Goal: Task Accomplishment & Management: Complete application form

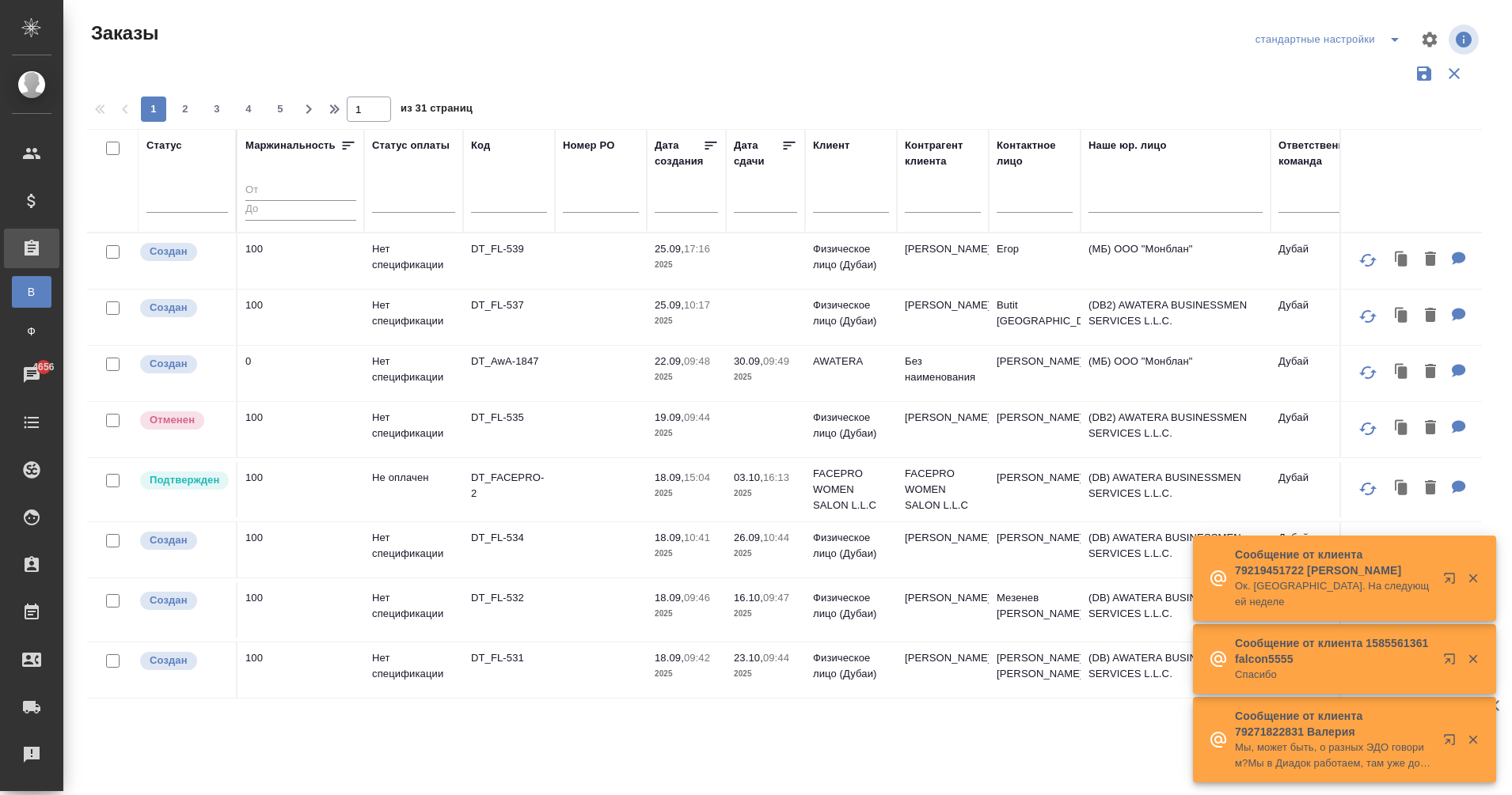
scroll to position [0, 293]
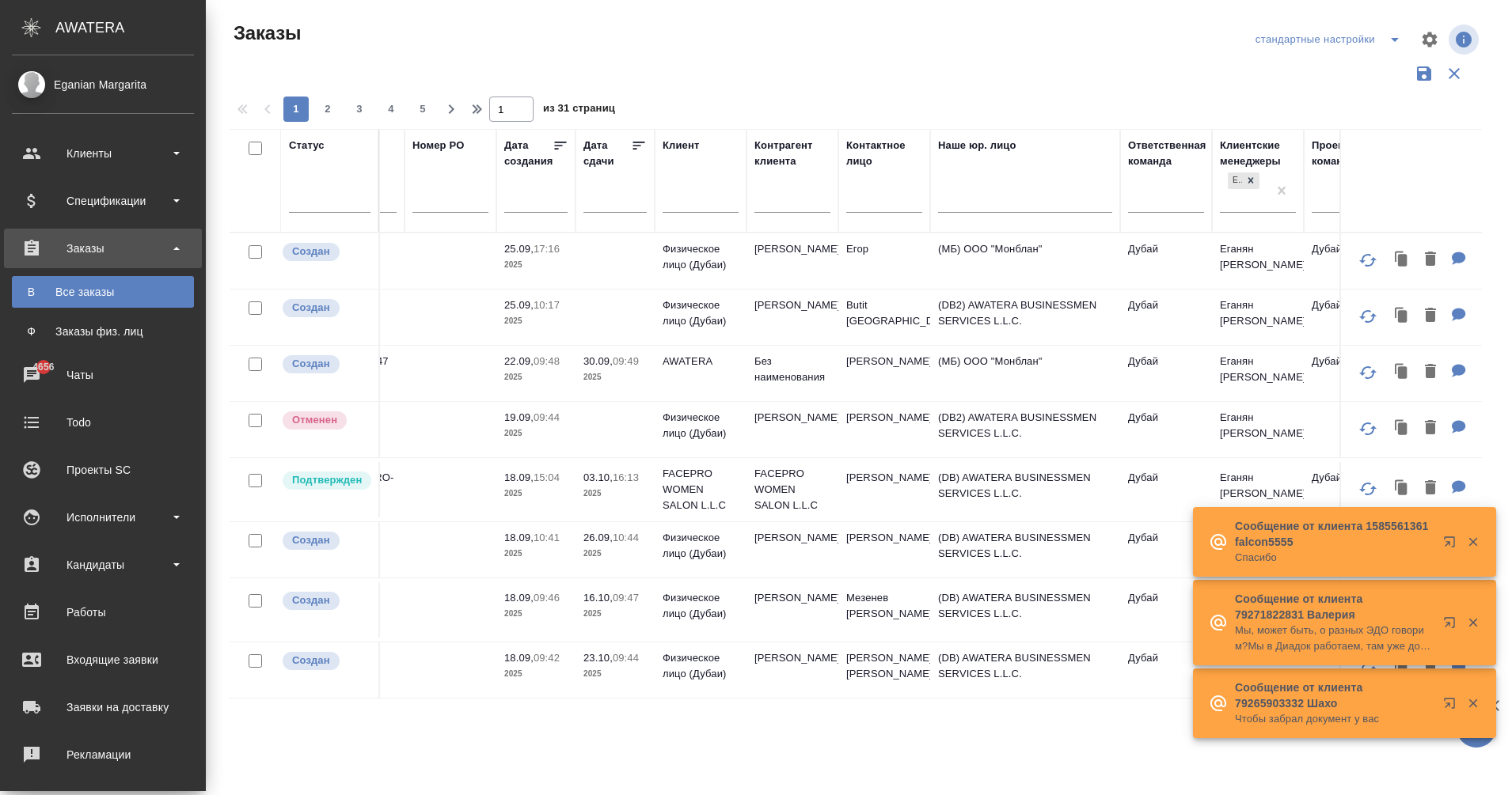
click at [33, 300] on link "В Все заказы" at bounding box center [102, 291] width 182 height 31
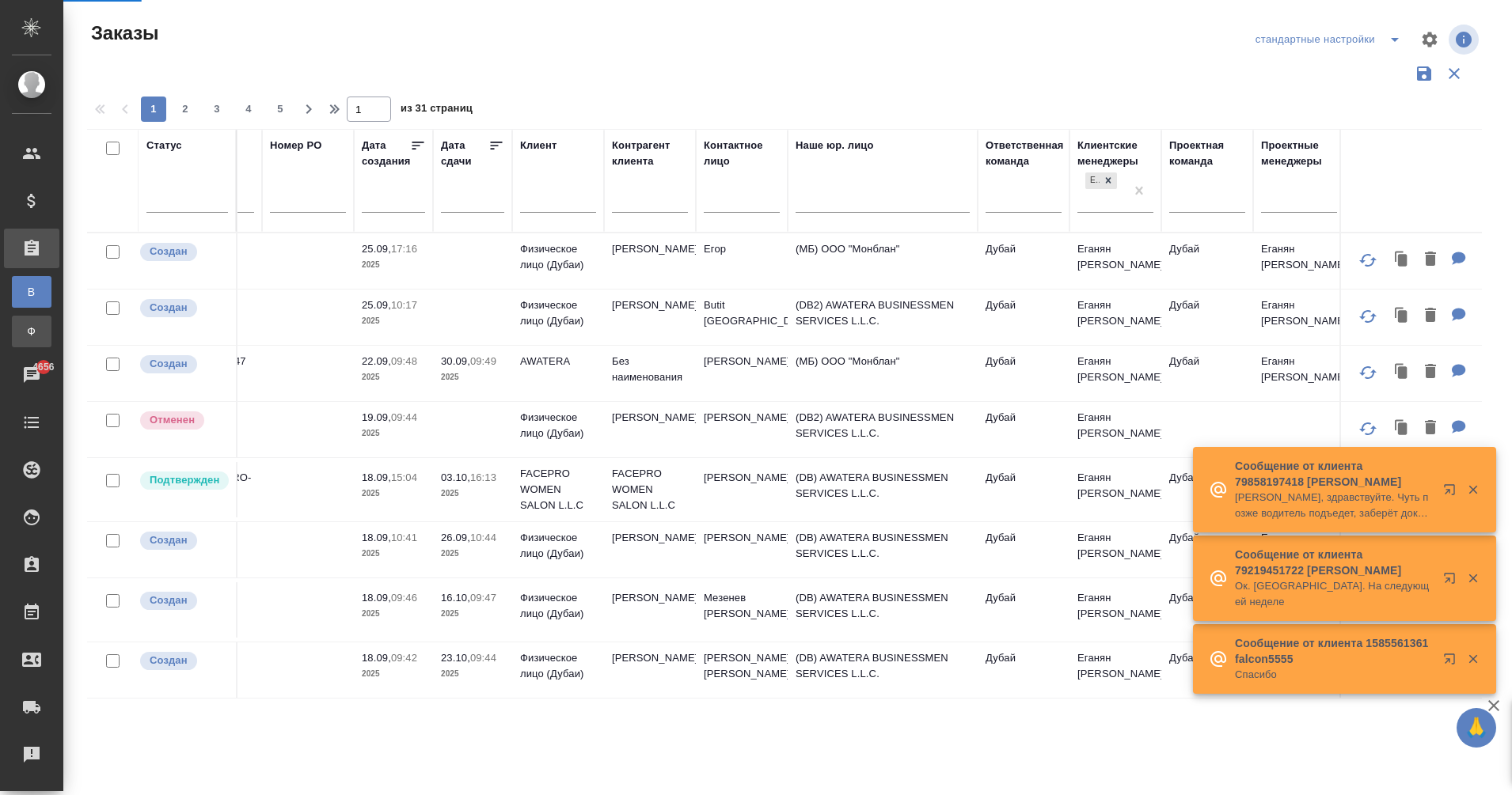
click at [25, 344] on link "Ф Заказы физ. лиц" at bounding box center [31, 331] width 40 height 31
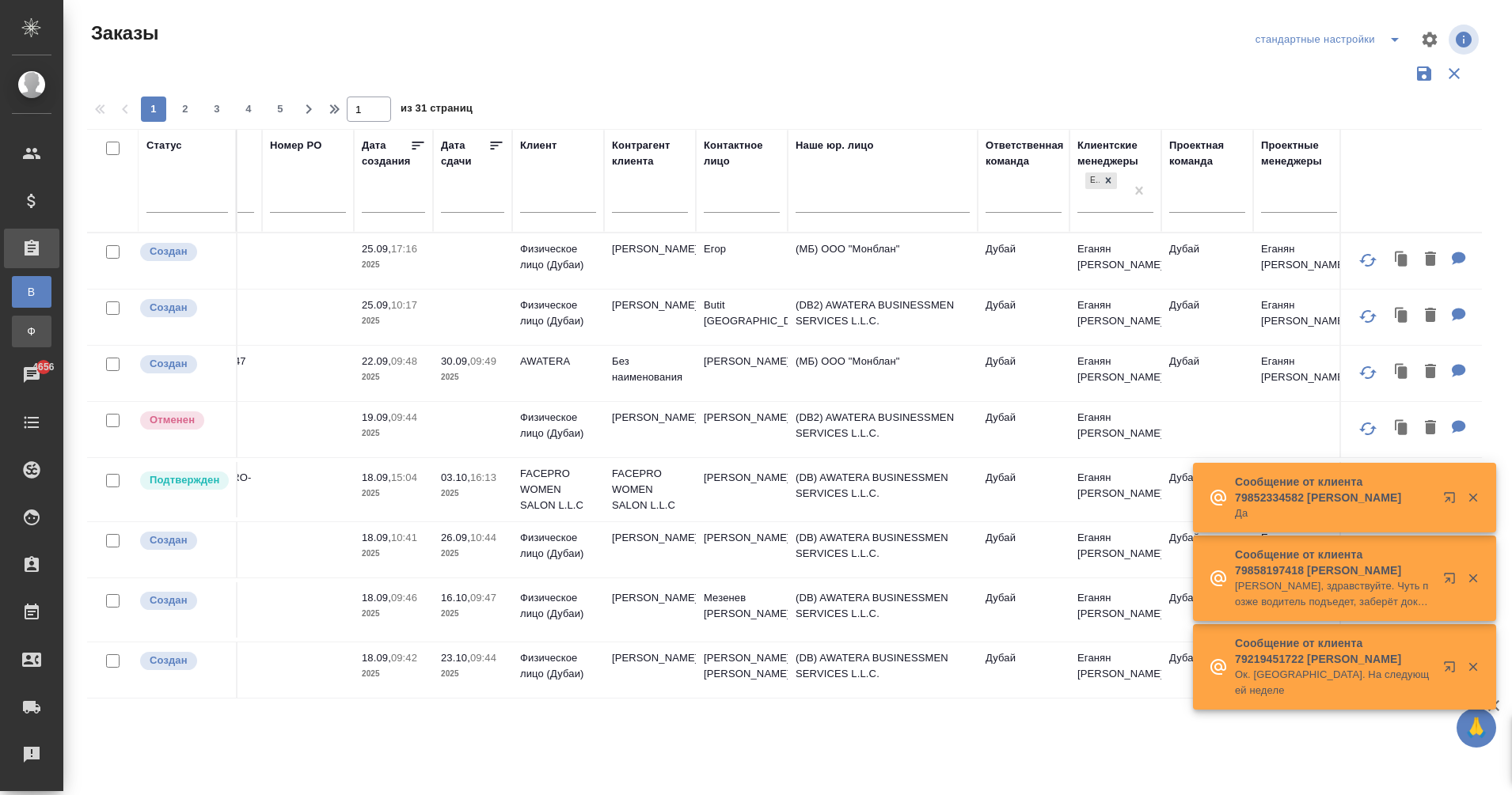
click at [27, 332] on span "Ф" at bounding box center [31, 331] width 24 height 16
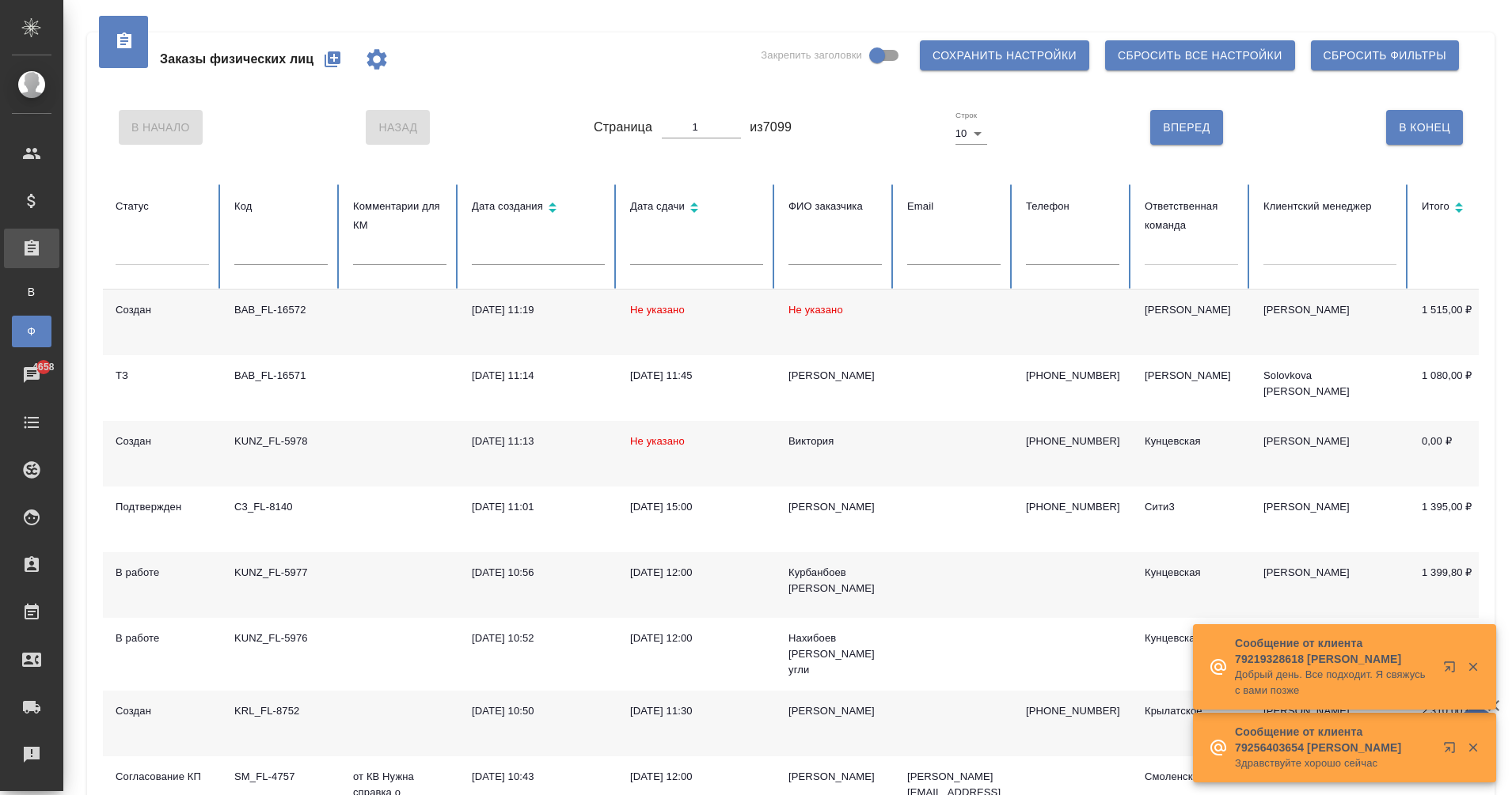
click at [331, 57] on icon "button" at bounding box center [332, 59] width 16 height 16
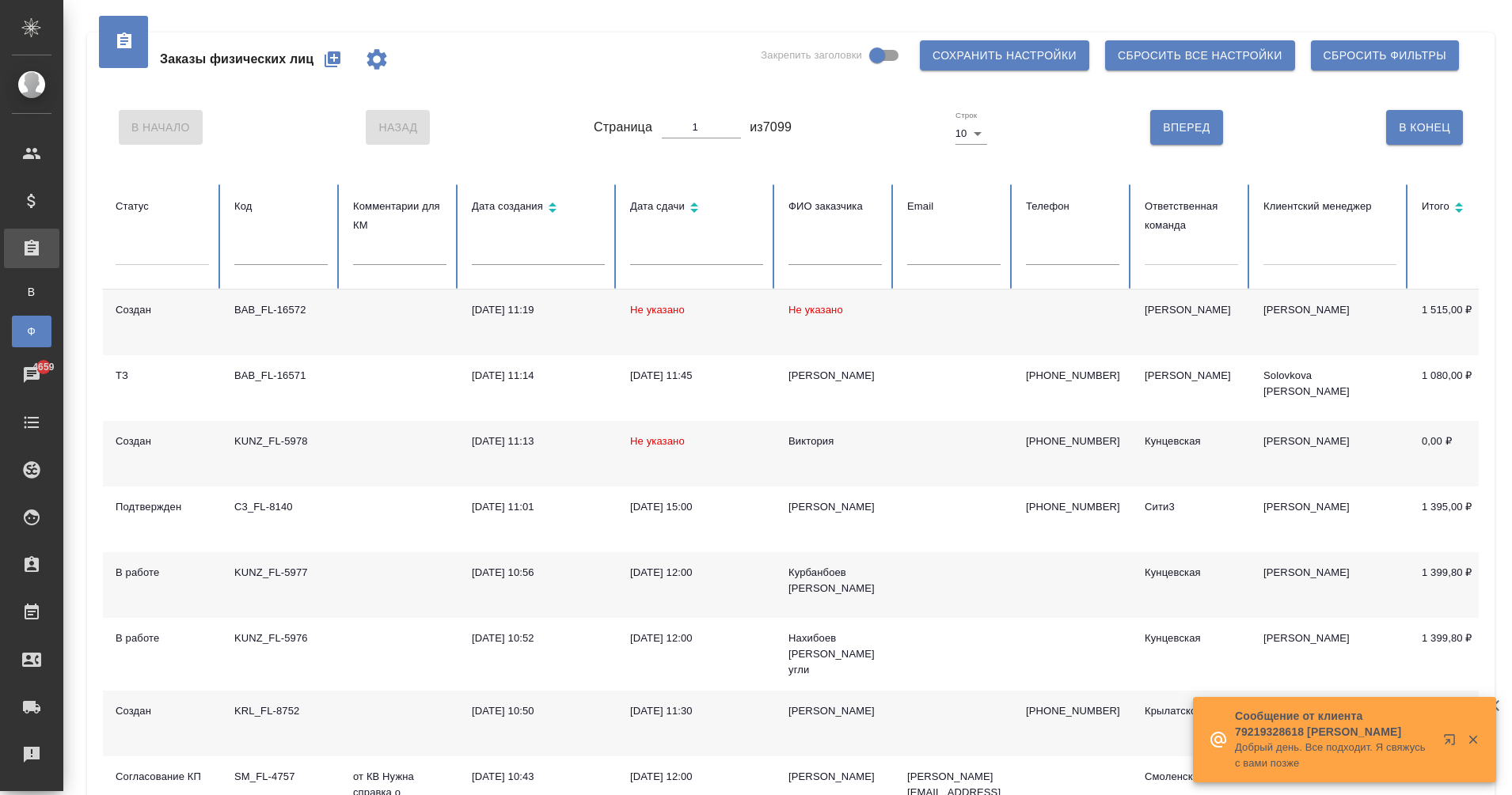
click at [327, 63] on icon "button" at bounding box center [332, 59] width 19 height 19
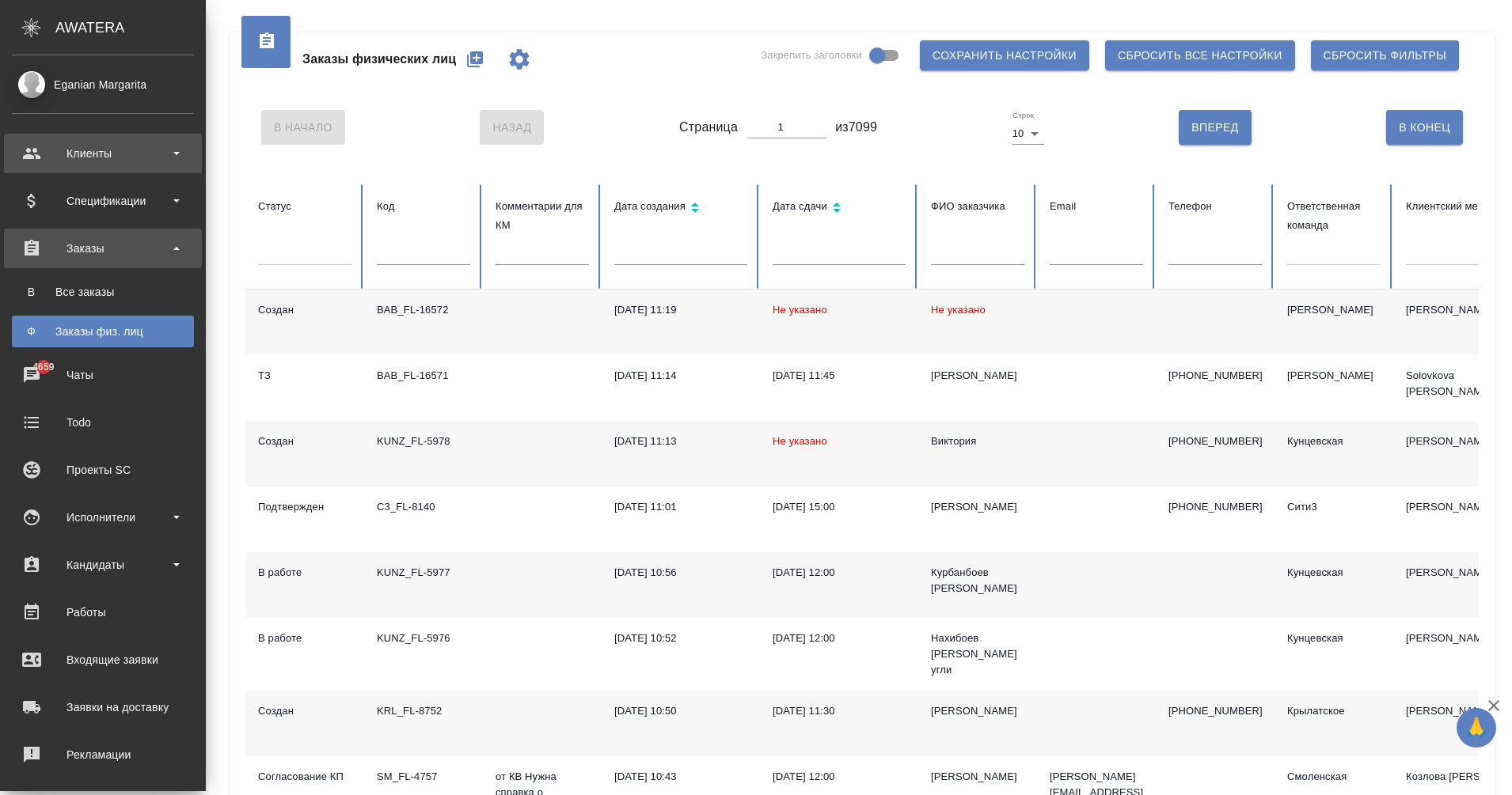
click at [126, 150] on div "Клиенты" at bounding box center [102, 154] width 182 height 24
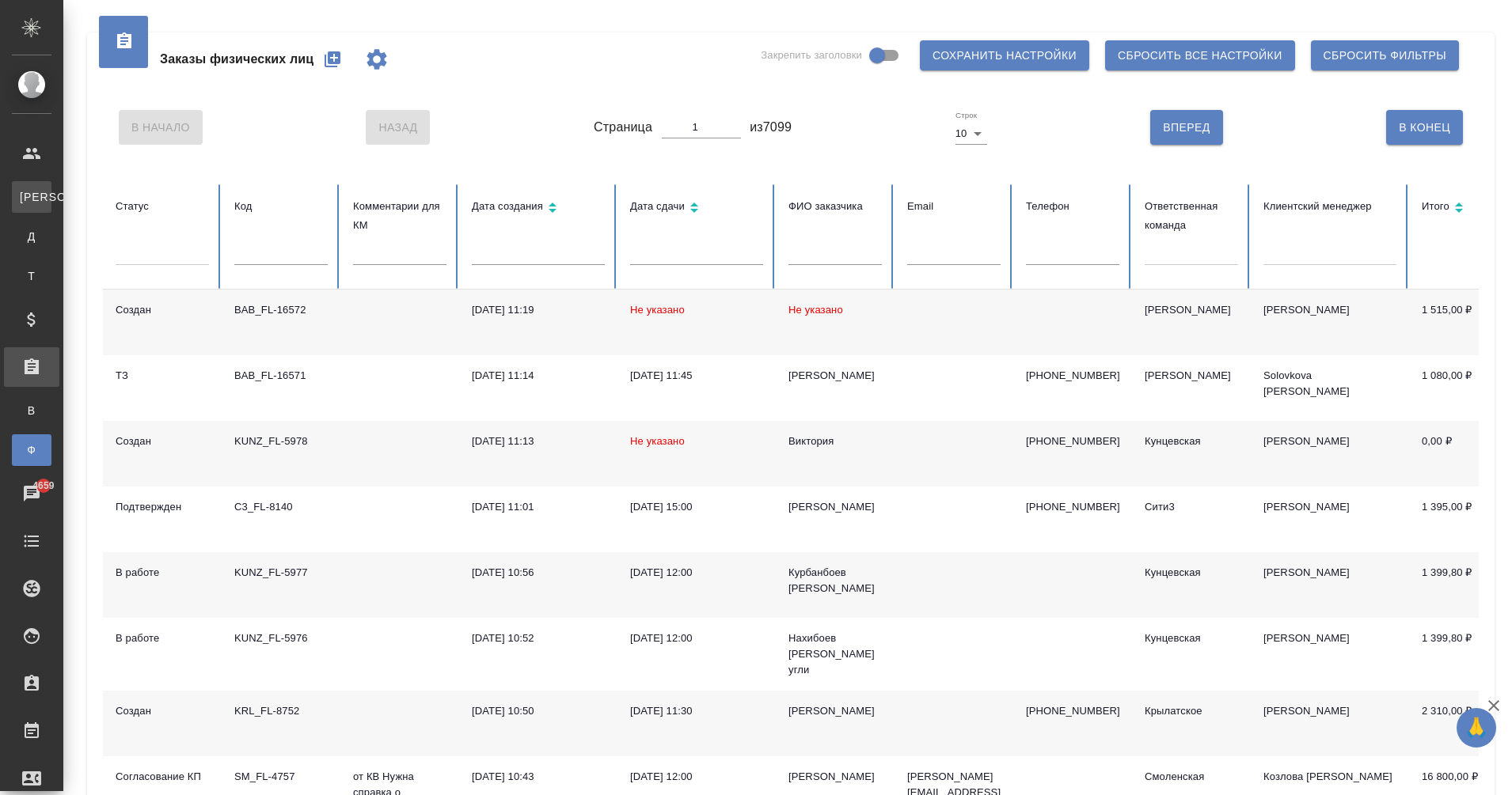
click at [24, 193] on div "Клиенты" at bounding box center [12, 197] width 24 height 16
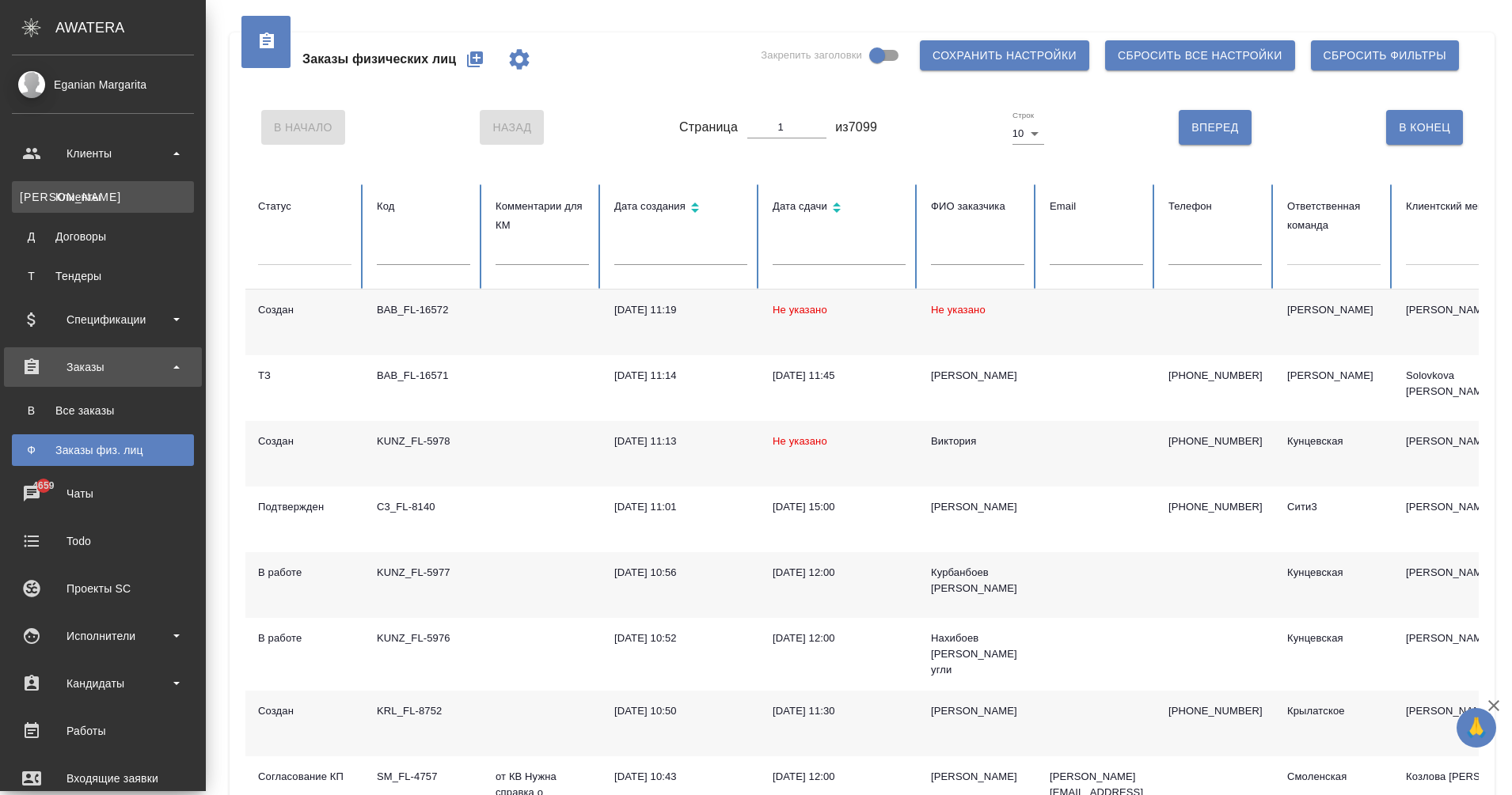
click at [60, 196] on div "Клиенты" at bounding box center [102, 197] width 166 height 16
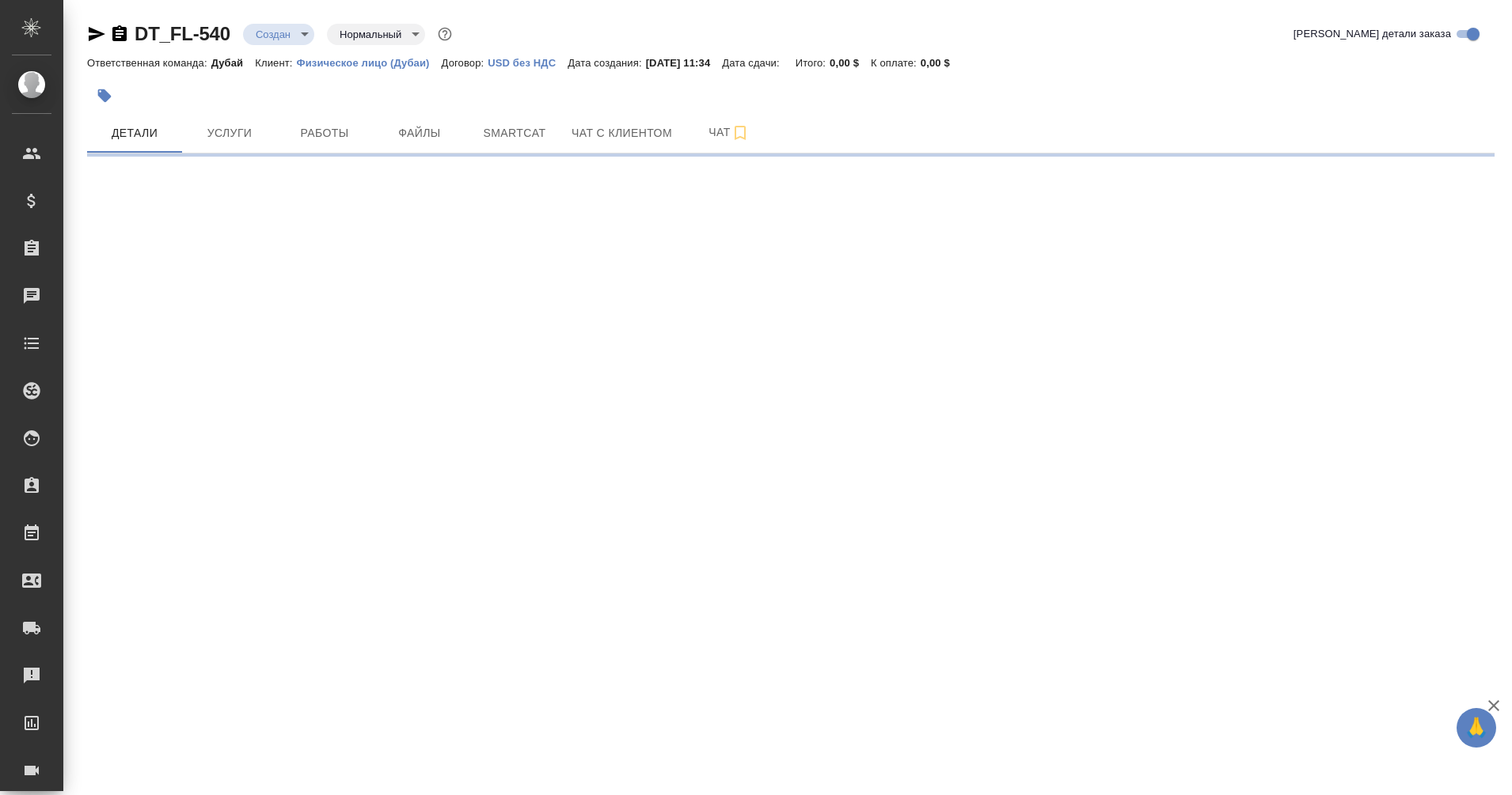
select select "RU"
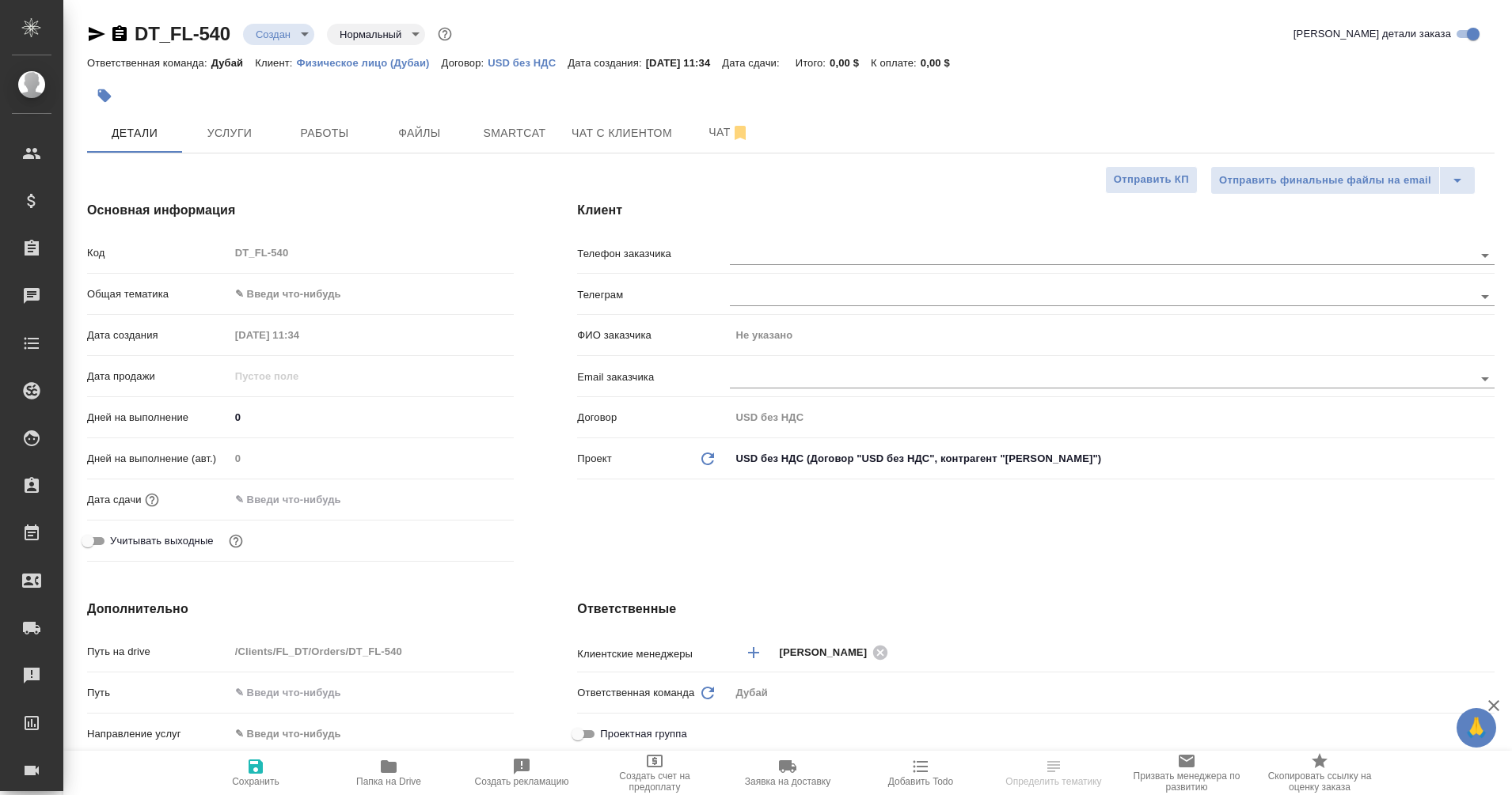
type textarea "x"
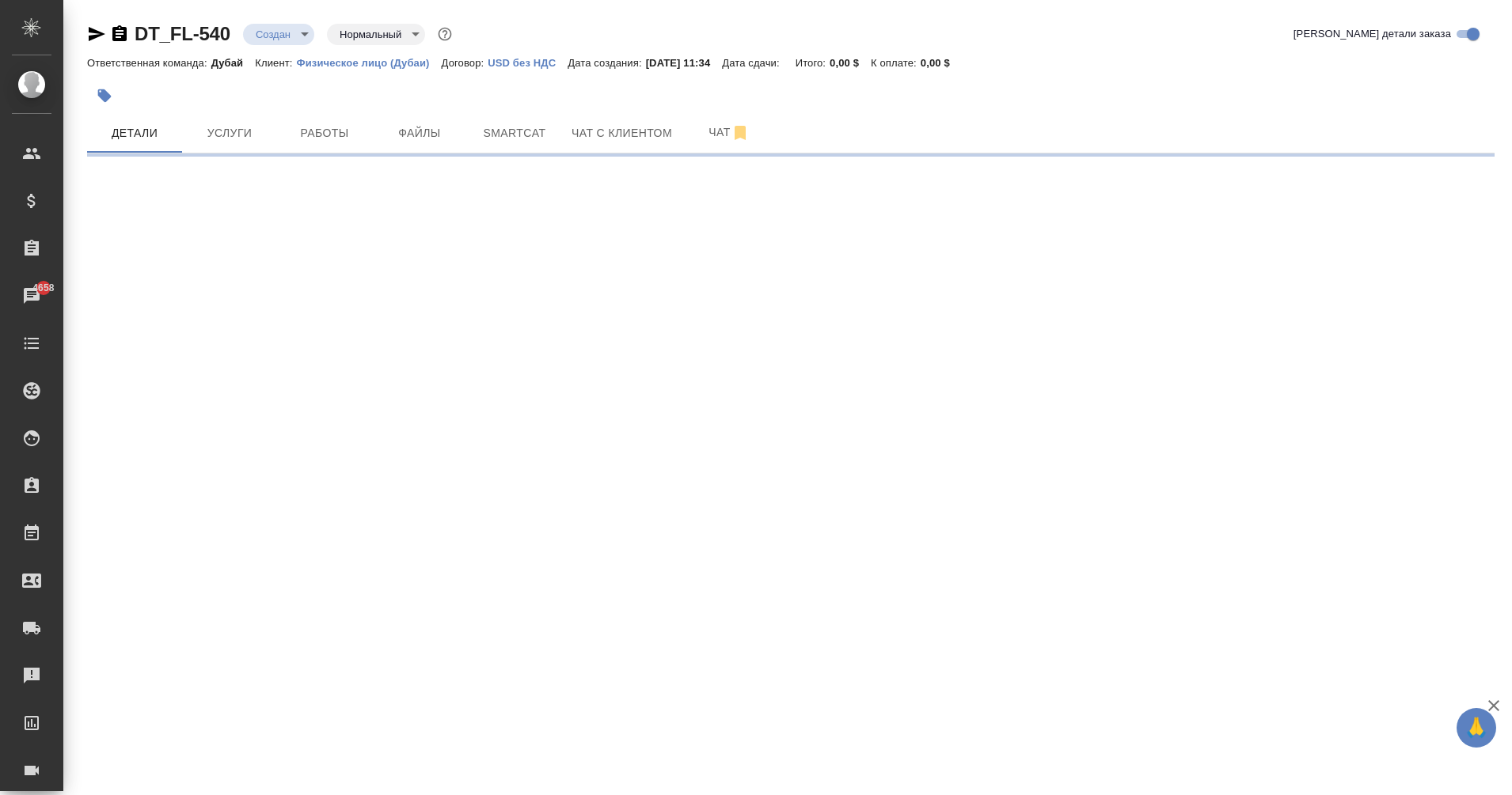
select select "RU"
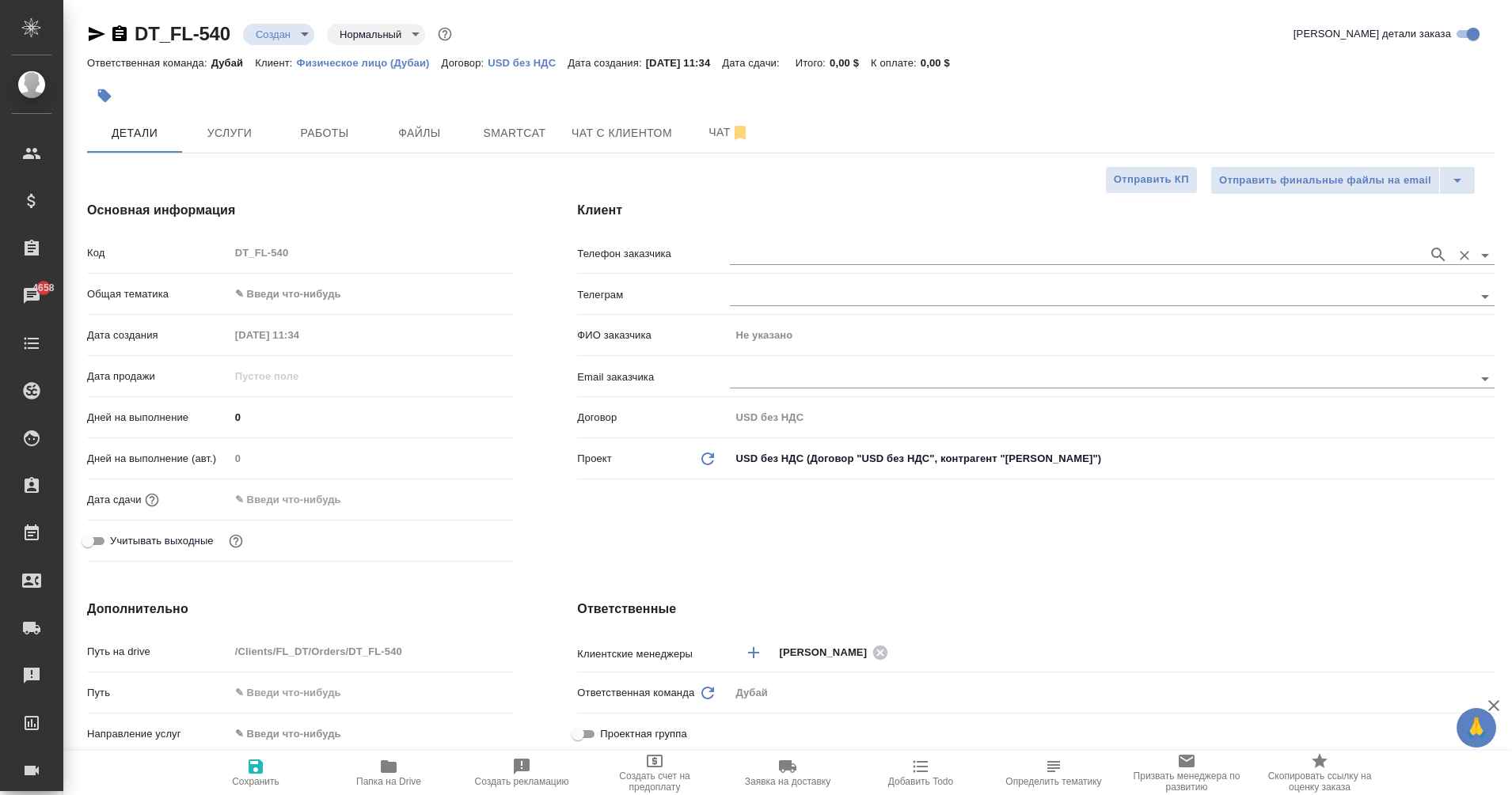
type textarea "x"
click at [781, 258] on input "text" at bounding box center [1075, 254] width 690 height 19
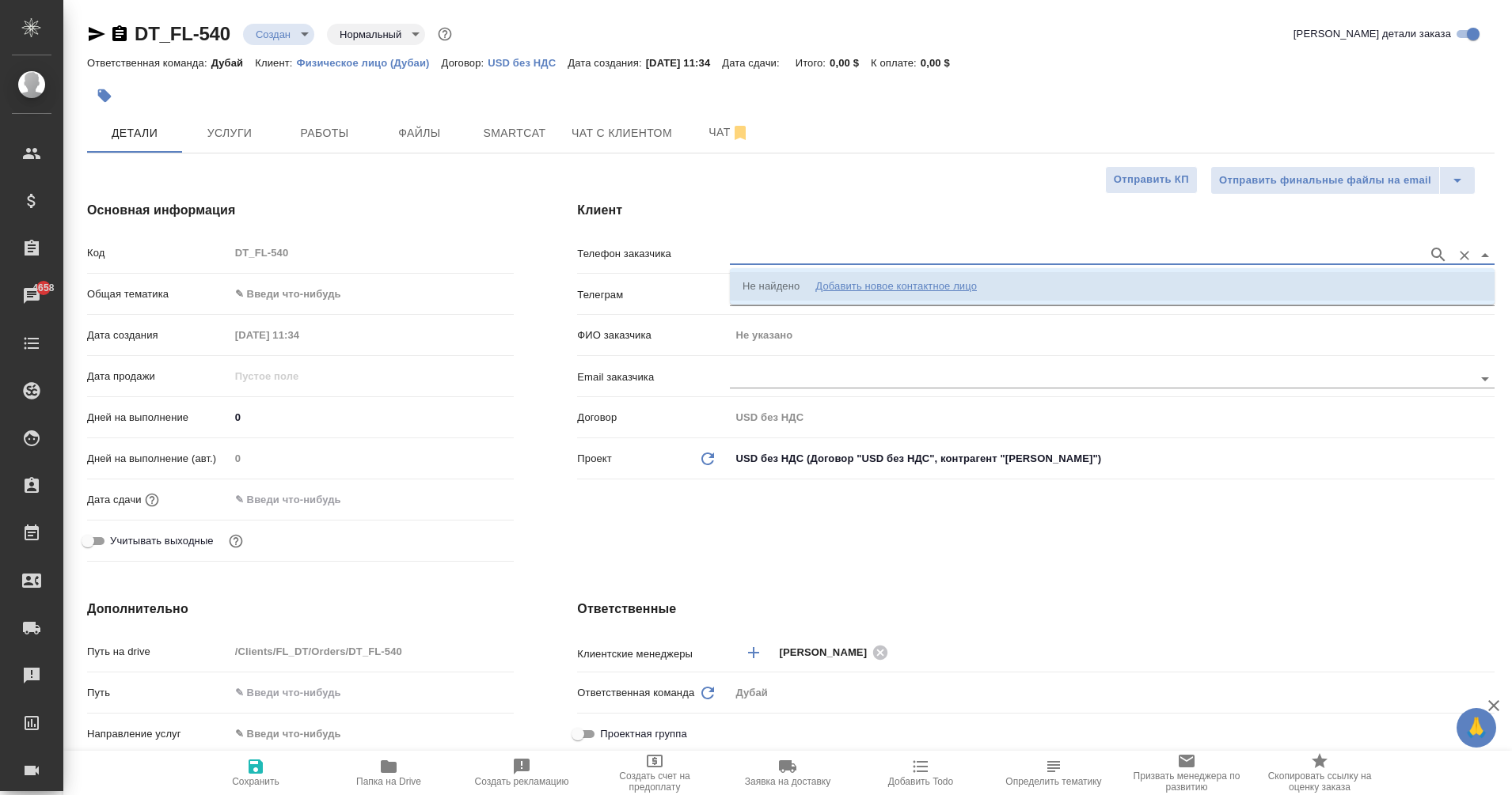
click at [866, 284] on div "Добавить новое контактное лицо" at bounding box center [896, 286] width 161 height 16
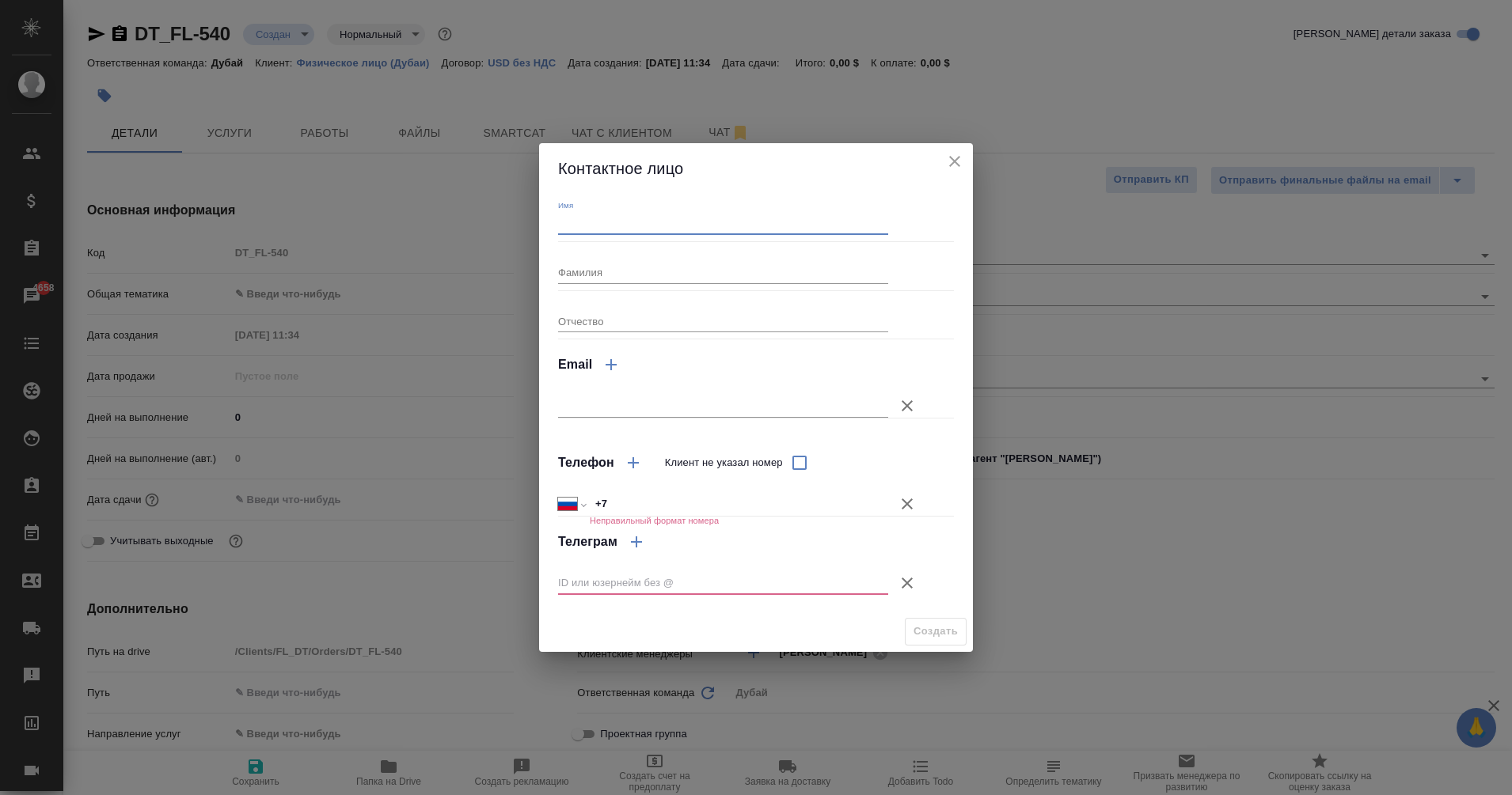
click at [680, 232] on input "Имя" at bounding box center [723, 224] width 330 height 22
click at [607, 585] on input "text" at bounding box center [723, 583] width 330 height 22
paste input "@nikol_hillton"
click at [567, 580] on input "@nikol_hillton" at bounding box center [723, 583] width 330 height 22
type input "nikol_hillton"
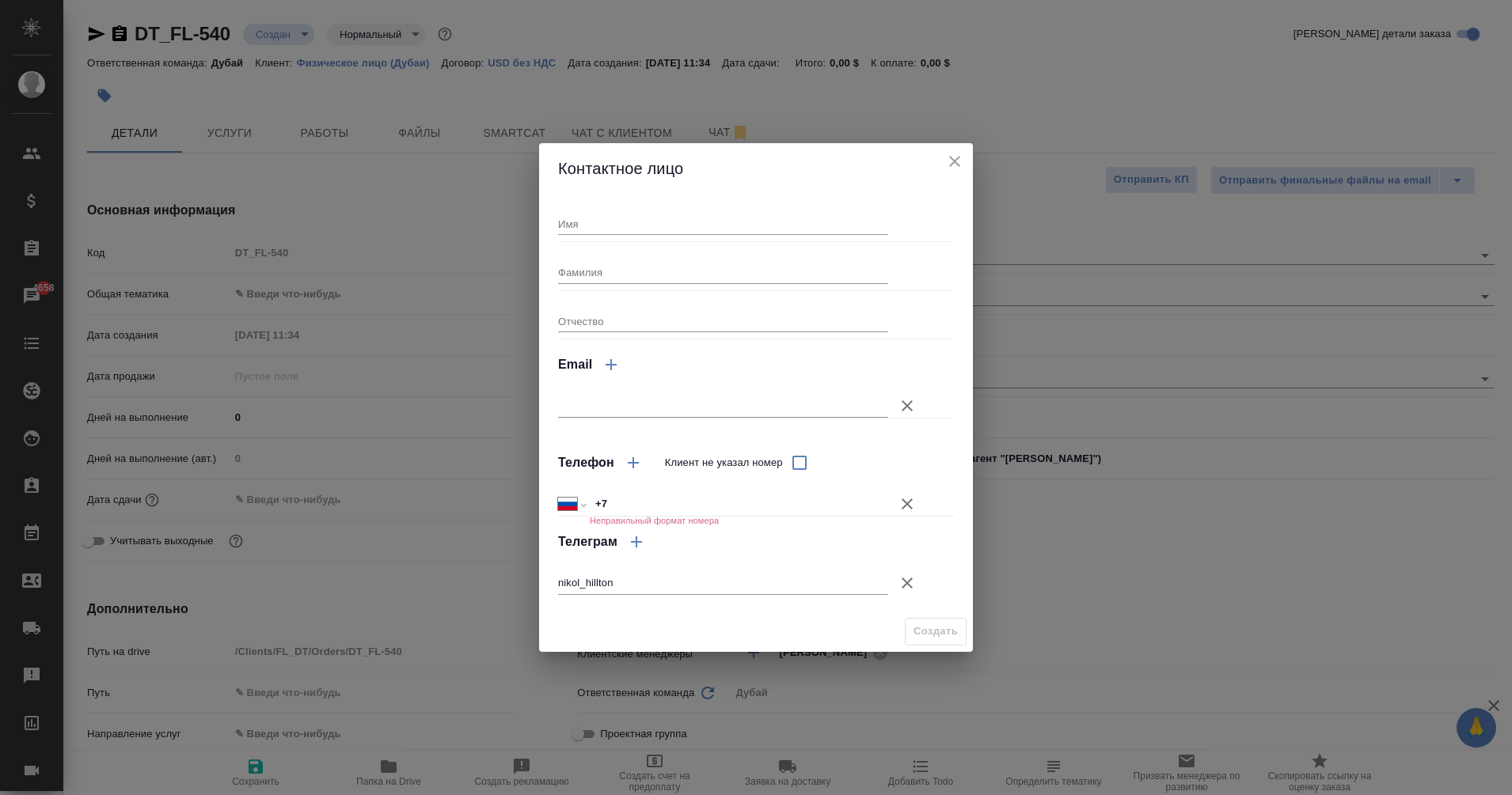
click at [592, 210] on div "Имя" at bounding box center [723, 217] width 330 height 35
click at [593, 225] on input "Имя" at bounding box center [723, 224] width 330 height 22
type input "Nikol"
type textarea "x"
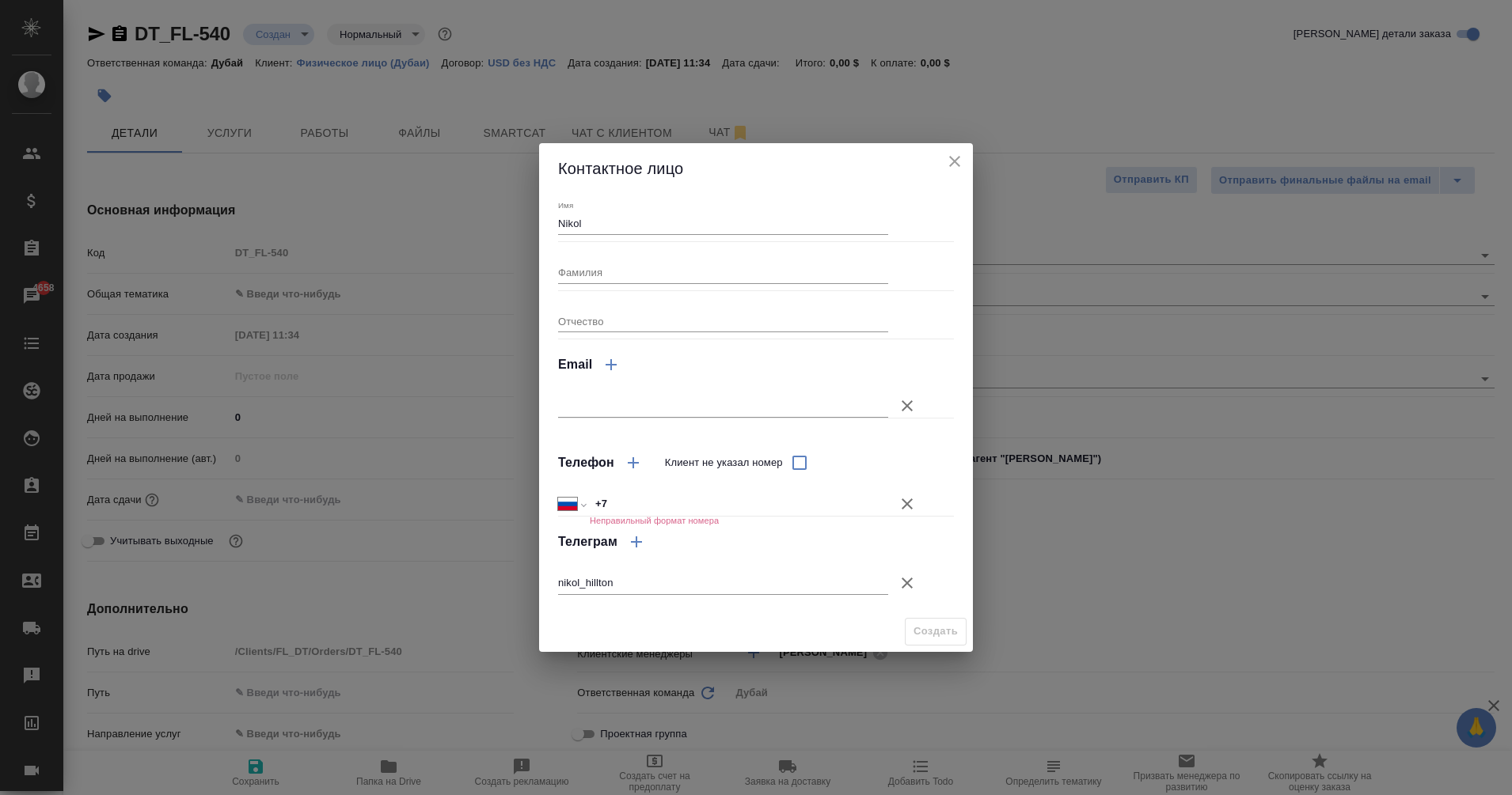
type textarea "x"
type input "Nikole"
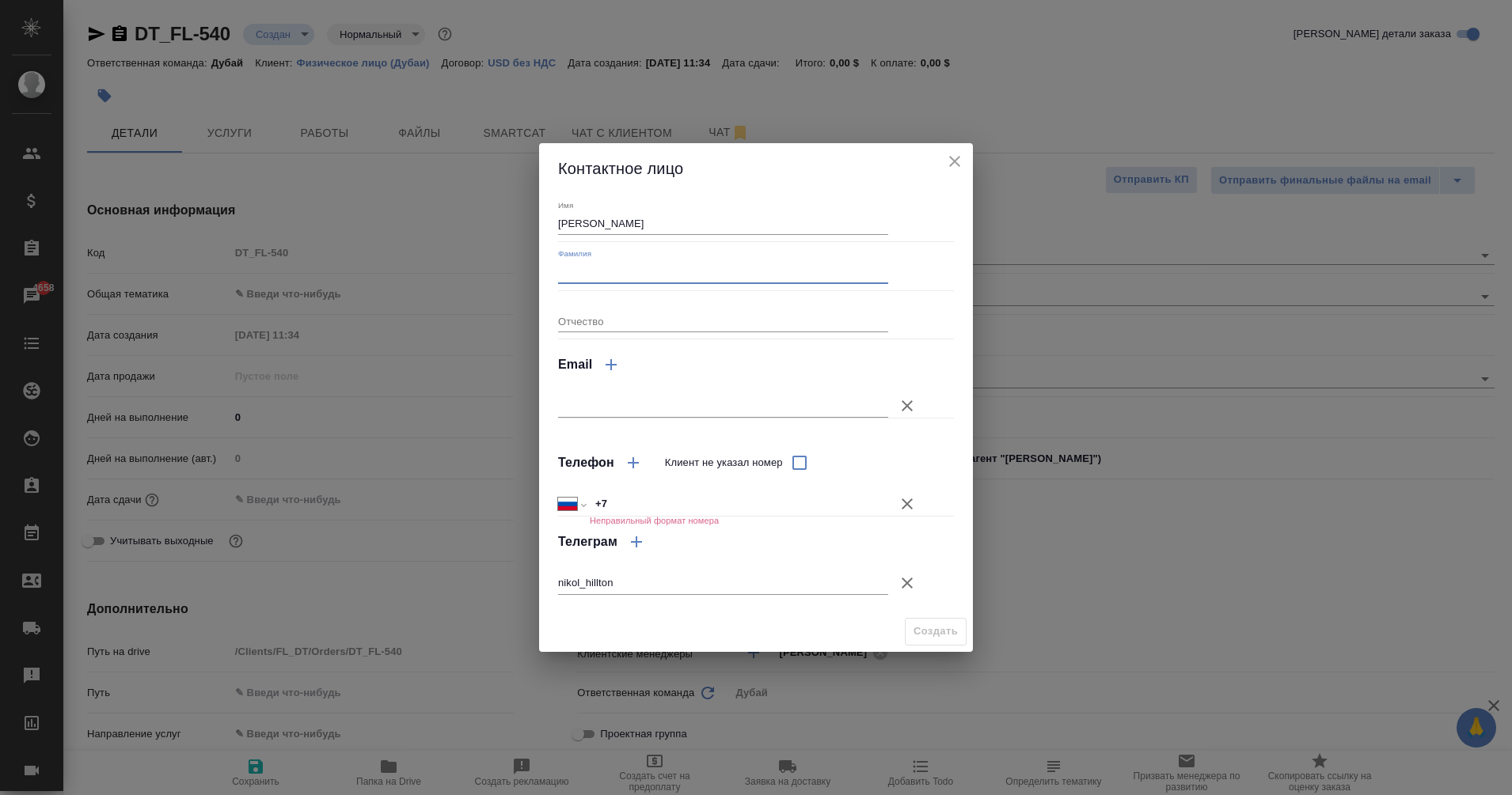
click at [568, 268] on input "Фамилия" at bounding box center [723, 272] width 330 height 22
type input "Hillton"
type textarea "x"
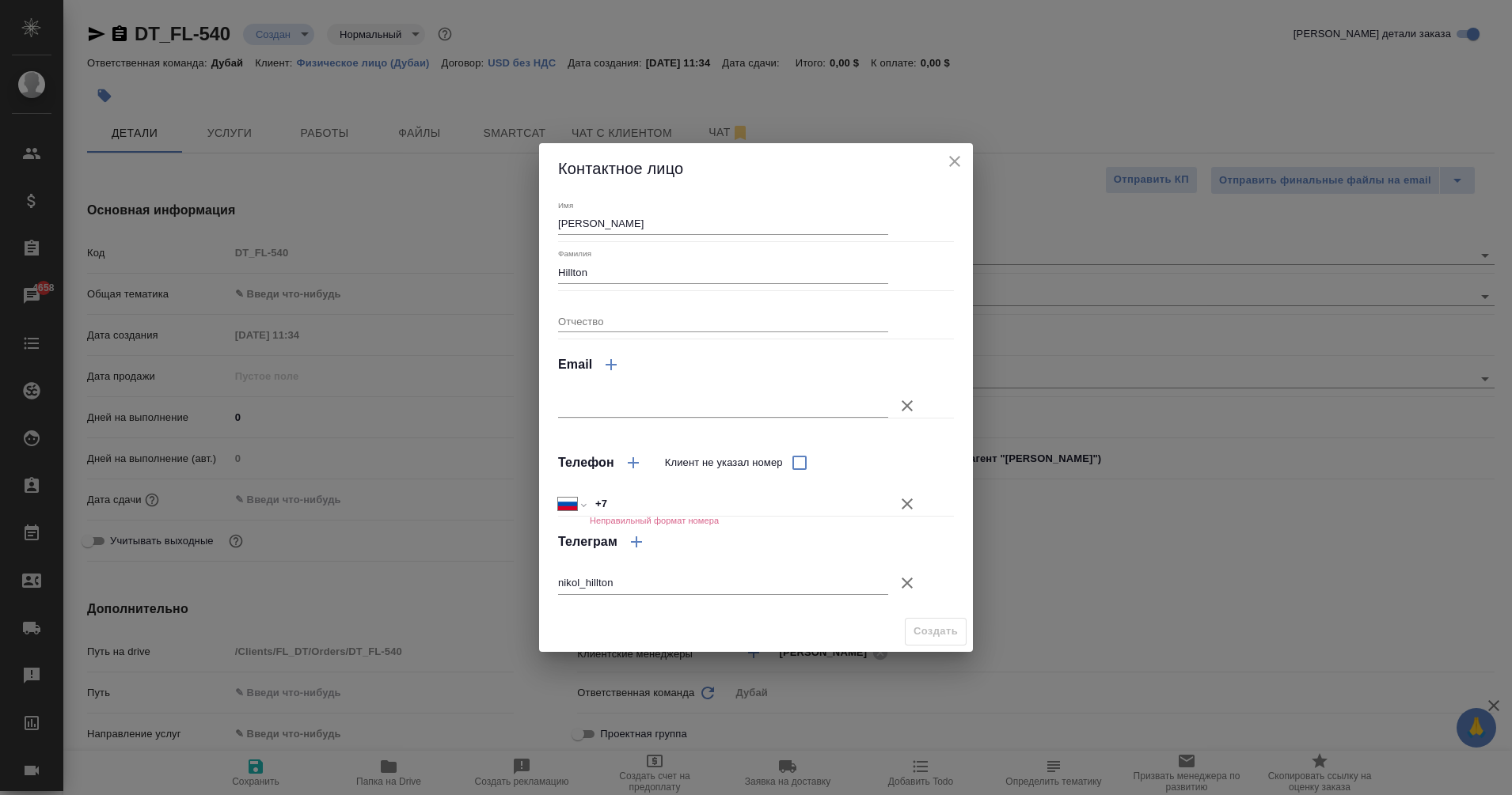
type textarea "x"
click at [581, 504] on select "Международный Австралия Австрия Азербайджан Албания Алжир Американское Самоа Ан…" at bounding box center [571, 504] width 27 height 23
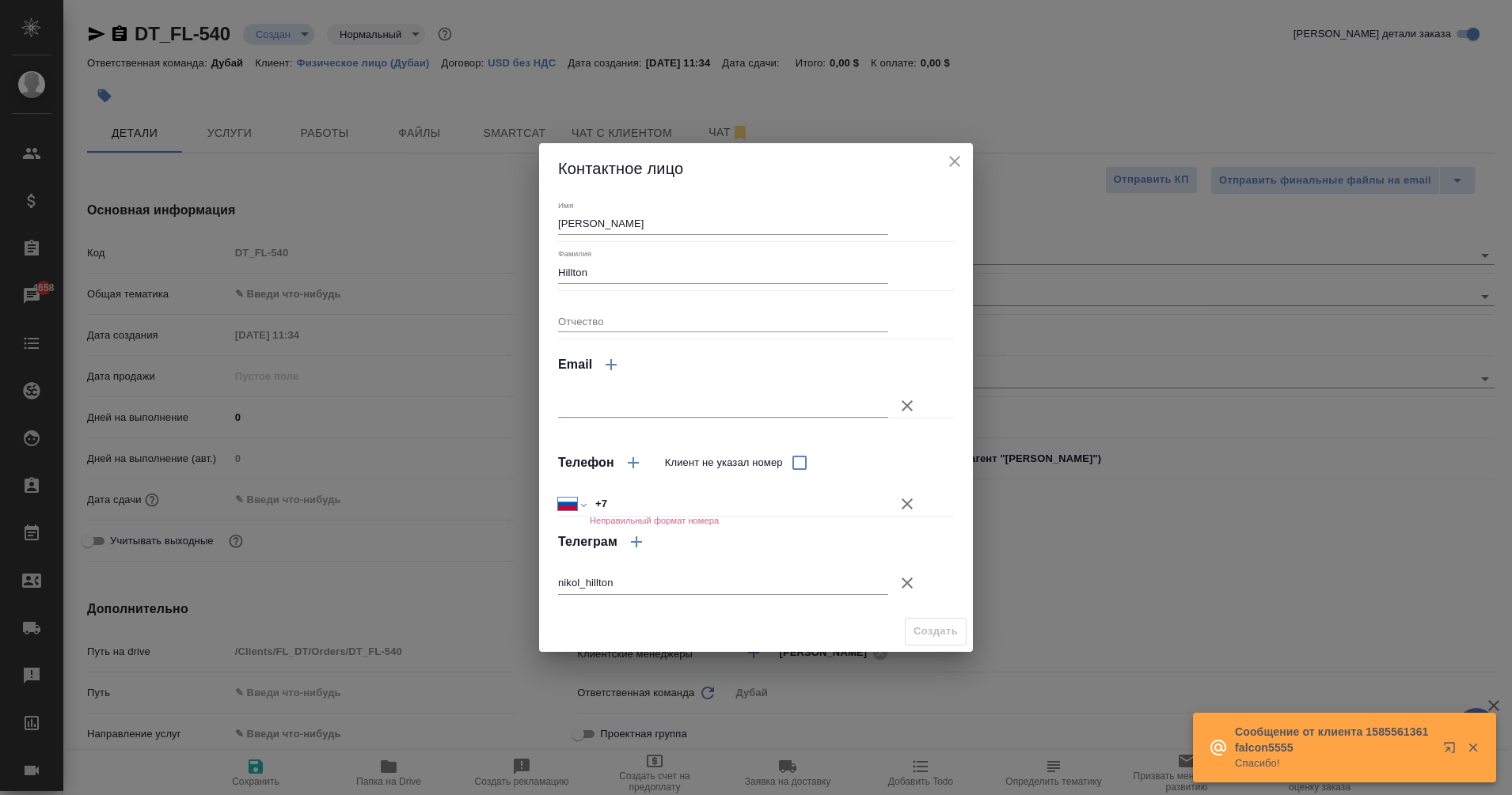
select select "AE"
click at [558, 493] on select "Международный Австралия Австрия Азербайджан Албания Алжир Американское Самоа Ан…" at bounding box center [571, 504] width 27 height 23
paste input "971589217784"
click at [643, 506] on input "+971 971589217784" at bounding box center [739, 504] width 297 height 23
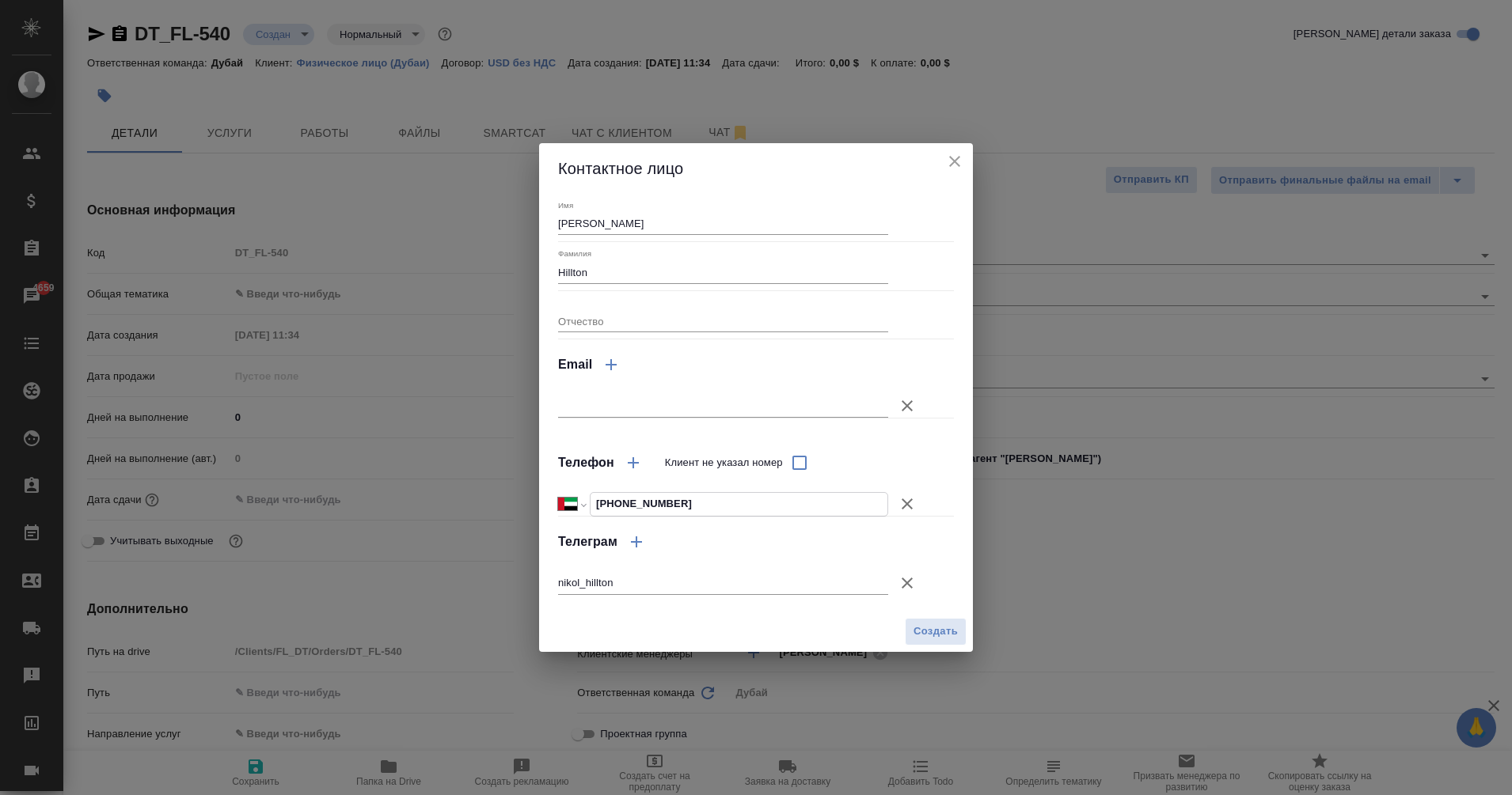
type input "+971 58 921 7784"
type textarea "x"
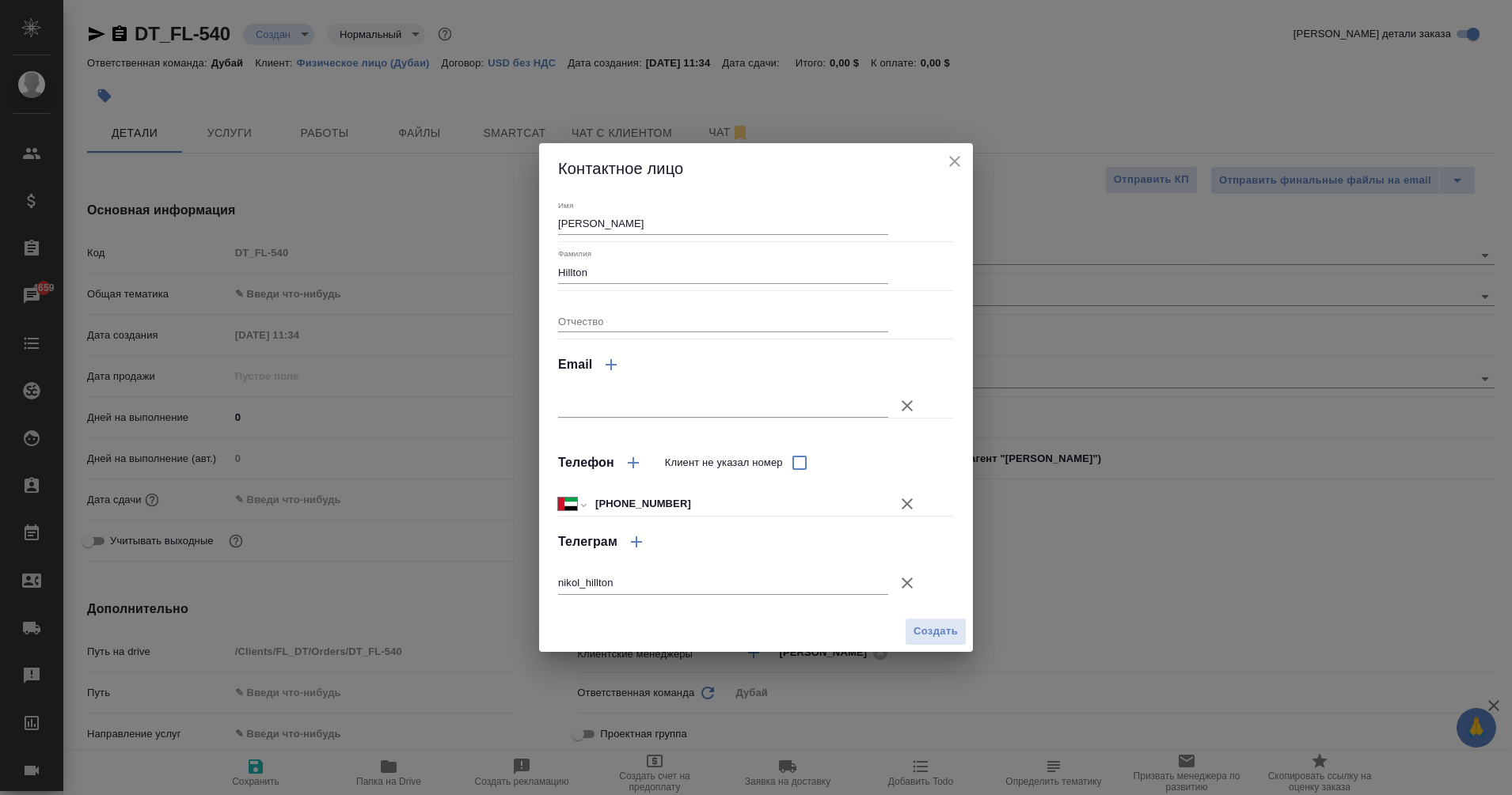
type textarea "x"
click at [926, 633] on span "Создать" at bounding box center [936, 632] width 44 height 19
type input "Hillton Nikole"
type textarea "x"
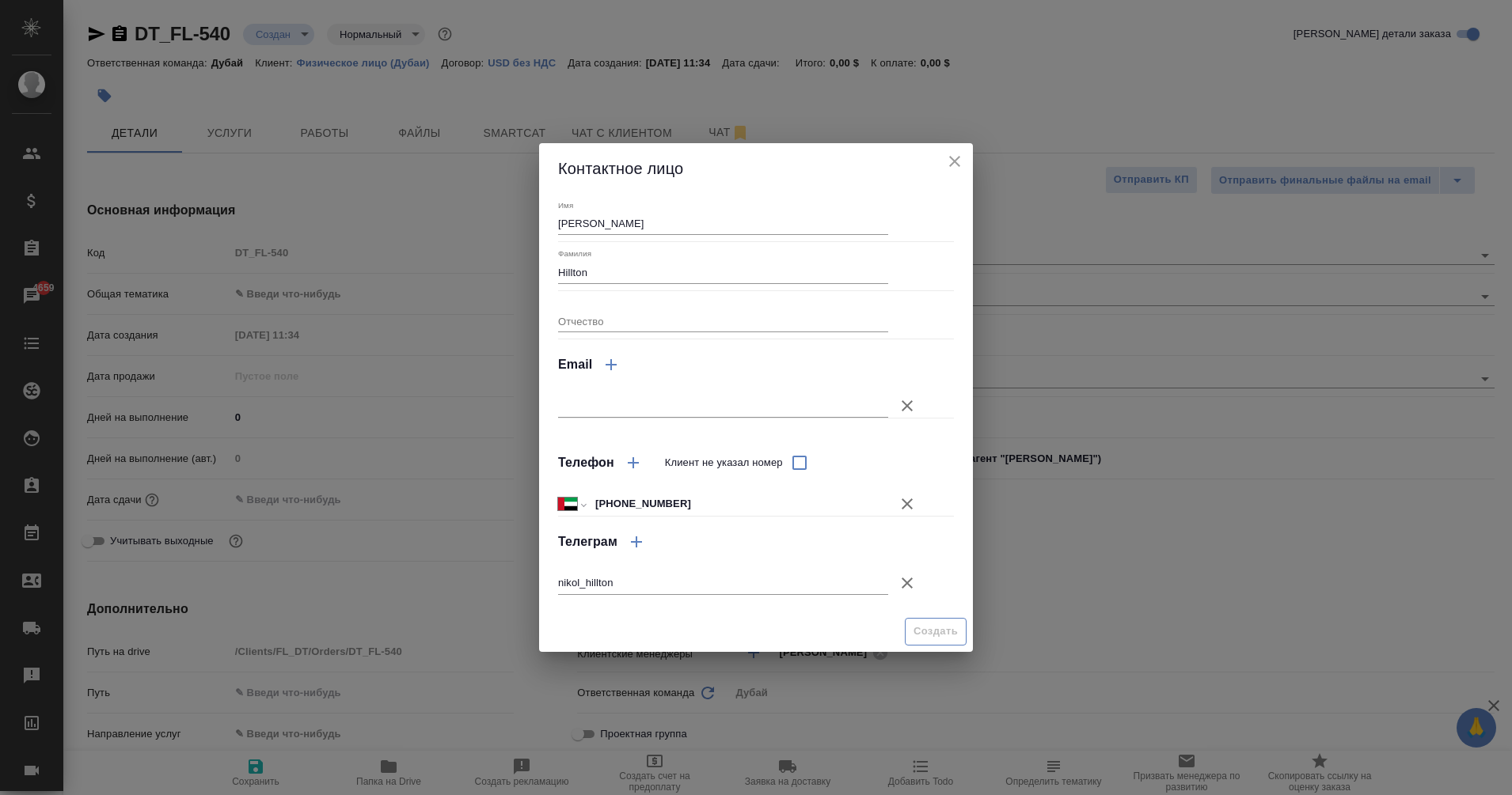
type textarea "x"
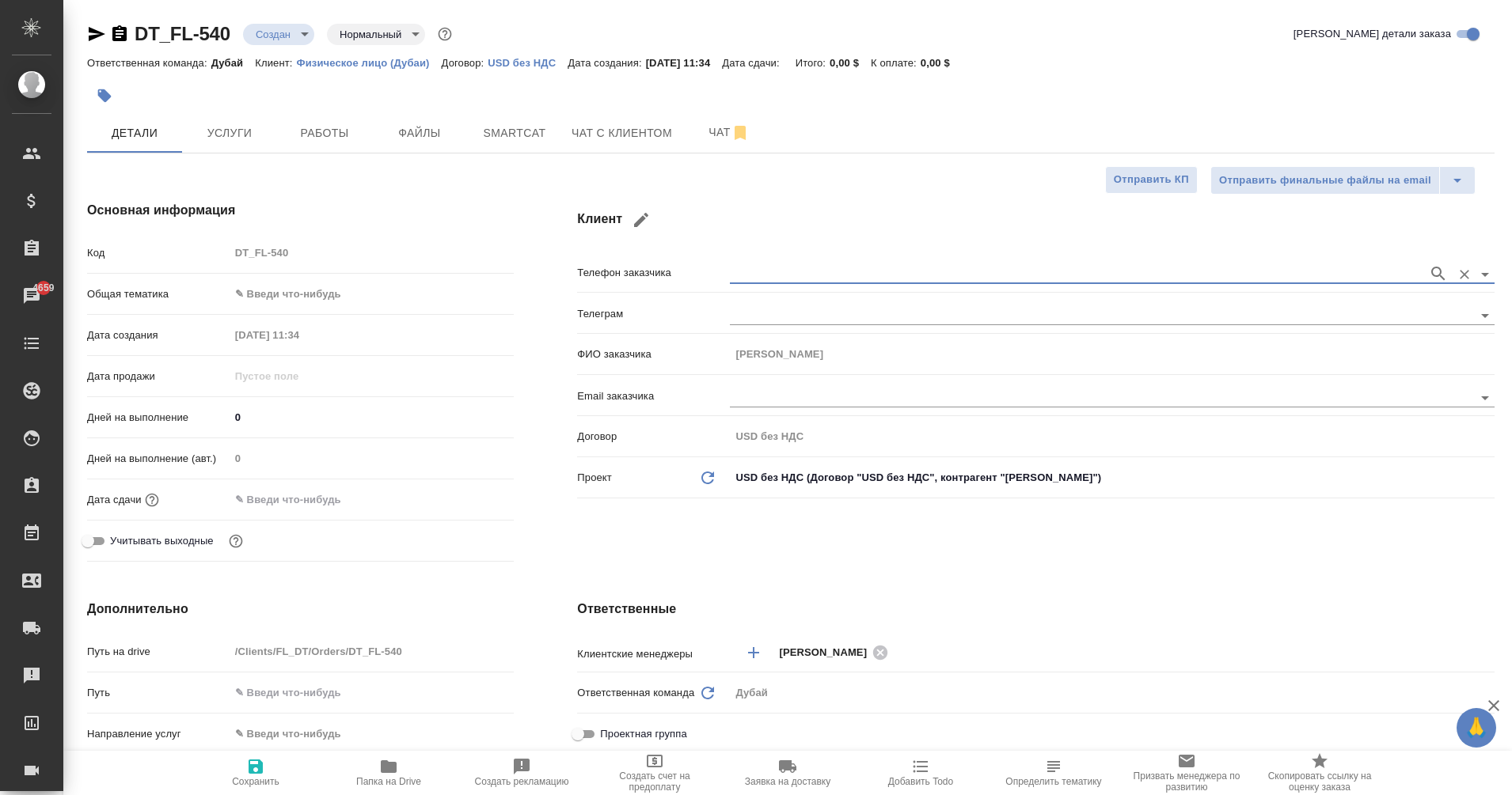
scroll to position [63, 0]
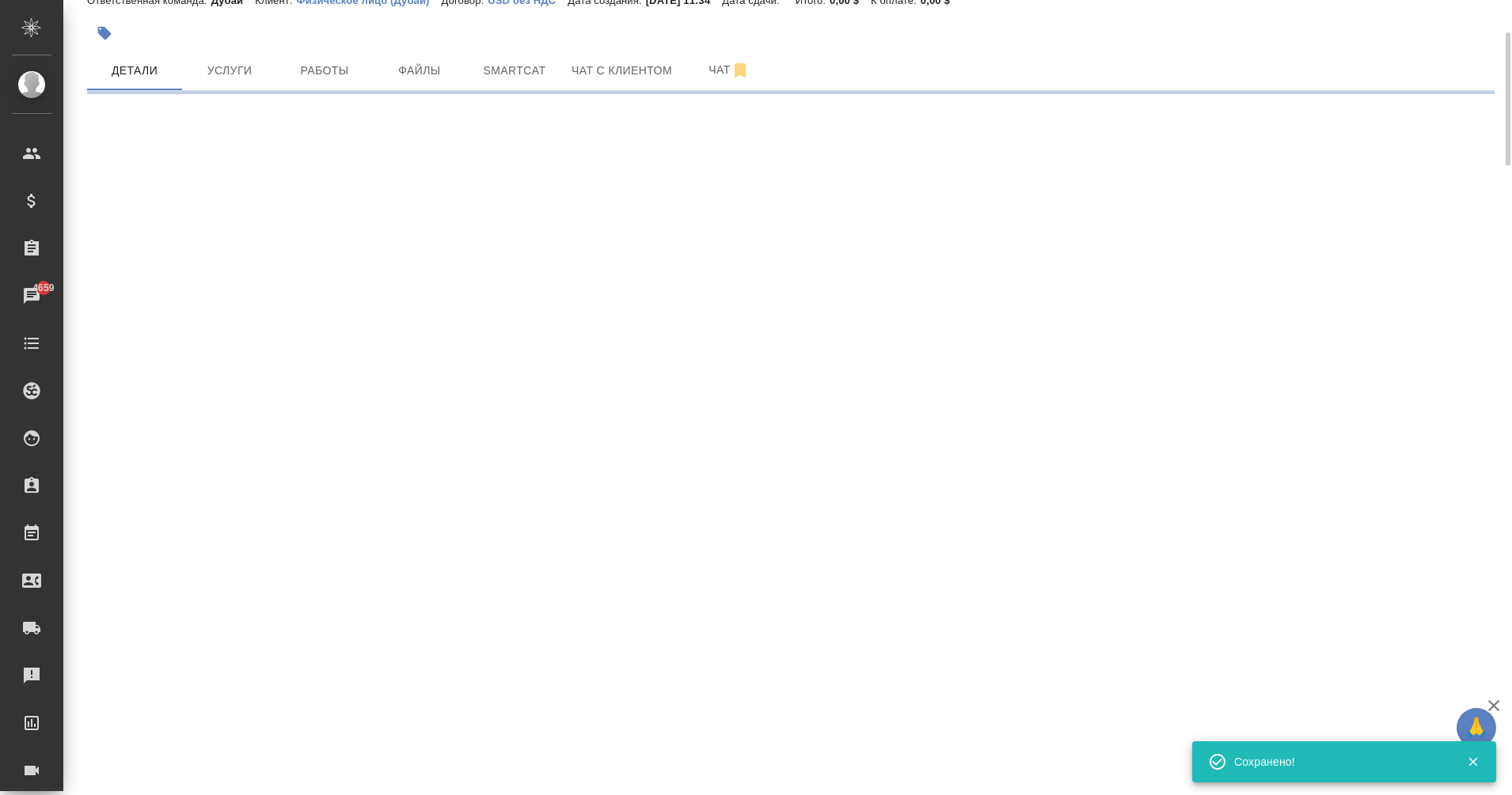
click at [800, 417] on div ".cls-1 fill:#fff; AWATERA Eganian Margarita Клиенты Спецификации Заказы 4659 Ча…" at bounding box center [756, 397] width 1512 height 795
type input "holyTrinity"
select select "RU"
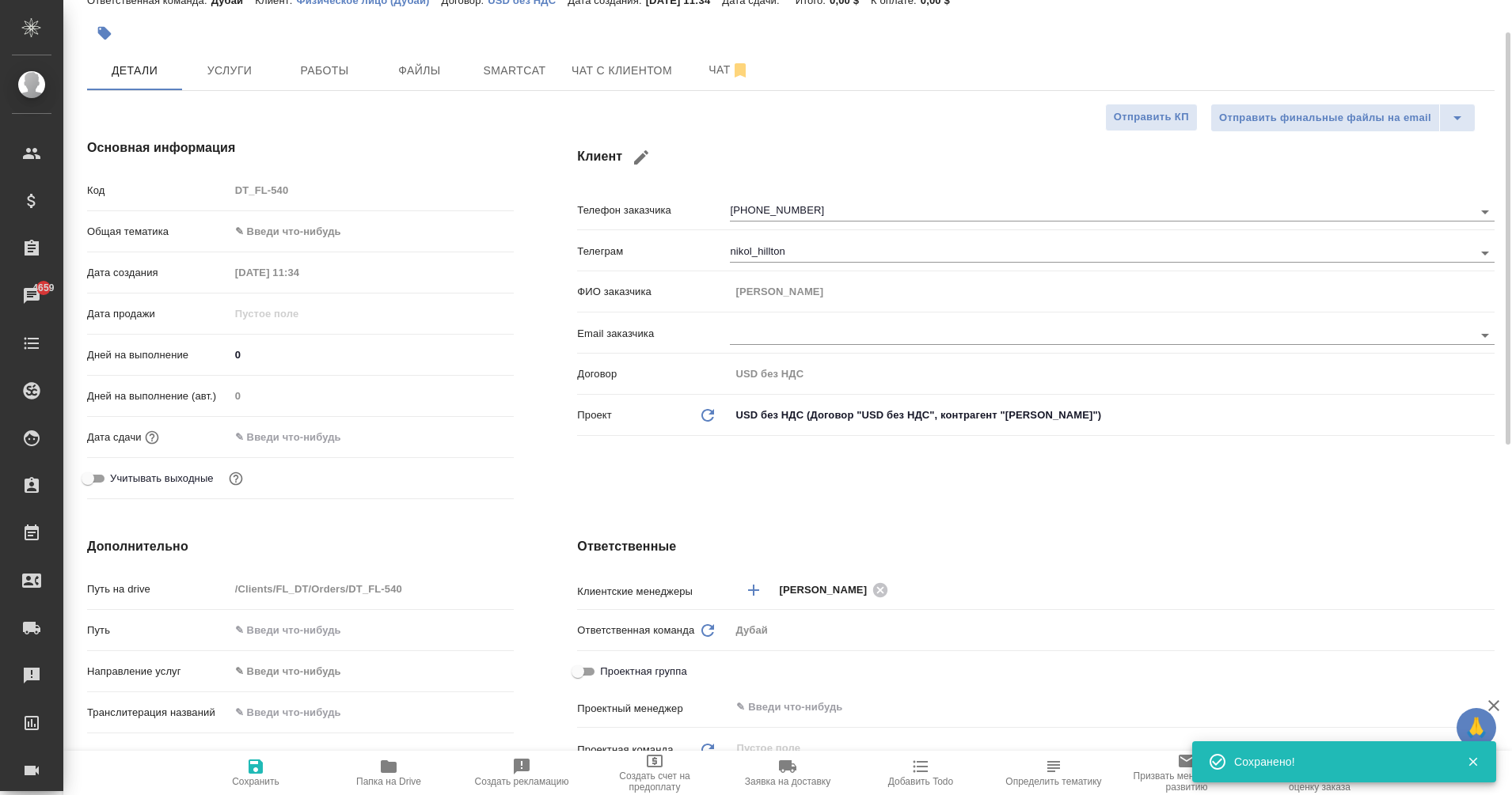
type textarea "x"
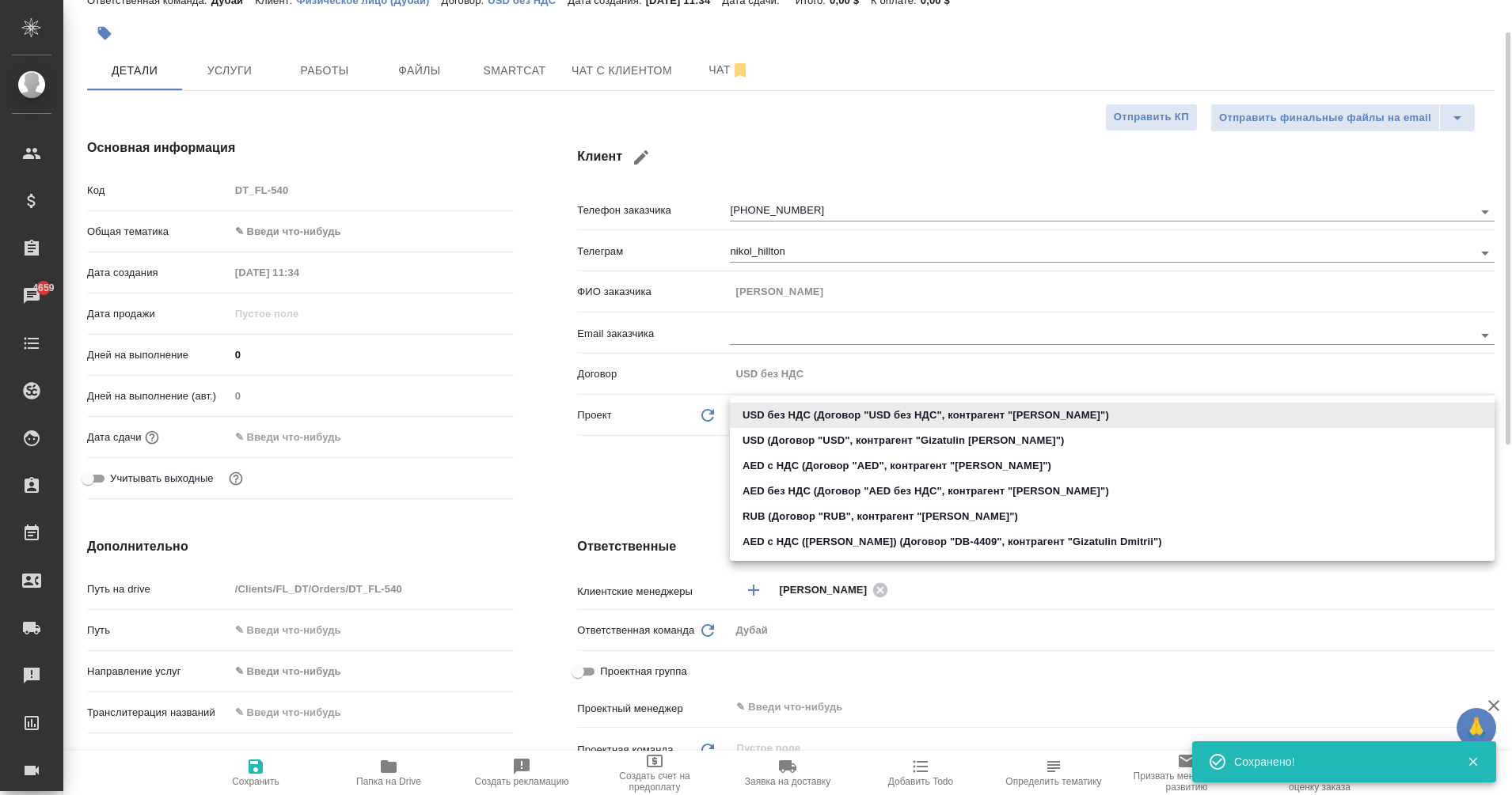
click at [784, 410] on body "🙏 .cls-1 fill:#fff; AWATERA Eganian Margarita Клиенты Спецификации Заказы 4659 …" at bounding box center [756, 397] width 1512 height 795
click at [817, 463] on li "AED с НДС (Договор "AED", контрагент "Alexander Andronov")" at bounding box center [1112, 466] width 765 height 25
type input "62bd3db191301e8857acdaa0"
type textarea "x"
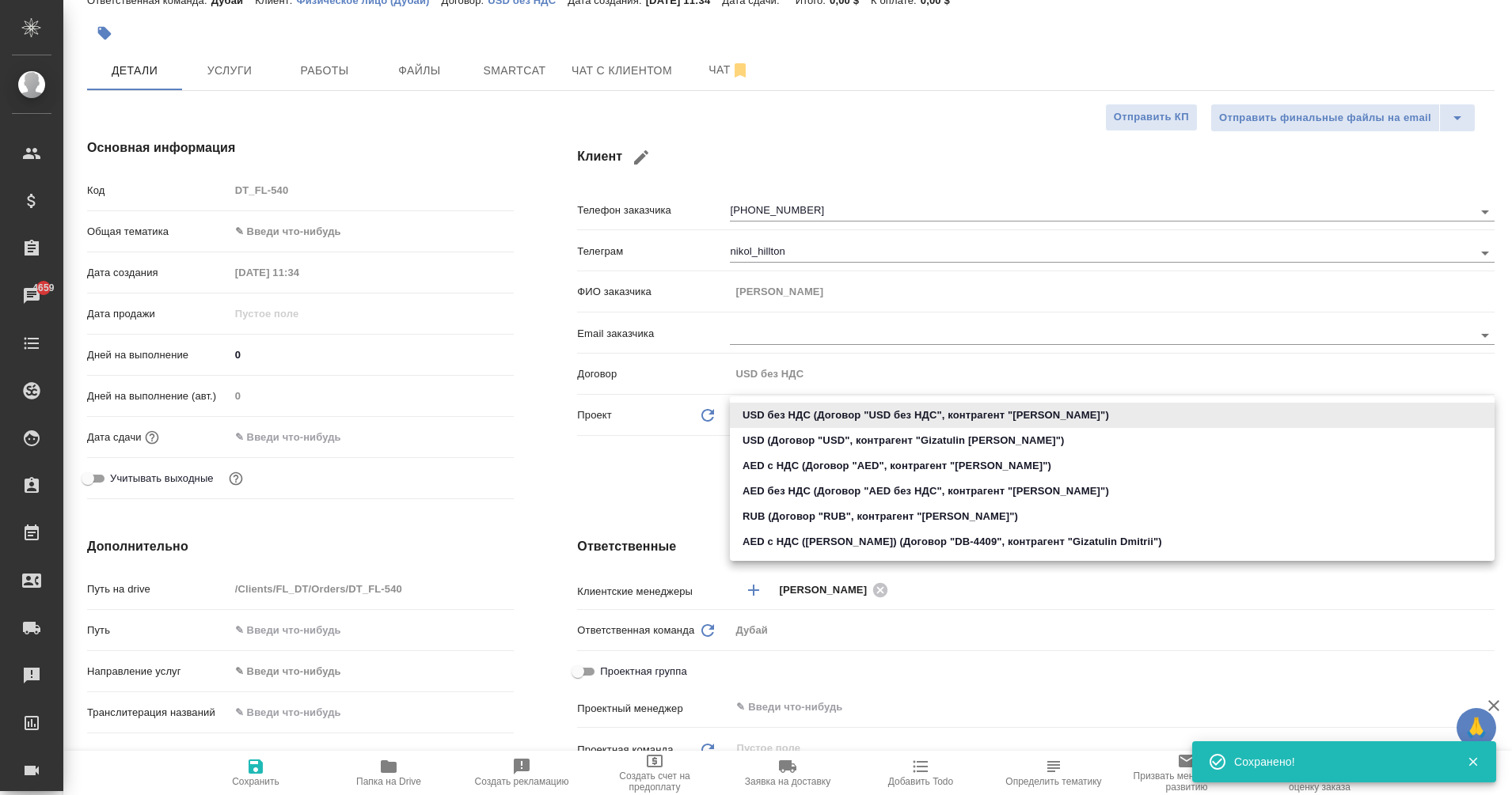
type textarea "x"
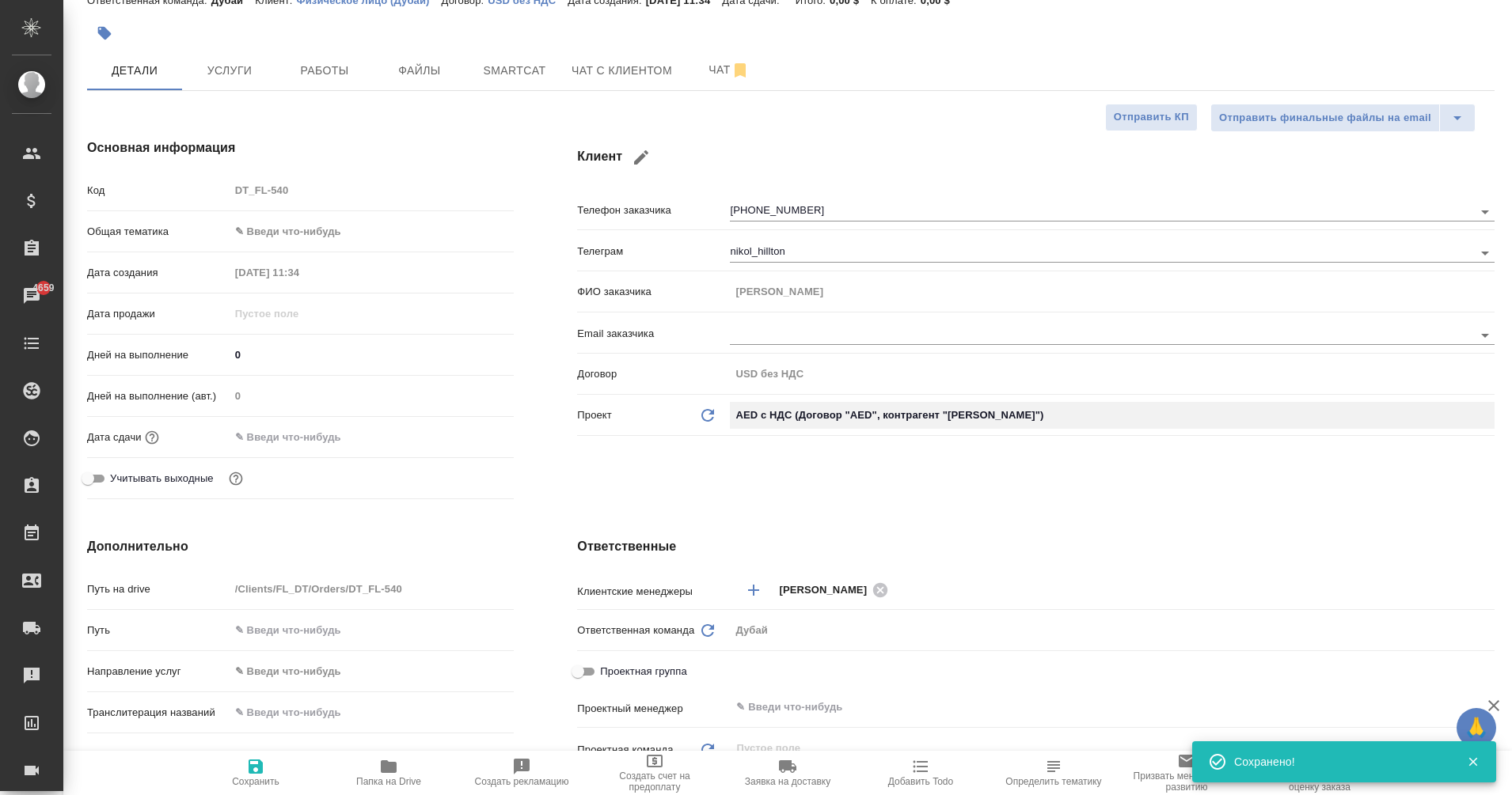
type input "AED"
type textarea "x"
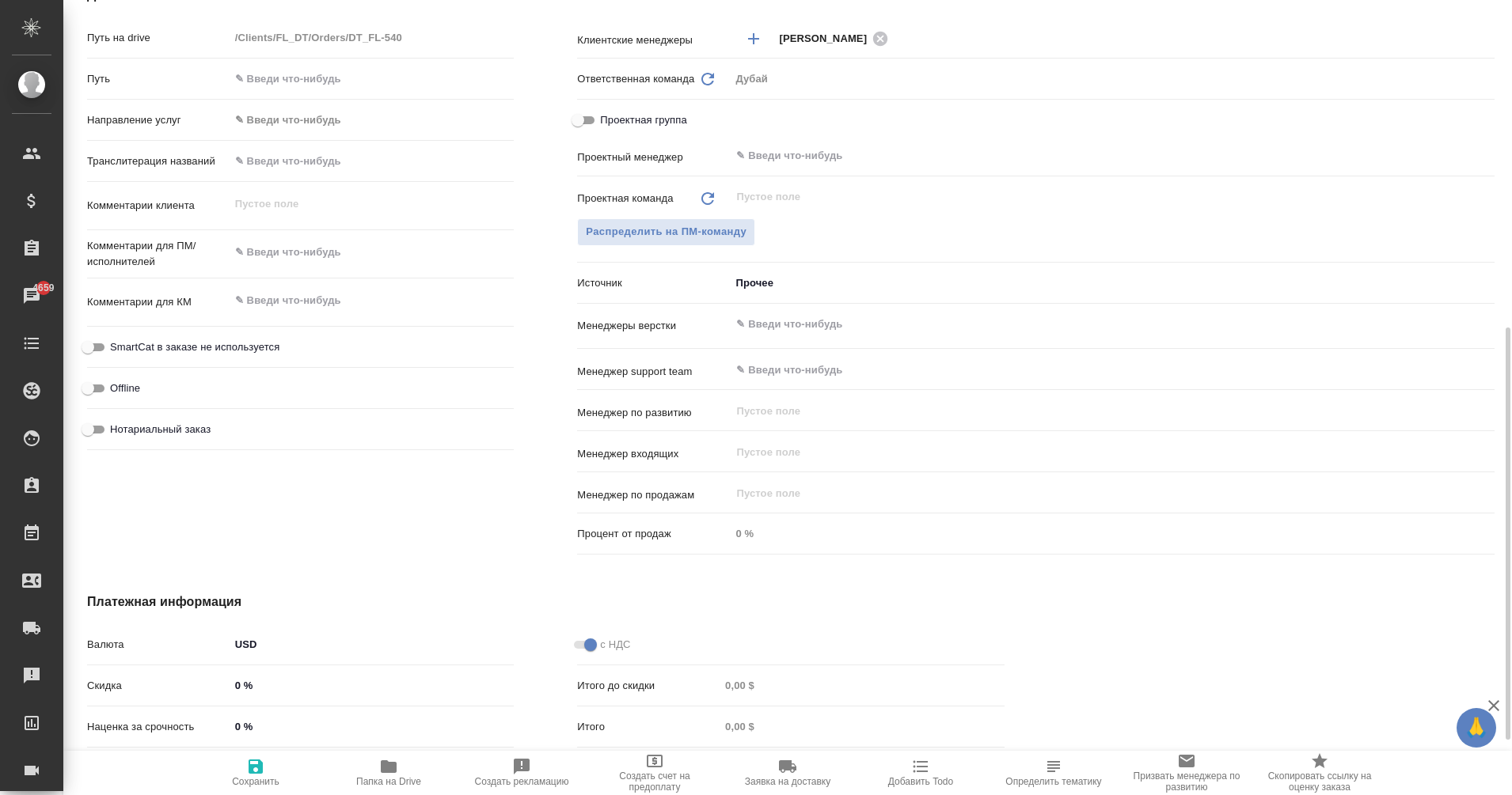
scroll to position [619, 0]
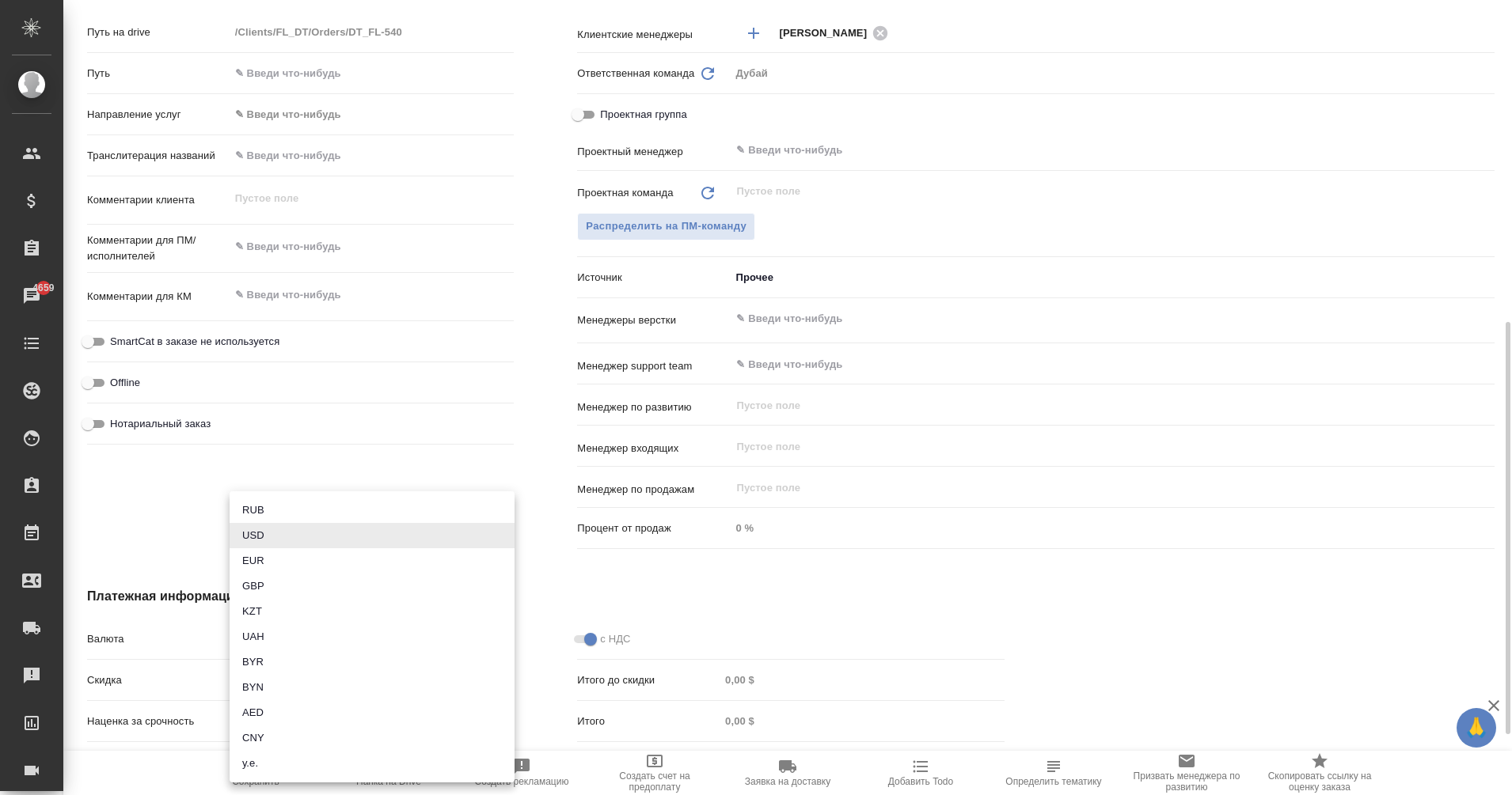
click at [248, 644] on body "🙏 .cls-1 fill:#fff; AWATERA Eganian Margarita Клиенты Спецификации Заказы 4659 …" at bounding box center [756, 397] width 1512 height 795
click at [269, 716] on li "AED" at bounding box center [372, 713] width 285 height 25
type textarea "x"
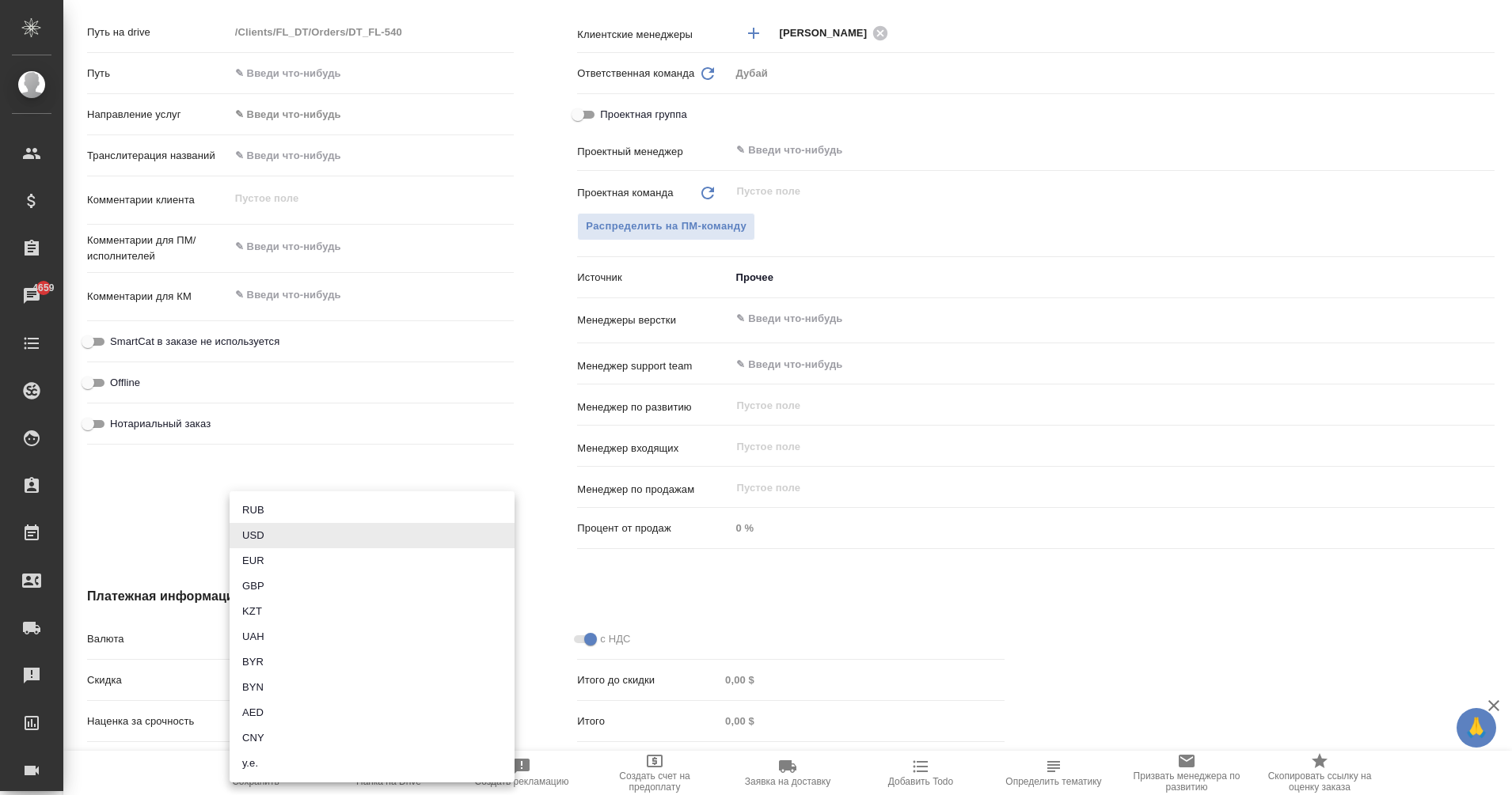
type input "AED"
type input "0,00 AED"
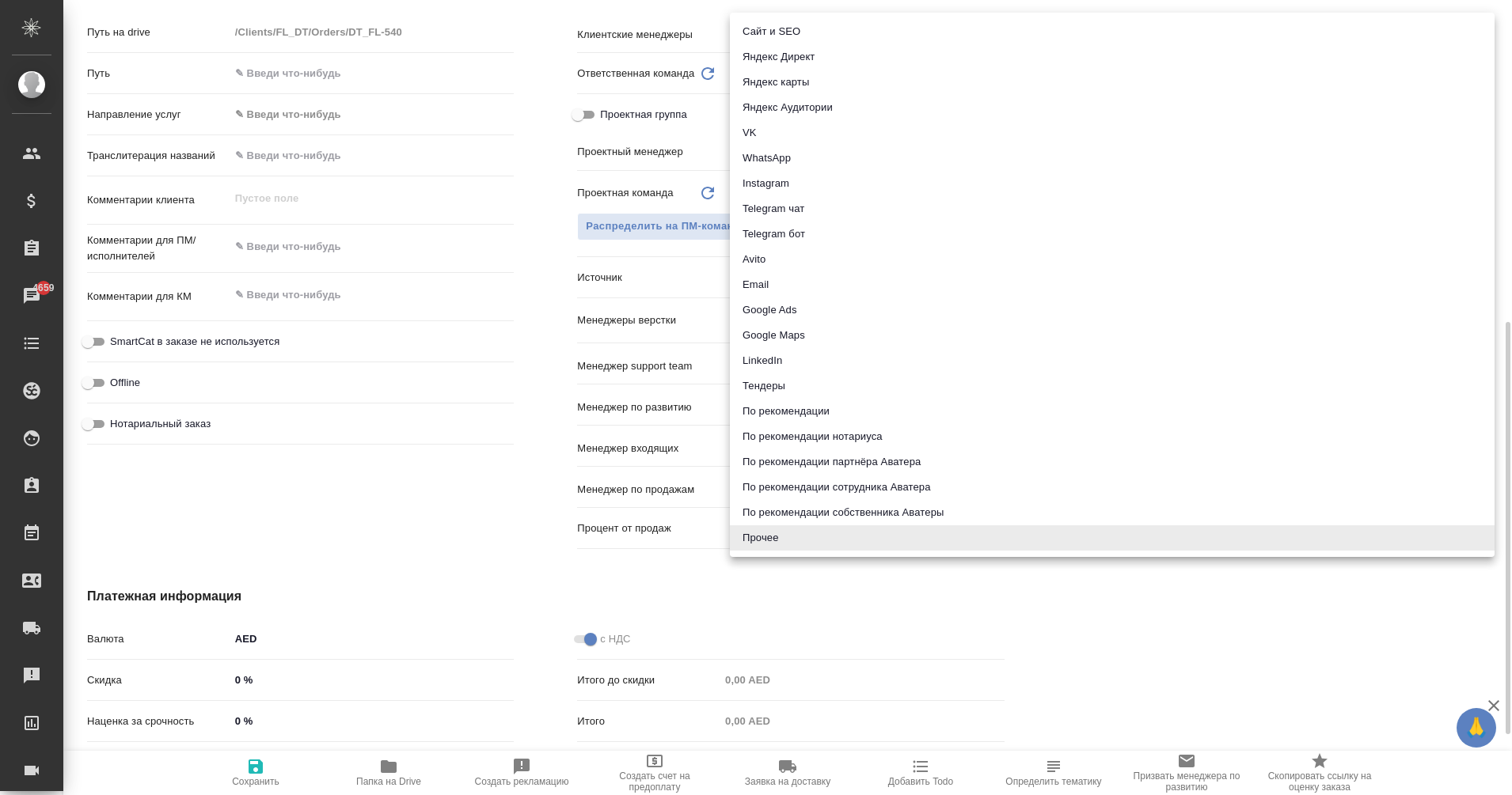
click at [770, 265] on body "🙏 .cls-1 fill:#fff; AWATERA Eganian Margarita Клиенты Спецификации Заказы 4659 …" at bounding box center [756, 397] width 1512 height 795
click at [958, 514] on li "По рекомендации собственника Аватеры" at bounding box center [1112, 513] width 765 height 25
type textarea "x"
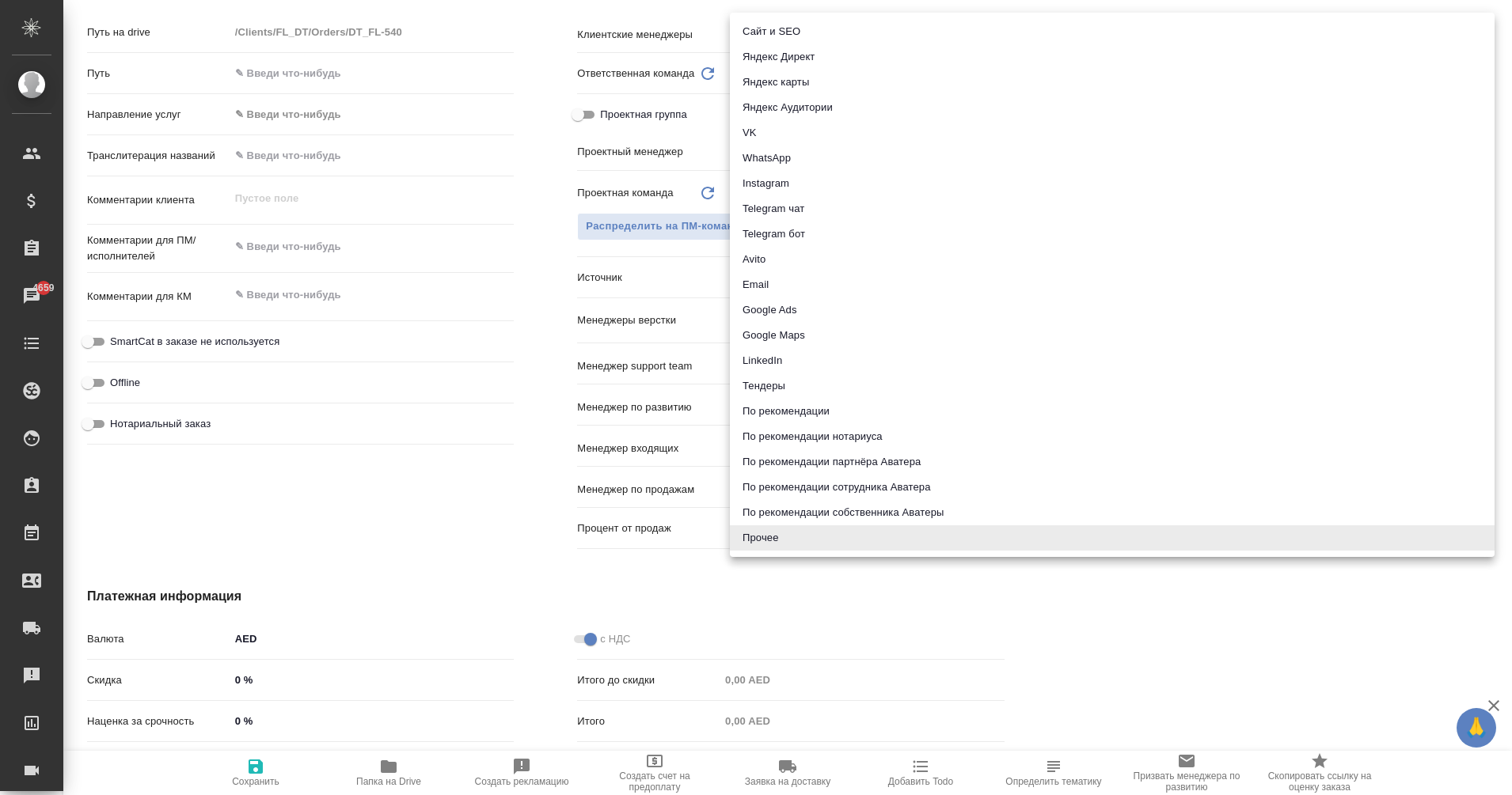
type input "ownerRecommendation"
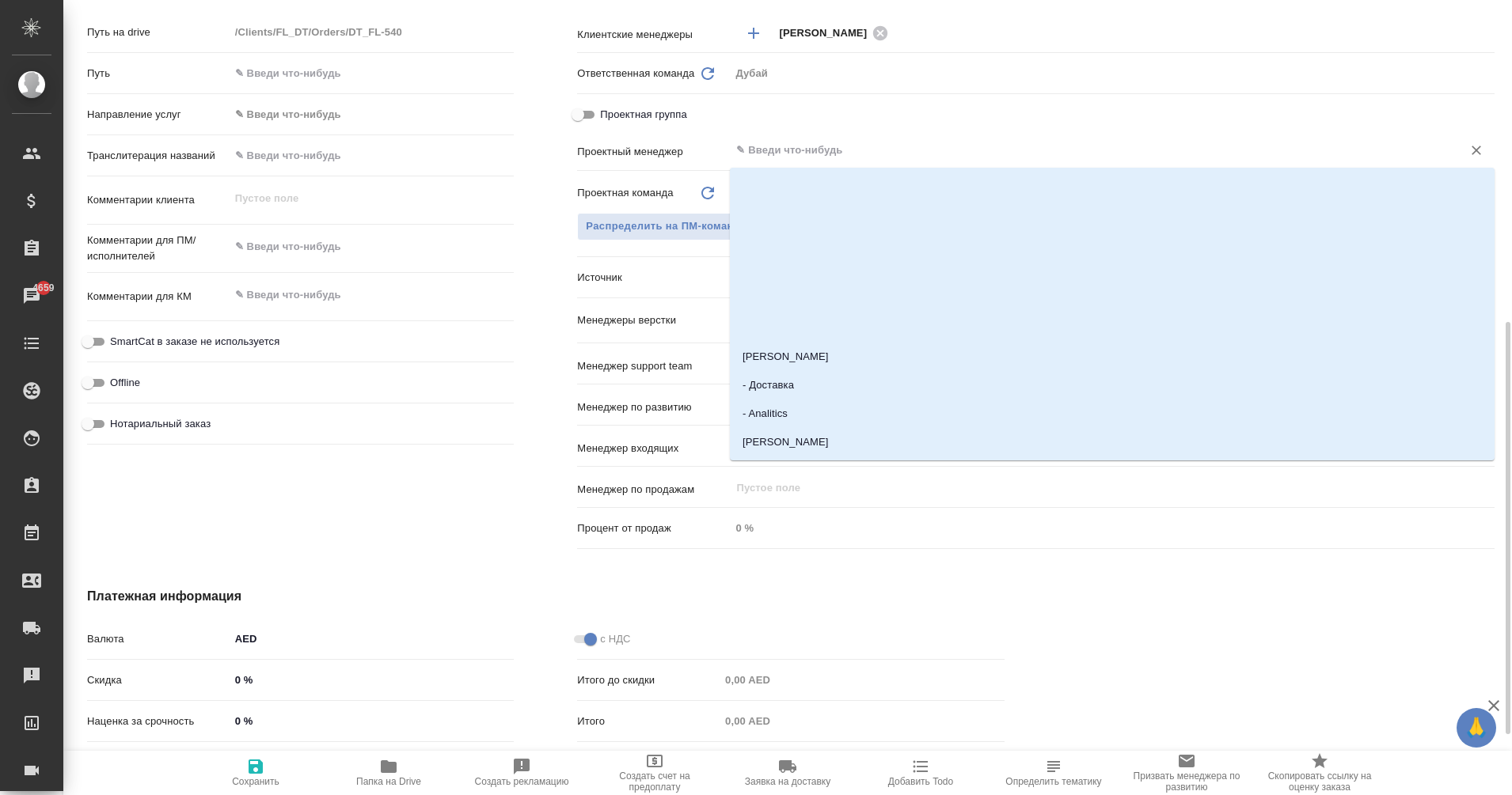
click at [768, 150] on input "text" at bounding box center [1085, 150] width 702 height 19
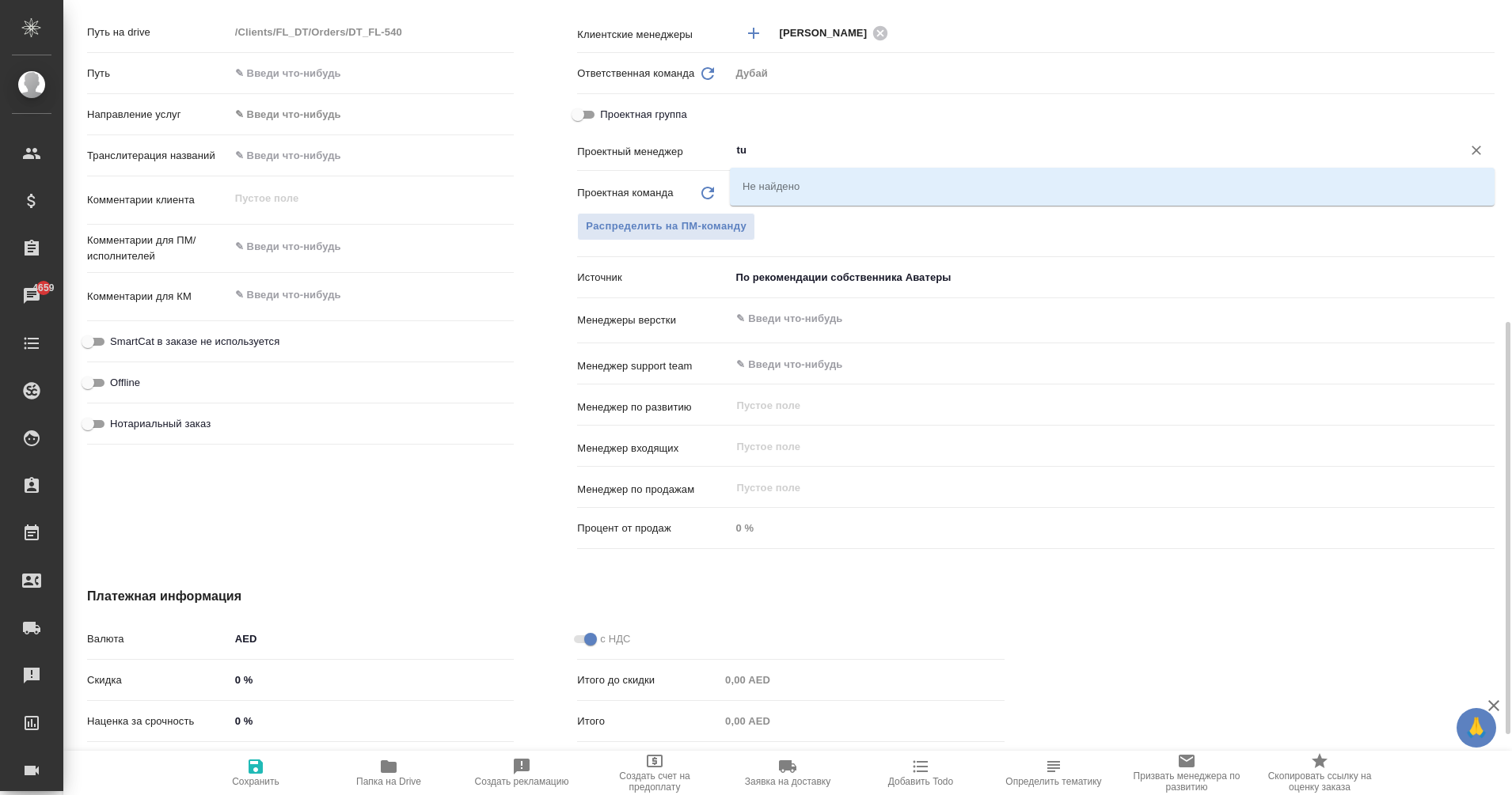
type input "t"
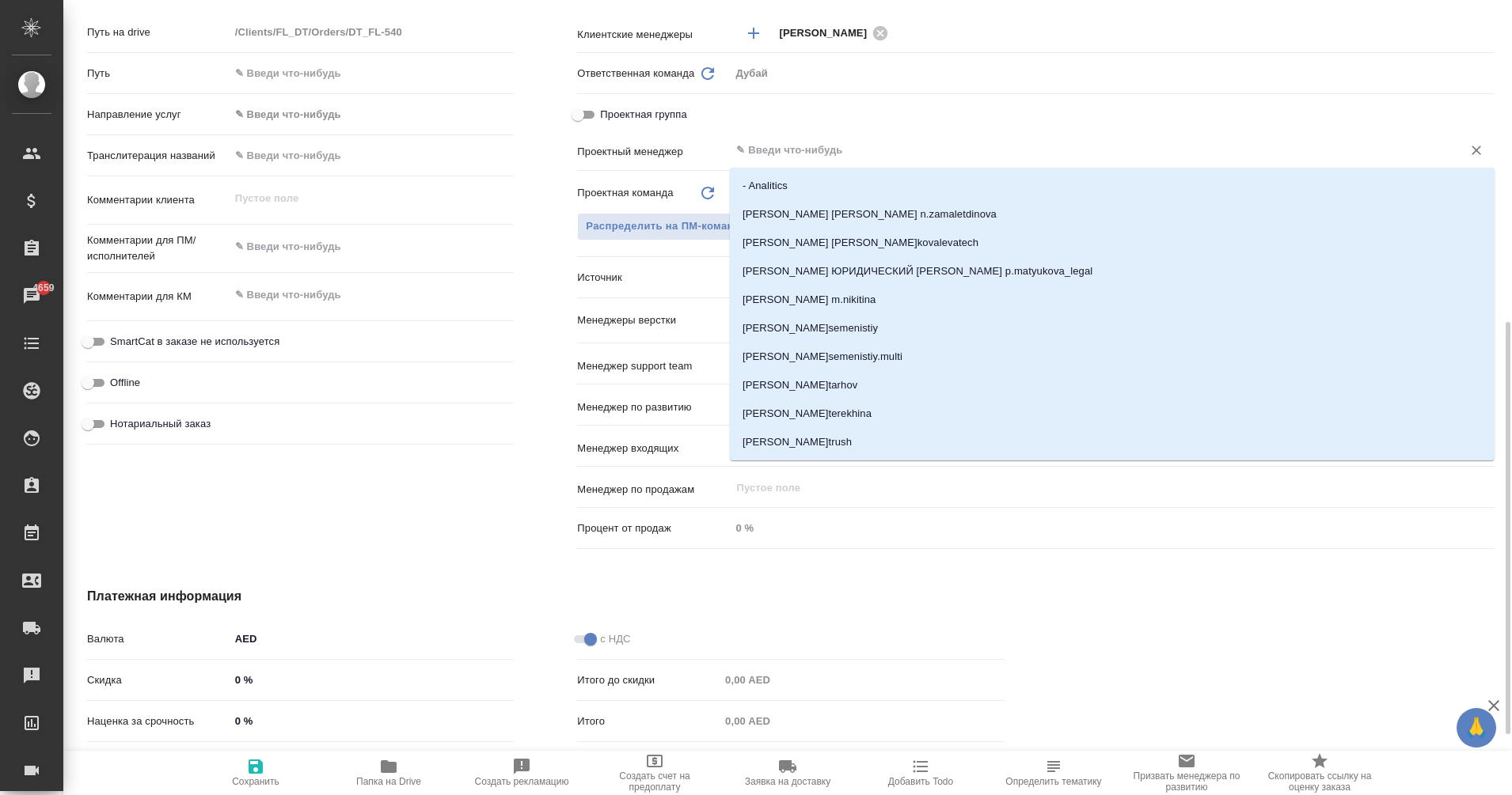
type textarea "x"
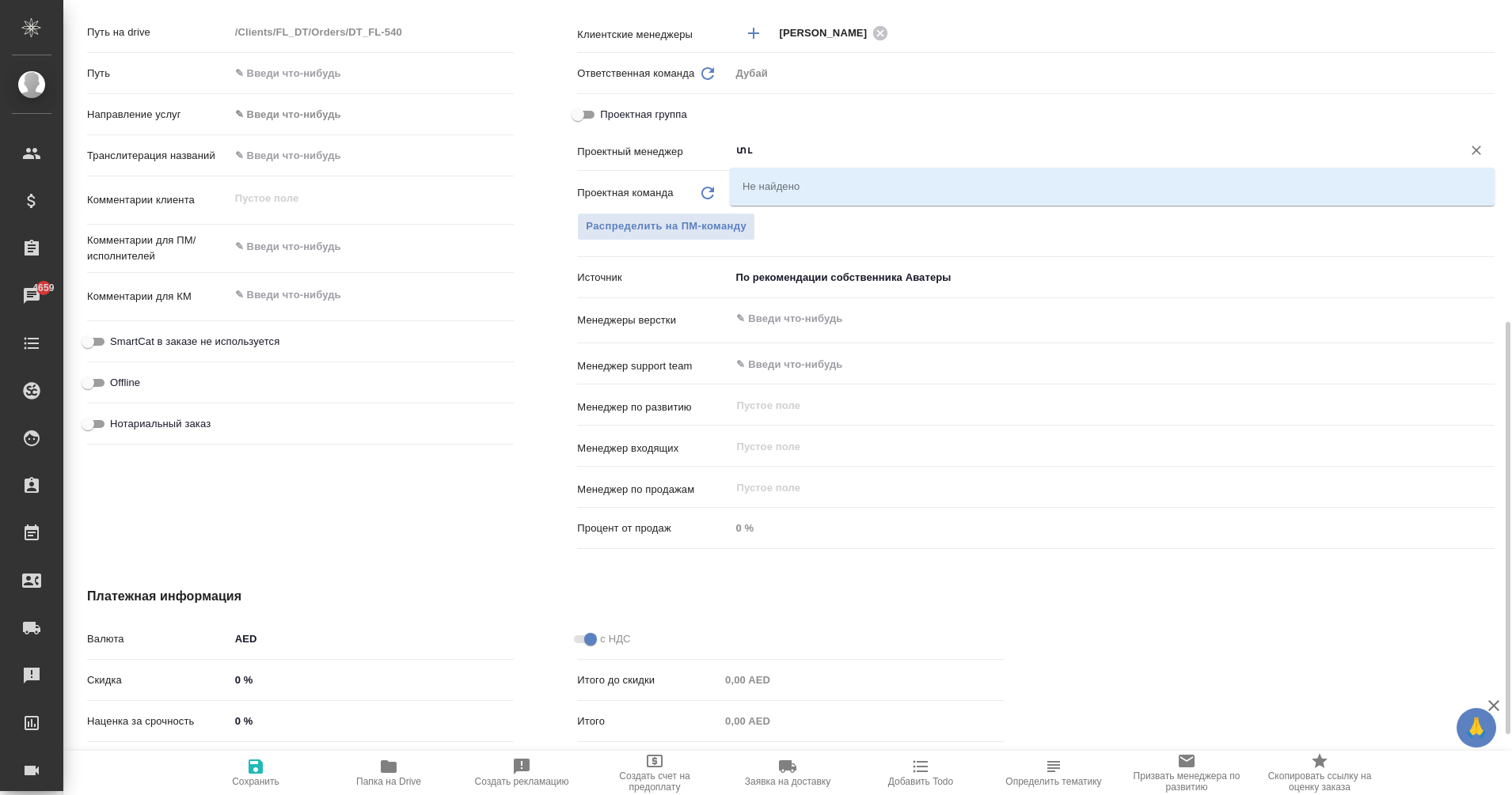
type input "տ"
type textarea "x"
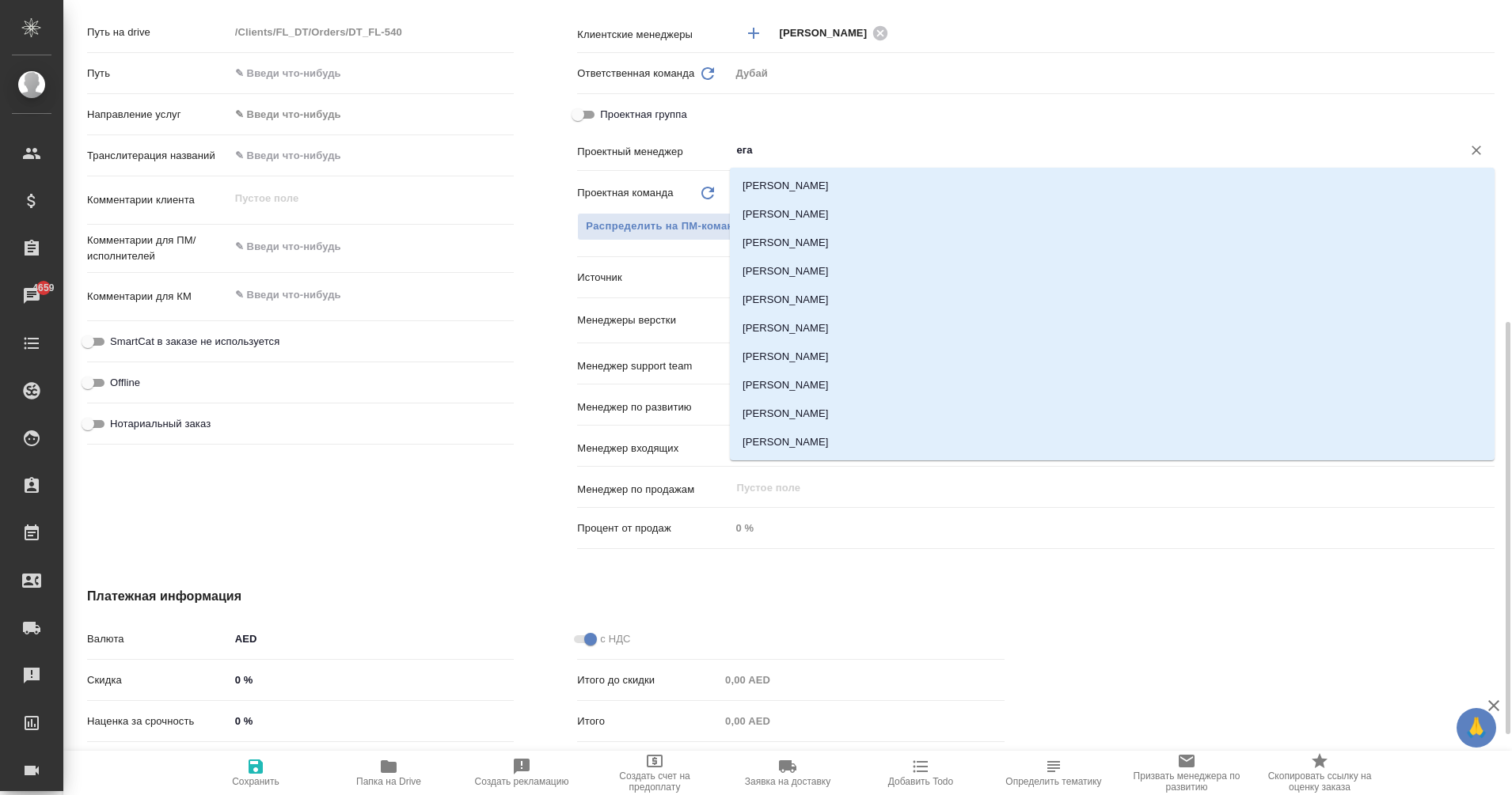
type input "еган"
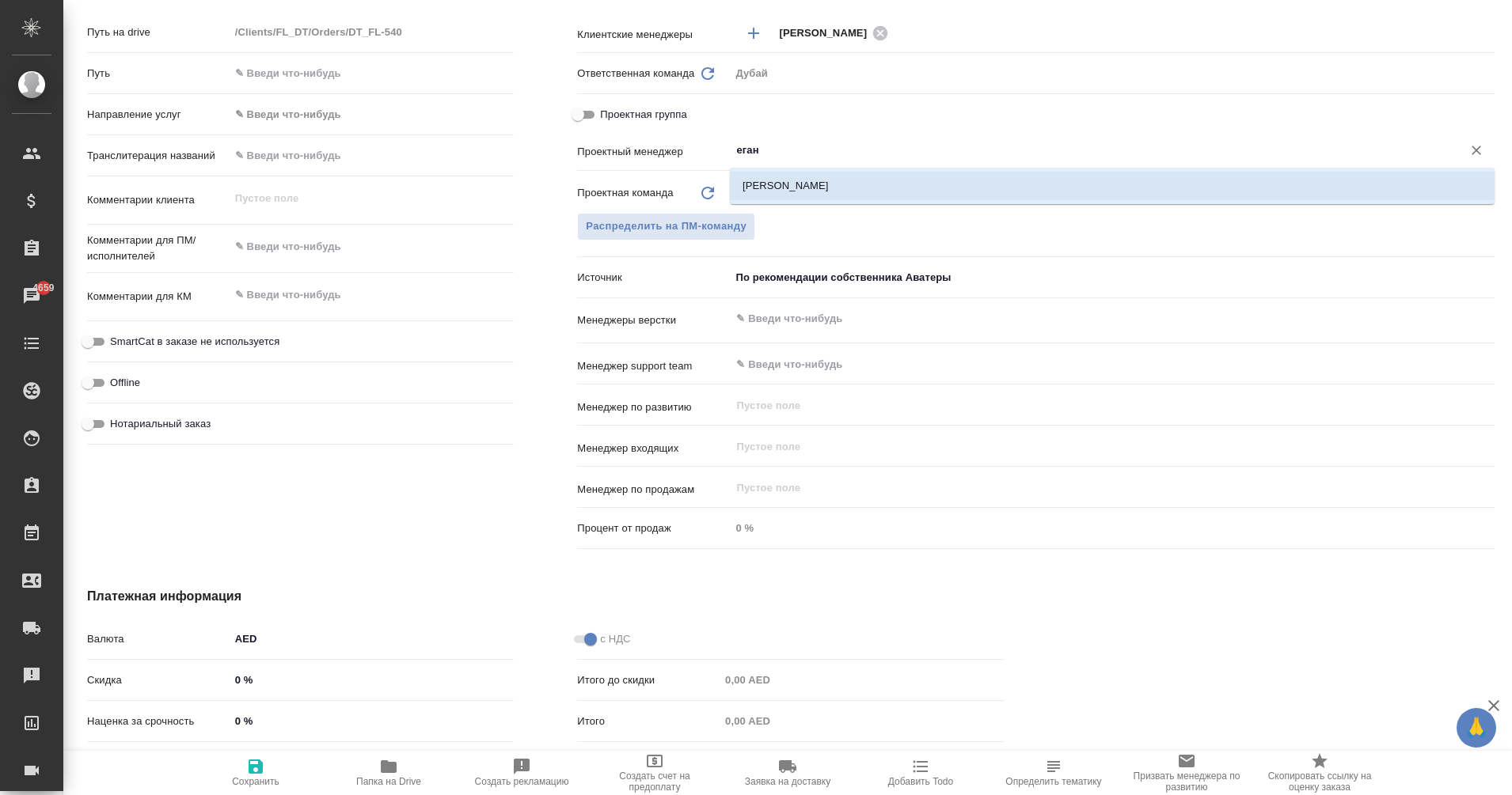
click at [826, 182] on li "Еганян Маргарита" at bounding box center [1112, 186] width 765 height 29
type textarea "x"
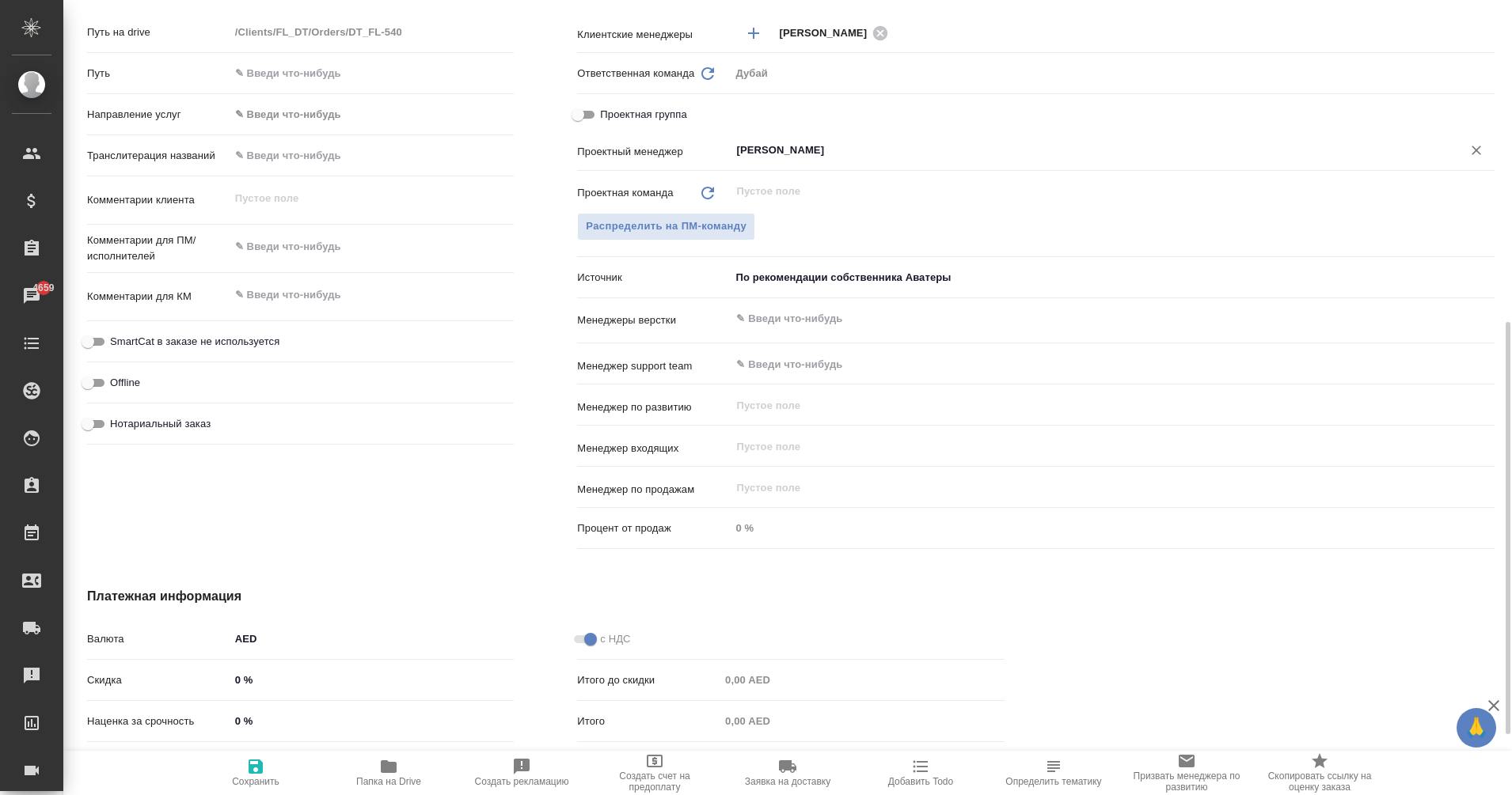
type input "Еганян Маргарита"
click at [257, 764] on icon "button" at bounding box center [255, 766] width 19 height 19
type textarea "x"
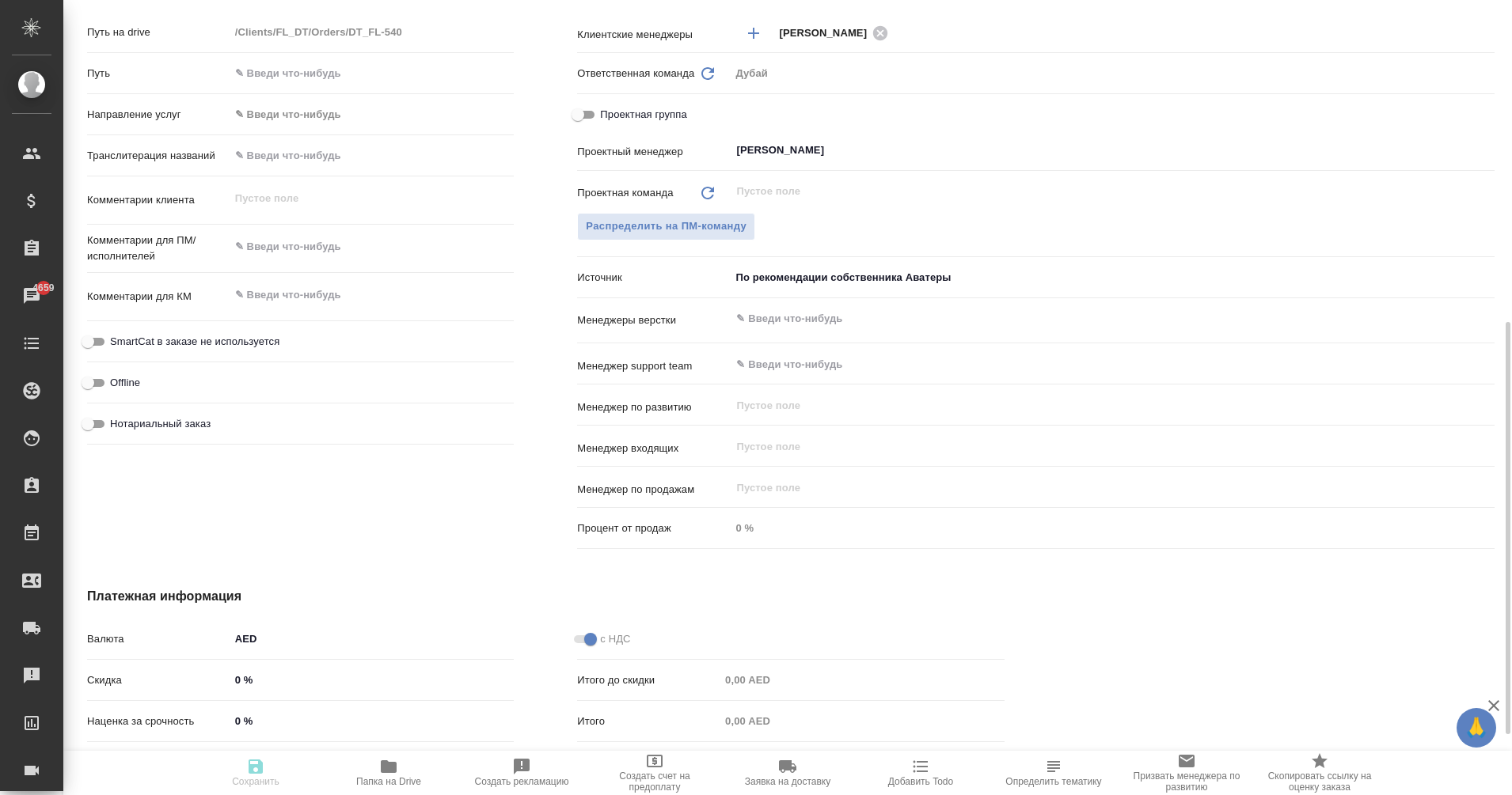
type textarea "x"
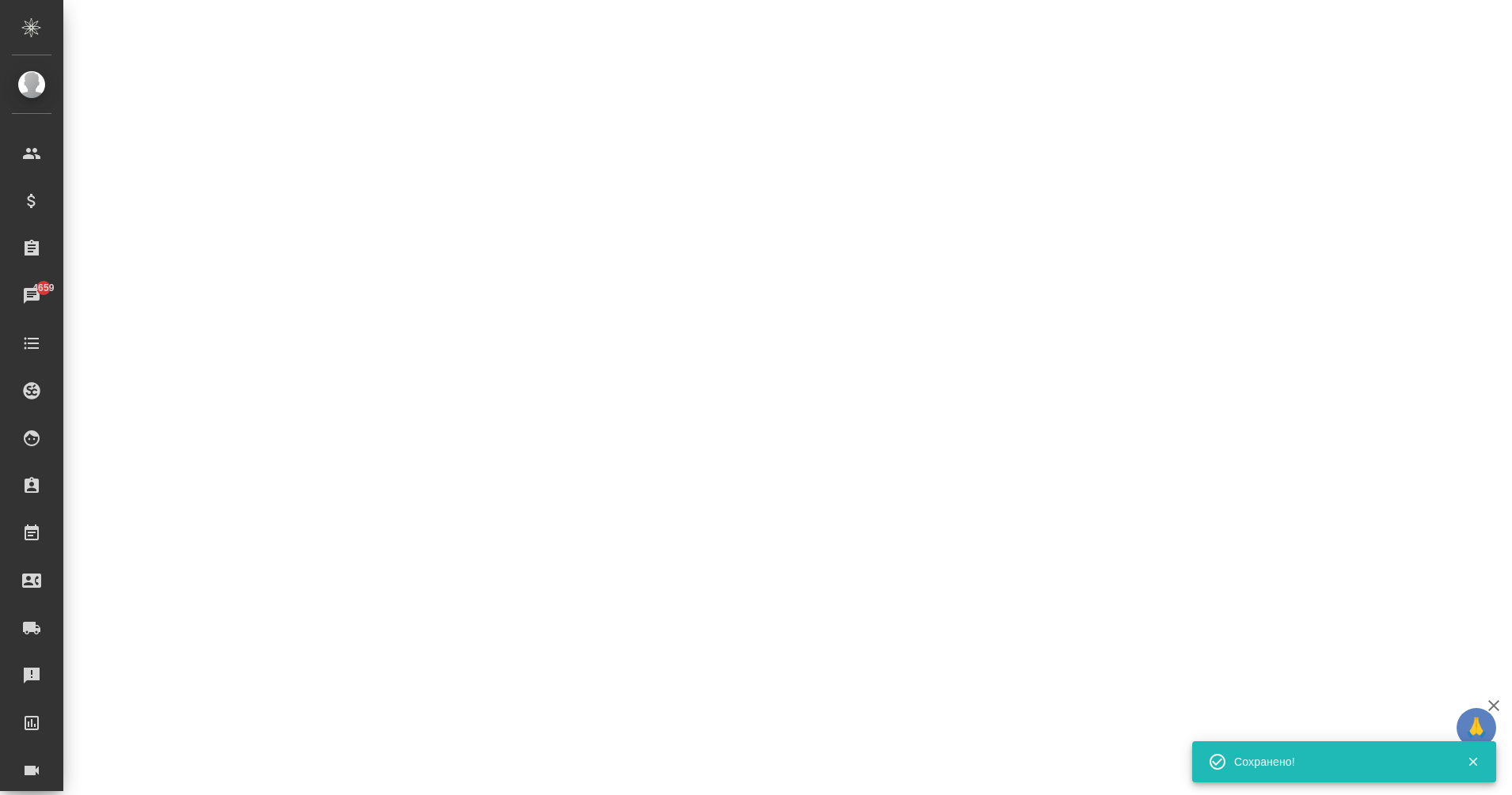
select select "RU"
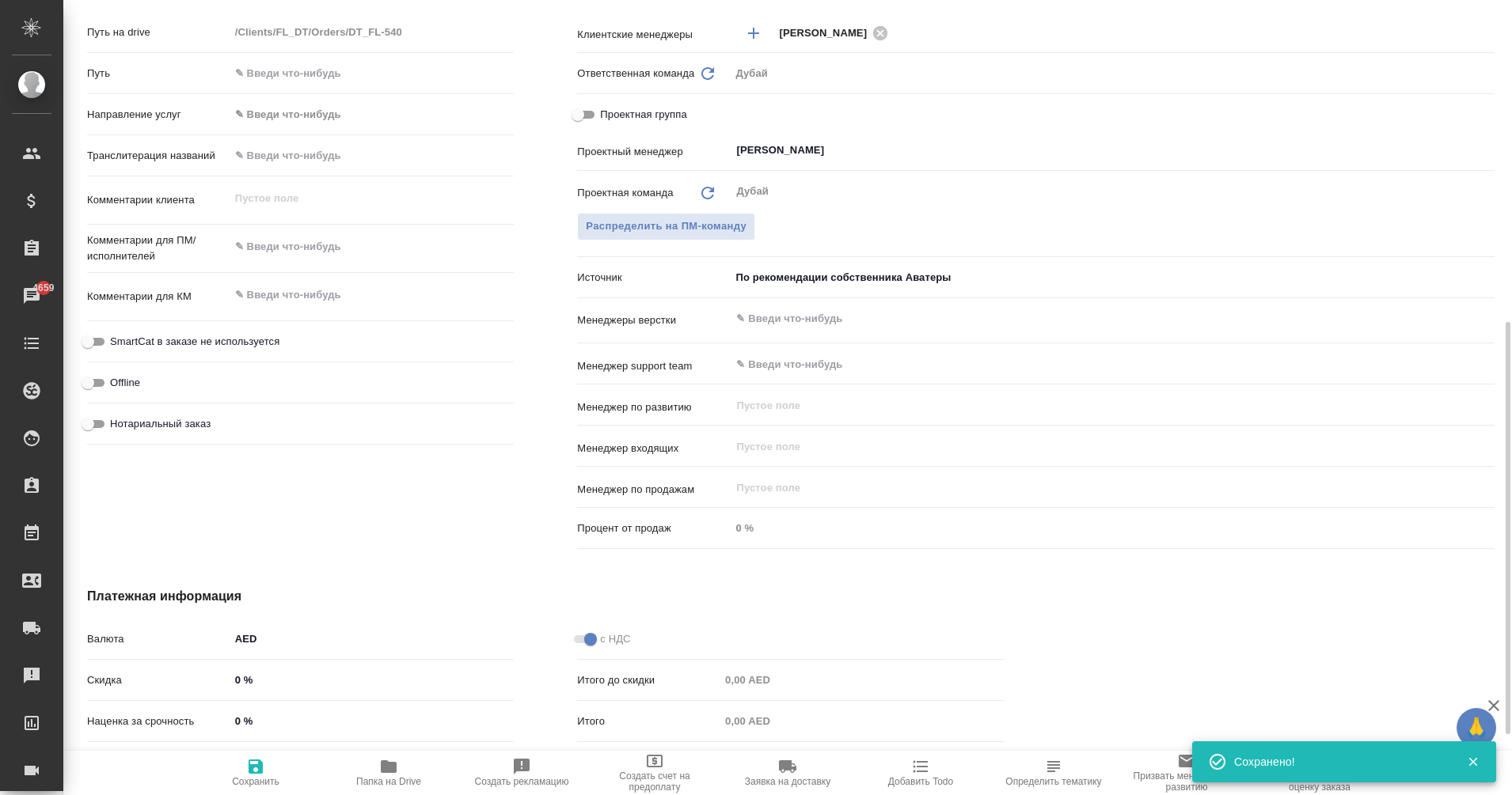
type textarea "x"
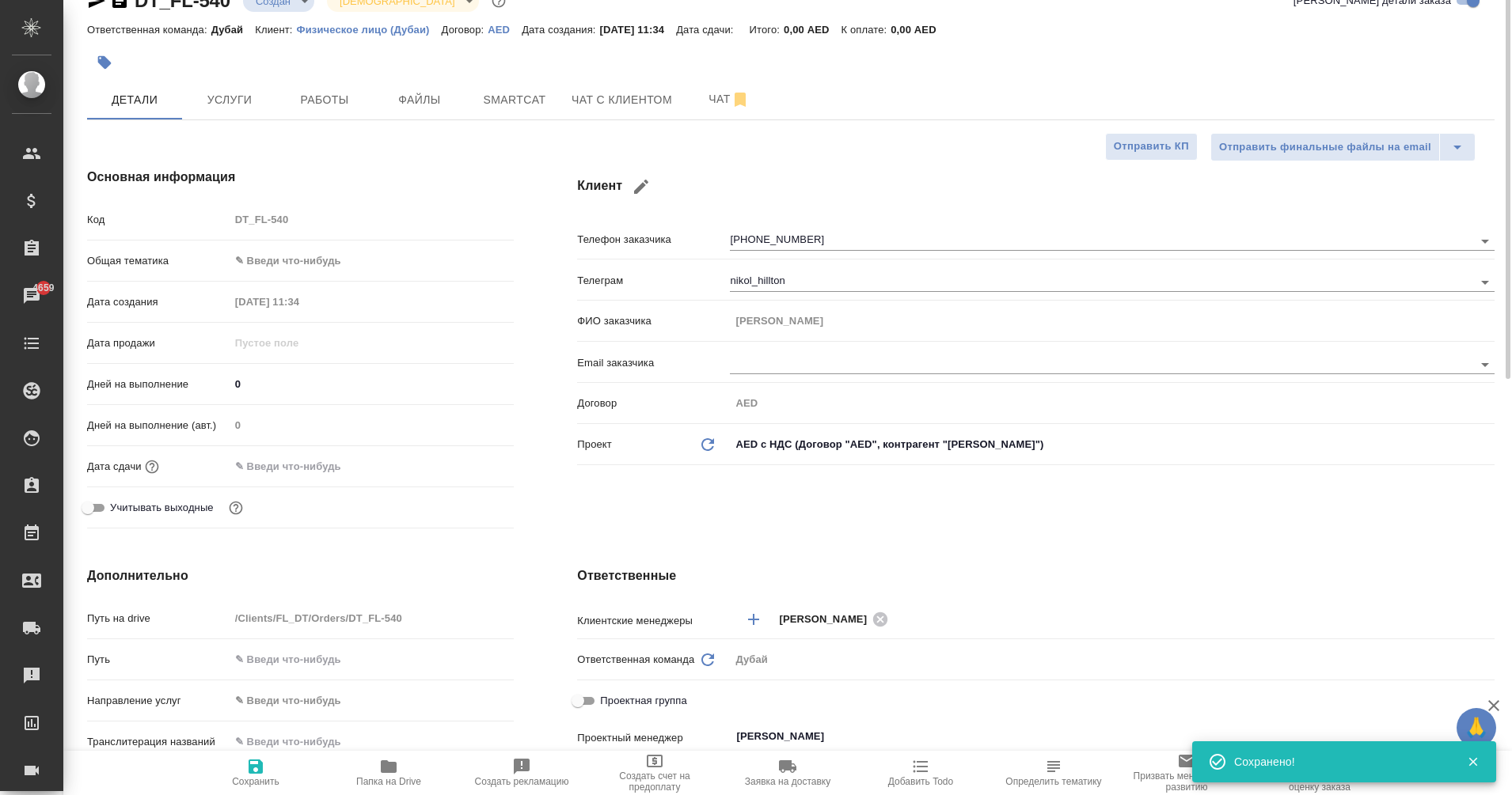
scroll to position [0, 0]
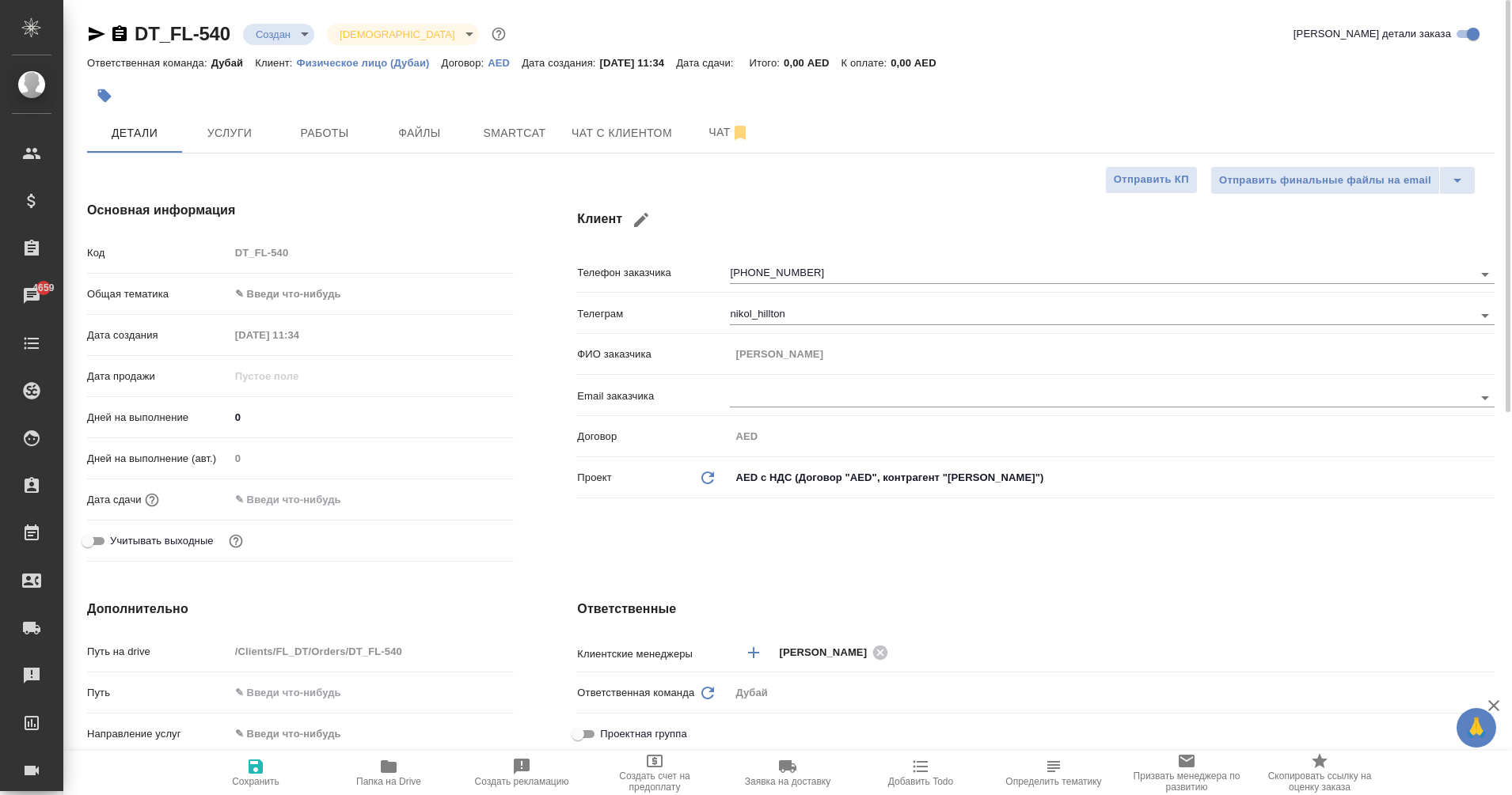
click at [308, 498] on input "text" at bounding box center [299, 499] width 139 height 23
click at [474, 499] on icon "button" at bounding box center [467, 498] width 14 height 16
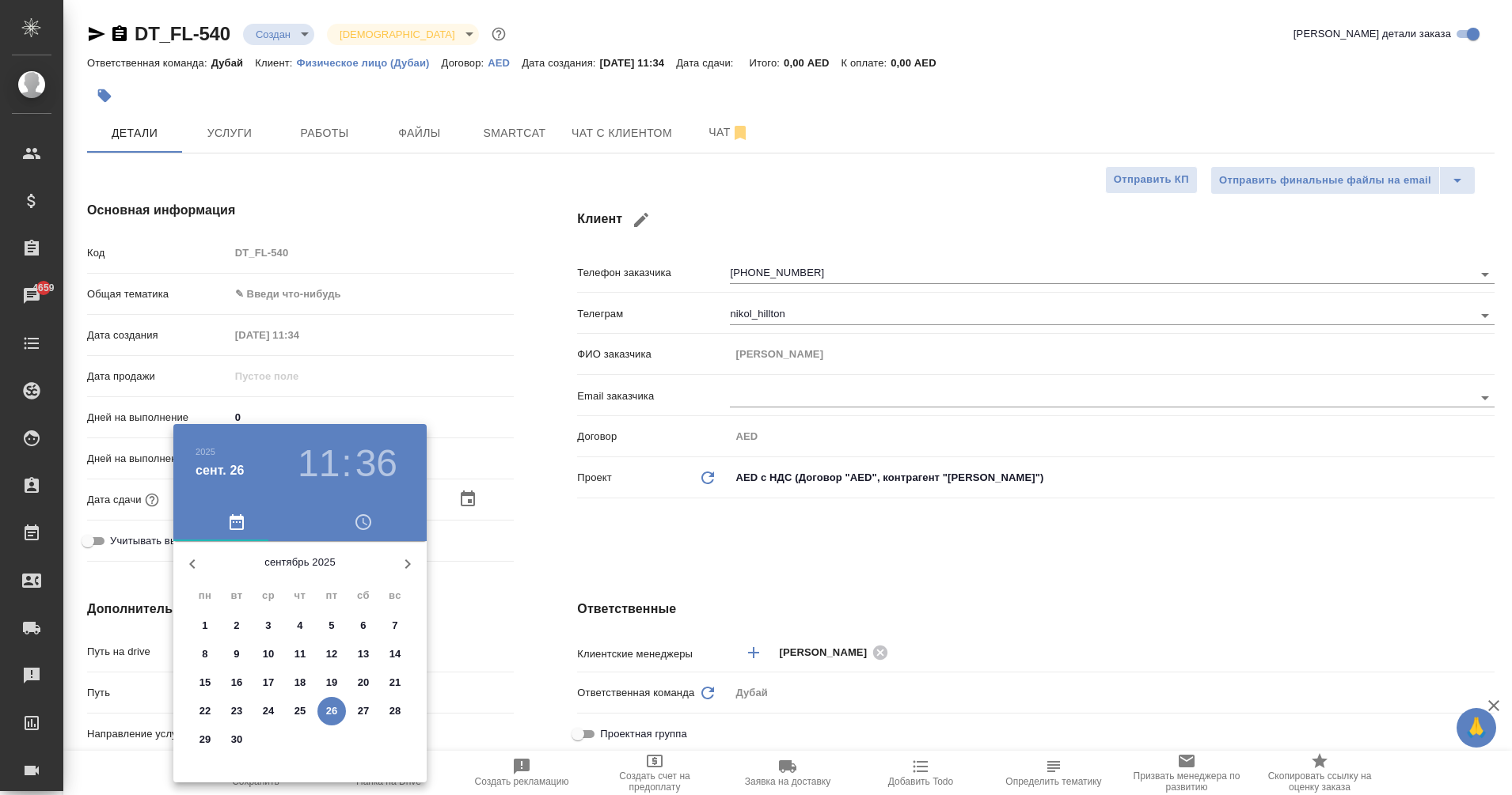
click at [238, 741] on p "30" at bounding box center [237, 739] width 12 height 16
type input "30.09.2025 11:36"
type textarea "x"
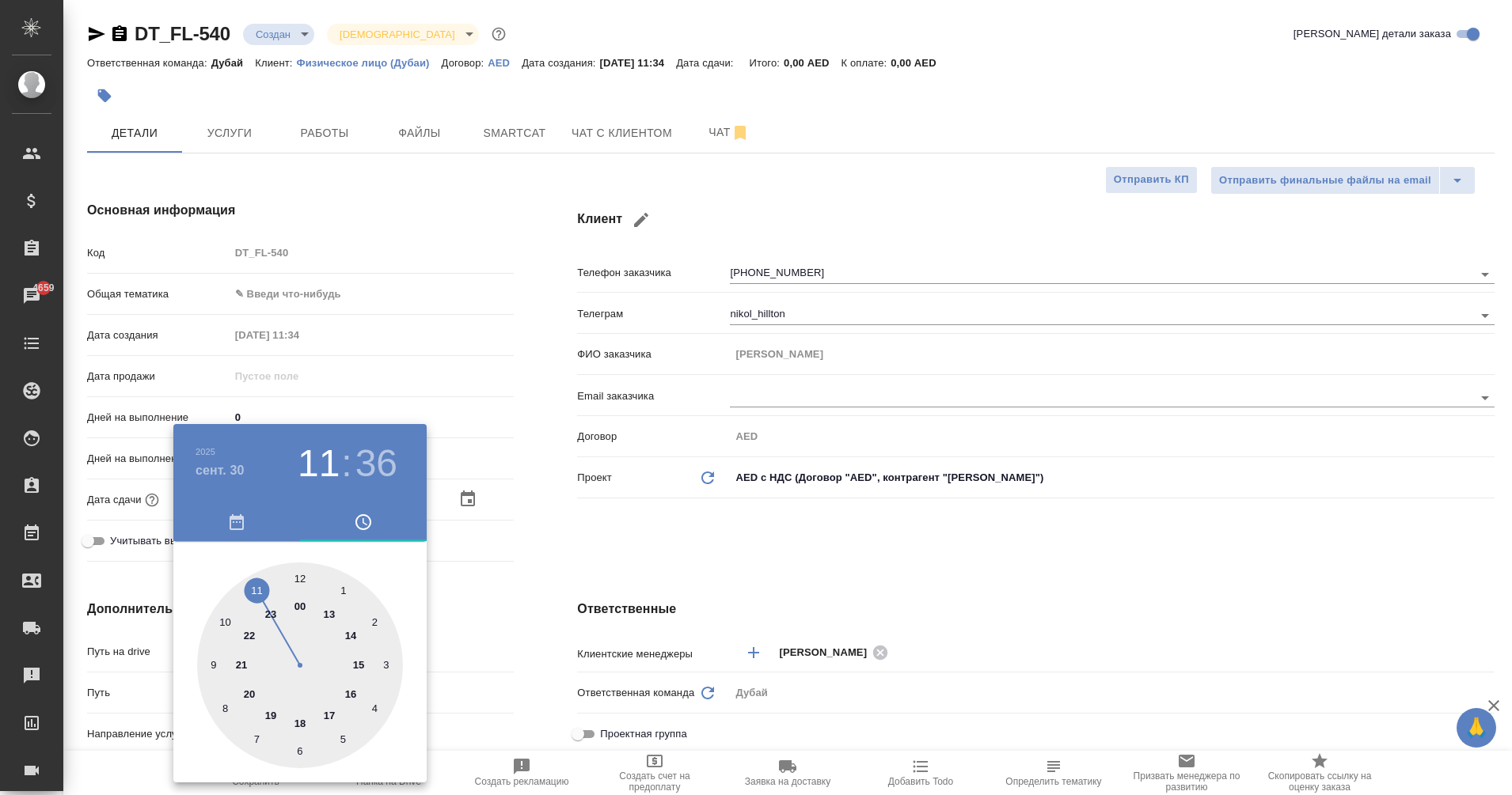
click at [254, 589] on div at bounding box center [300, 666] width 206 height 206
type textarea "x"
click at [272, 292] on div at bounding box center [756, 397] width 1512 height 795
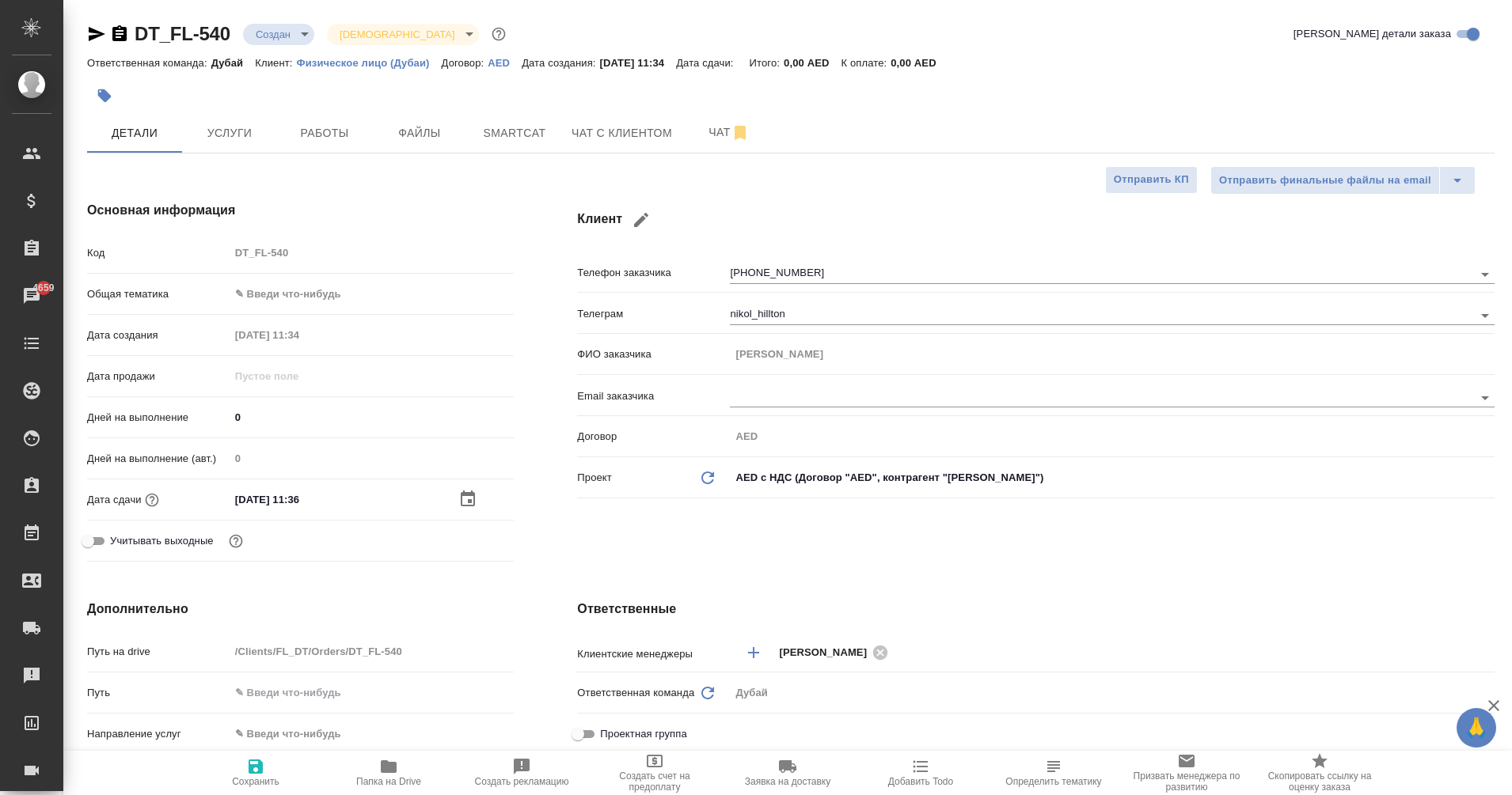
click at [272, 292] on body "🙏 .cls-1 fill:#fff; AWATERA Eganian Margarita Клиенты Спецификации Заказы 4659 …" at bounding box center [756, 397] width 1512 height 795
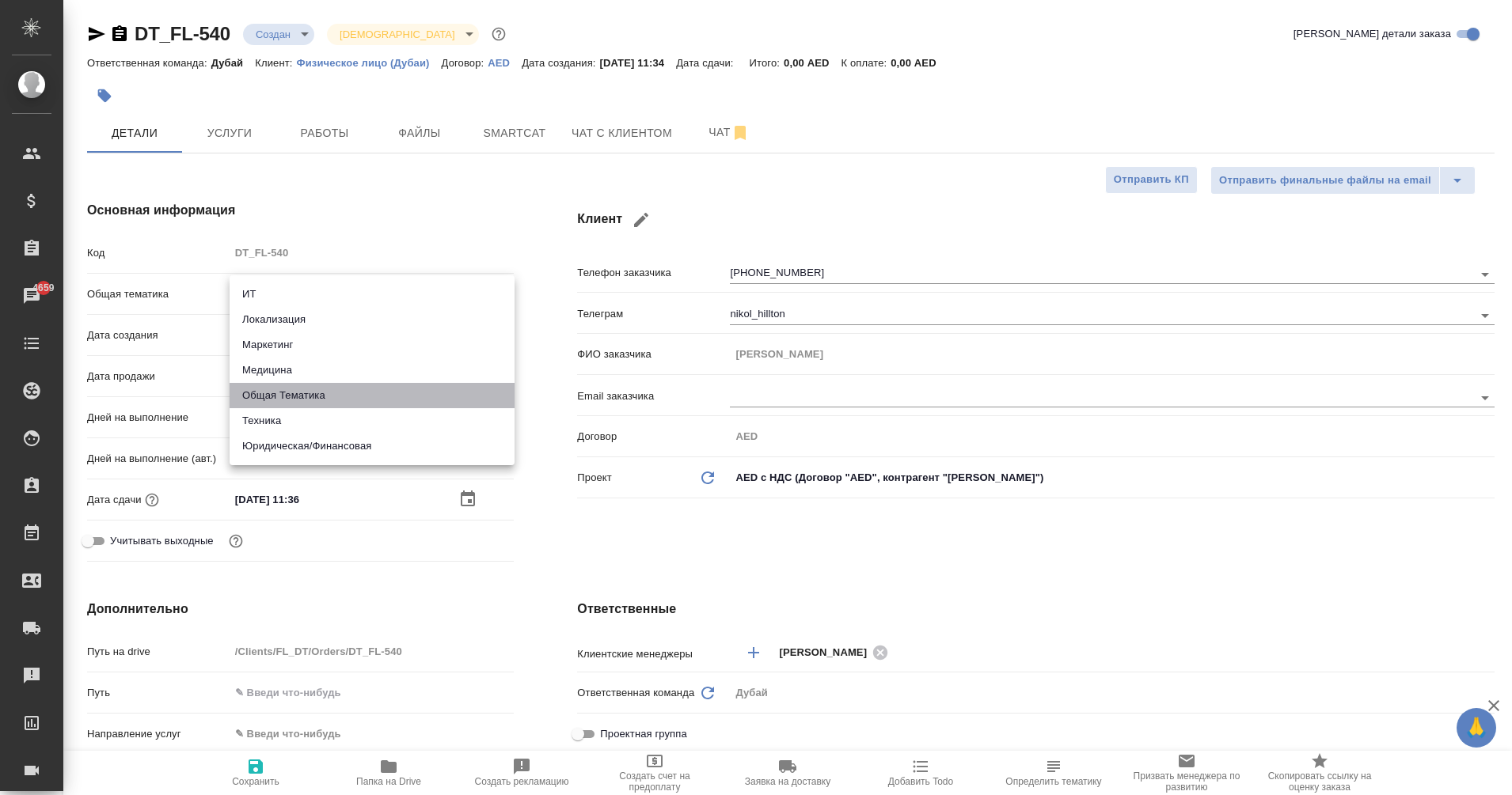
click at [308, 394] on li "Общая Тематика" at bounding box center [372, 395] width 285 height 25
type input "obtem"
type textarea "x"
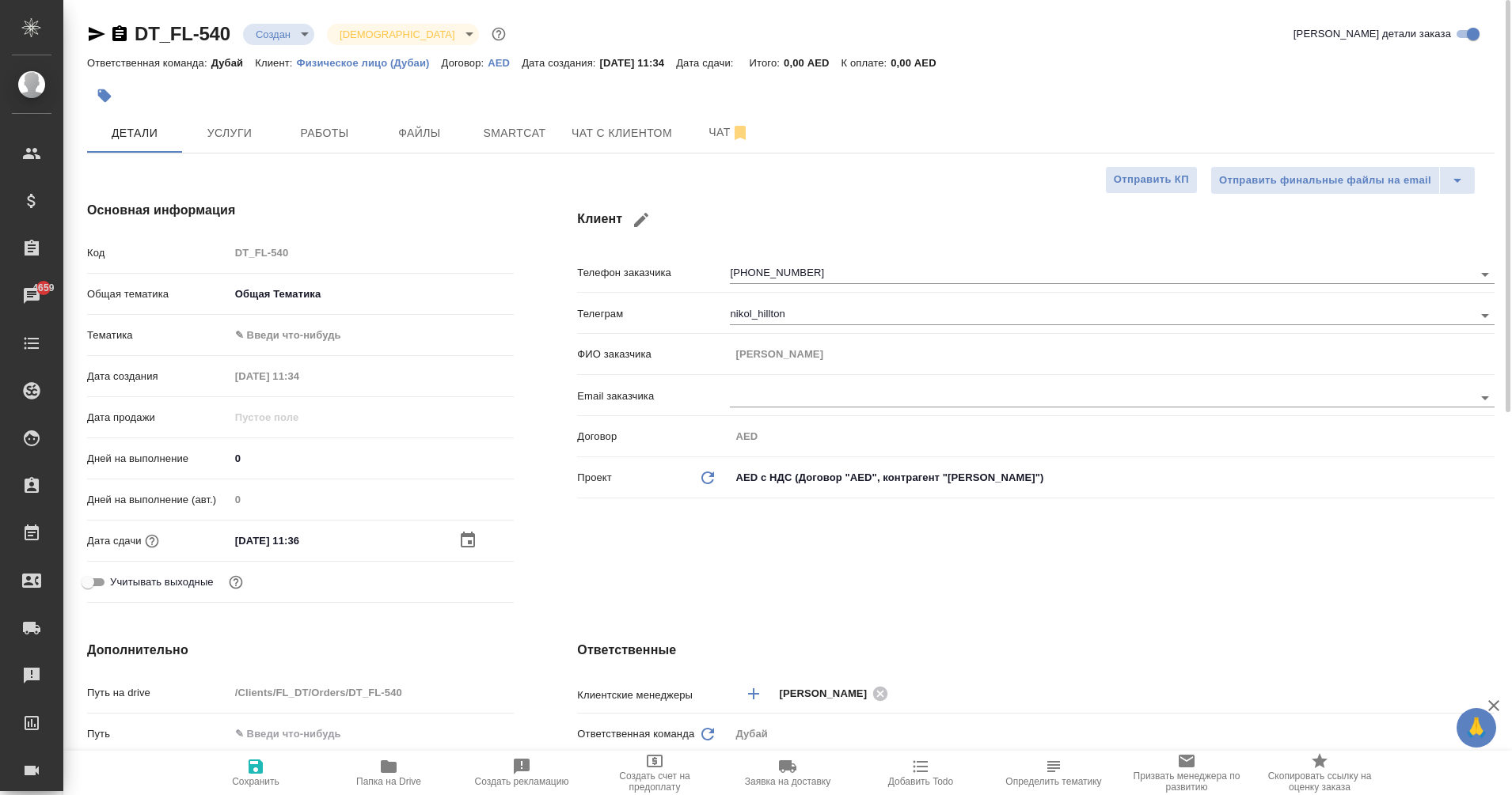
click at [263, 342] on body "🙏 .cls-1 fill:#fff; AWATERA Eganian Margarita Клиенты Спецификации Заказы 4659 …" at bounding box center [756, 397] width 1512 height 795
click at [314, 338] on li "Общая Тематика" at bounding box center [372, 335] width 285 height 25
type textarea "x"
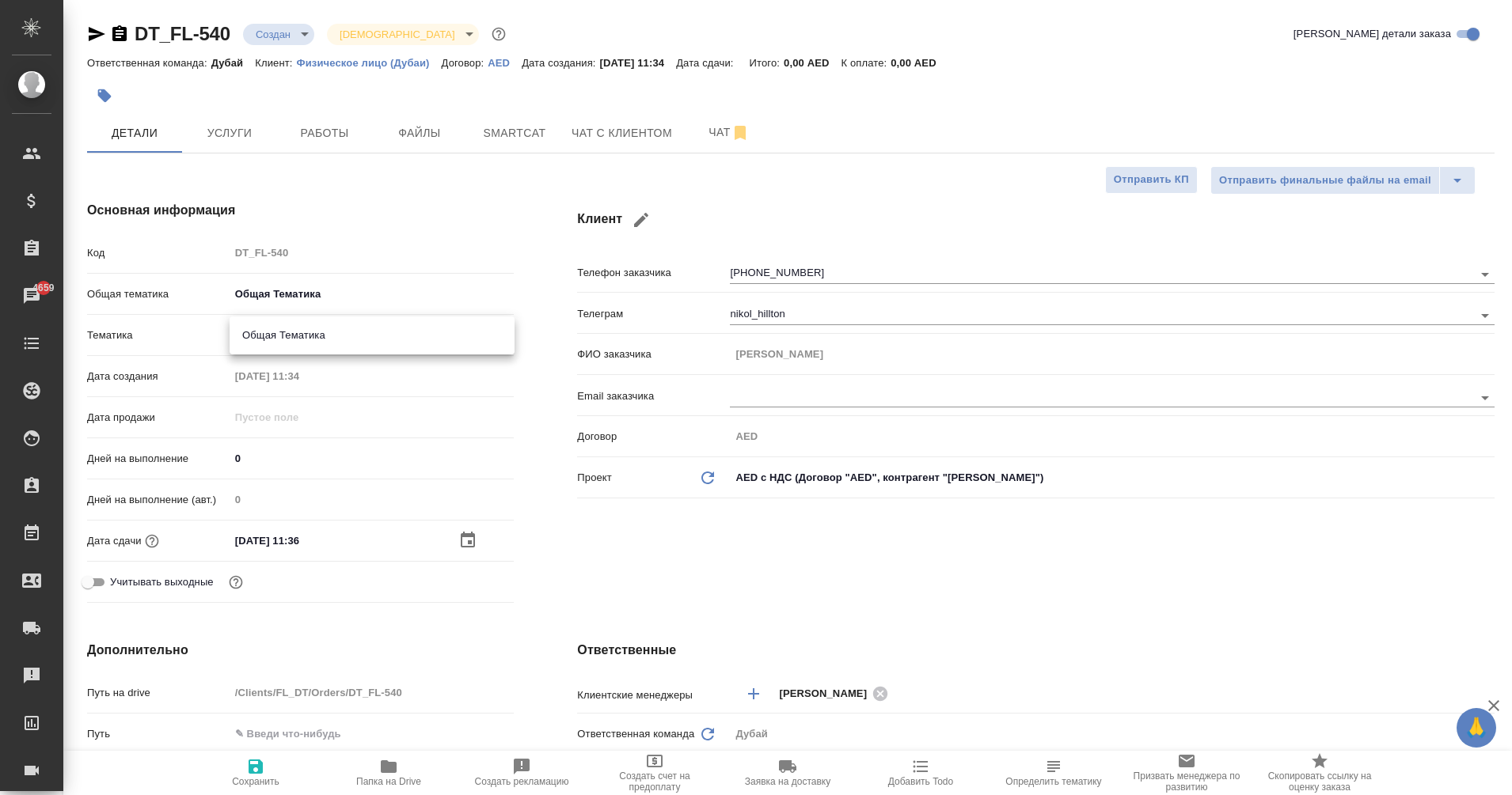
type input "6012b1ca196b0e5c9229a120"
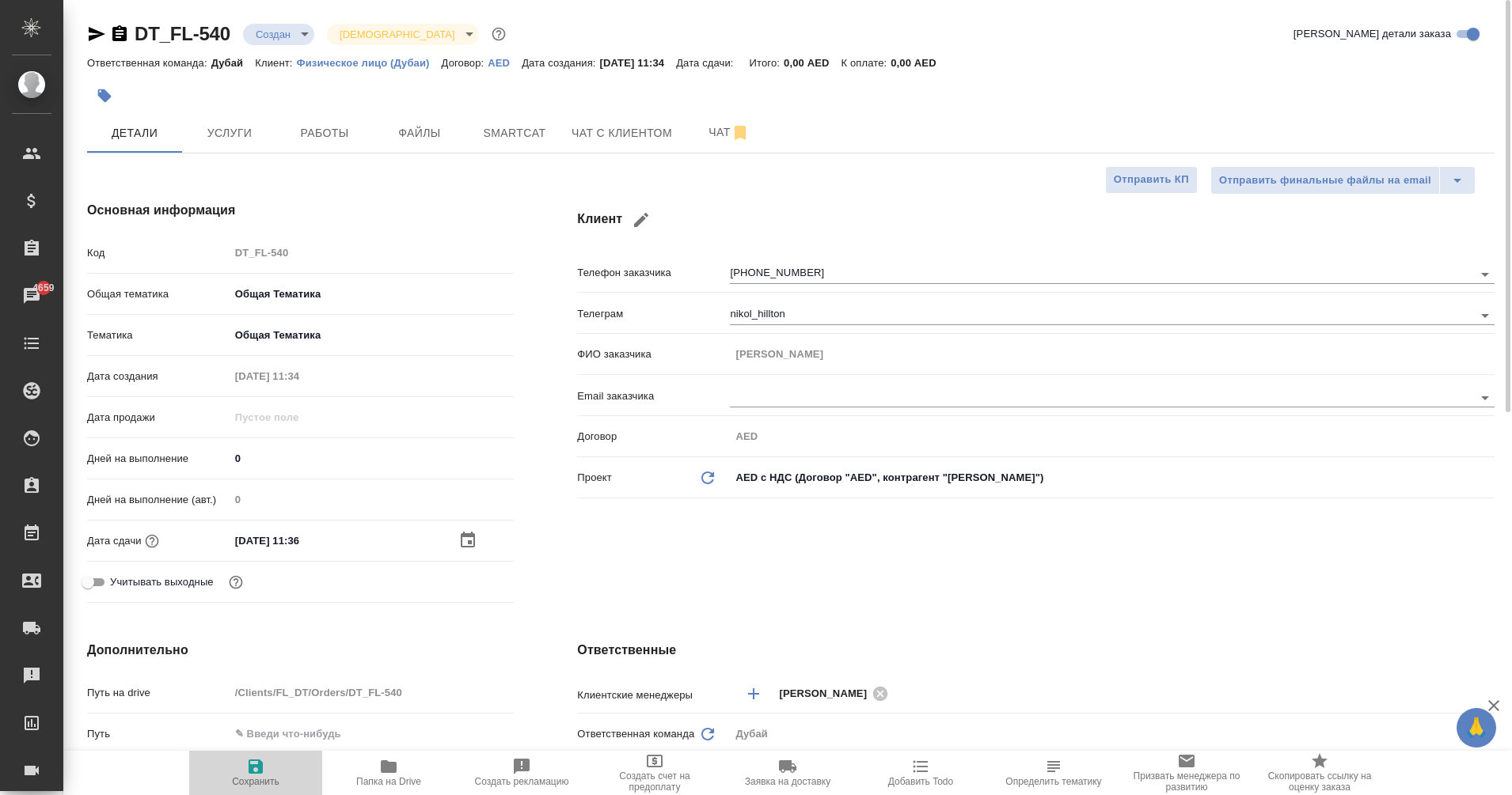
click at [258, 772] on icon "button" at bounding box center [255, 766] width 14 height 14
type textarea "x"
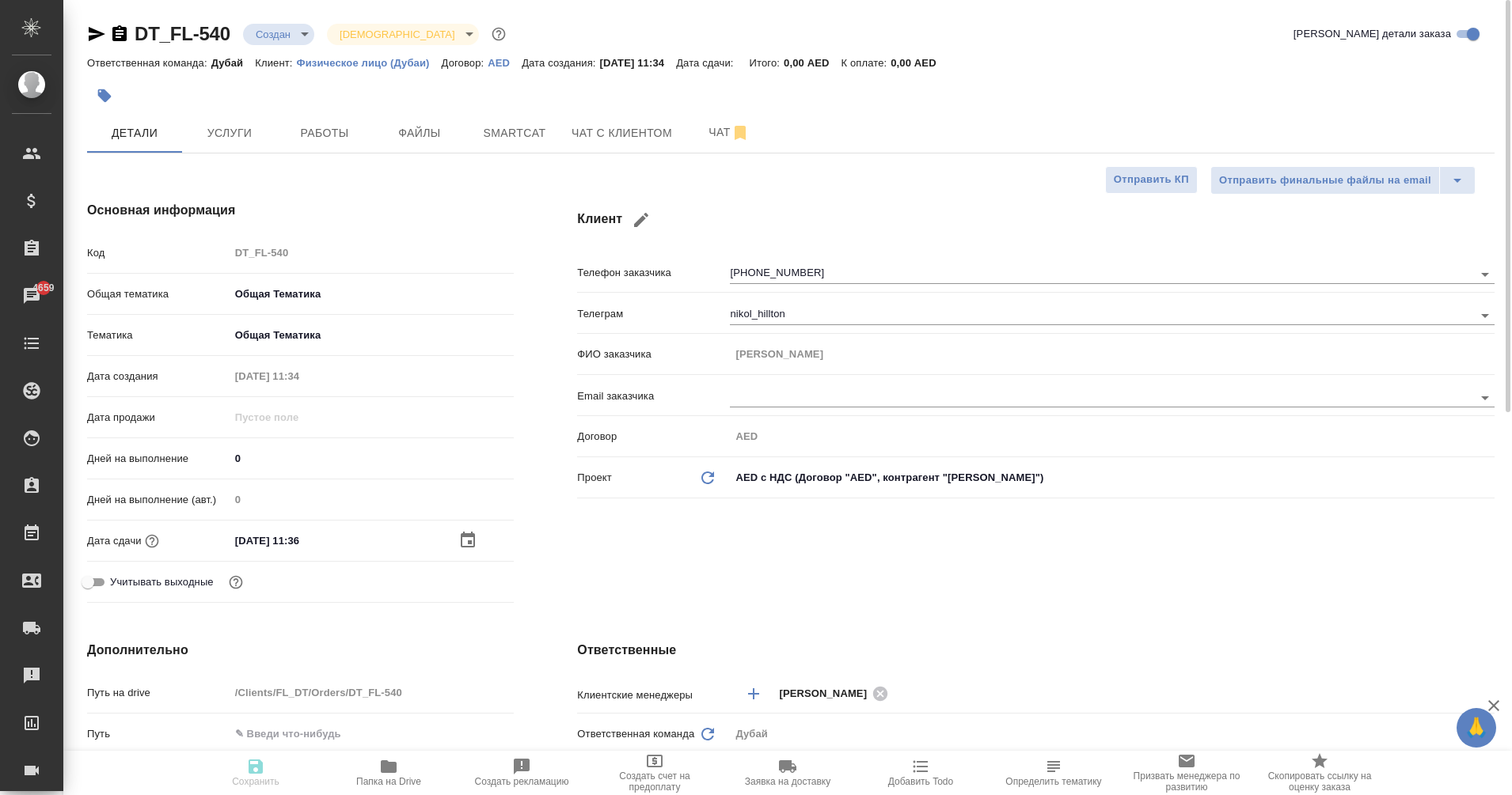
type textarea "x"
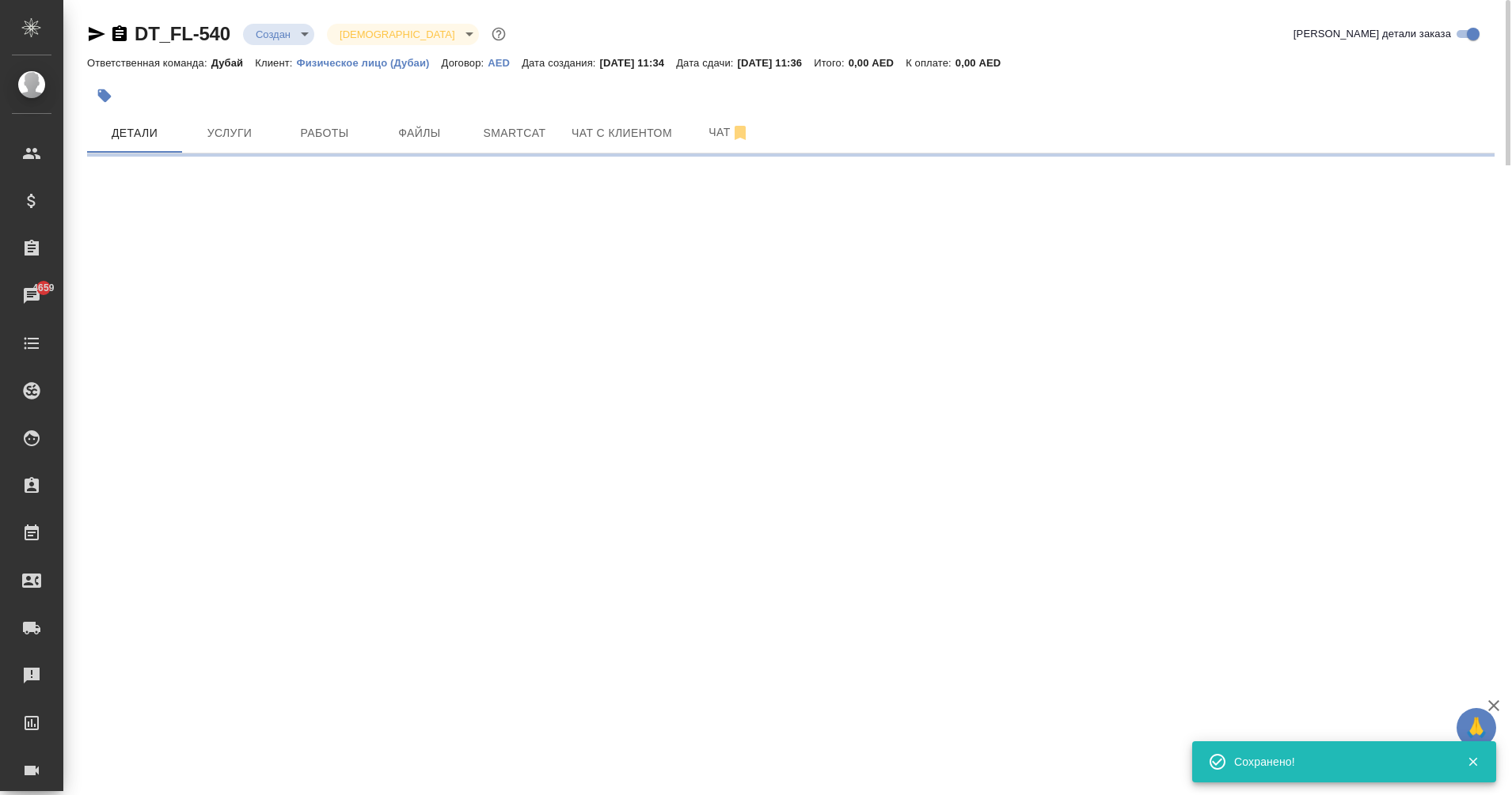
select select "RU"
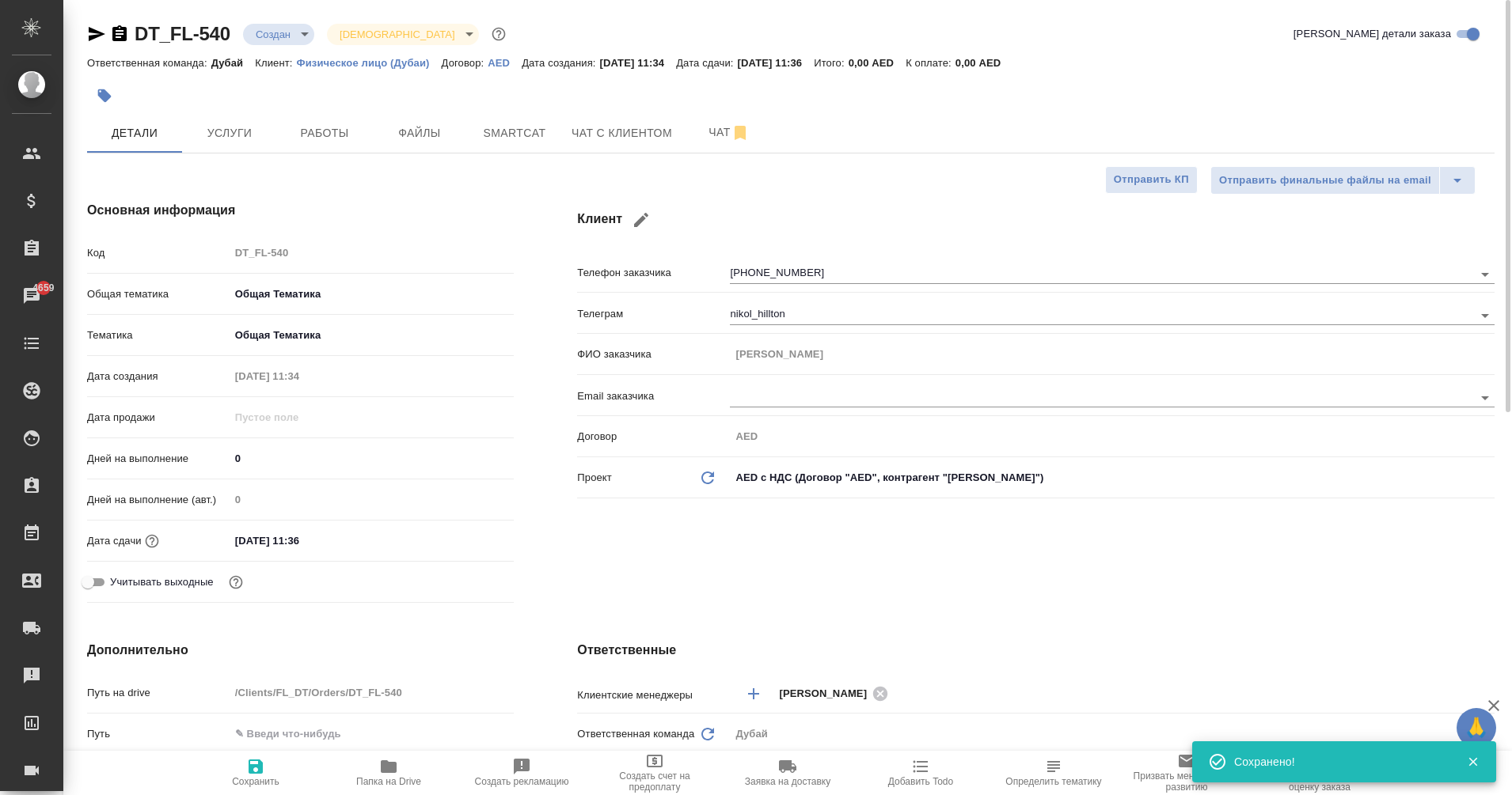
type textarea "x"
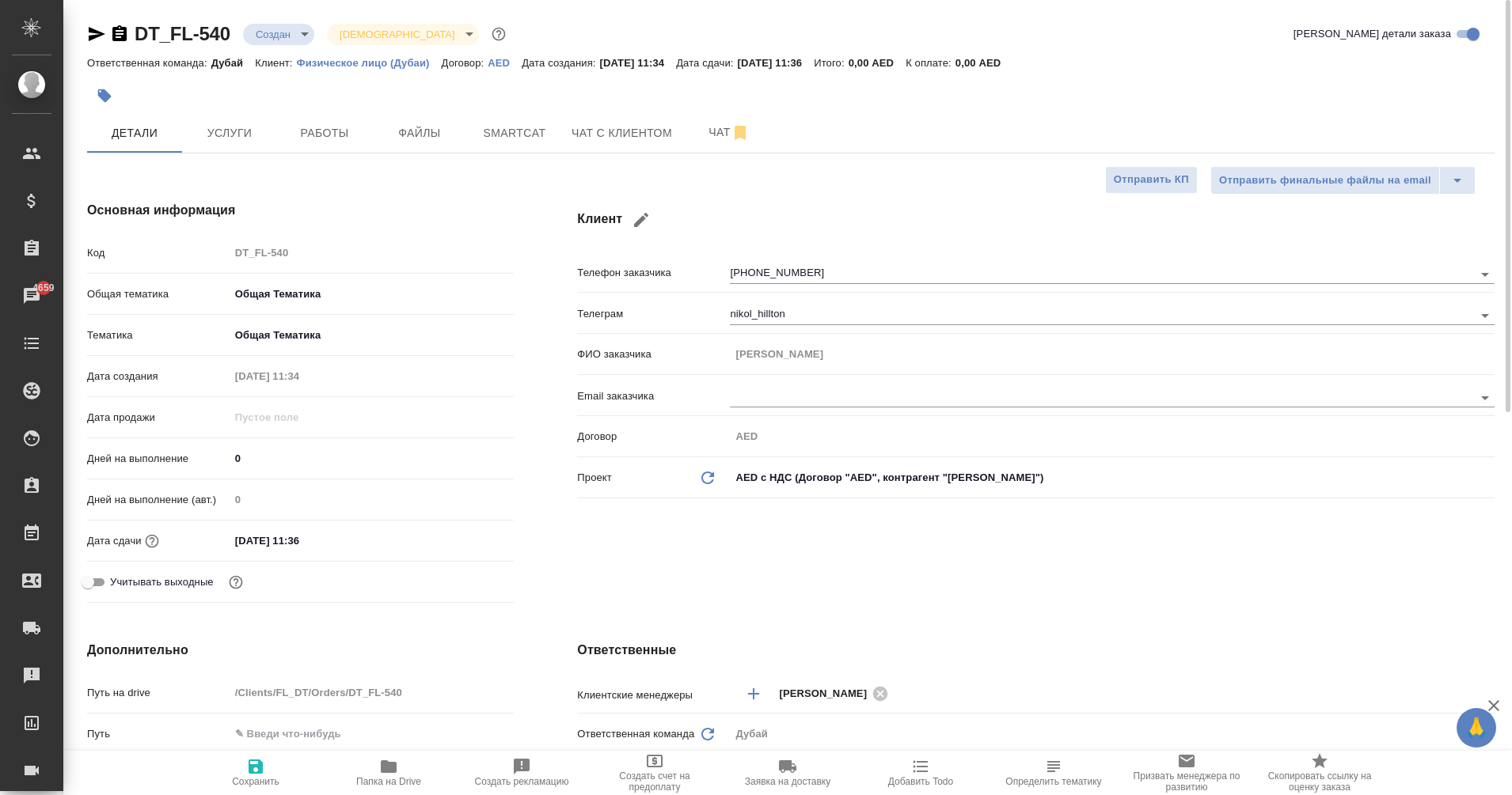
type textarea "x"
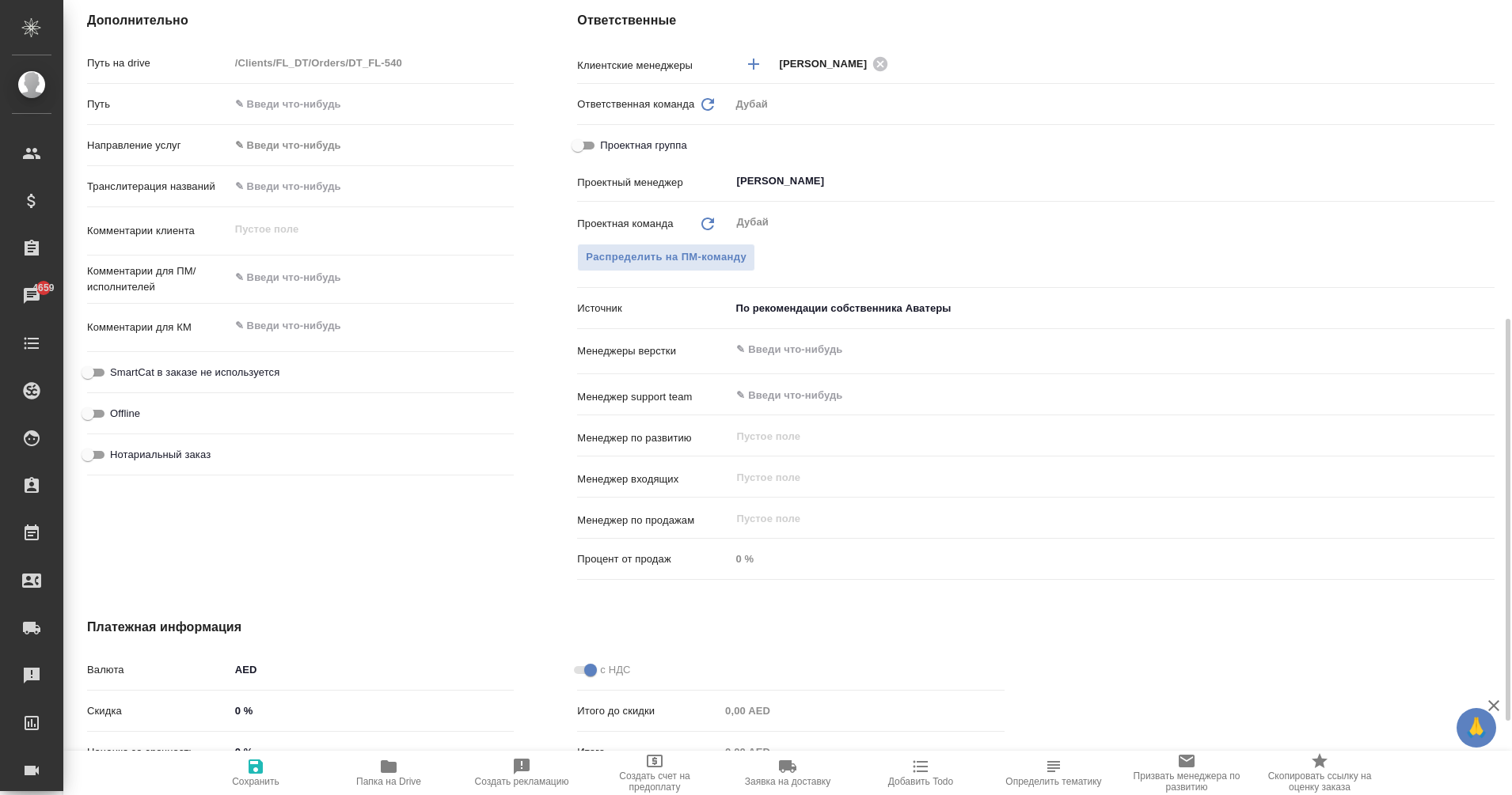
scroll to position [631, 0]
click at [261, 324] on textarea at bounding box center [372, 325] width 283 height 27
type textarea "x"
click at [262, 262] on div "x" at bounding box center [372, 277] width 285 height 35
type textarea "x"
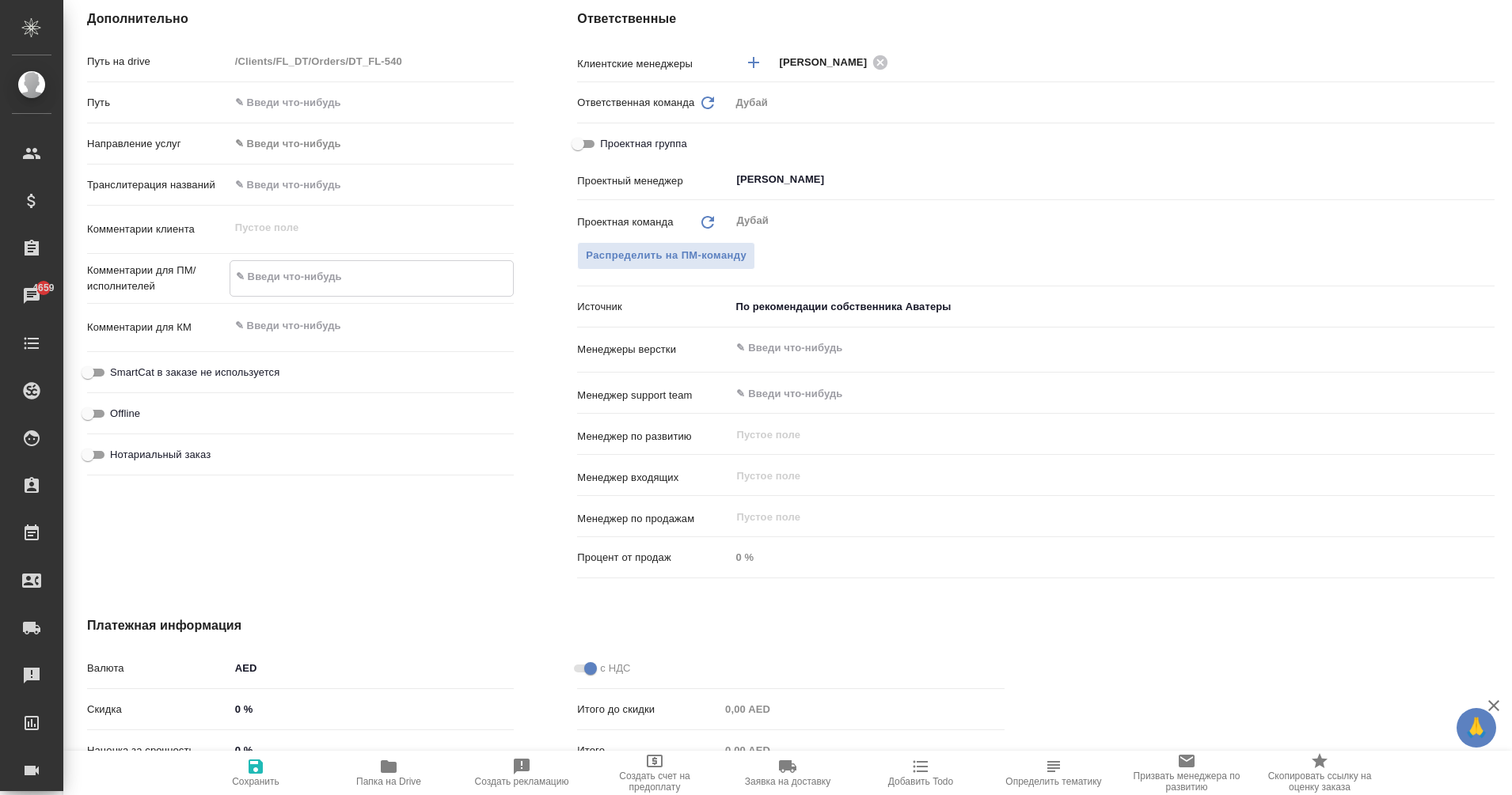
type textarea "x"
click at [282, 326] on textarea at bounding box center [372, 325] width 283 height 27
paste textarea "Nikole Hillton co-founder ONCOUNT технологичная бухгалтерия в ОАЭ 300+ бизнес к…"
type textarea "Nikole Hillton co-founder ONCOUNT технологичная бухгалтерия в ОАЭ 300+ бизнес к…"
type textarea "x"
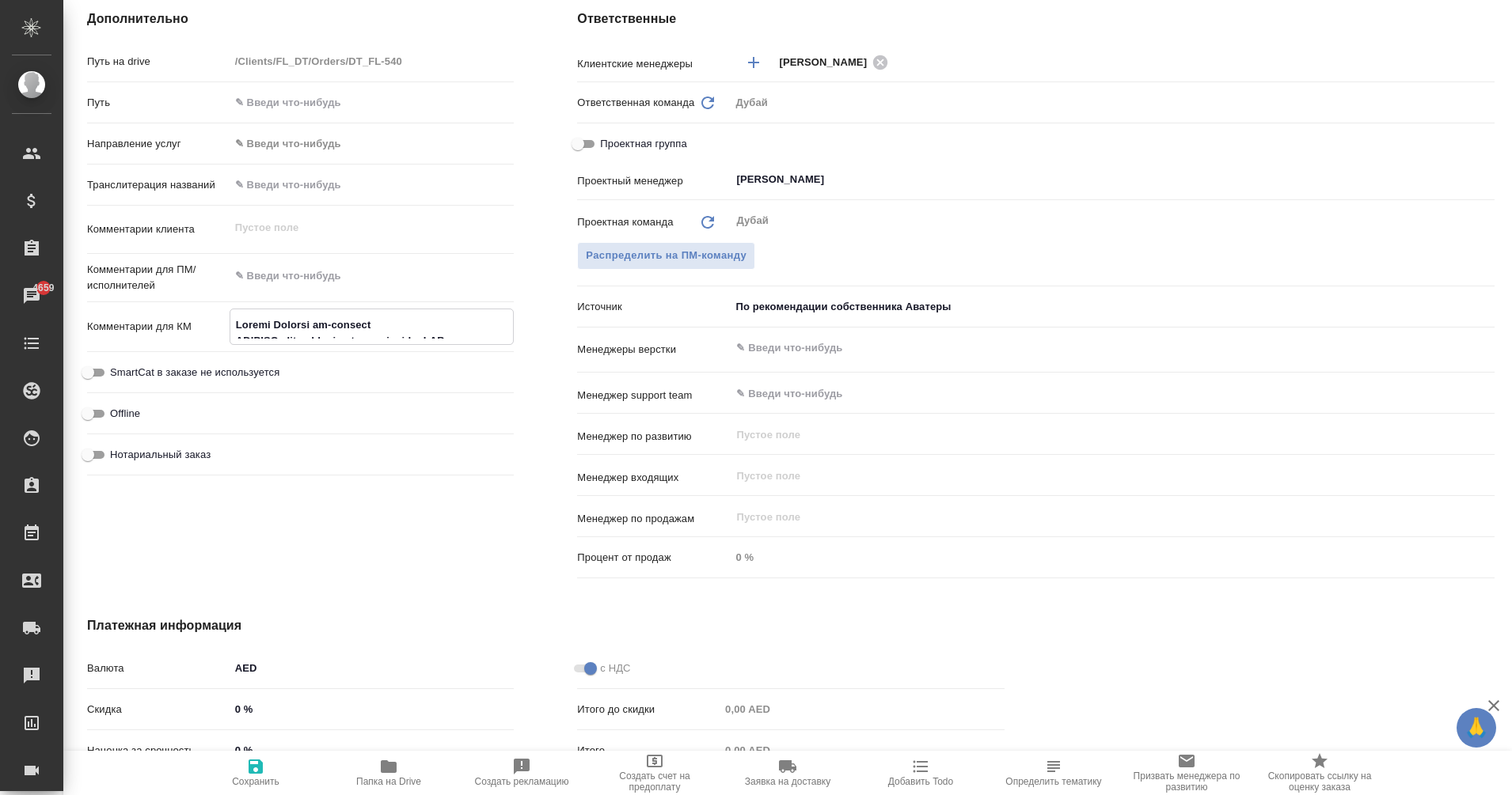
type textarea "x"
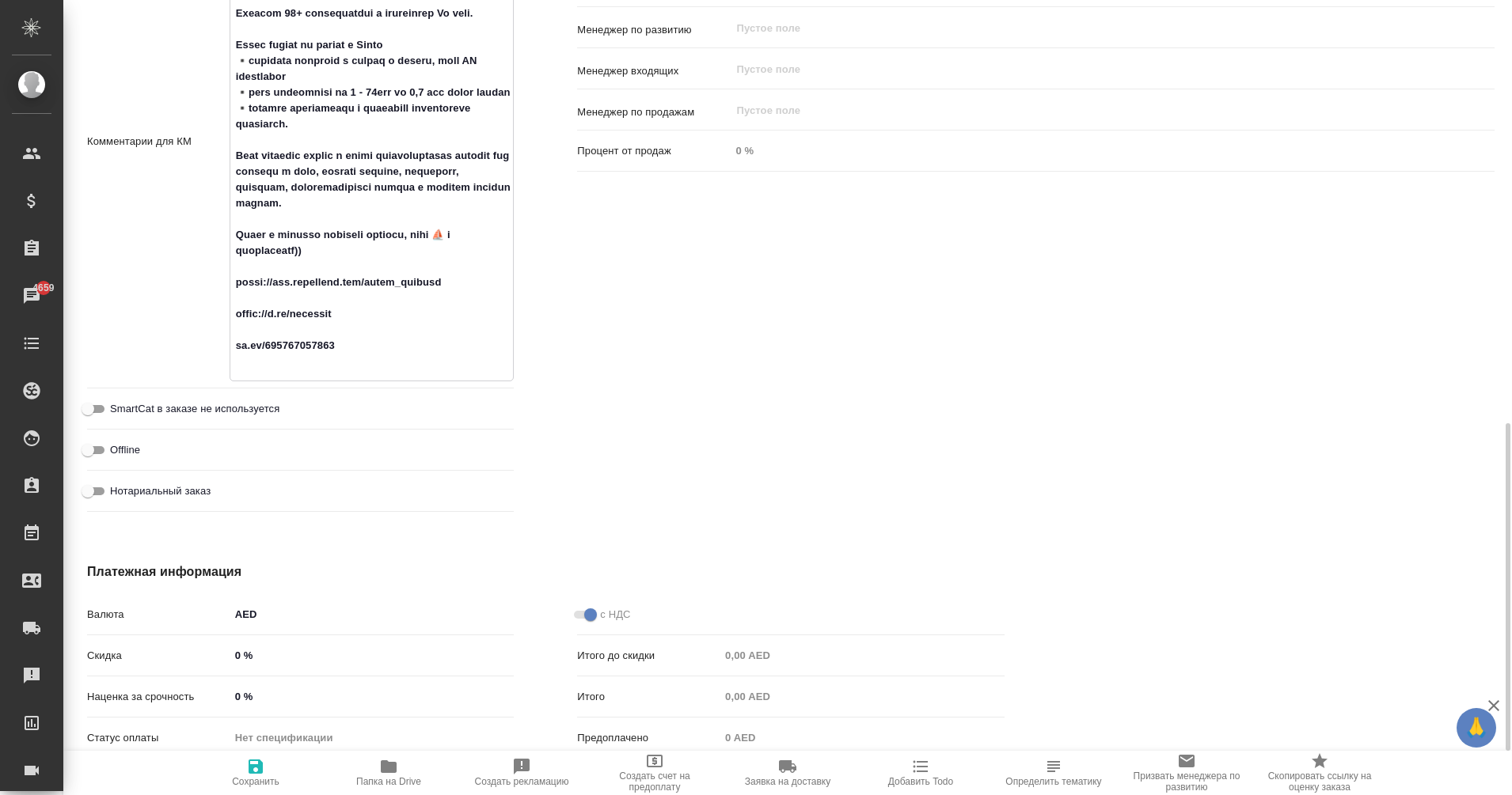
scroll to position [1048, 0]
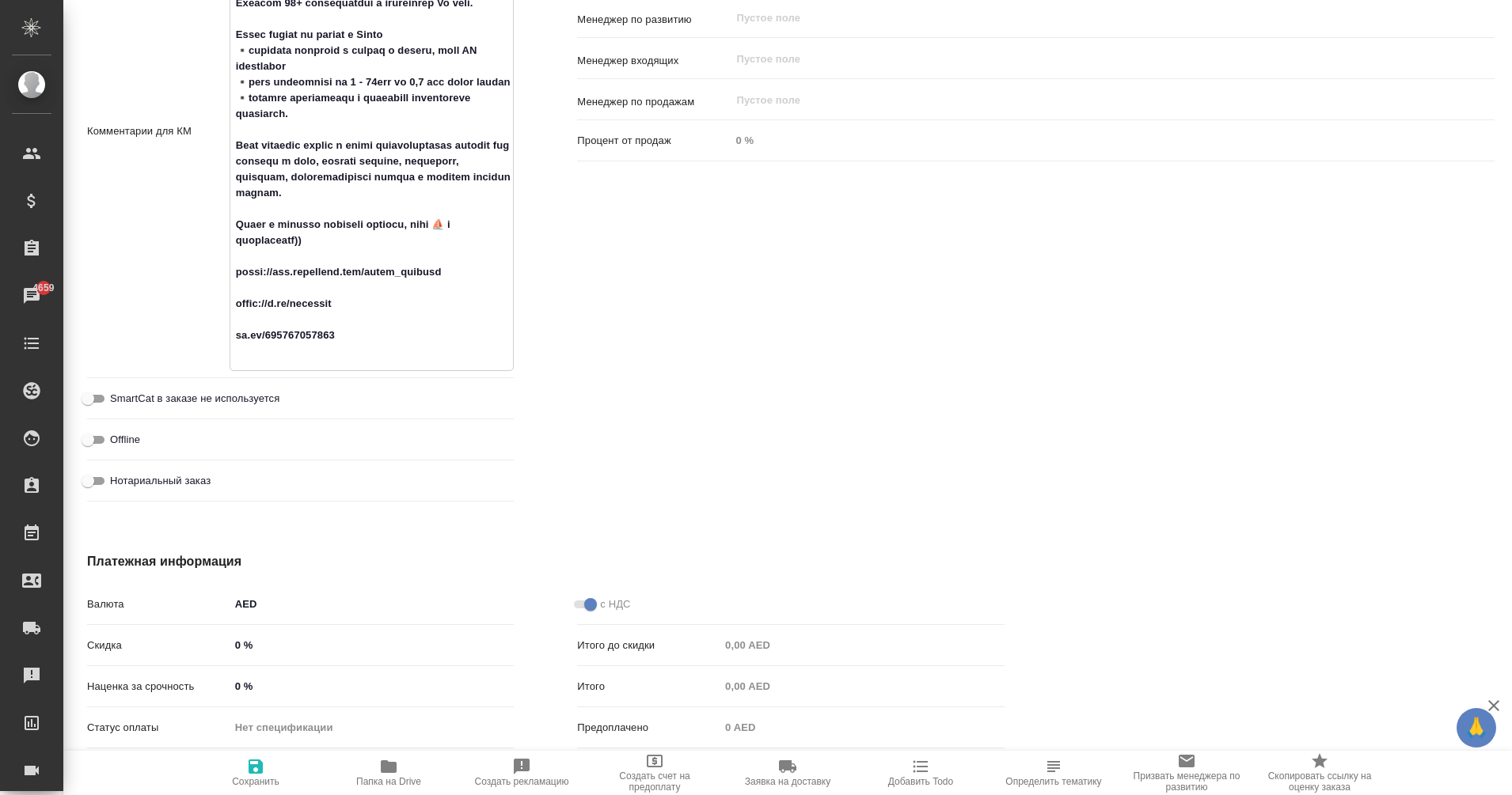
type textarea "Nikole Hillton co-founder ONCOUNT технологичная бухгалтерия в ОАЭ 300+ бизнес к…"
type textarea "x"
type textarea "Nikole Hillton co-founder ONCOUNT технологичная бухгалтерия в ОАЭ 300+ бизнес к…"
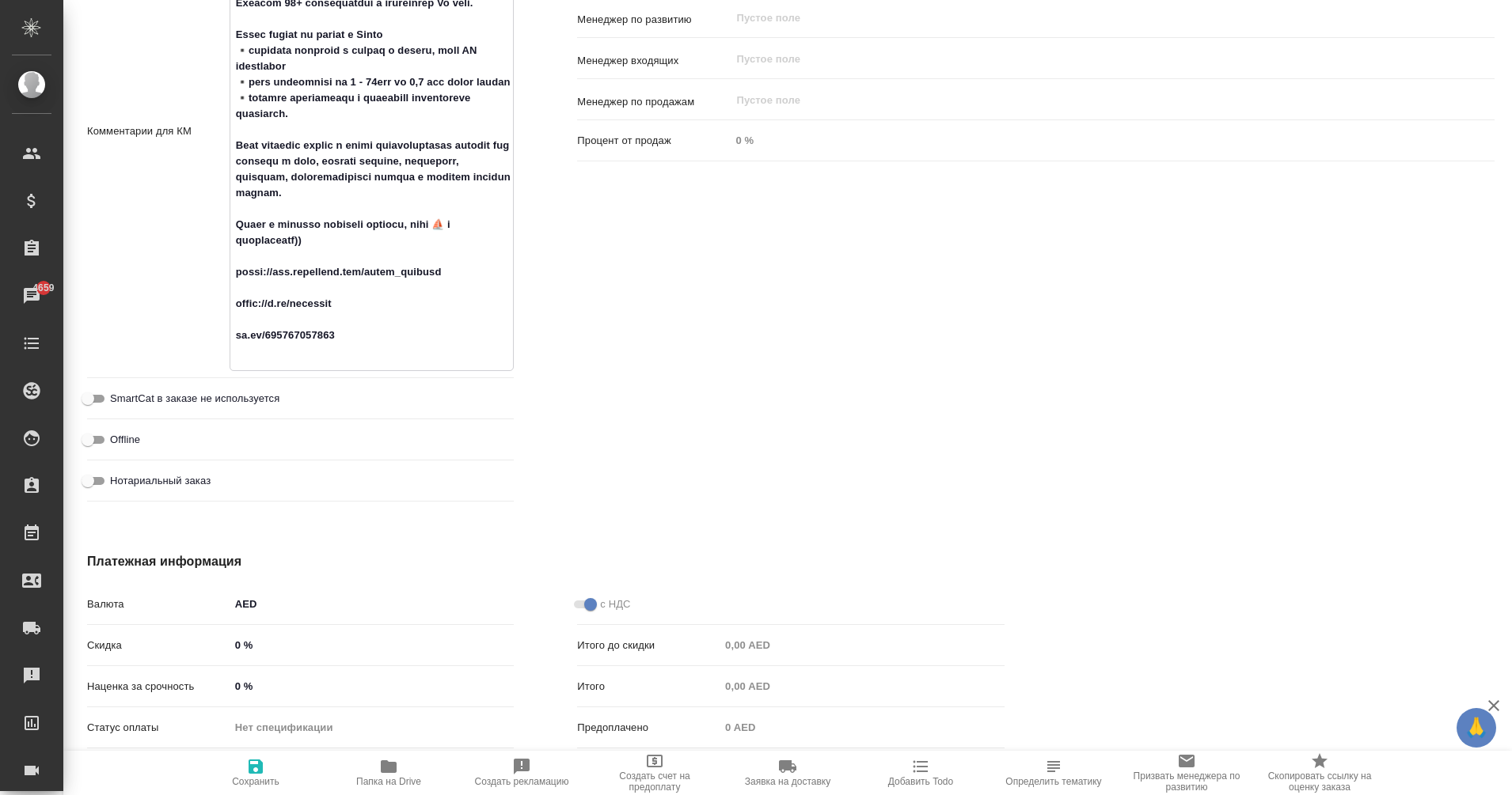
type textarea "x"
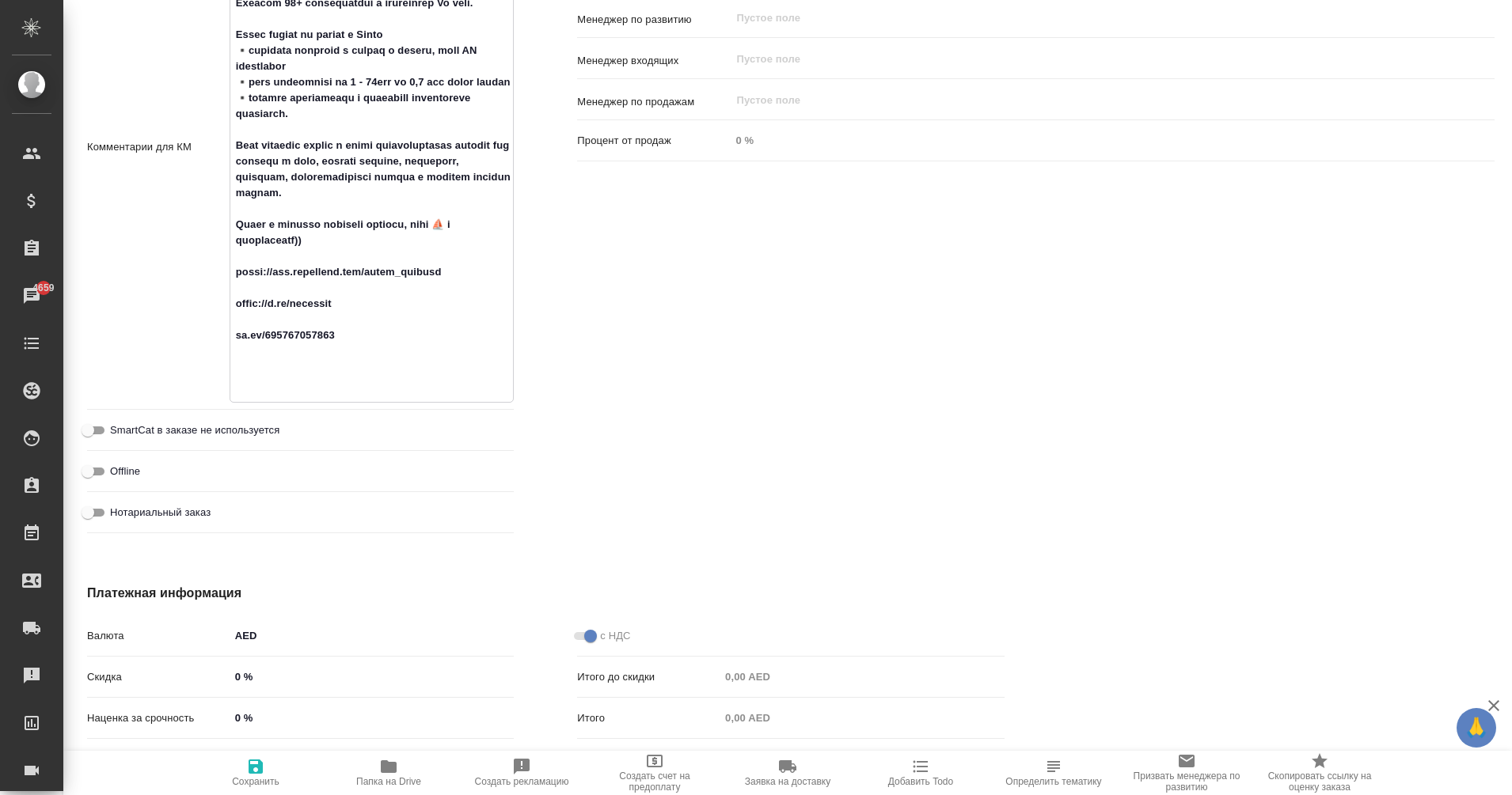
type textarea "x"
type textarea "Nikole Hillton co-founder ONCOUNT технологичная бухгалтерия в ОАЭ 300+ бизнес к…"
type textarea "x"
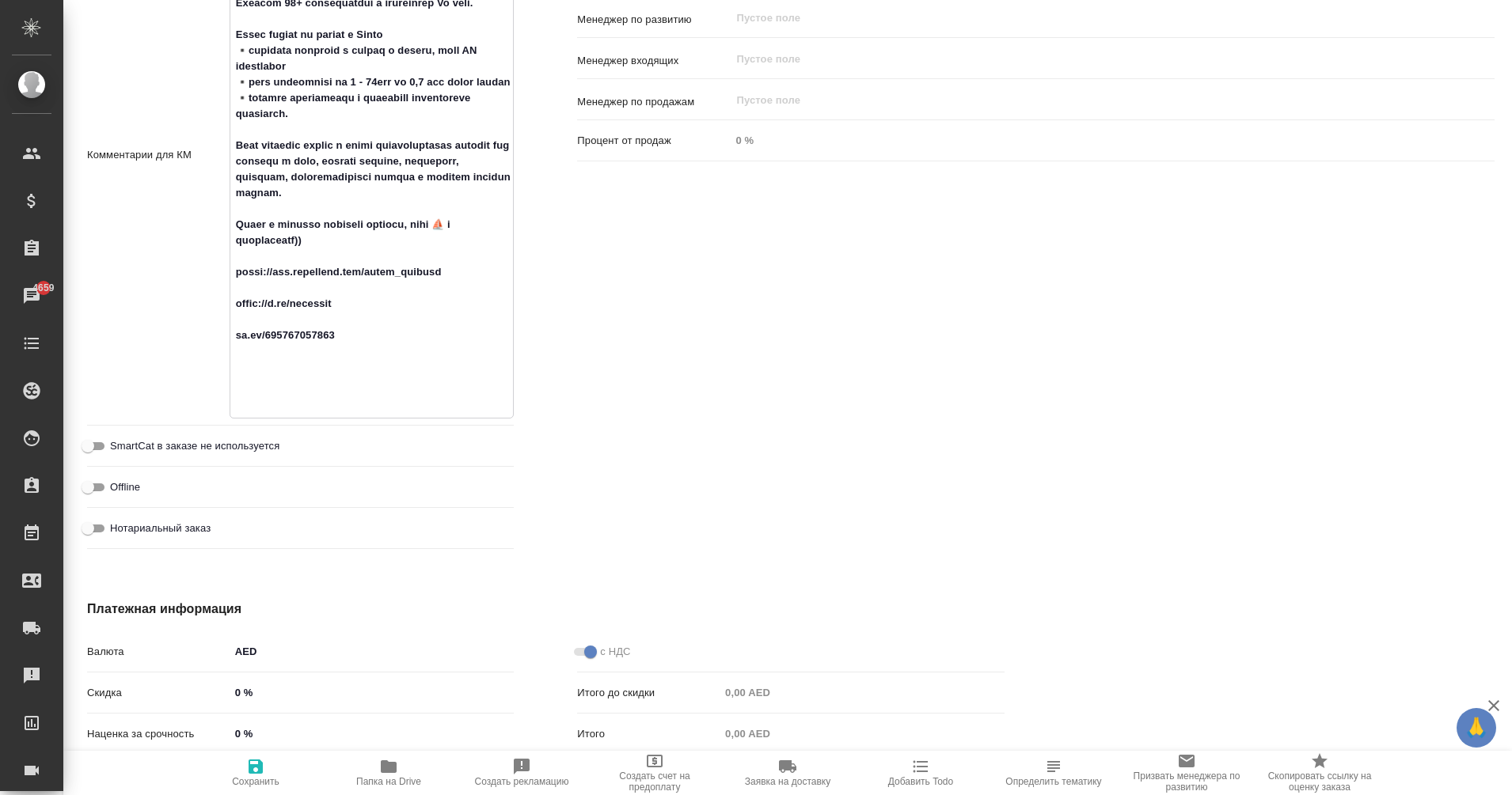
type textarea "x"
type textarea "Nikole Hillton co-founder ONCOUNT технологичная бухгалтерия в ОАЭ 300+ бизнес к…"
type textarea "x"
type textarea "Nikole Hillton co-founder ONCOUNT технологичная бухгалтерия в ОАЭ 300+ бизнес к…"
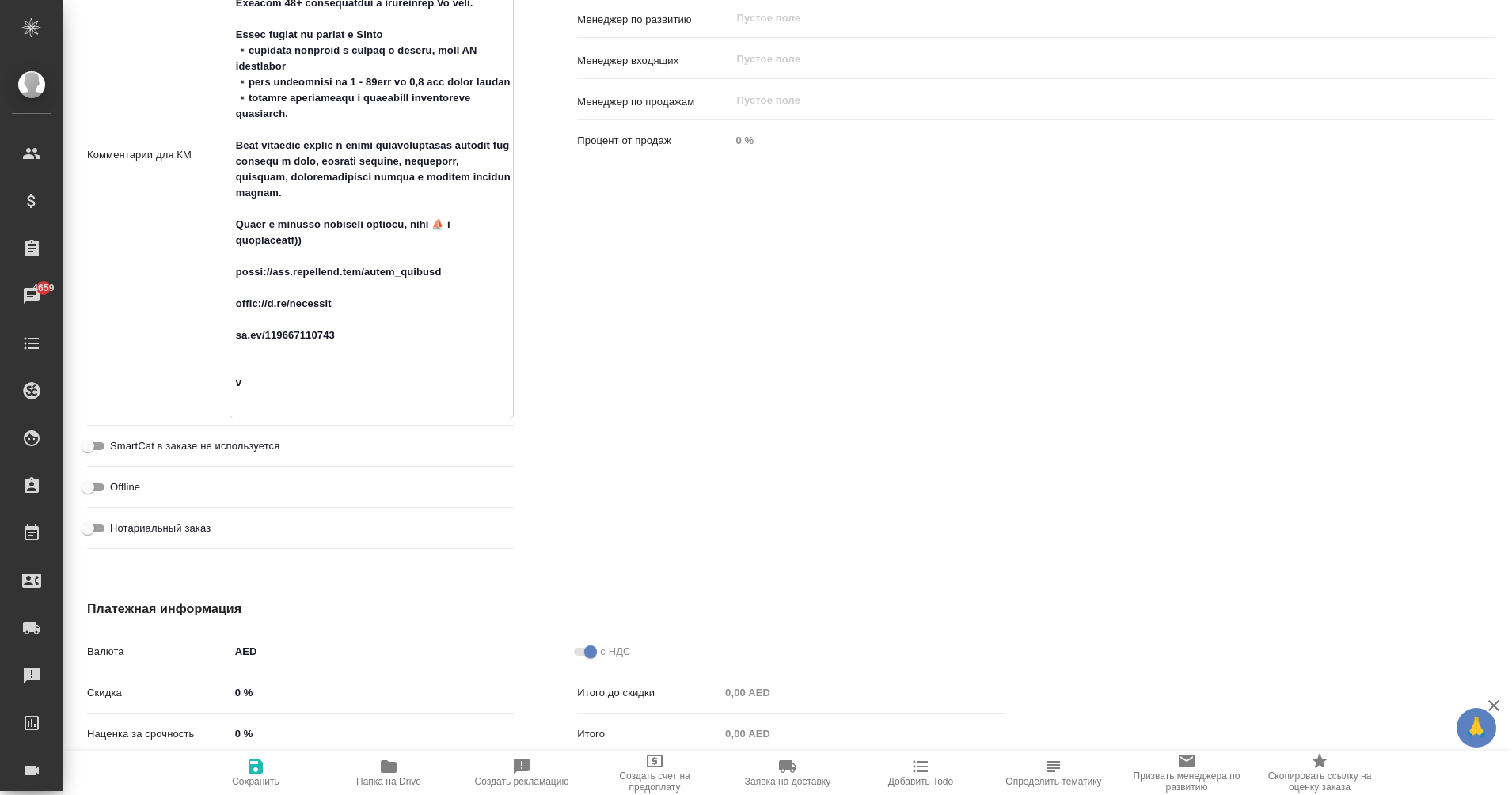
type textarea "x"
type textarea "Nikole Hillton co-founder ONCOUNT технологичная бухгалтерия в ОАЭ 300+ бизнес к…"
type textarea "x"
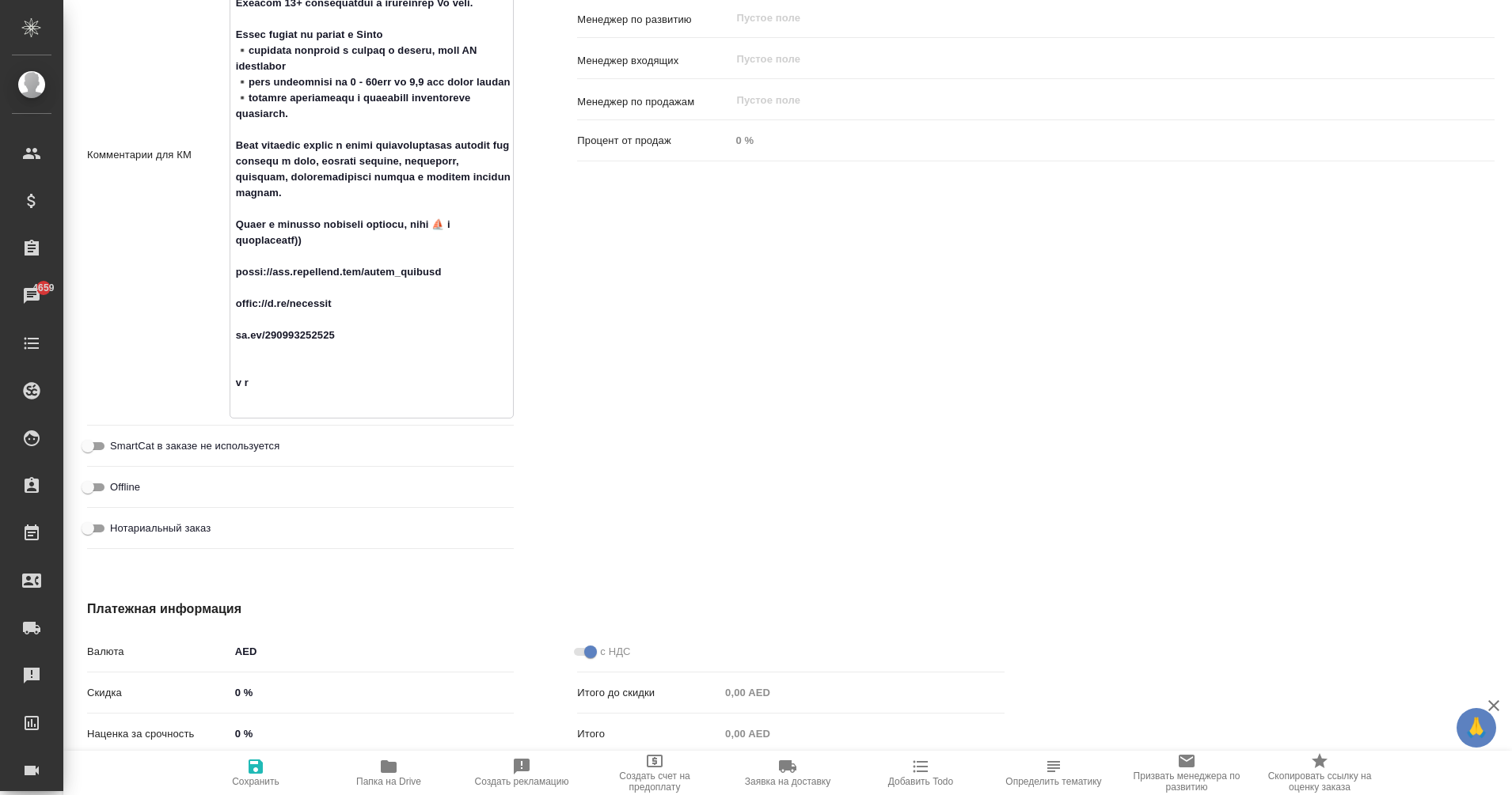
type textarea "x"
type textarea "Nikole Hillton co-founder ONCOUNT технологичная бухгалтерия в ОАЭ 300+ бизнес к…"
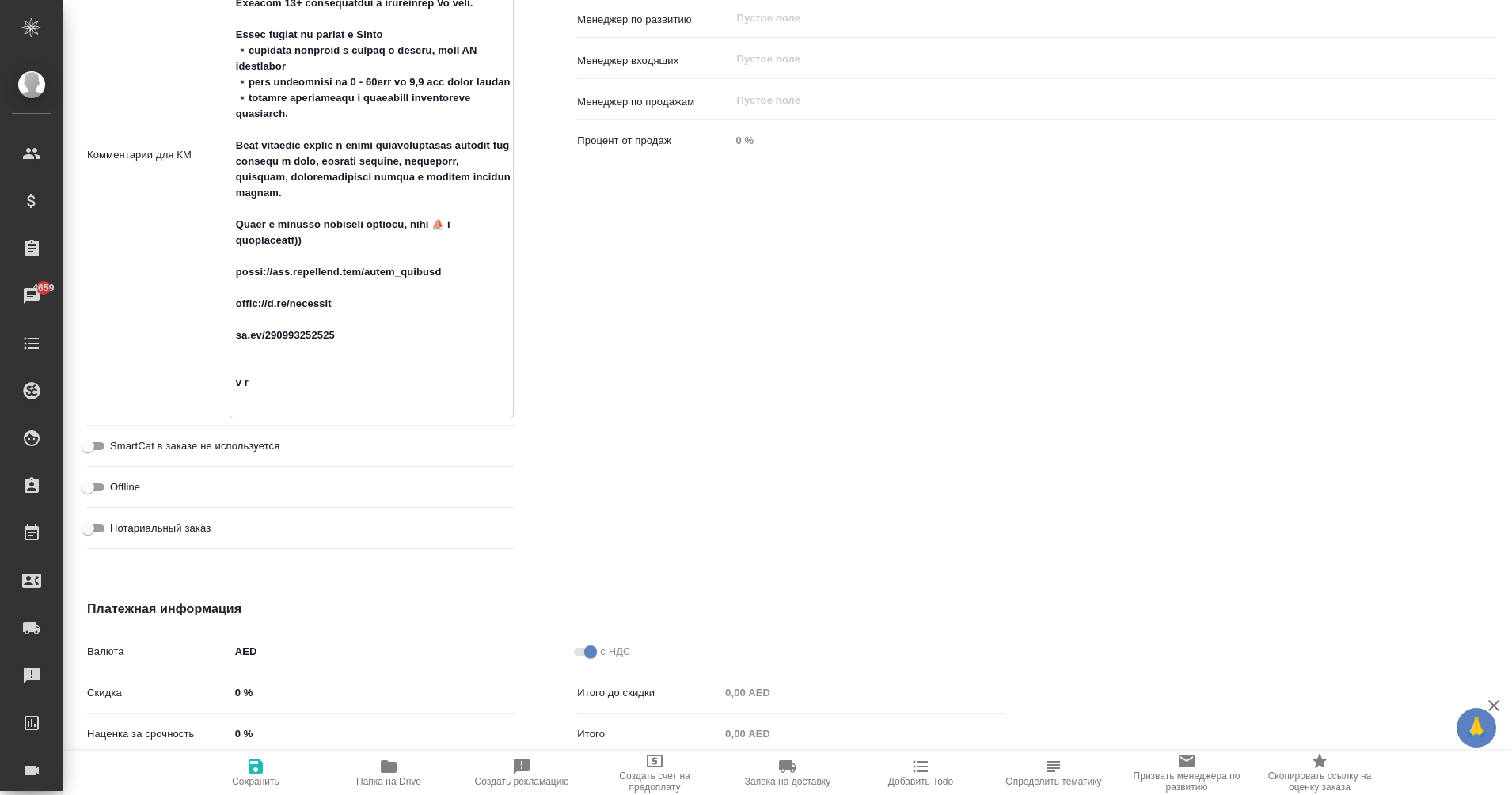
type textarea "x"
type textarea "Nikole Hillton co-founder ONCOUNT технологичная бухгалтерия в ОАЭ 300+ бизнес к…"
type textarea "x"
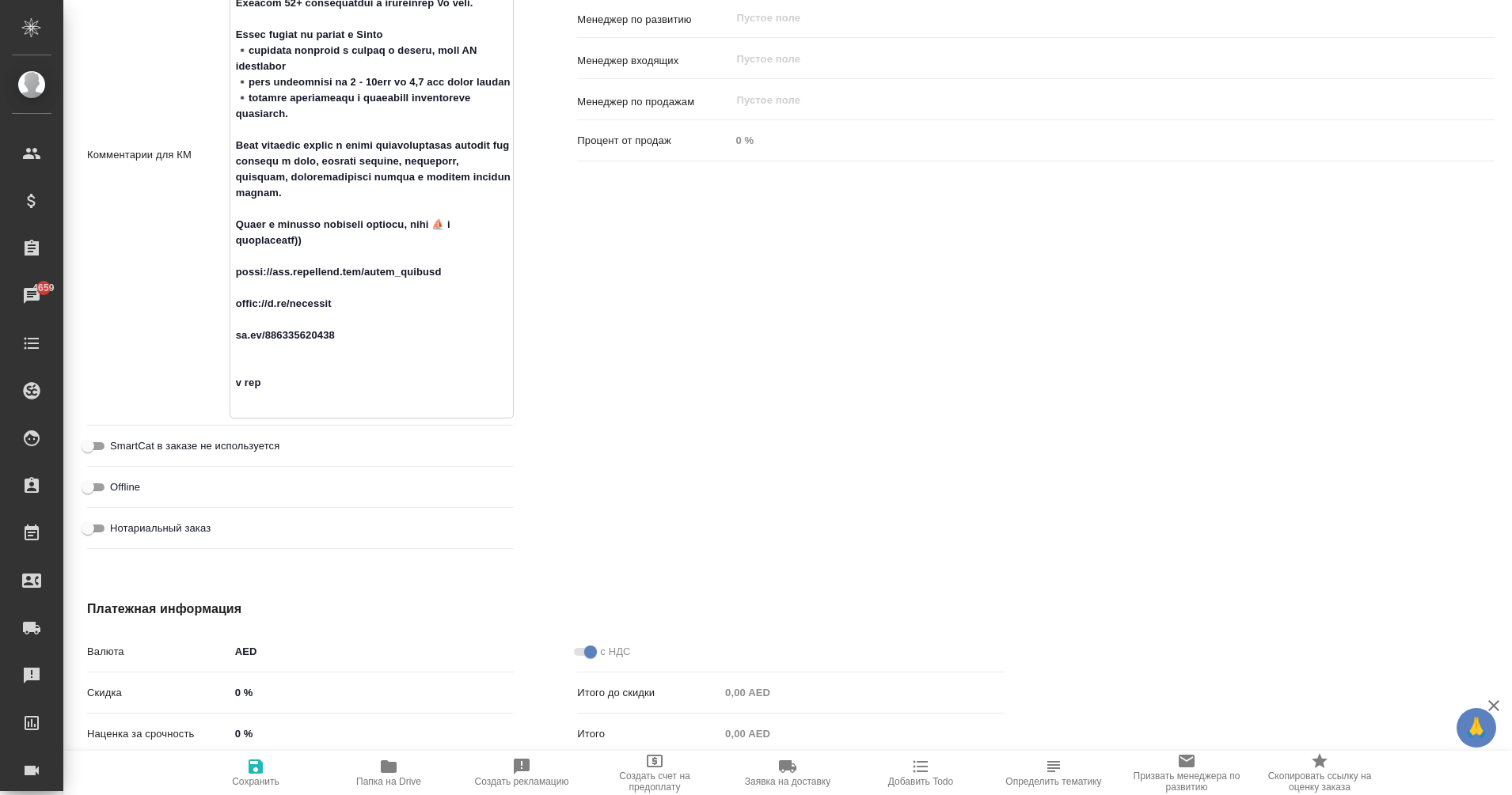
type textarea "Nikole Hillton co-founder ONCOUNT технологичная бухгалтерия в ОАЭ 300+ бизнес к…"
type textarea "x"
type textarea "Nikole Hillton co-founder ONCOUNT технологичная бухгалтерия в ОАЭ 300+ бизнес к…"
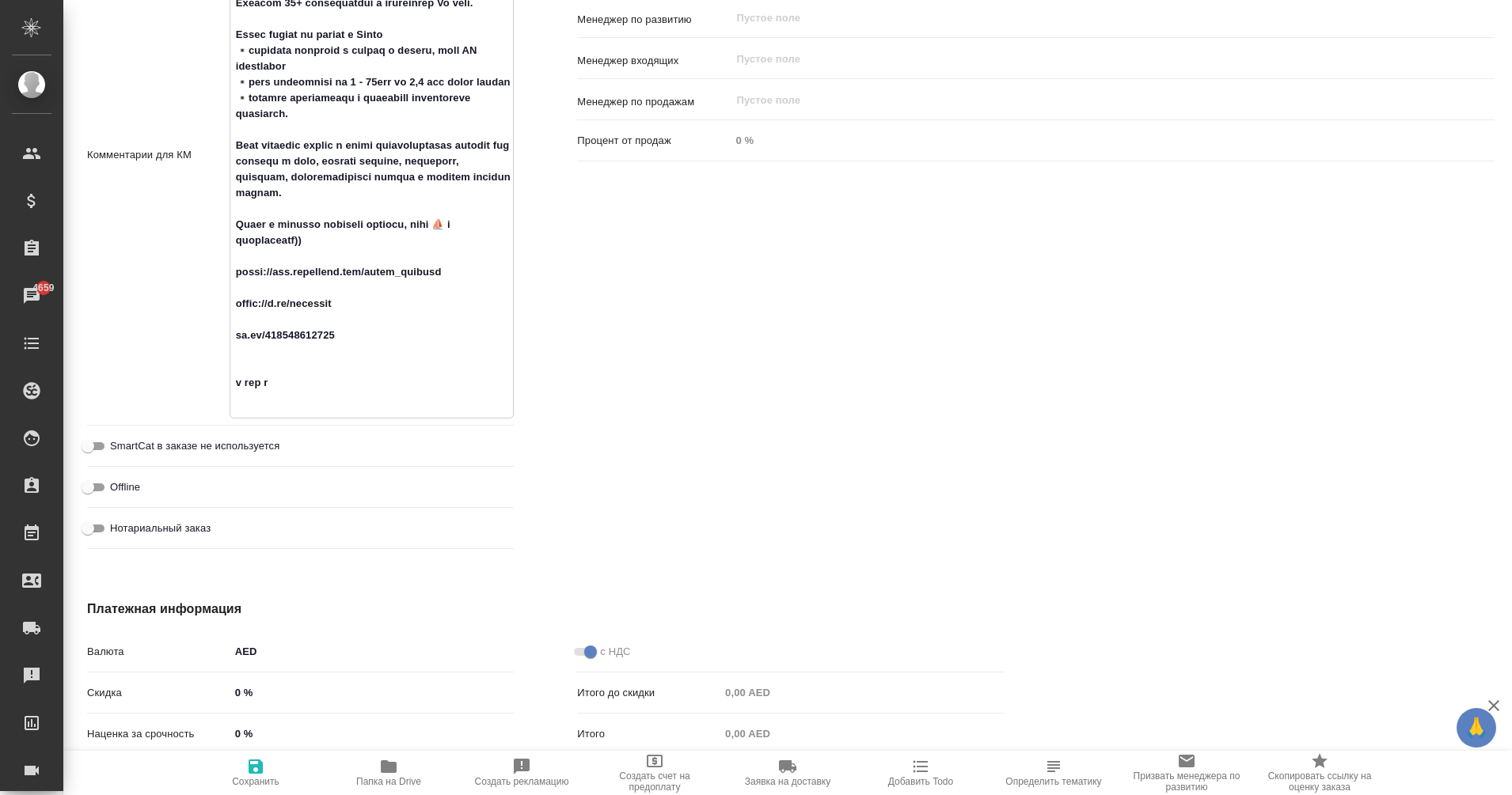
type textarea "x"
type textarea "Nikole Hillton co-founder ONCOUNT технологичная бухгалтерия в ОАЭ 300+ бизнес к…"
type textarea "x"
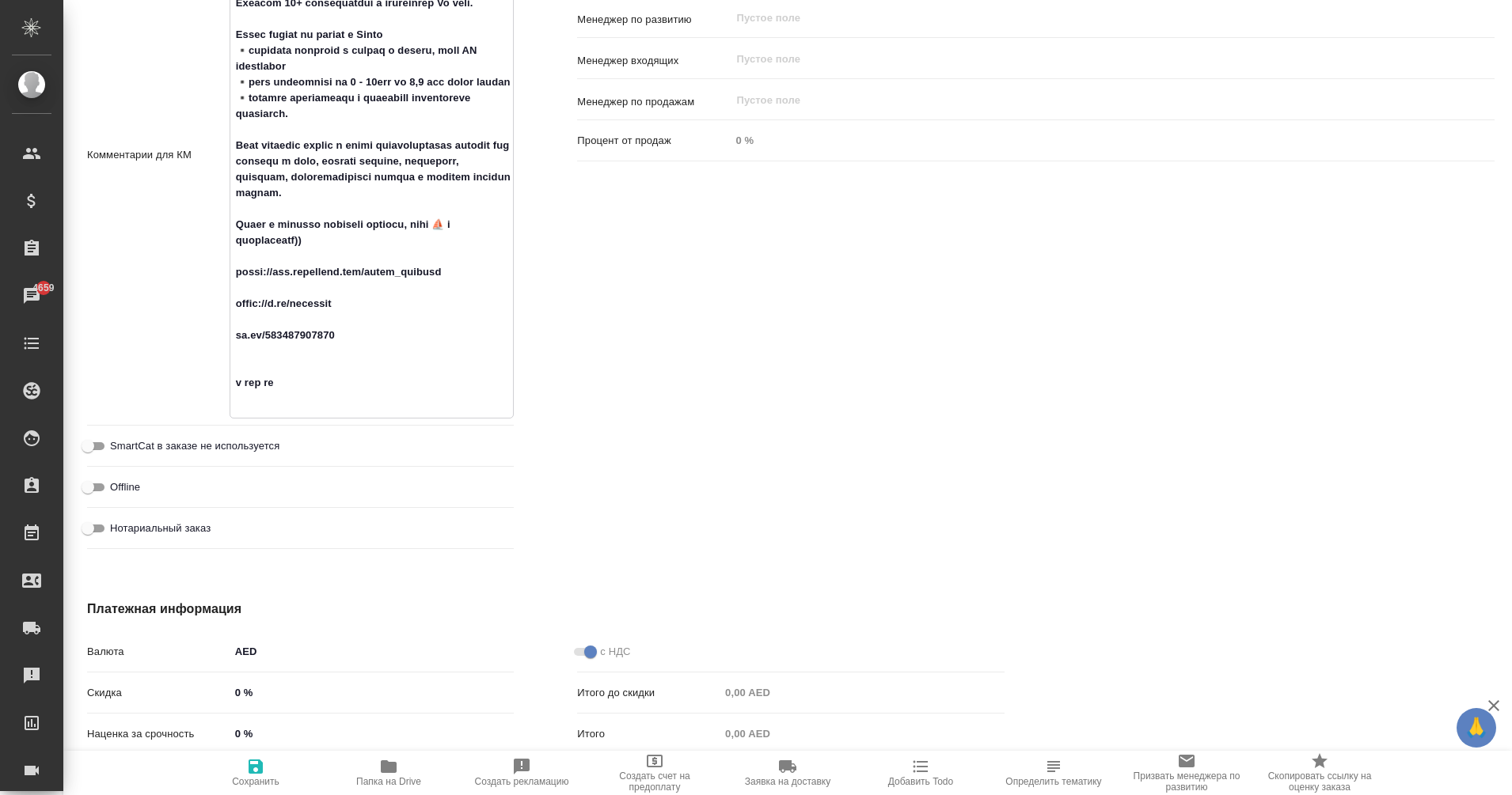
type textarea "x"
type textarea "Nikole Hillton co-founder ONCOUNT технологичная бухгалтерия в ОАЭ 300+ бизнес к…"
type textarea "x"
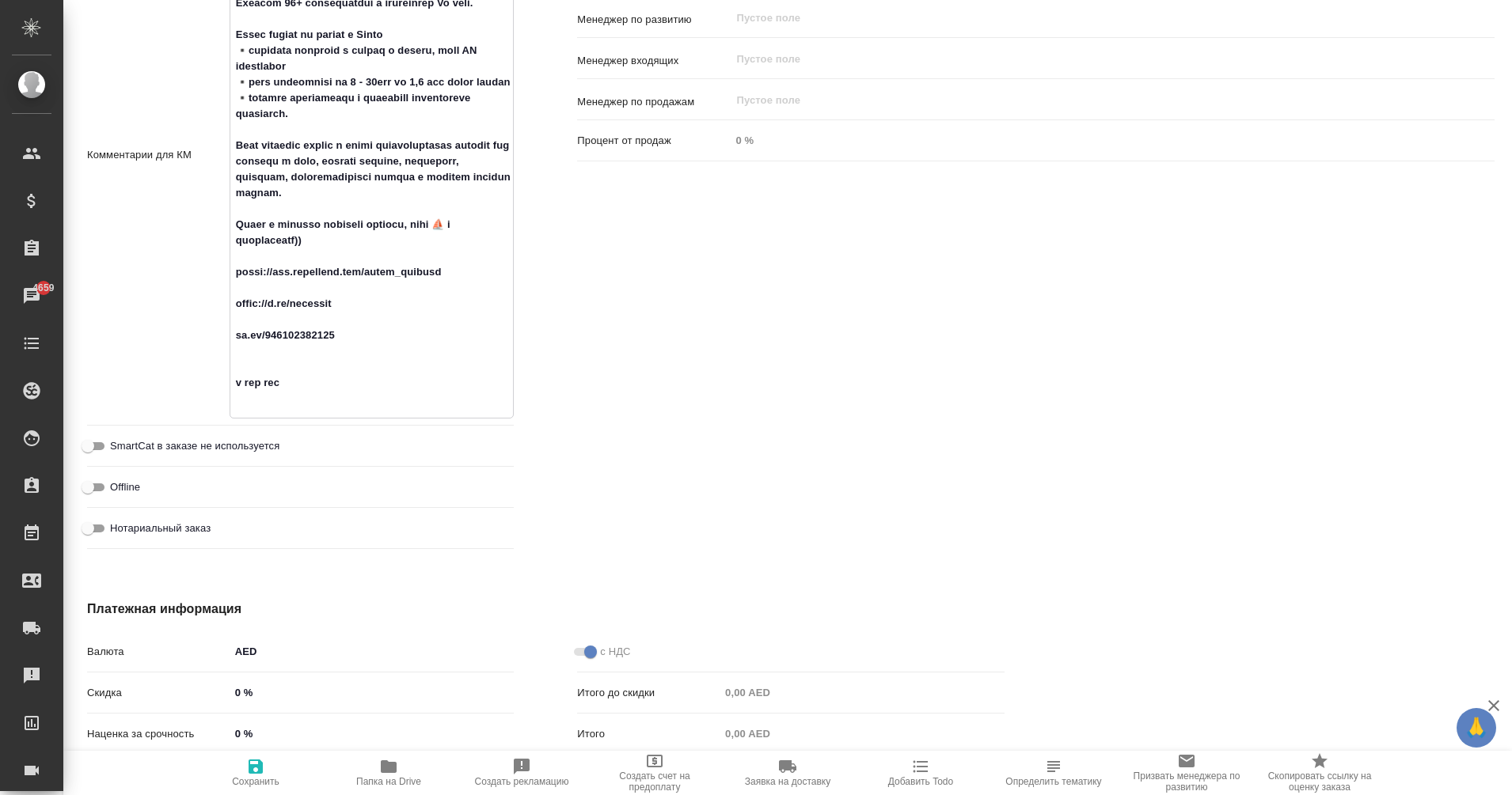
type textarea "x"
type textarea "Nikole Hillton co-founder ONCOUNT технологичная бухгалтерия в ОАЭ 300+ бизнес к…"
type textarea "x"
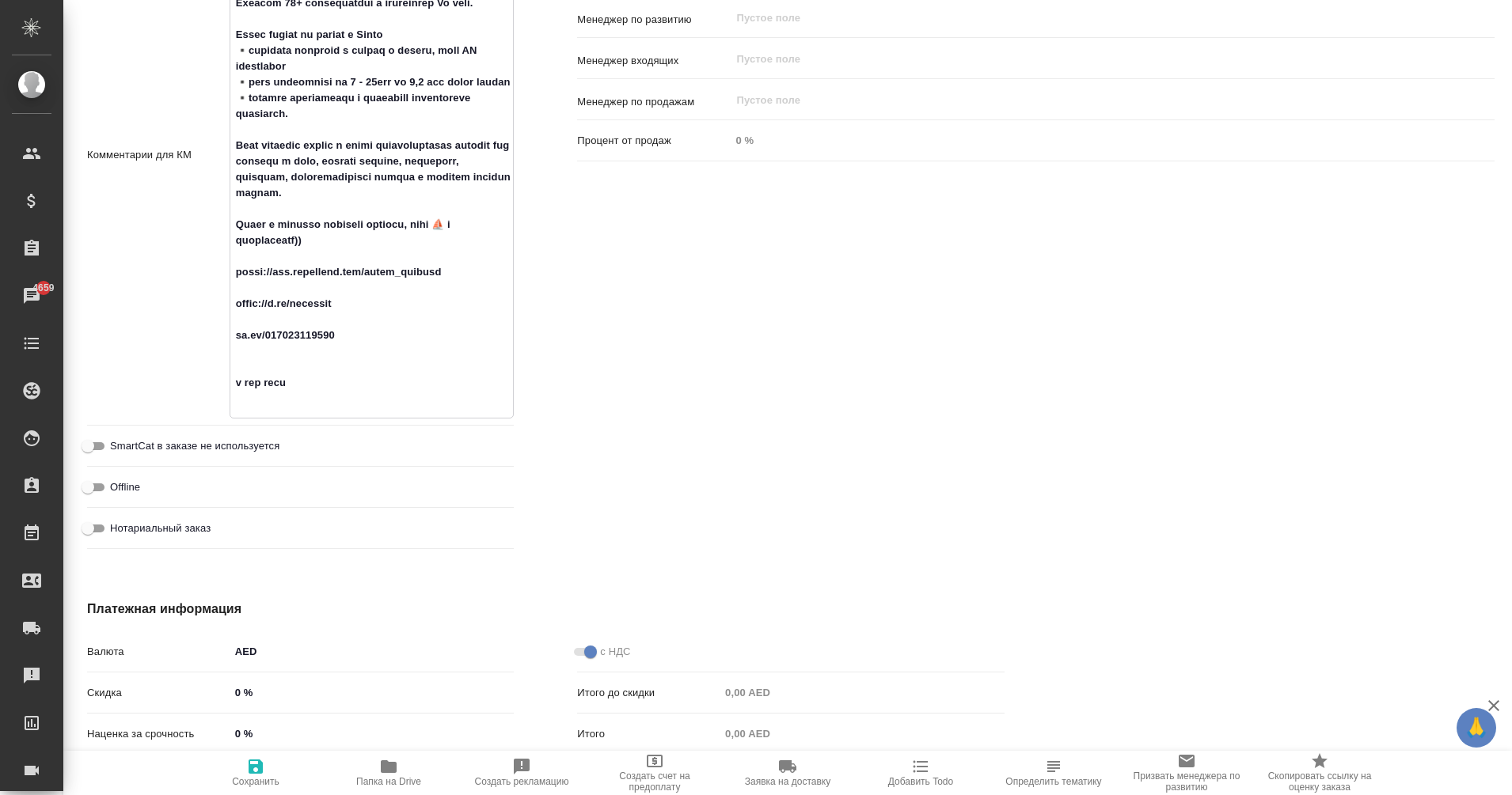
type textarea "Nikole Hillton co-founder ONCOUNT технологичная бухгалтерия в ОАЭ 300+ бизнес к…"
type textarea "x"
type textarea "Nikole Hillton co-founder ONCOUNT технологичная бухгалтерия в ОАЭ 300+ бизнес к…"
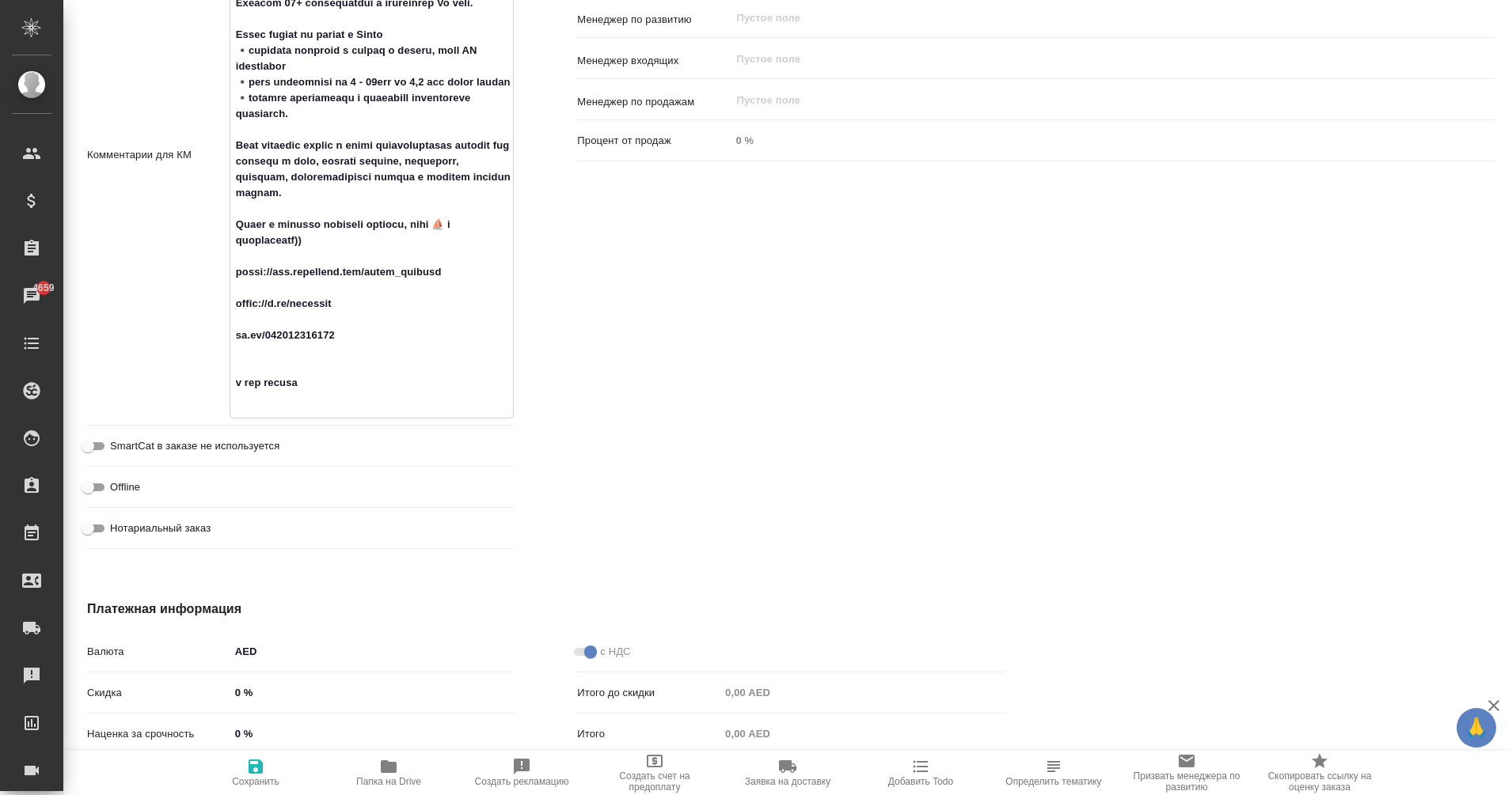
type textarea "x"
type textarea "Nikole Hillton co-founder ONCOUNT технологичная бухгалтерия в ОАЭ 300+ бизнес к…"
type textarea "x"
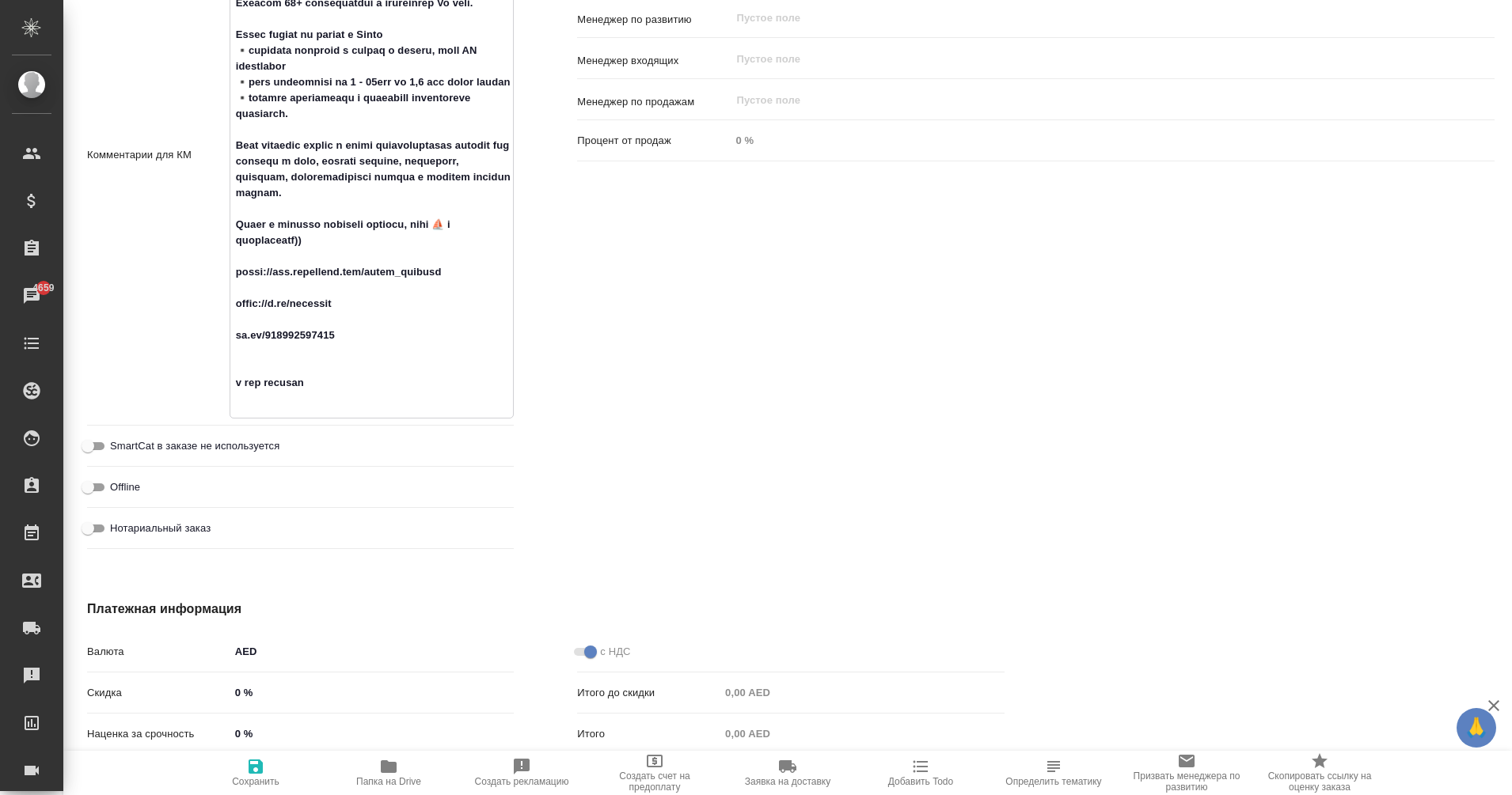
type textarea "x"
type textarea "Nikole Hillton co-founder ONCOUNT технологичная бухгалтерия в ОАЭ 300+ бизнес к…"
type textarea "x"
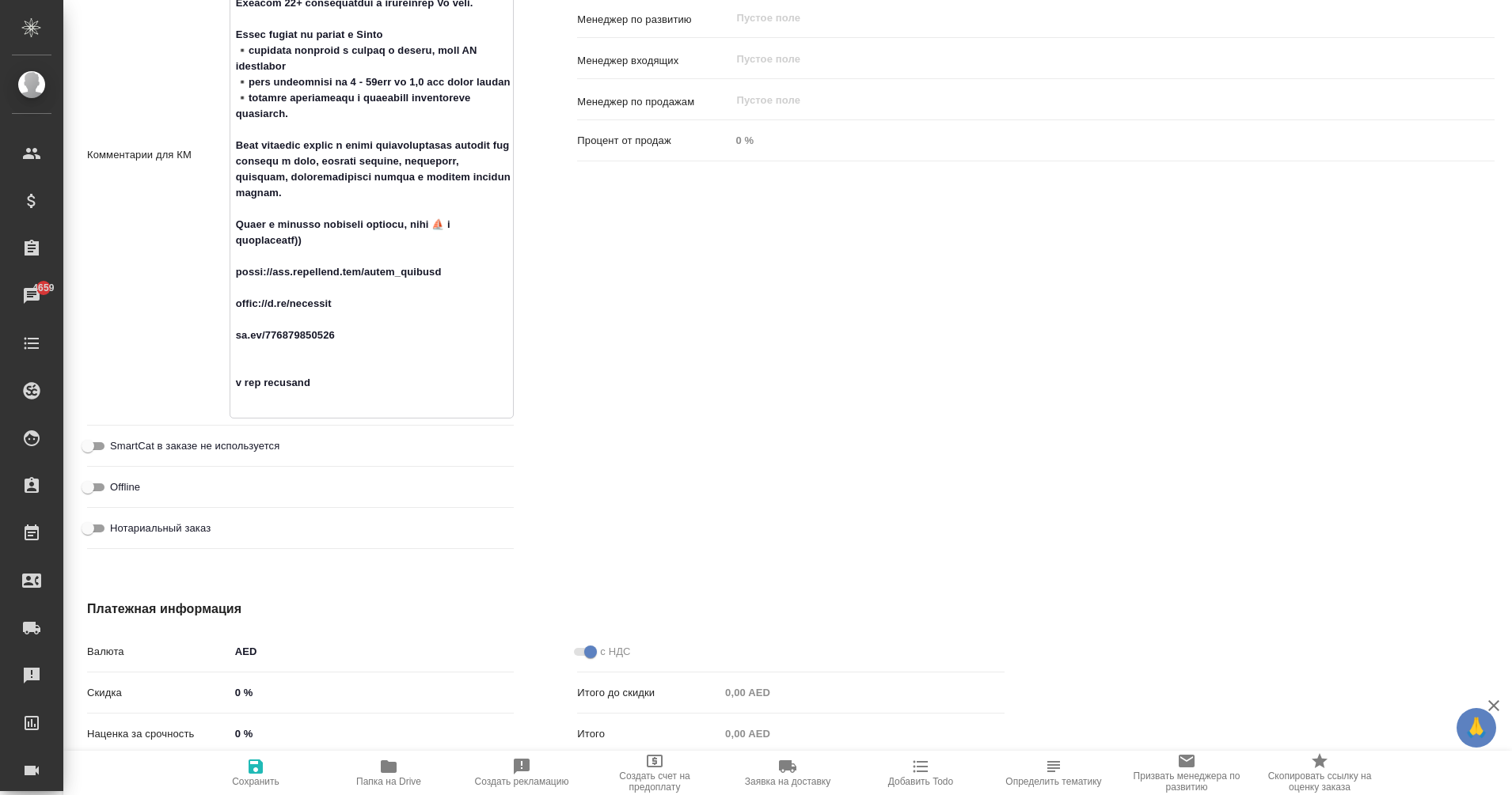
type textarea "x"
type textarea "Nikole Hillton co-founder ONCOUNT технологичная бухгалтерия в ОАЭ 300+ бизнес к…"
type textarea "x"
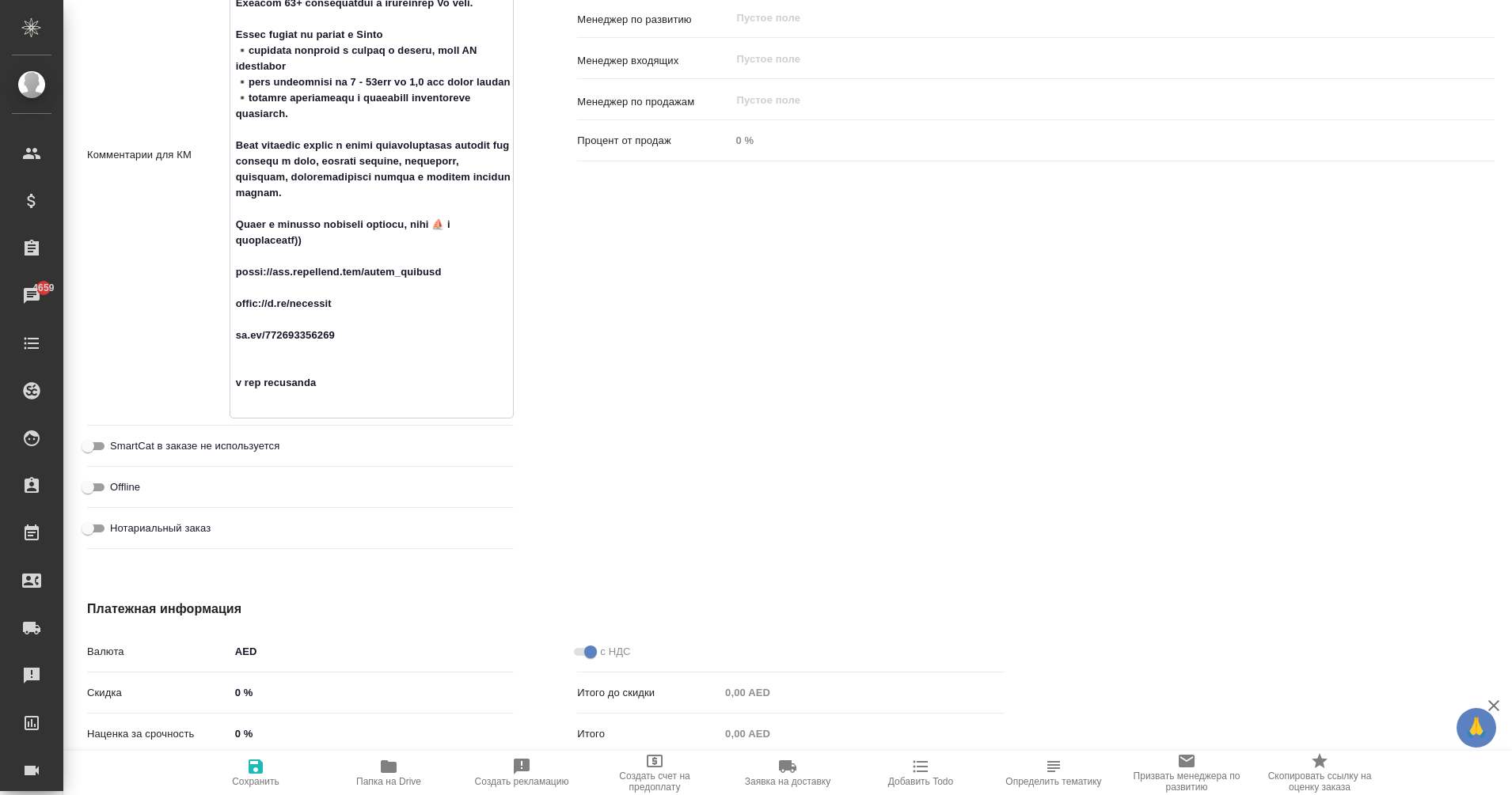
type textarea "Nikole Hillton co-founder ONCOUNT технологичная бухгалтерия в ОАЭ 300+ бизнес к…"
type textarea "x"
type textarea "Nikole Hillton co-founder ONCOUNT технологичная бухгалтерия в ОАЭ 300+ бизнес к…"
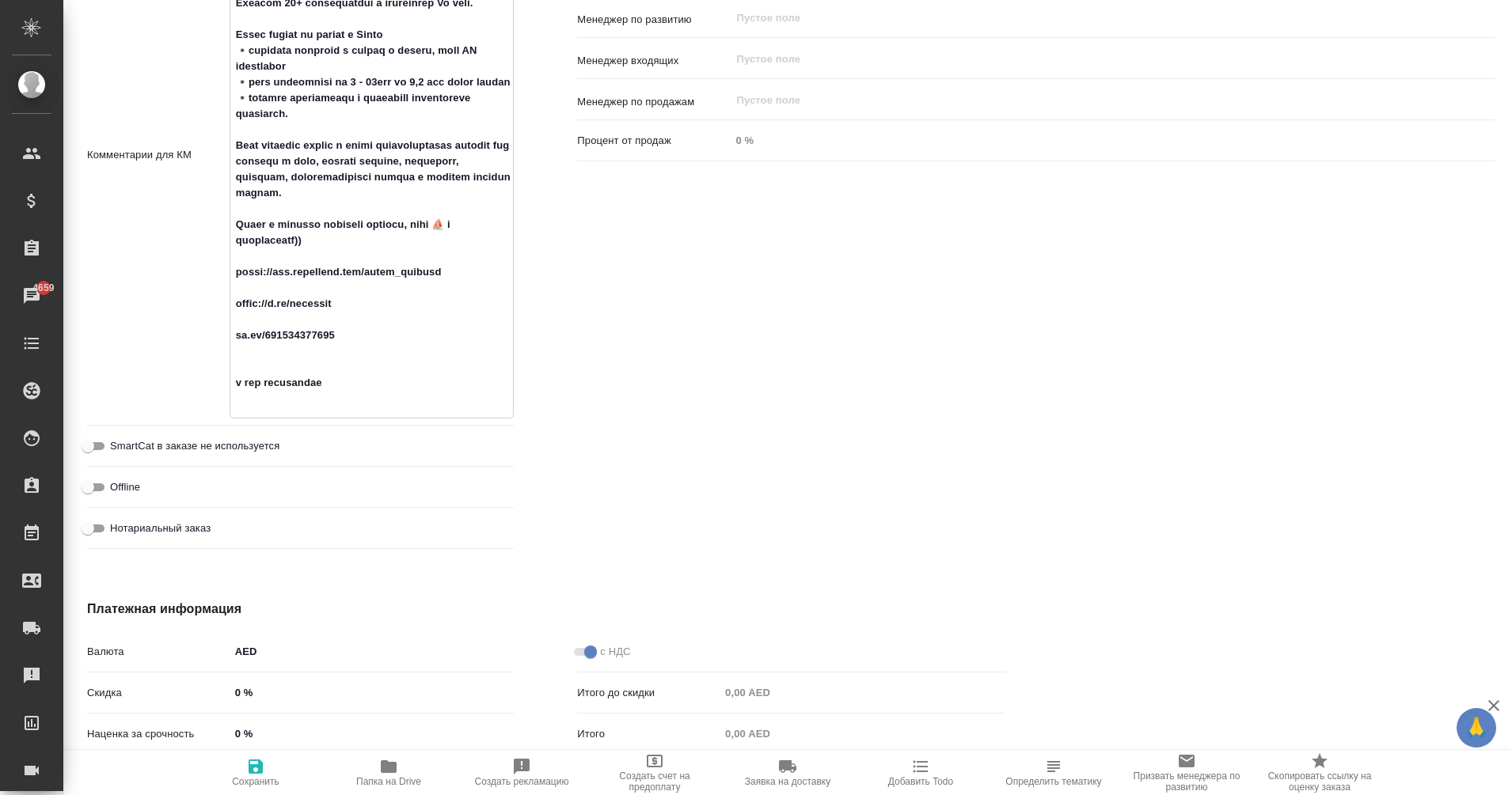
type textarea "x"
type textarea "Nikole Hillton co-founder ONCOUNT технологичная бухгалтерия в ОАЭ 300+ бизнес к…"
click at [255, 765] on icon "button" at bounding box center [255, 766] width 14 height 14
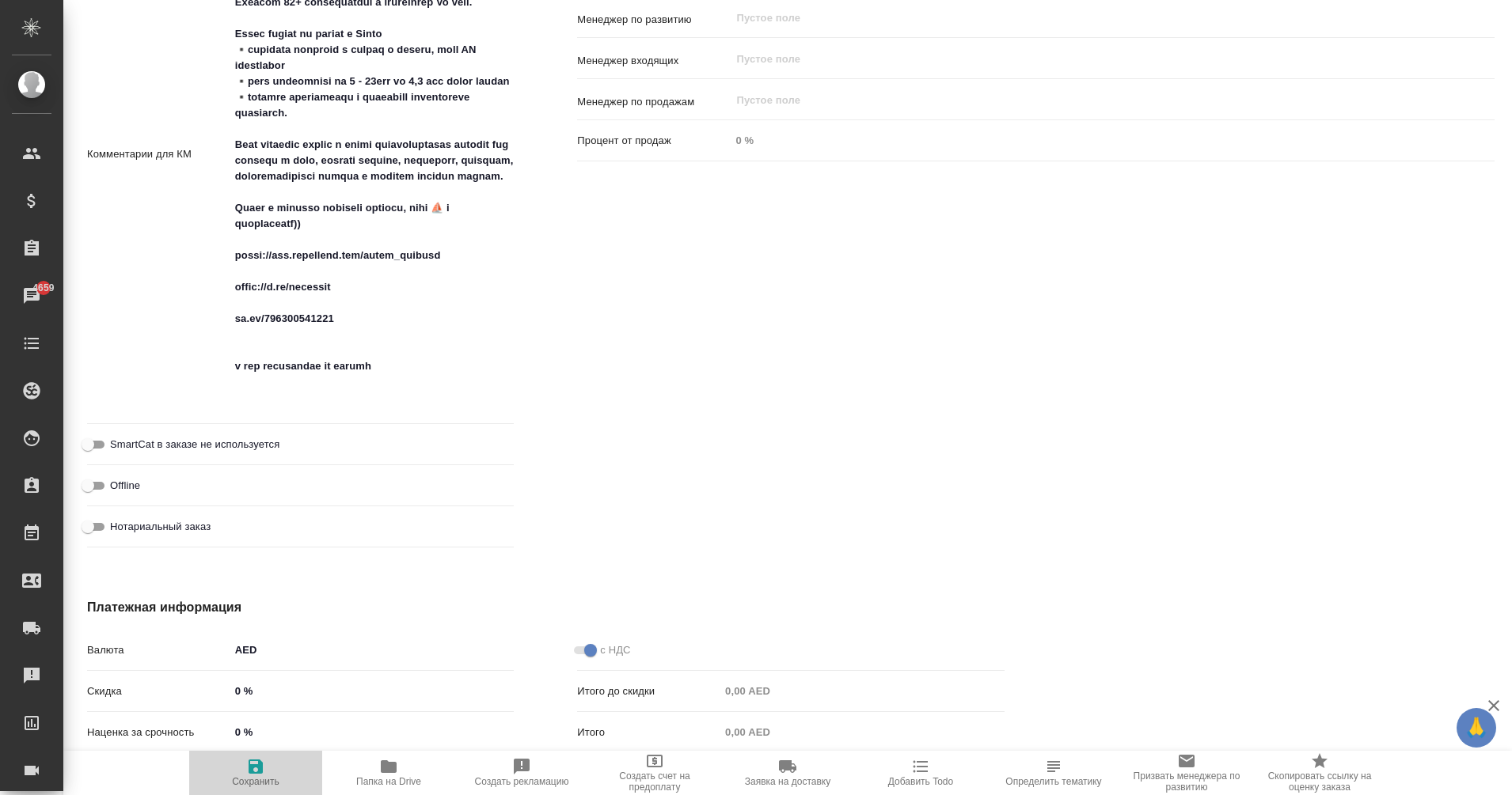
click at [259, 777] on span "Сохранить" at bounding box center [255, 781] width 47 height 11
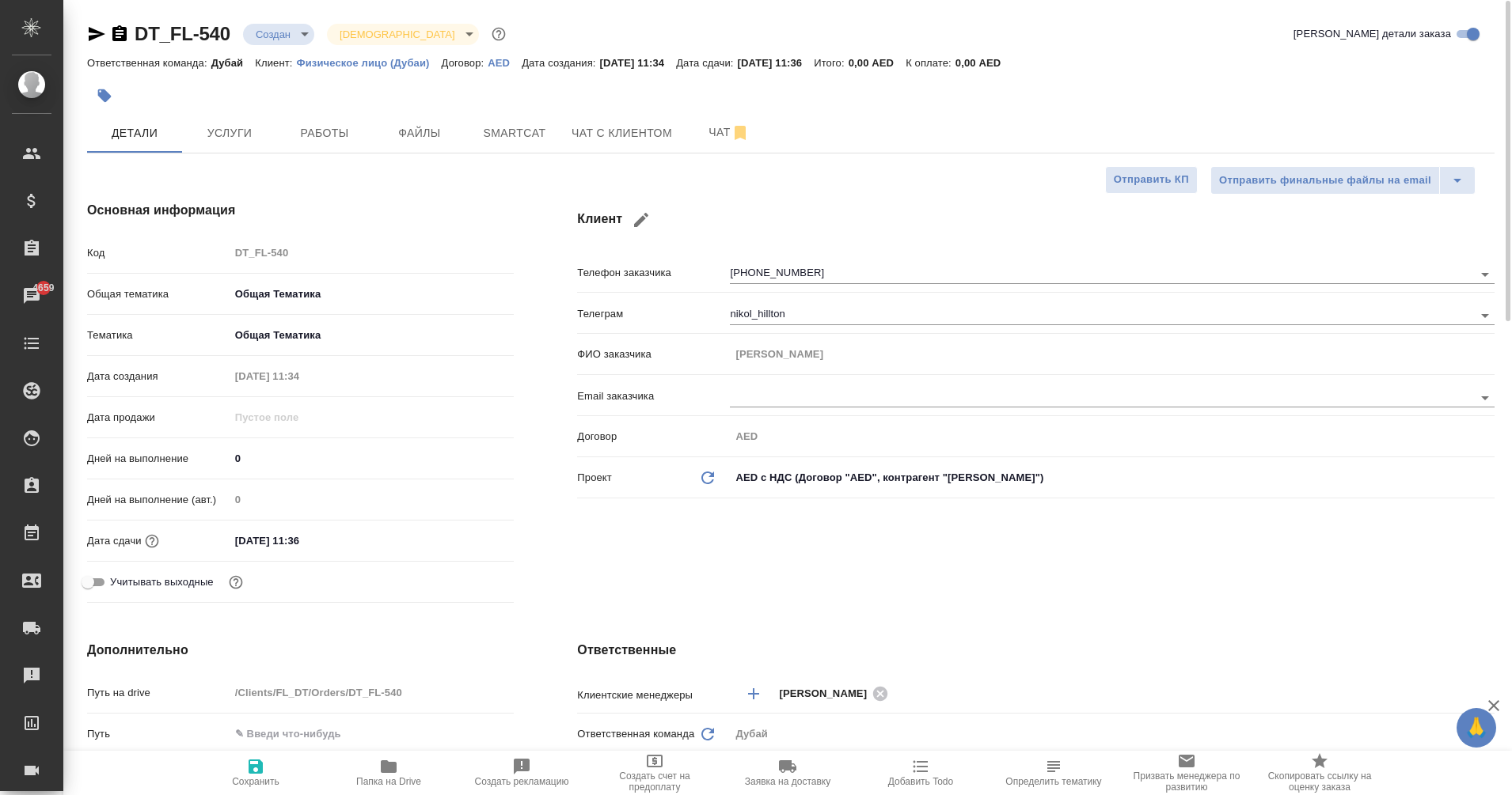
scroll to position [1, 0]
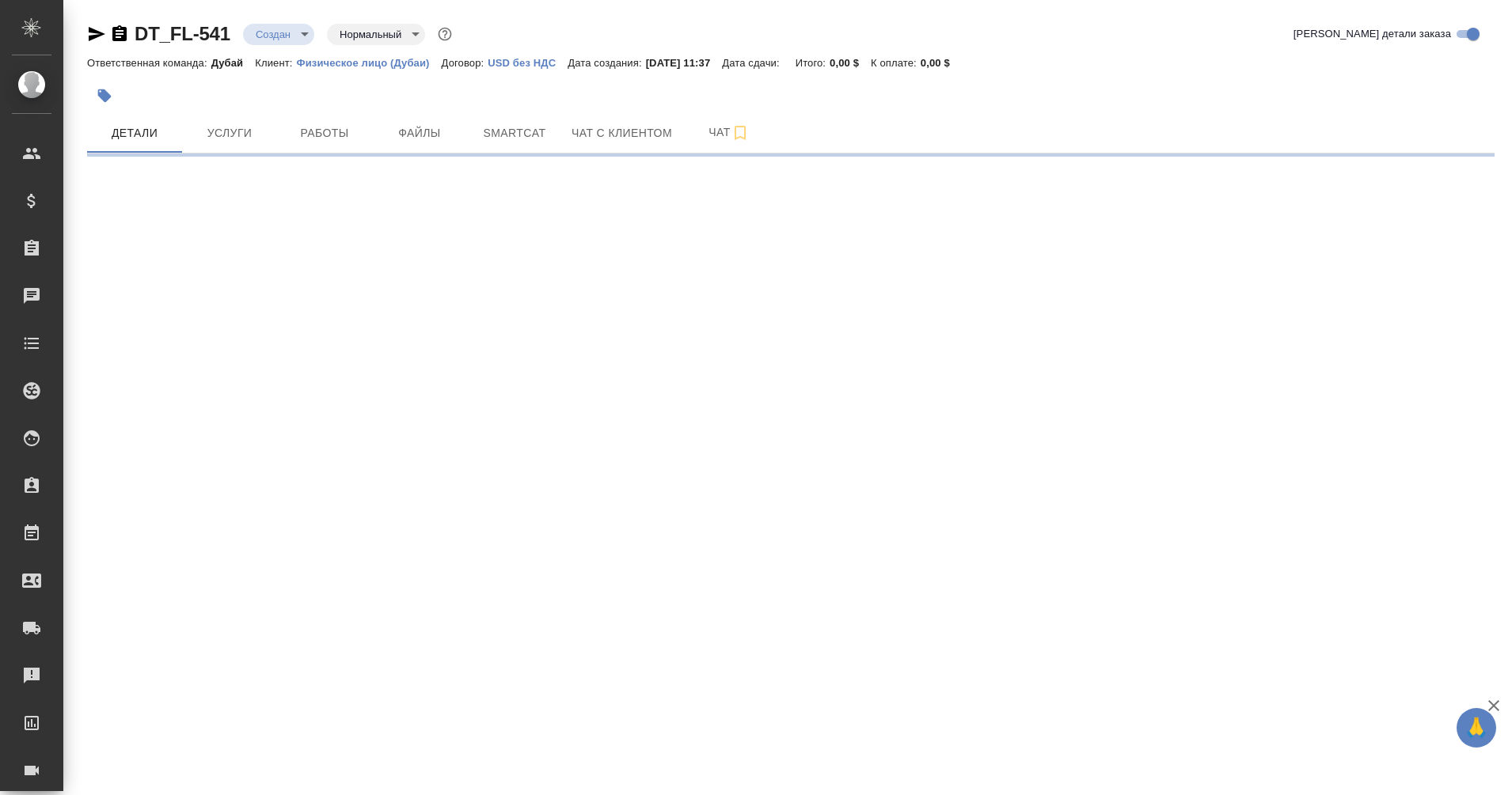
select select "RU"
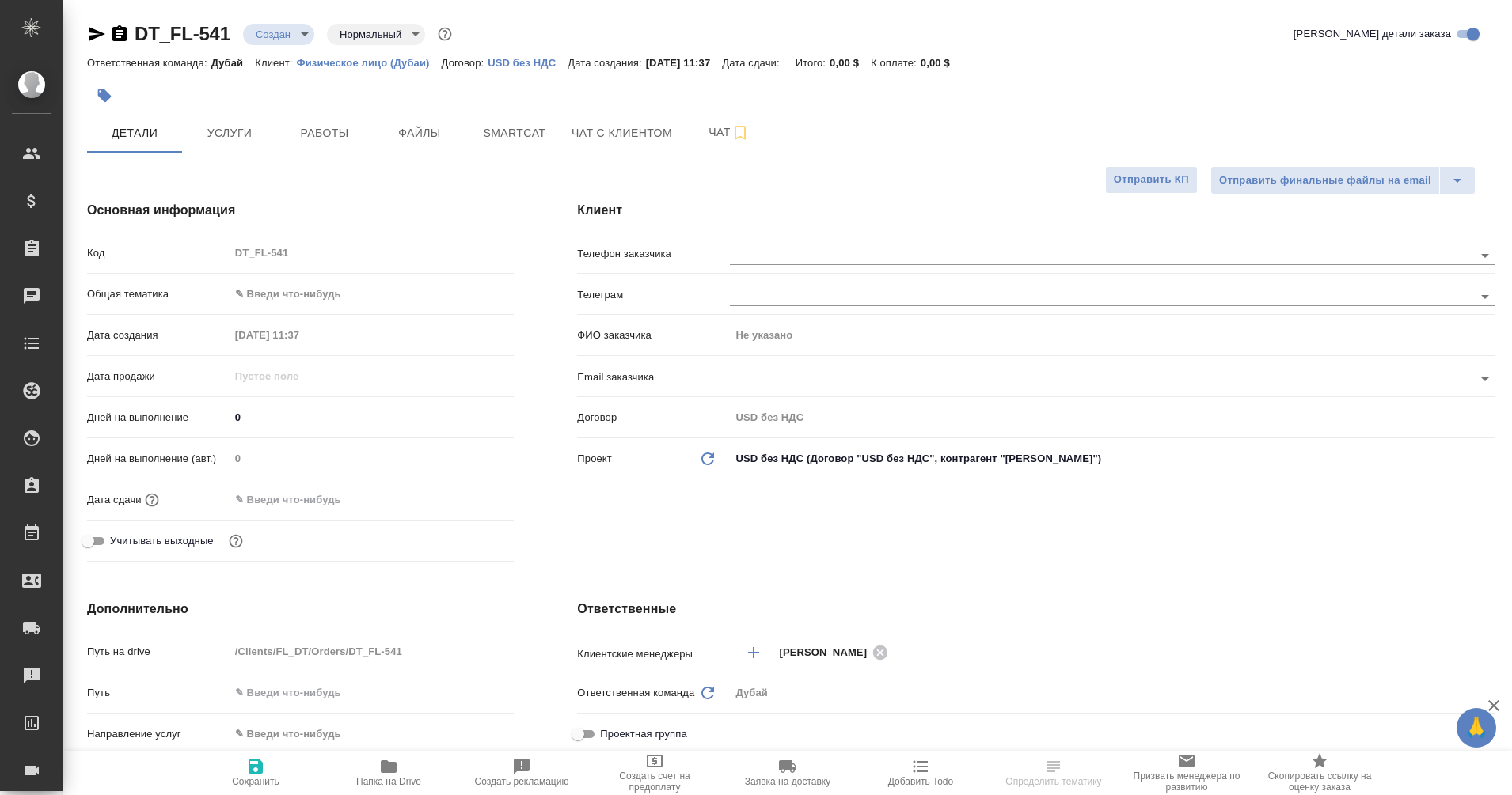
type textarea "x"
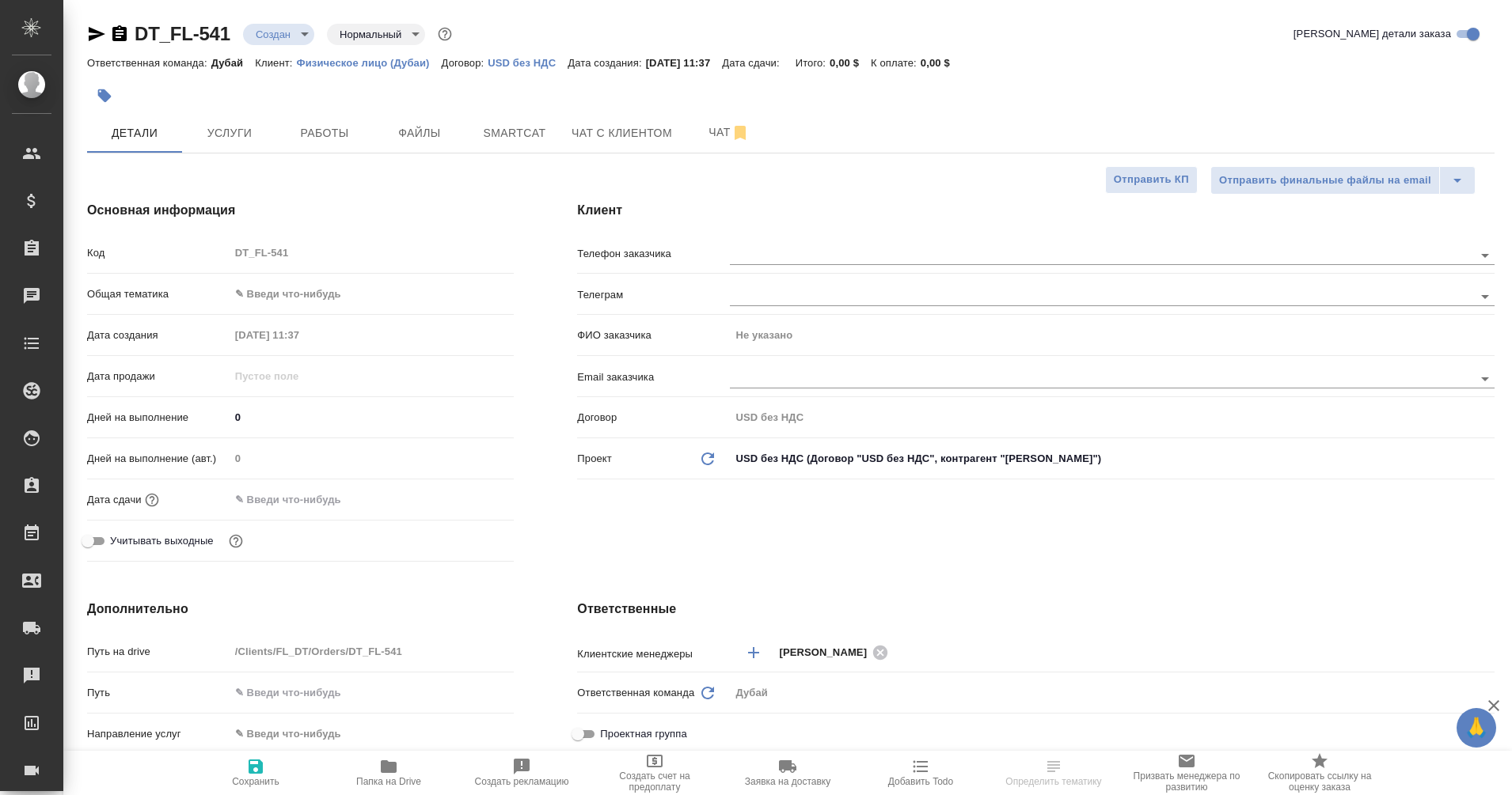
type textarea "x"
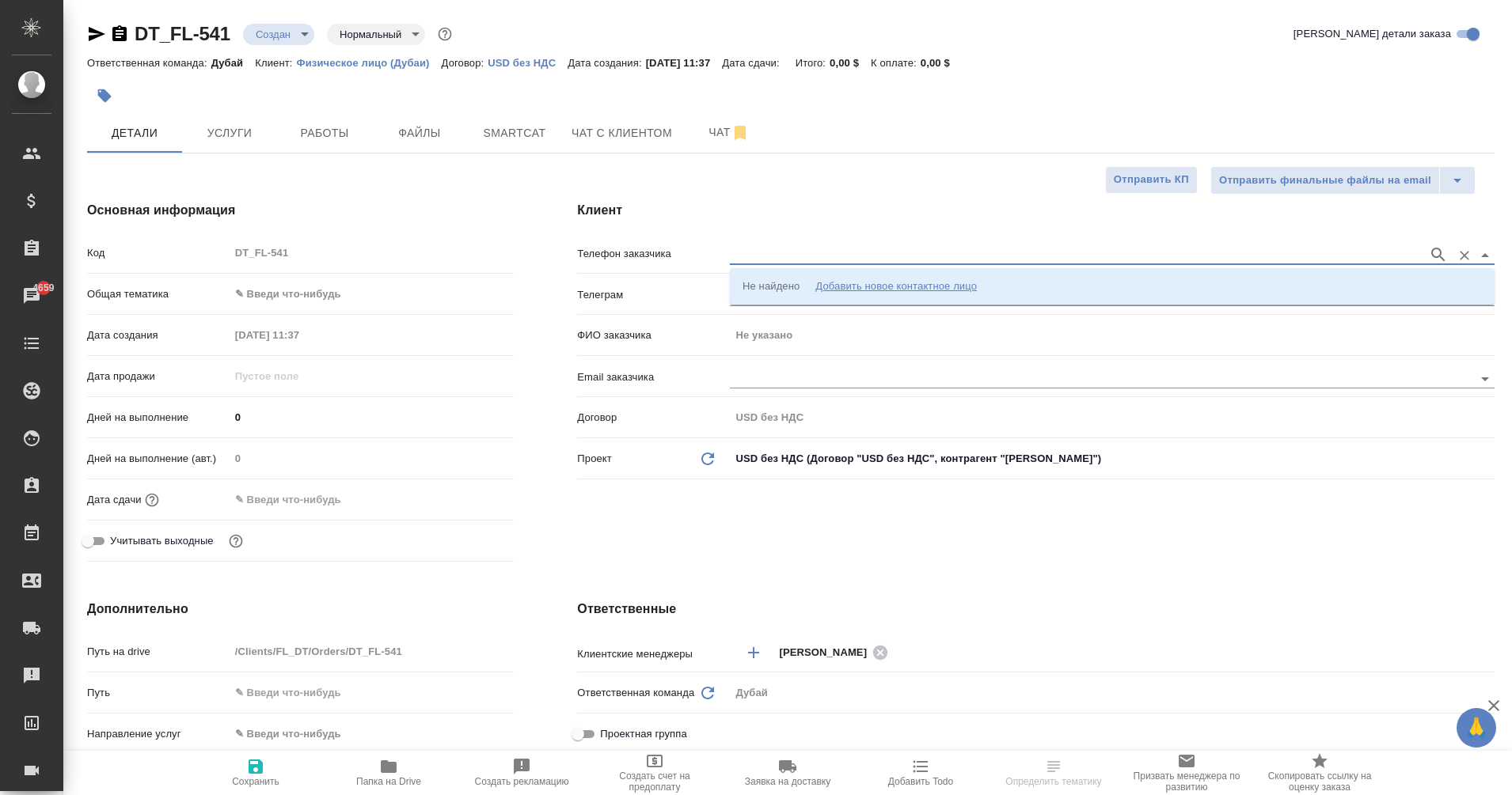
click at [762, 252] on input "text" at bounding box center [1075, 254] width 690 height 19
click at [877, 288] on div "Добавить новое контактное лицо" at bounding box center [896, 286] width 161 height 16
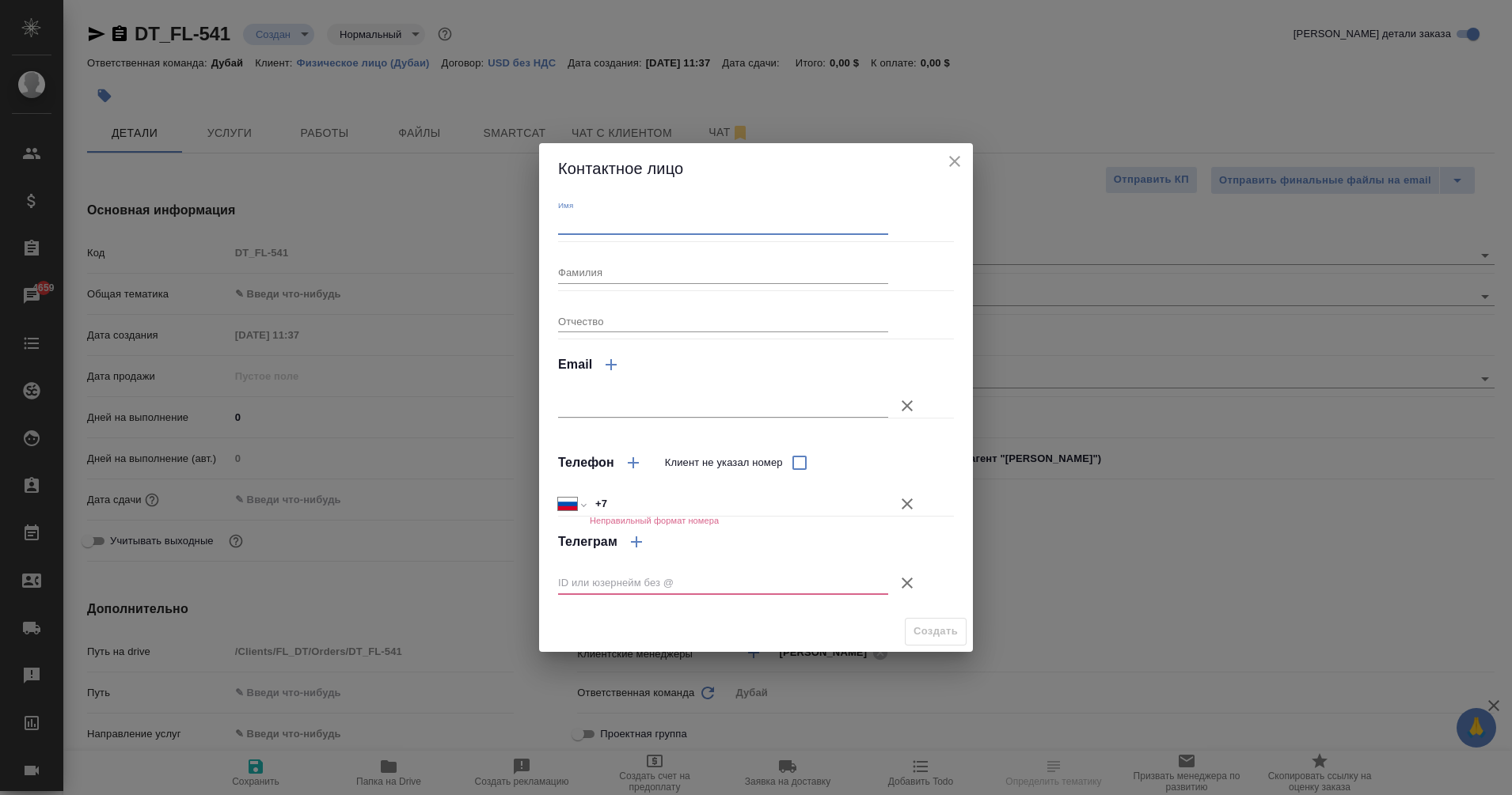
click at [571, 221] on input "Имя" at bounding box center [723, 224] width 330 height 22
type input "Роман"
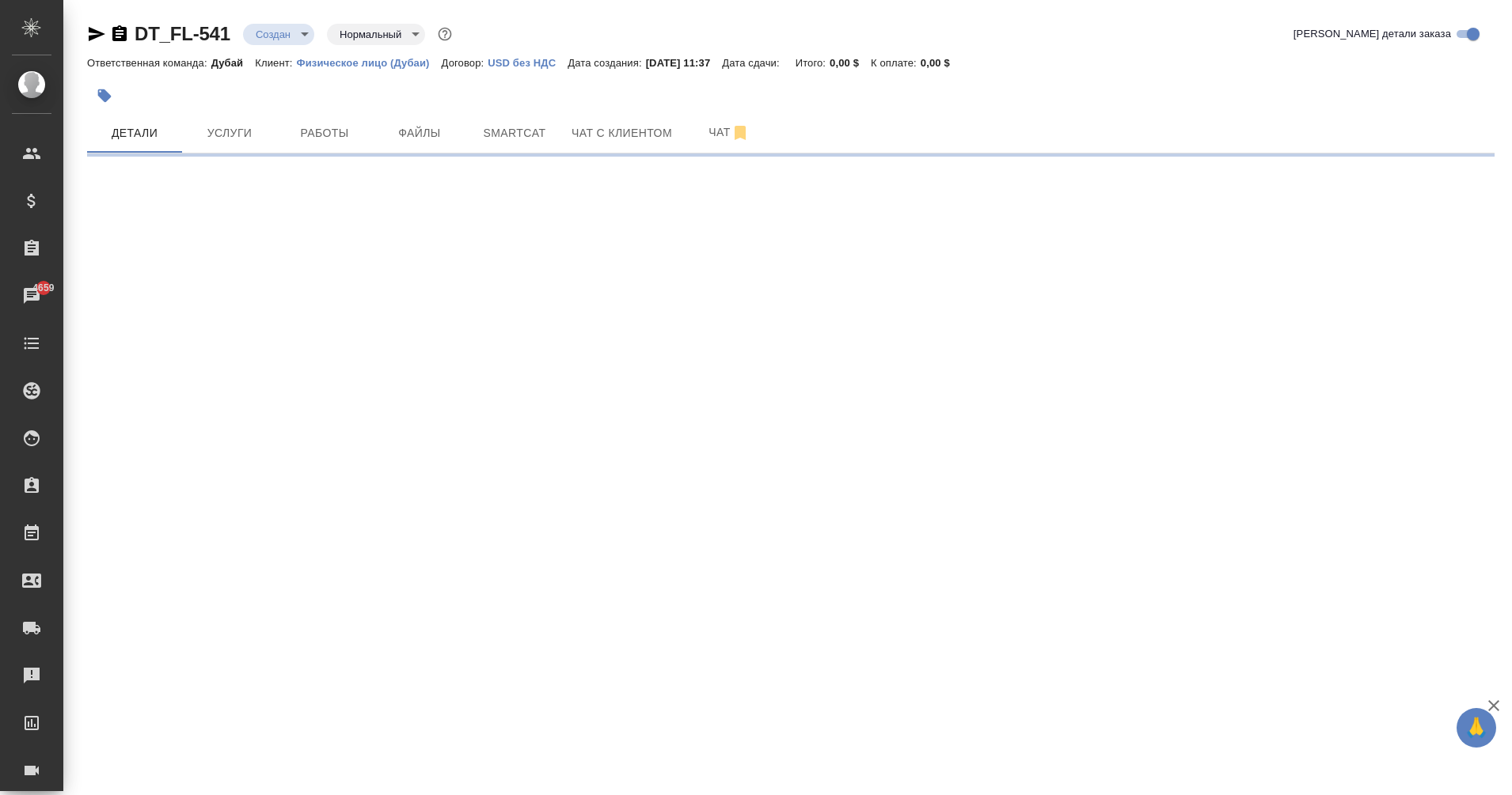
select select "RU"
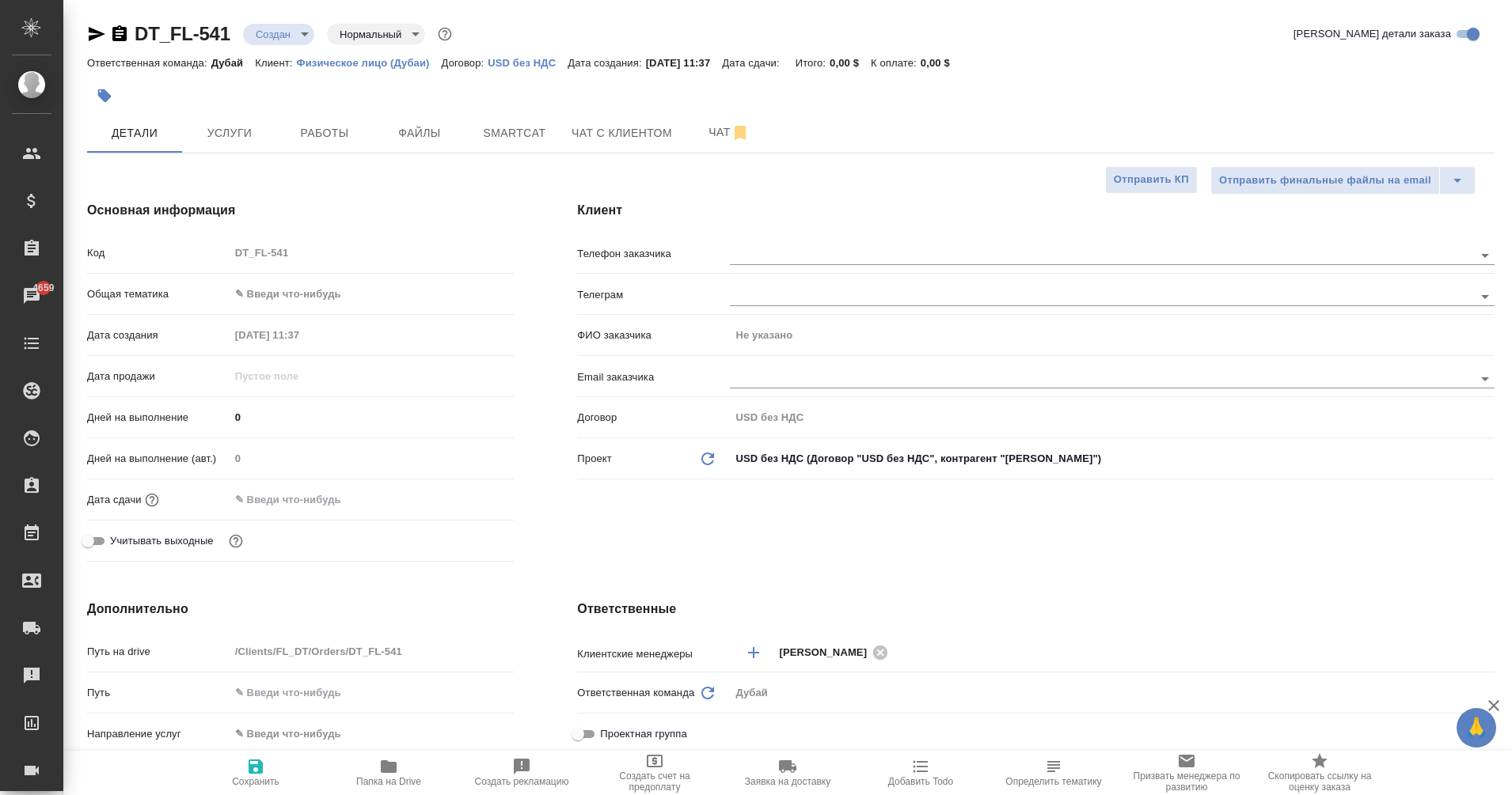
type textarea "x"
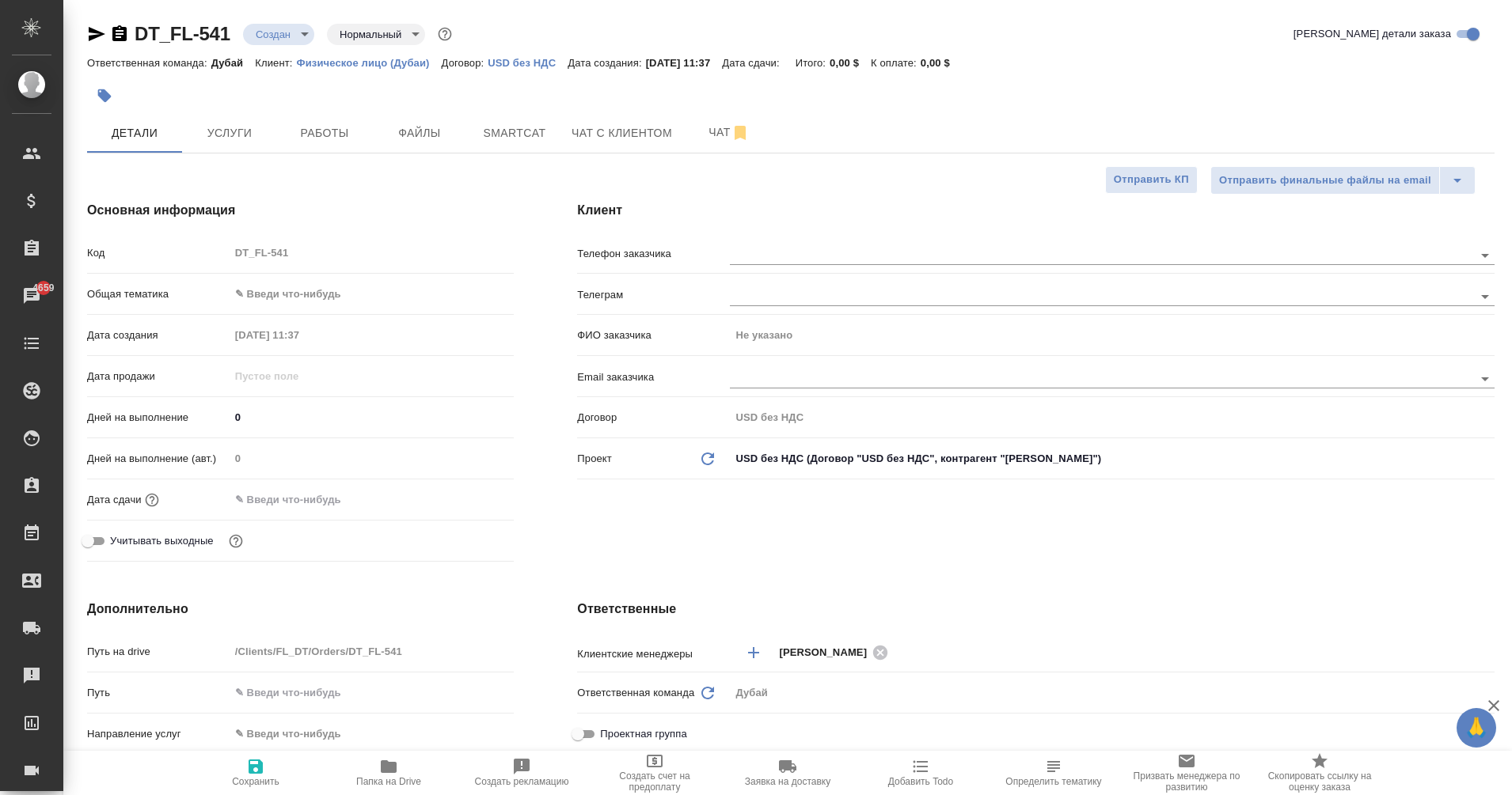
type textarea "x"
click at [772, 259] on input "text" at bounding box center [1075, 254] width 690 height 19
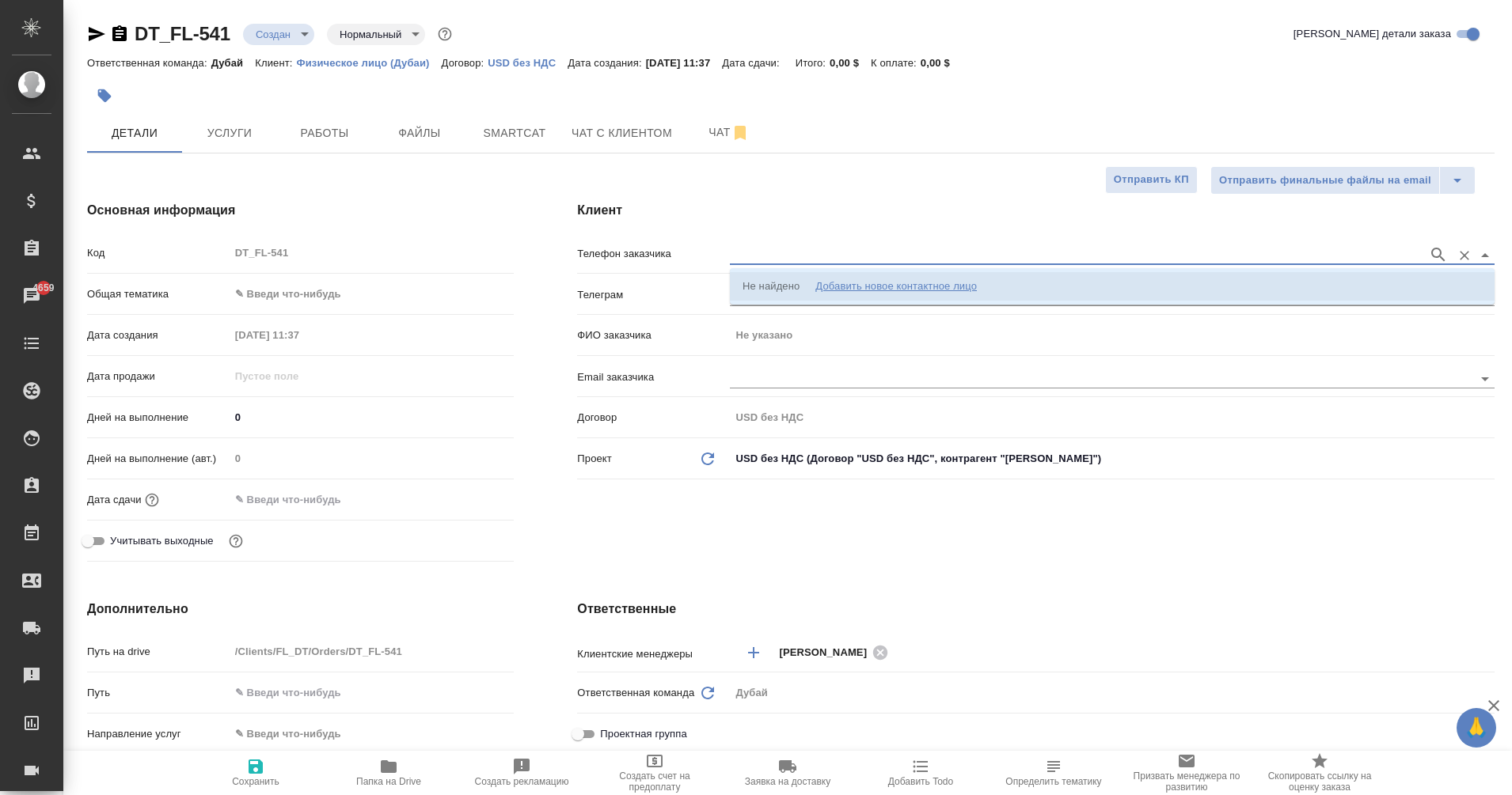
click at [838, 283] on div "Добавить новое контактное лицо" at bounding box center [896, 286] width 161 height 16
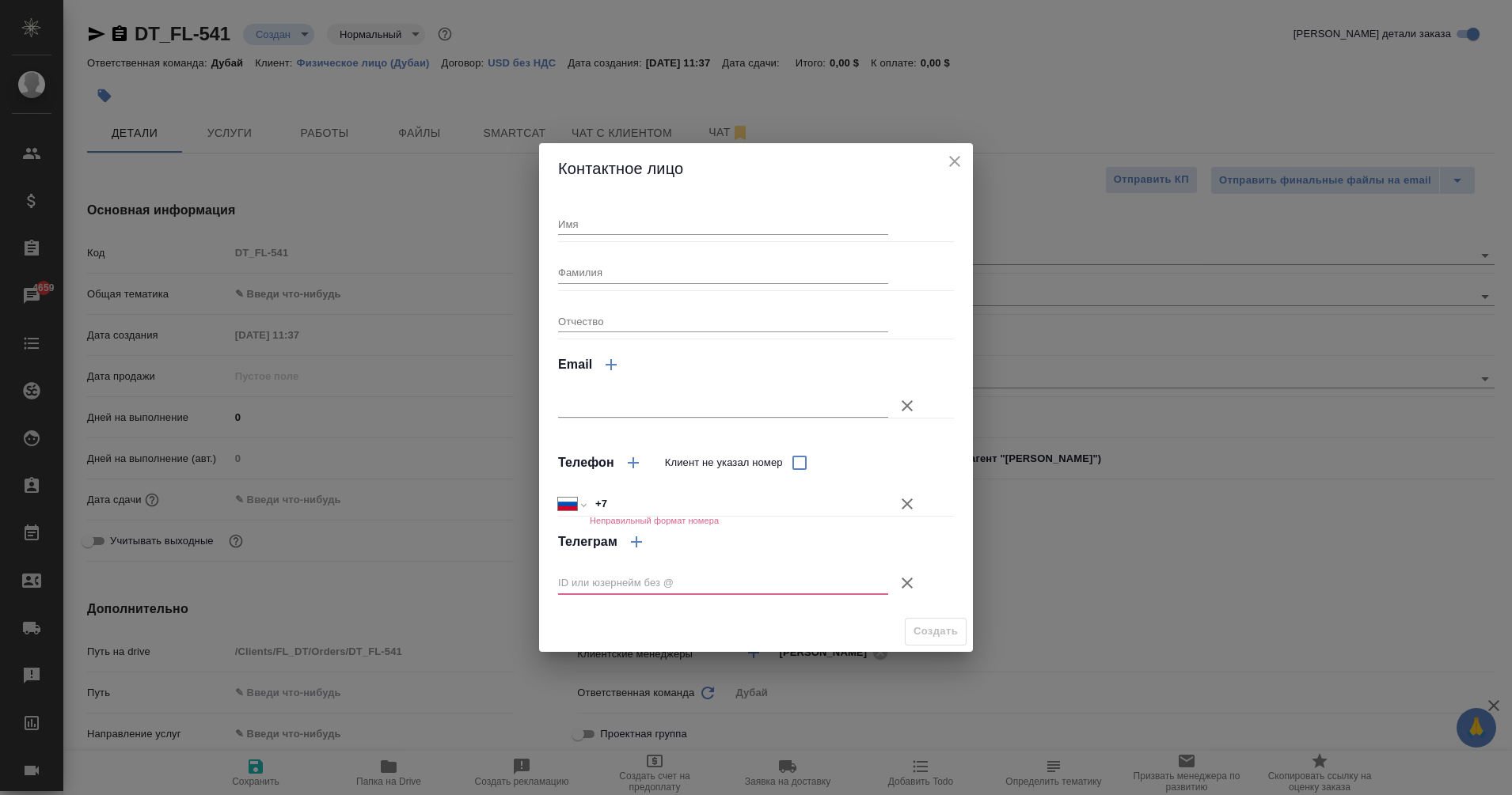
click at [619, 237] on div "Имя Фамилия Отчество Email Телефон Клиент не указал номер Международный Австрал…" at bounding box center [756, 403] width 396 height 406
click at [614, 234] on input "Имя" at bounding box center [723, 224] width 330 height 22
type input "Роман"
click at [656, 582] on input "text" at bounding box center [723, 583] width 330 height 22
paste input "@roman_lgn"
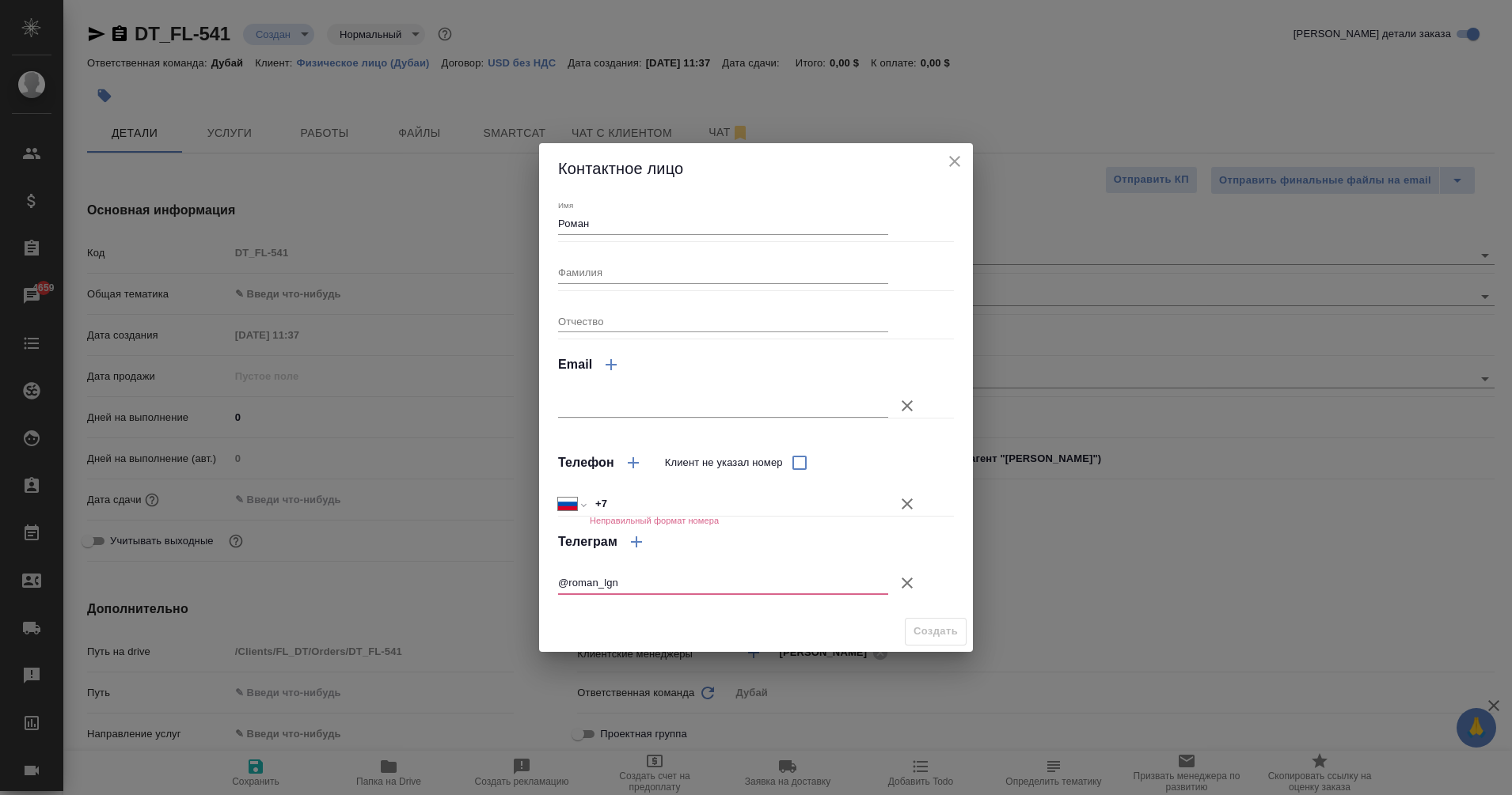
click at [568, 586] on input "@roman_lgn" at bounding box center [723, 583] width 330 height 22
type input "roman_lgn"
click at [798, 460] on input "Клиент не указал номер" at bounding box center [799, 462] width 33 height 33
checkbox input "true"
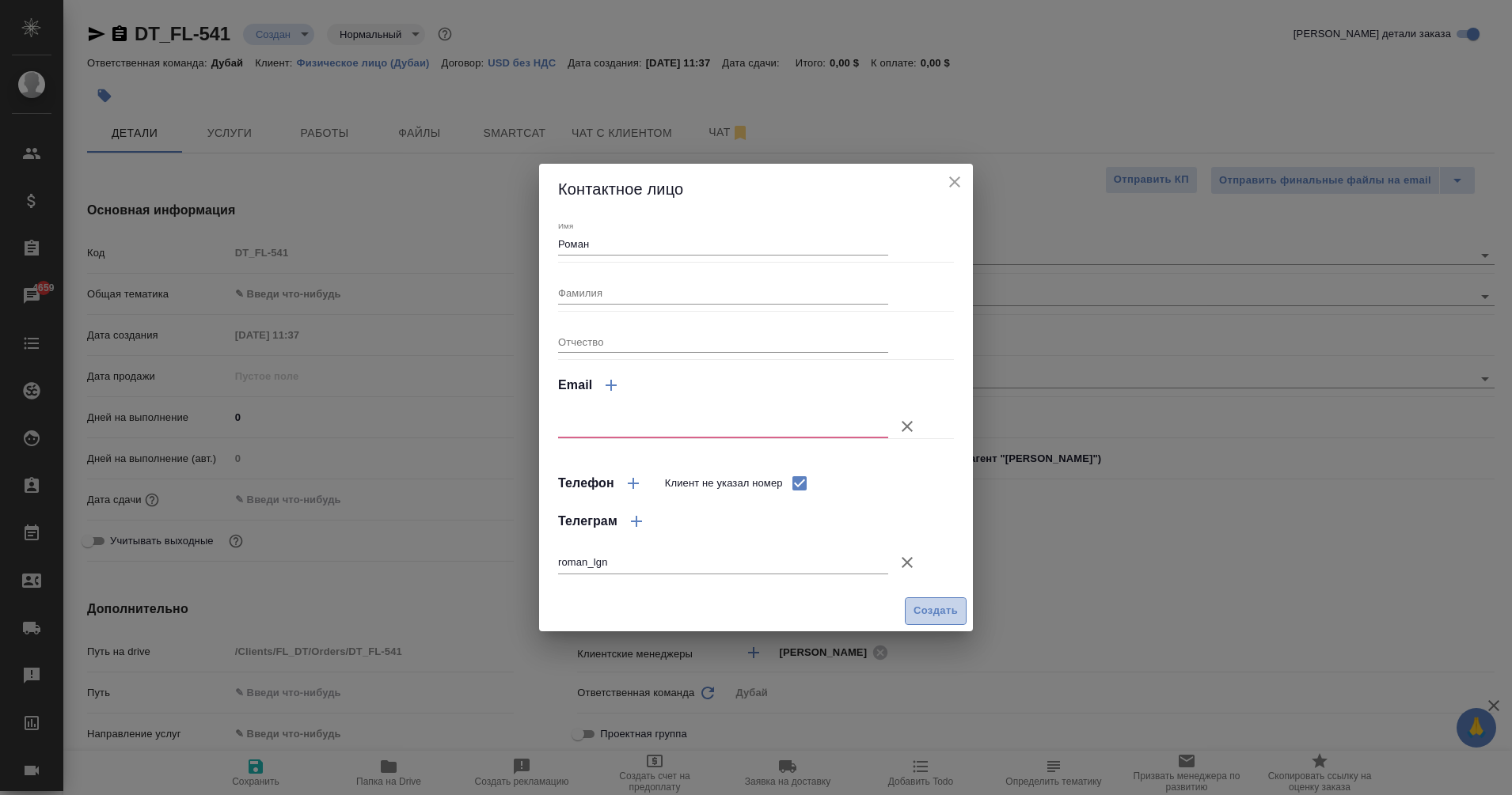
click at [924, 607] on span "Создать" at bounding box center [936, 612] width 44 height 19
type input "Роман"
type textarea "x"
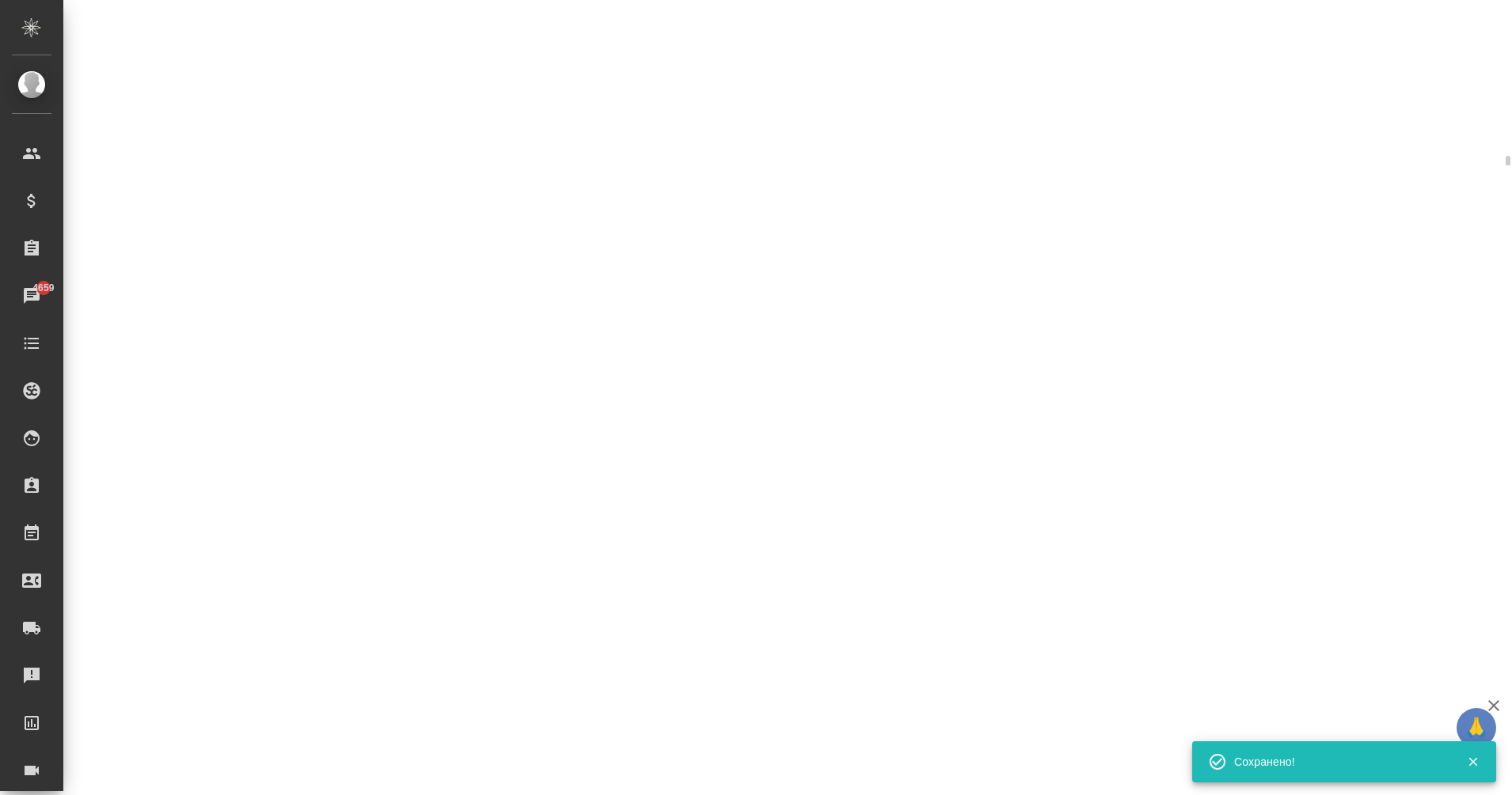
scroll to position [207, 0]
type input "holyTrinity"
select select "RU"
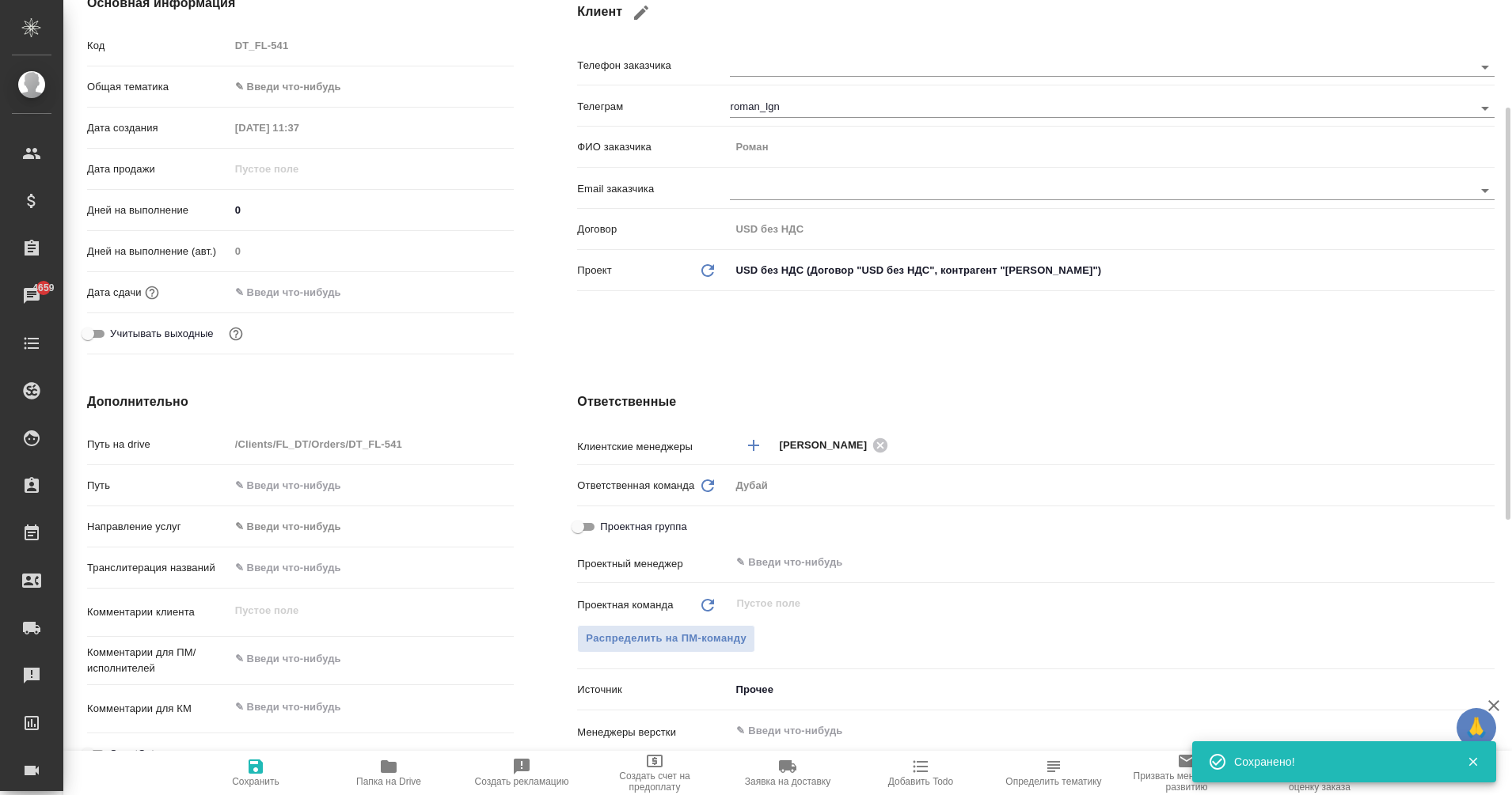
type textarea "x"
click at [798, 270] on body "🙏 .cls-1 fill:#fff; AWATERA Eganian Margarita Клиенты Спецификации Заказы 4659 …" at bounding box center [756, 397] width 1512 height 795
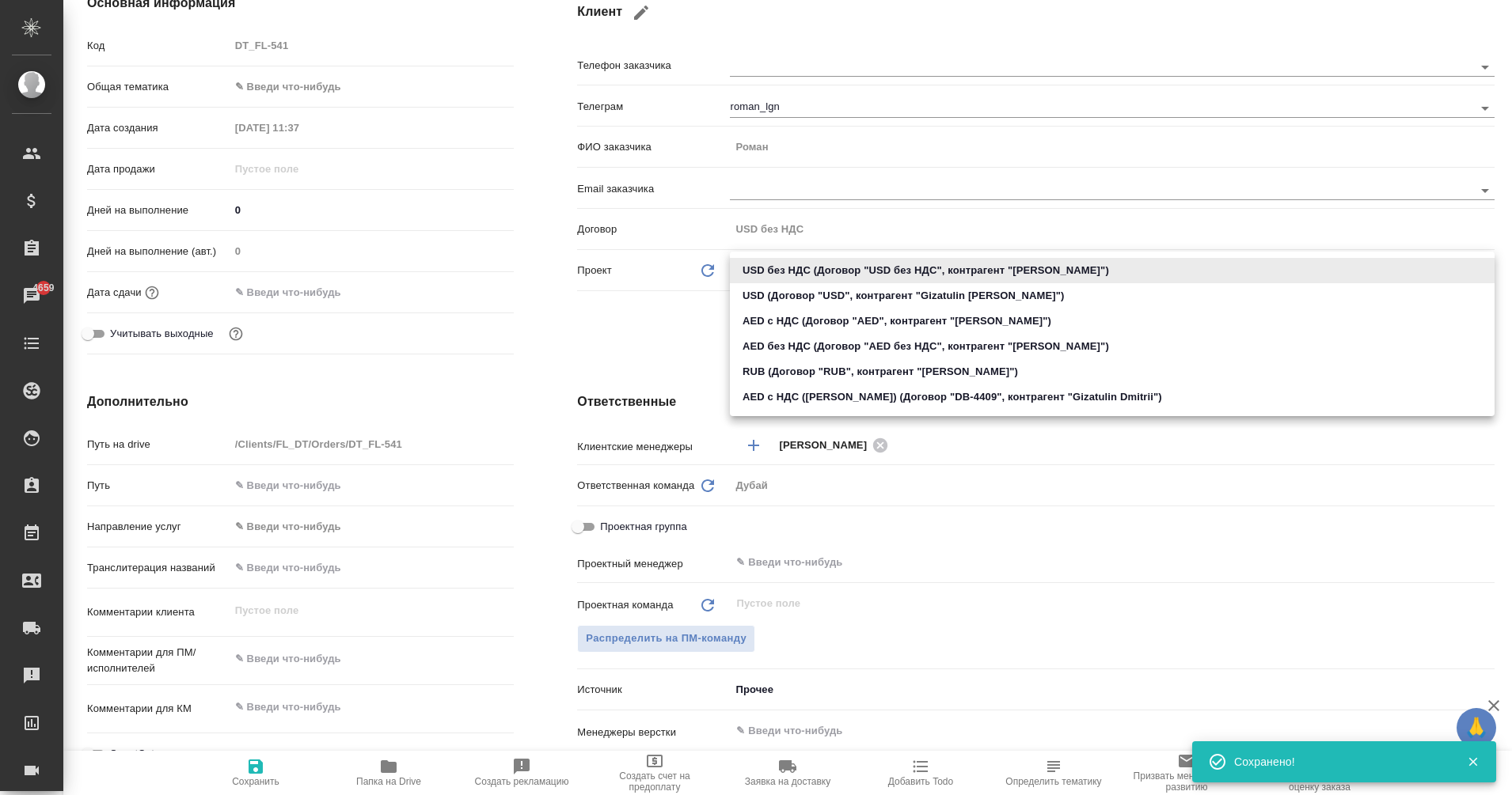
click at [790, 319] on li "AED с НДС (Договор "AED", контрагент "Alexander Andronov")" at bounding box center [1112, 321] width 765 height 25
type input "62bd3db191301e8857acdaa0"
type textarea "x"
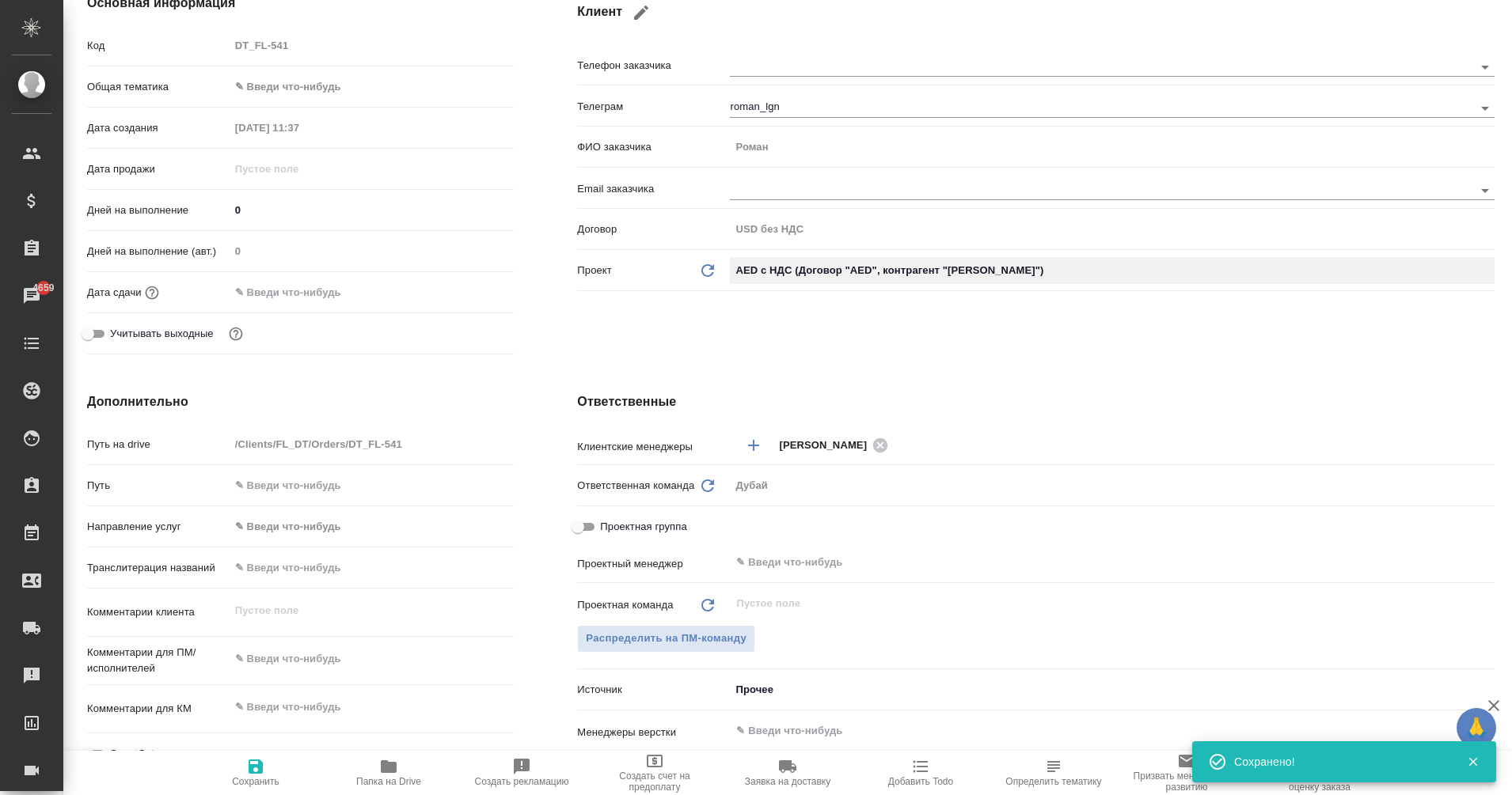
type input "AED"
type textarea "x"
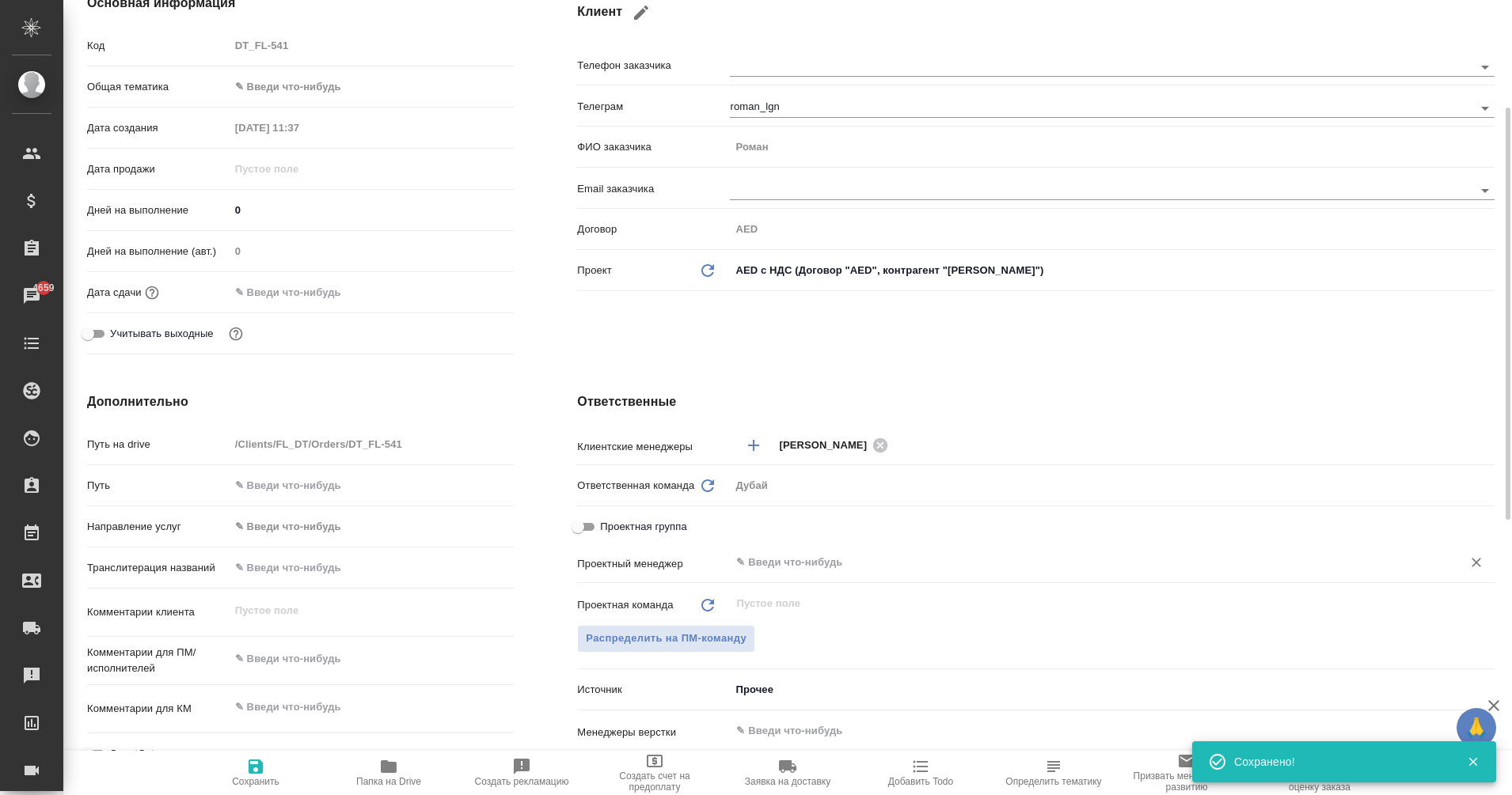
click at [804, 558] on input "text" at bounding box center [1085, 563] width 702 height 19
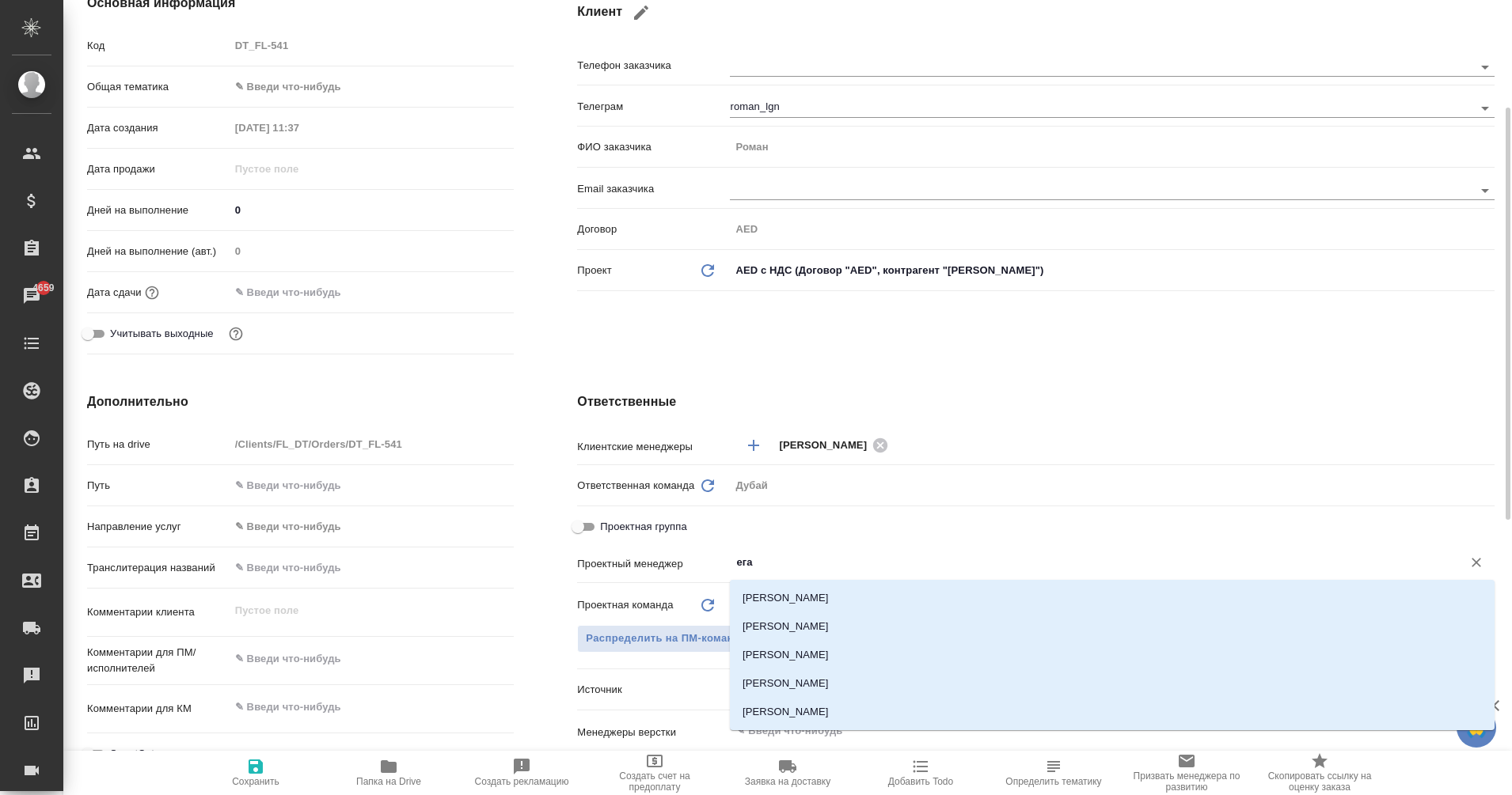
type input "еган"
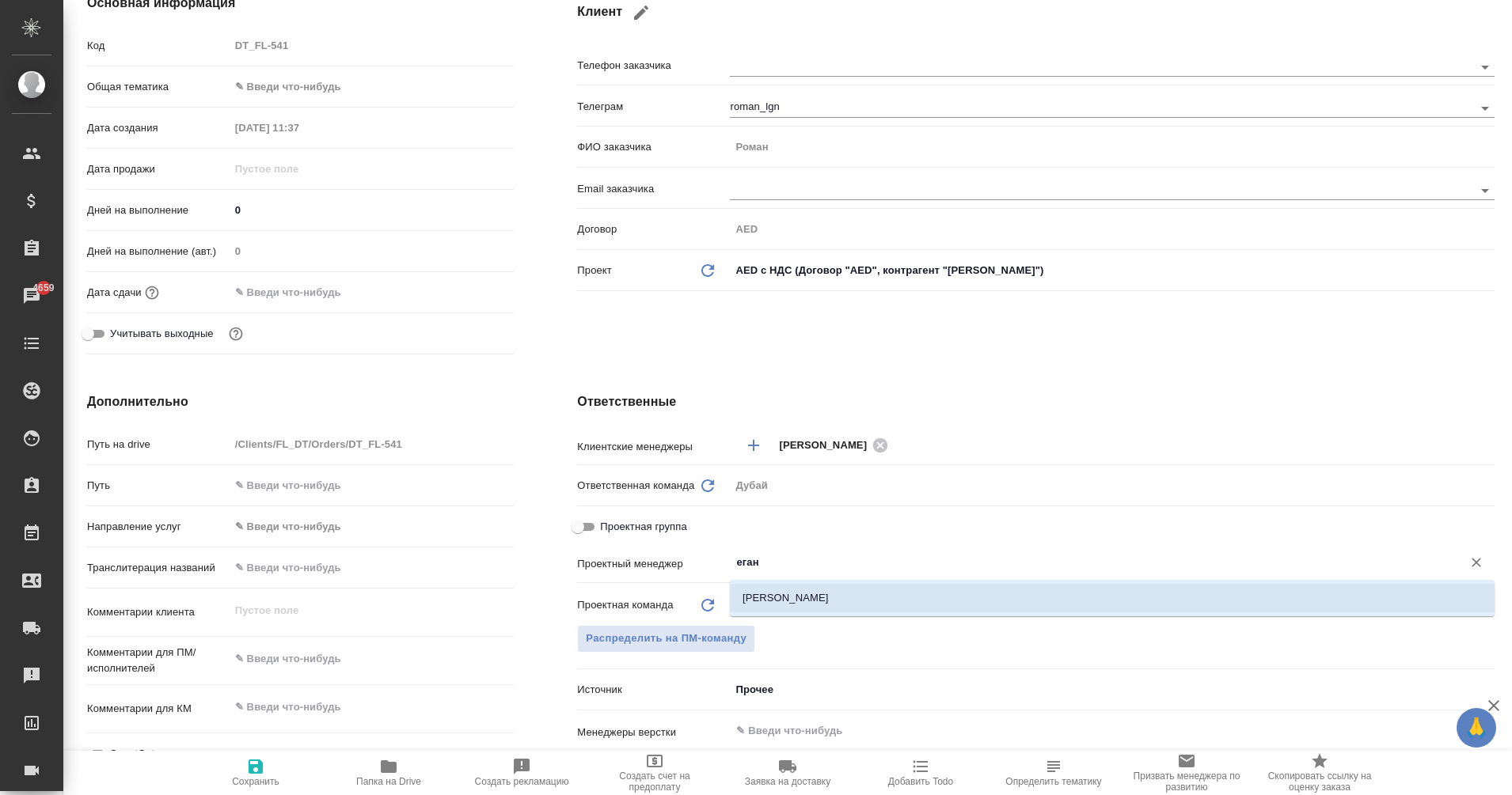
click at [845, 590] on li "Еганян Маргарита" at bounding box center [1112, 598] width 765 height 29
type textarea "x"
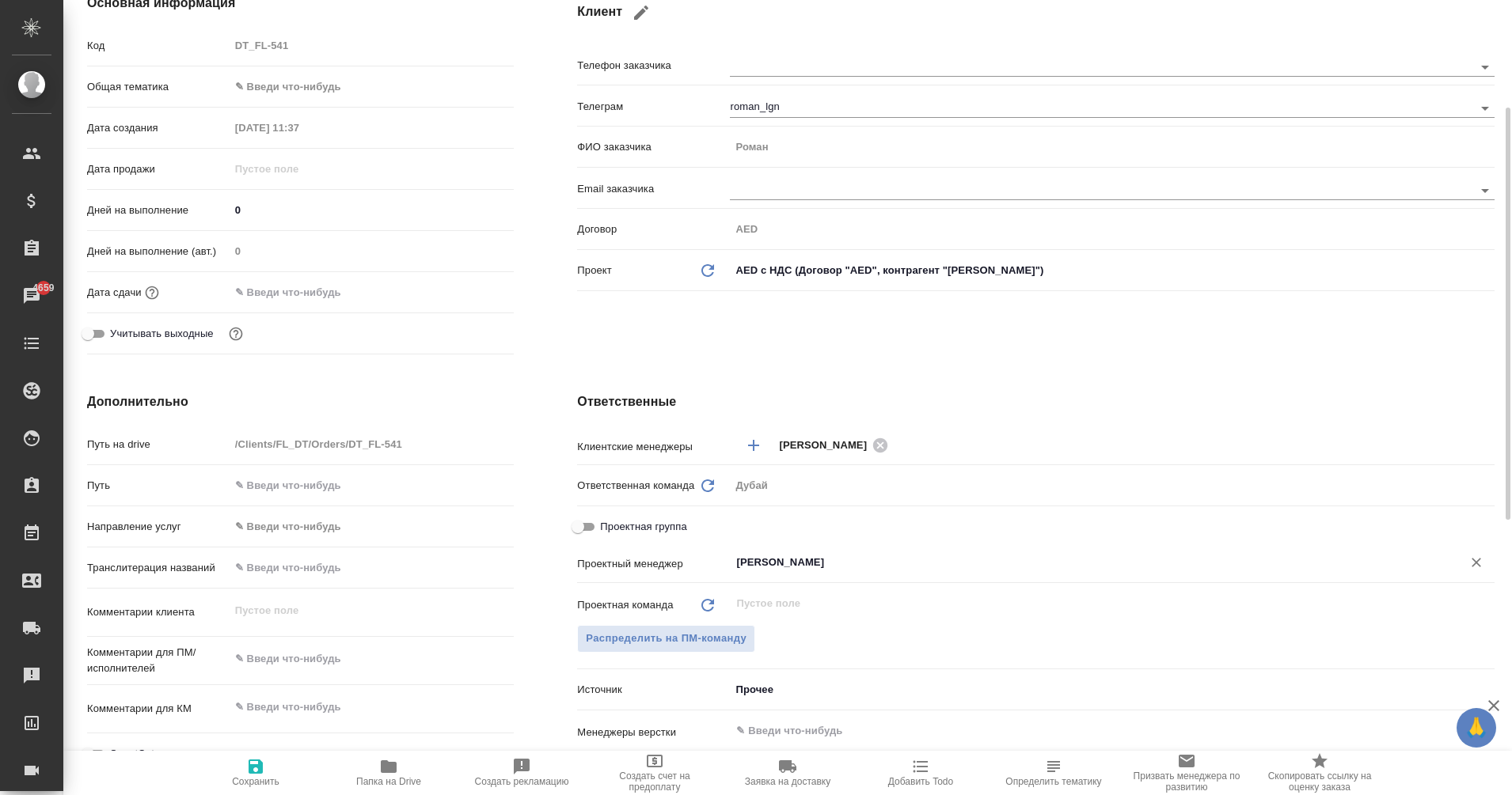
type input "Еганян Маргарита"
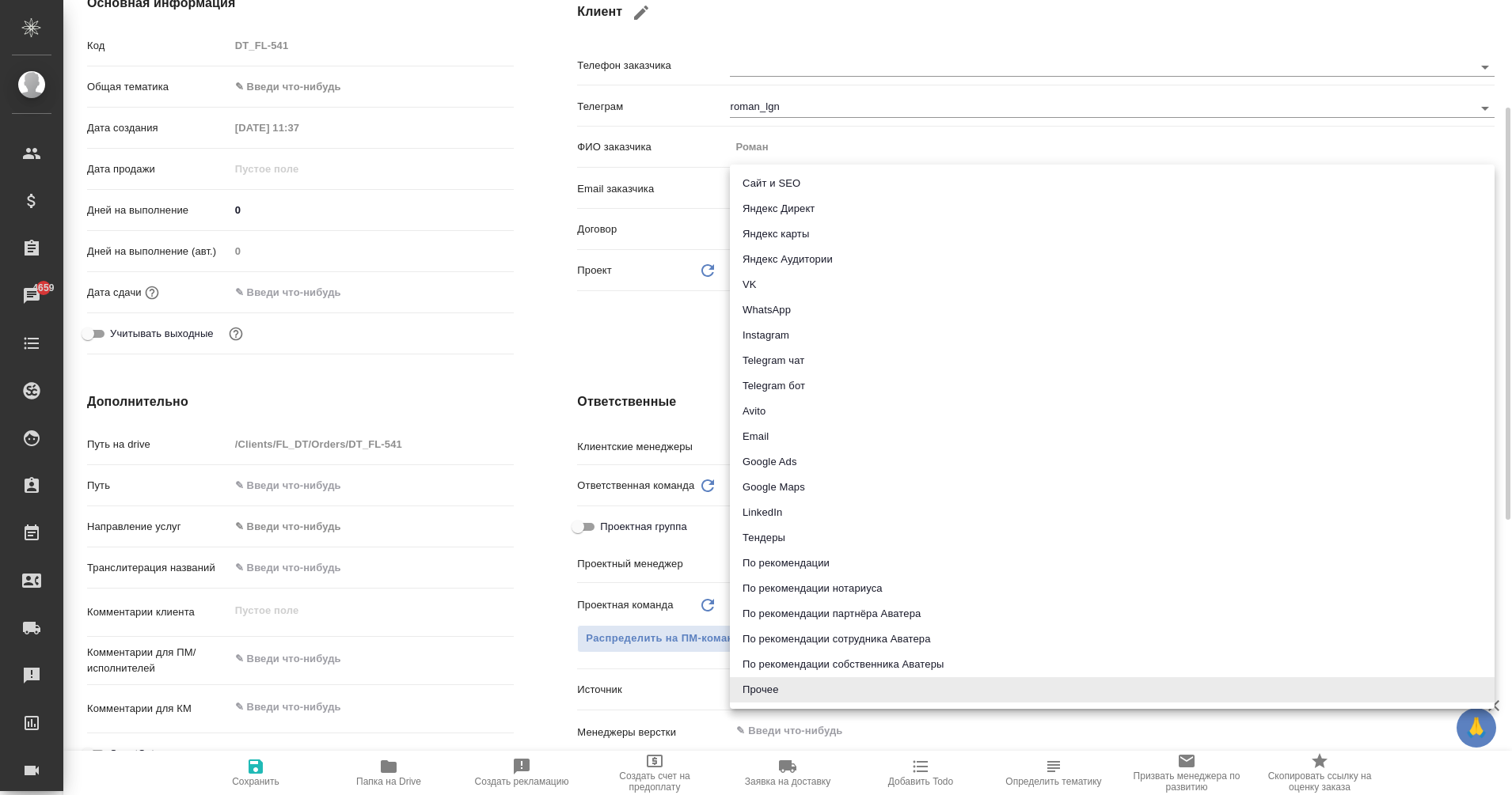
click at [774, 683] on body "🙏 .cls-1 fill:#fff; AWATERA Eganian Margarita Клиенты Спецификации Заказы 4659 …" at bounding box center [756, 397] width 1512 height 795
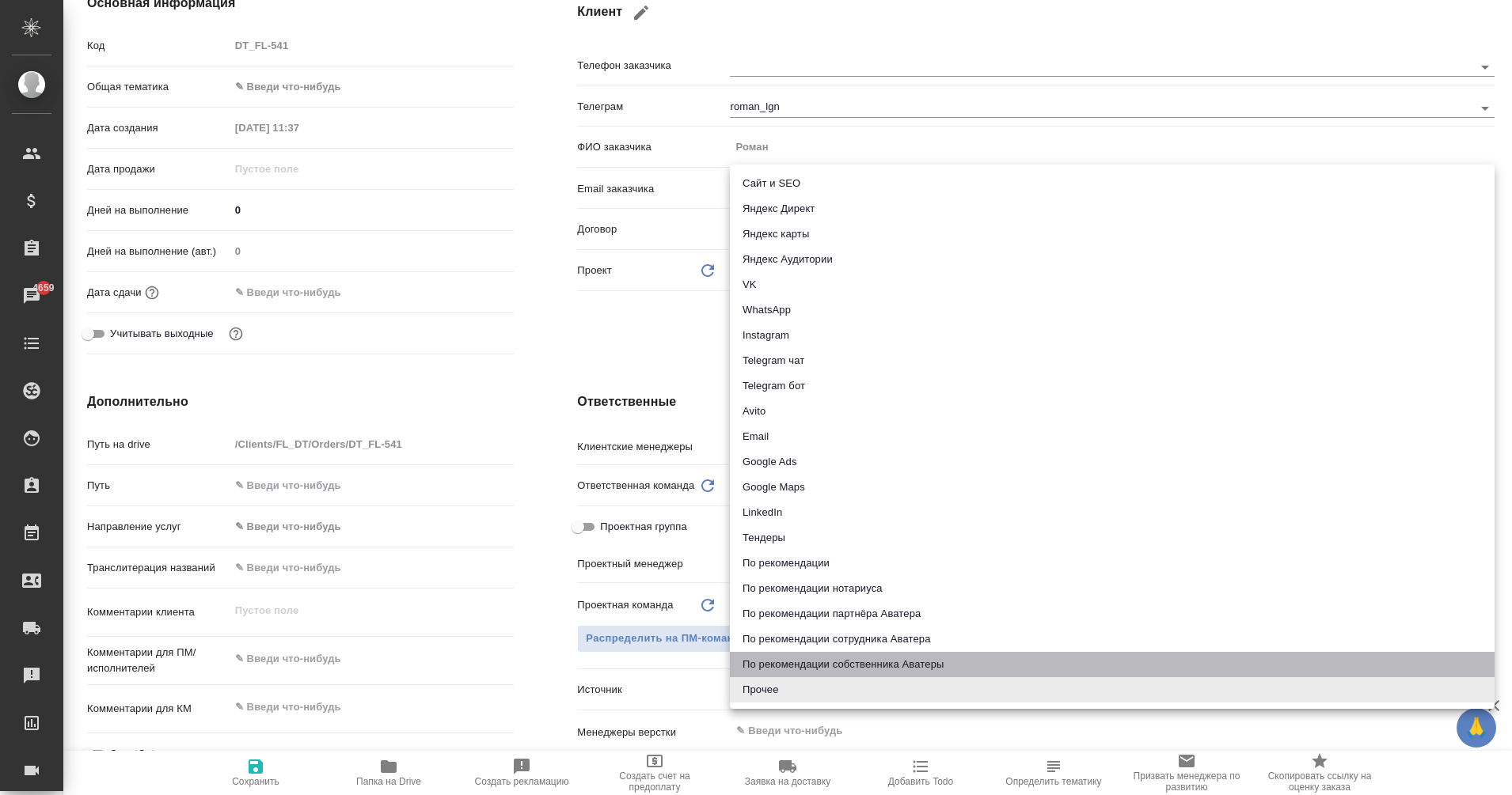
click at [805, 668] on li "По рекомендации собственника Аватеры" at bounding box center [1112, 665] width 765 height 25
type textarea "x"
type input "ownerRecommendation"
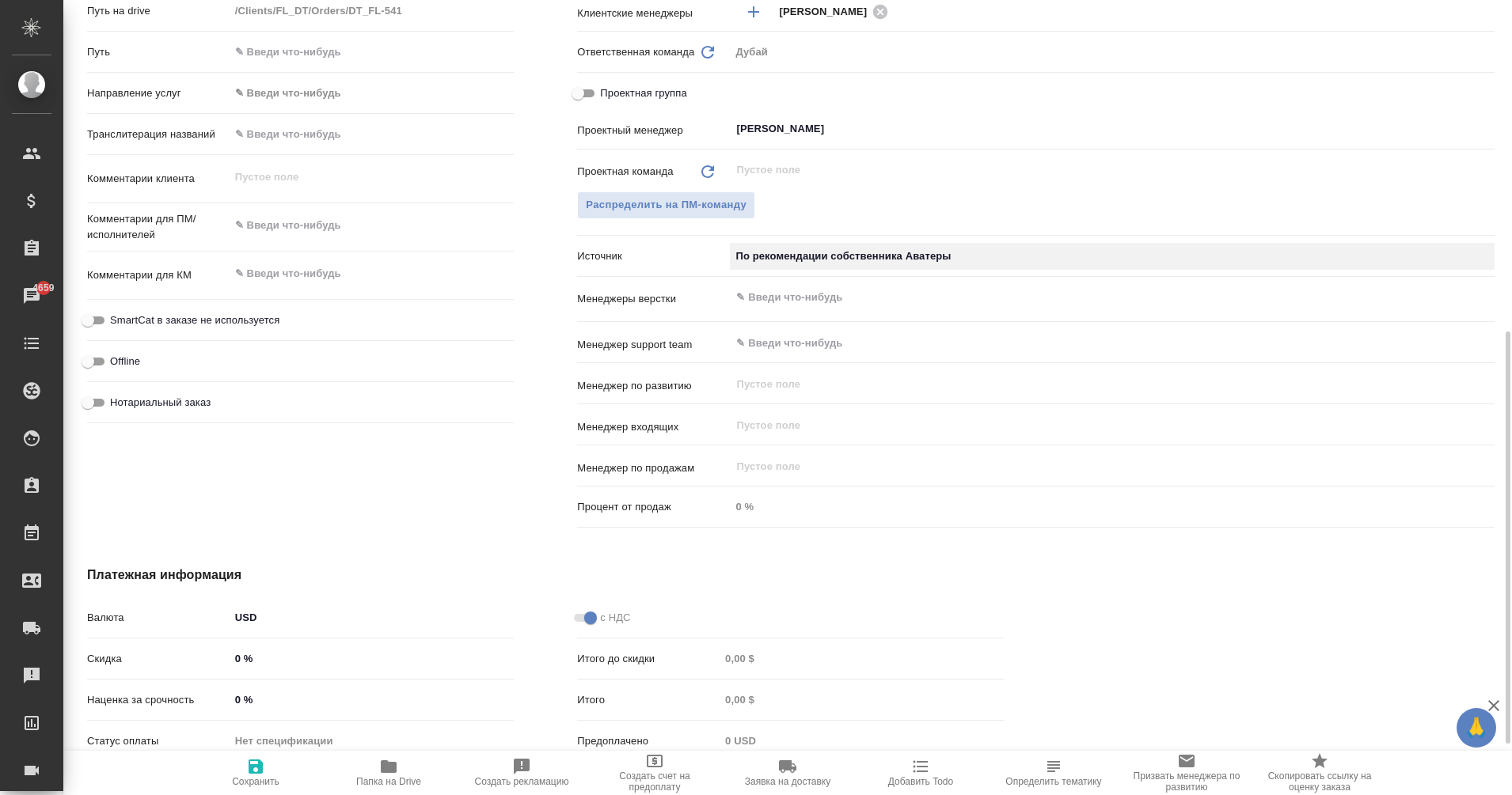
scroll to position [642, 0]
click at [241, 616] on body "🙏 .cls-1 fill:#fff; AWATERA Eganian Margarita Клиенты Спецификации Заказы 4659 …" at bounding box center [756, 397] width 1512 height 795
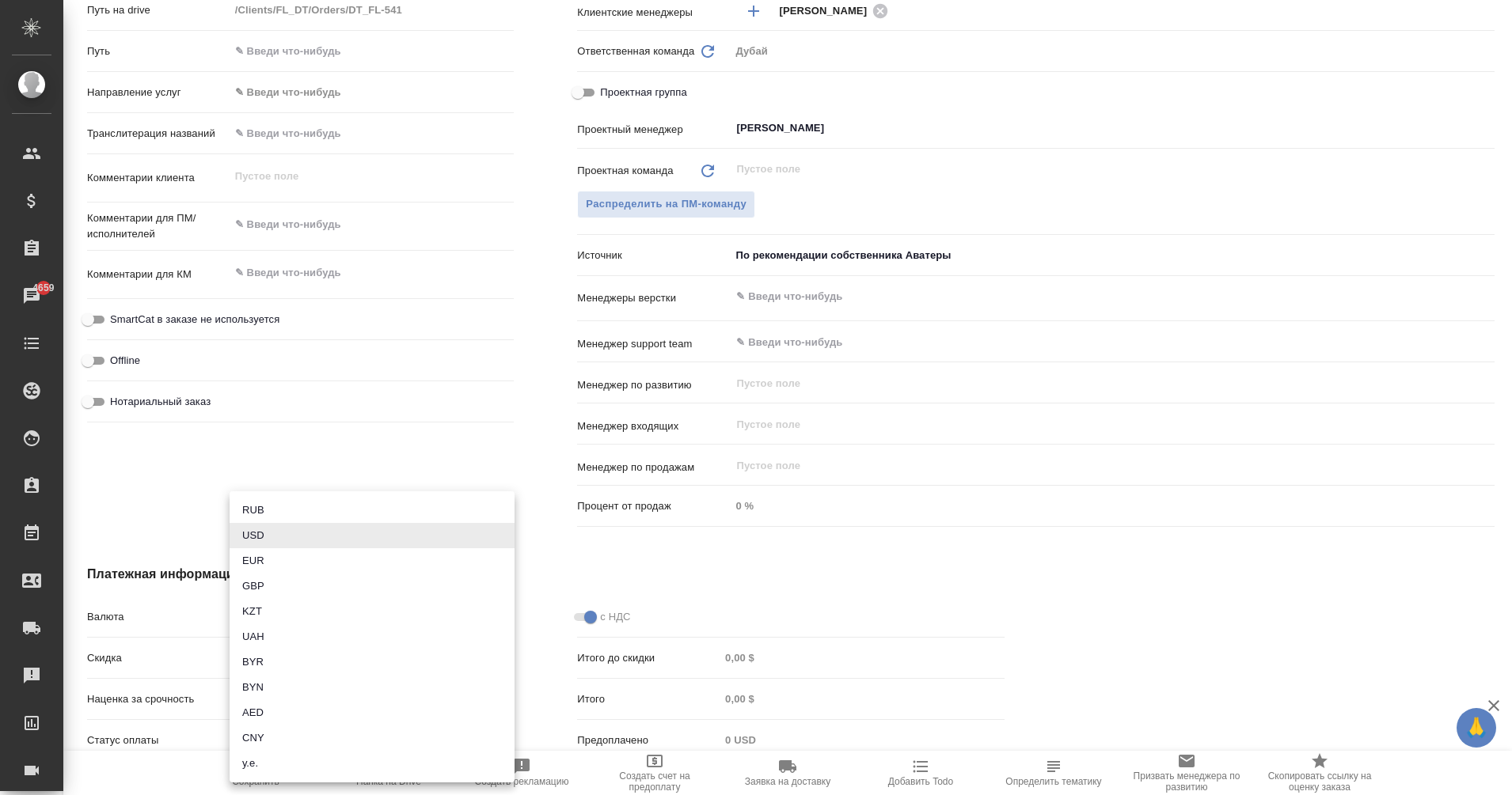
click at [297, 710] on li "AED" at bounding box center [372, 713] width 285 height 25
type textarea "x"
type input "AED"
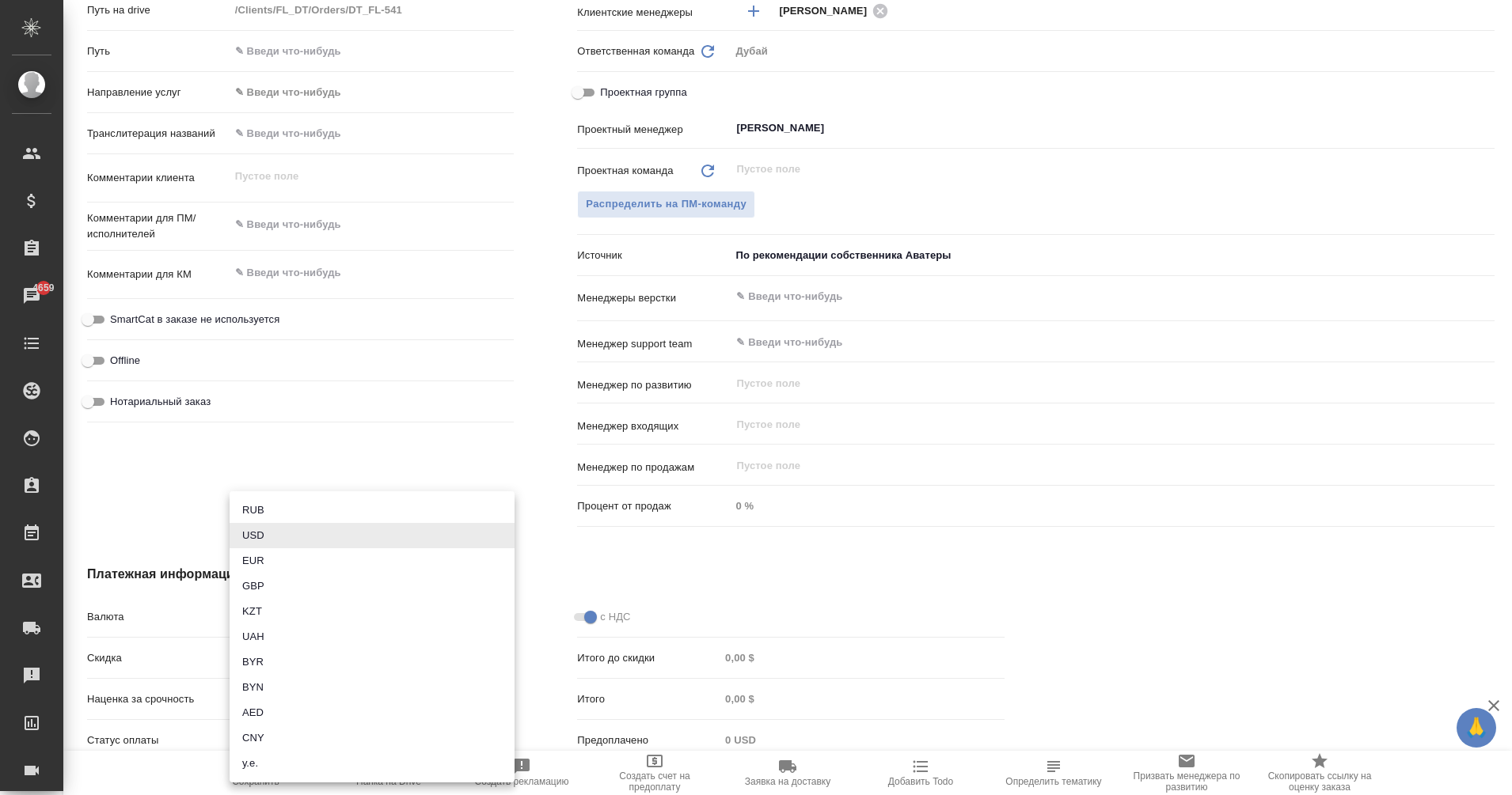
type input "0,00 AED"
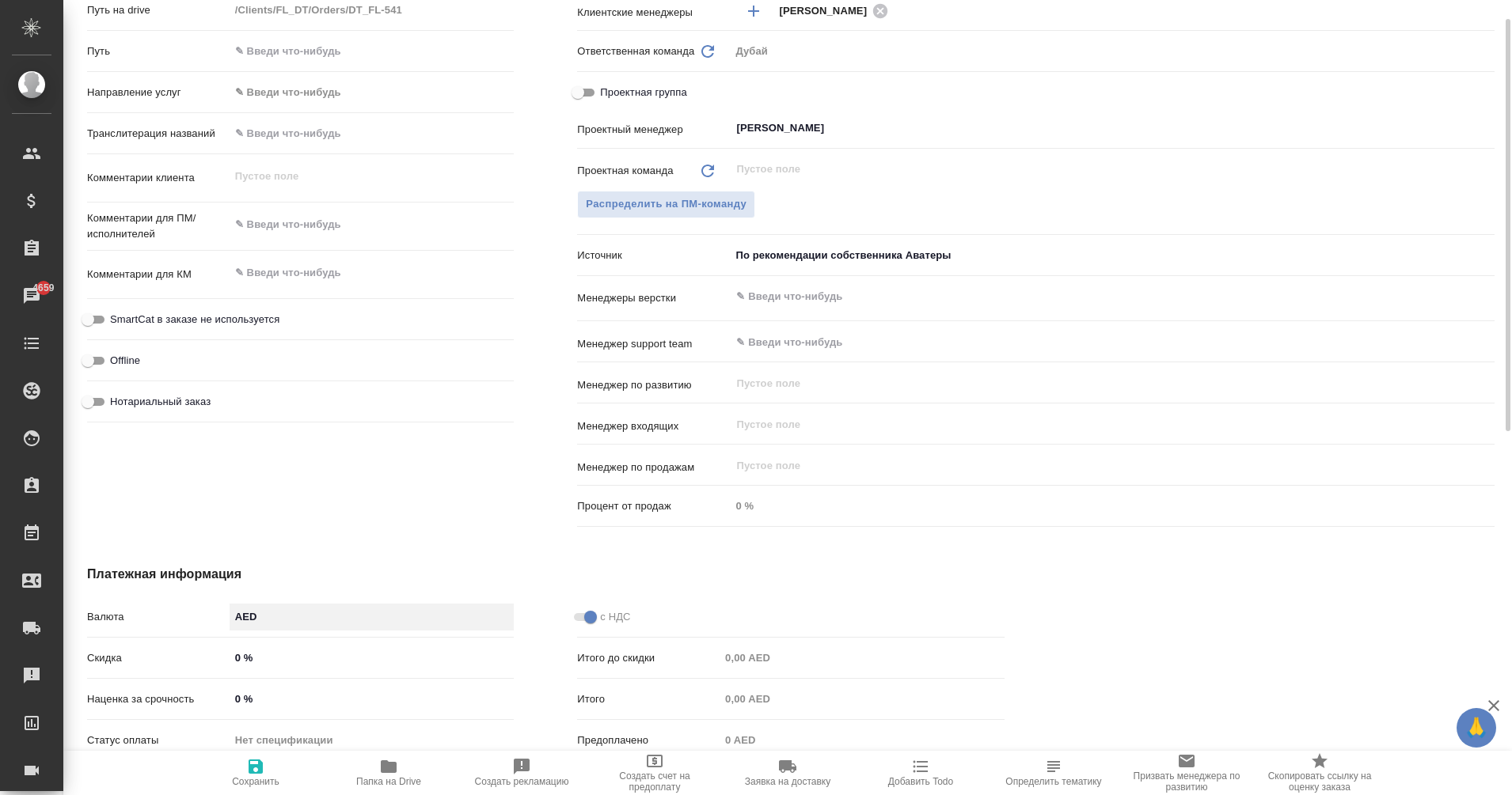
scroll to position [397, 0]
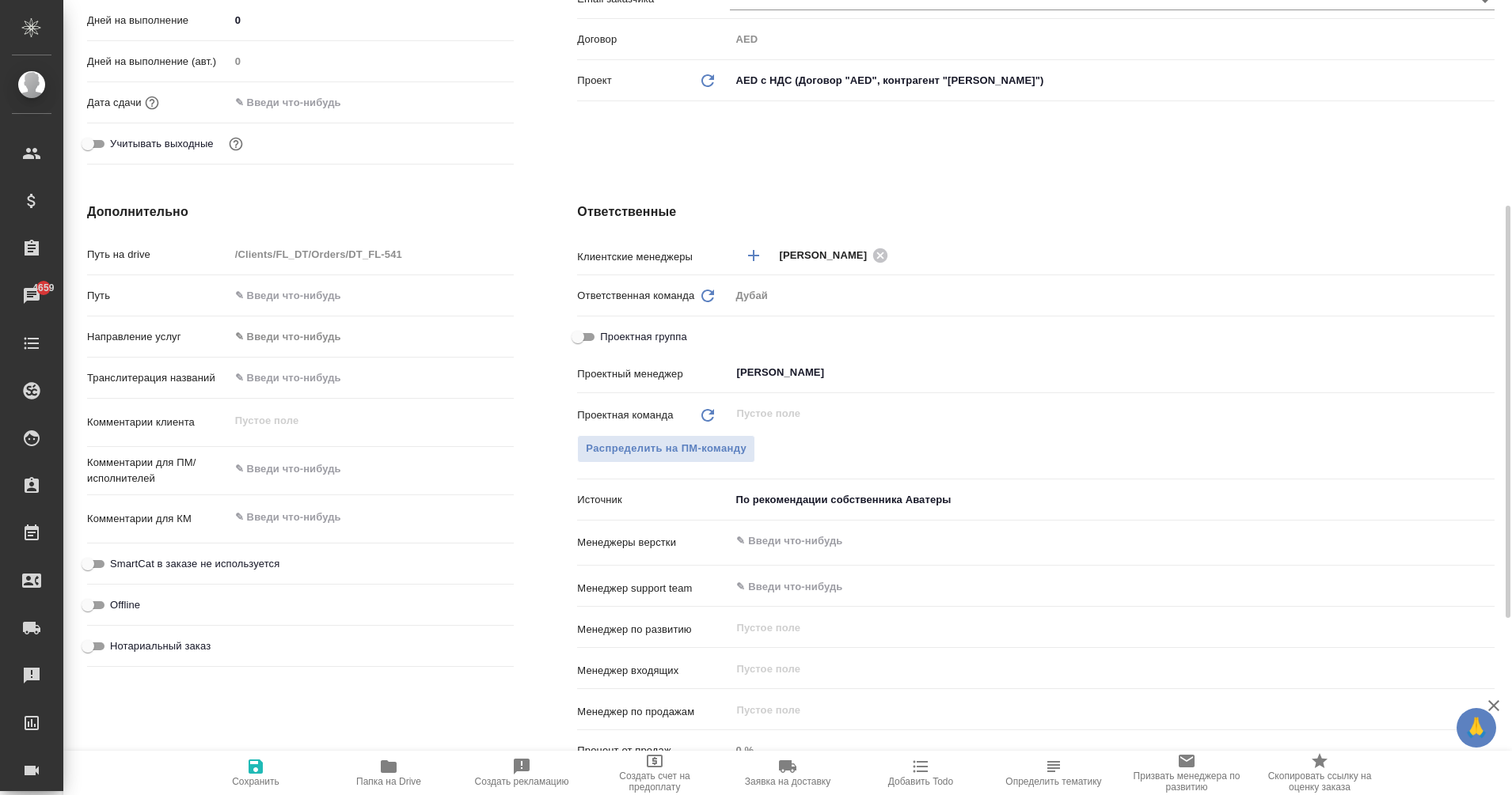
type textarea "x"
click at [282, 520] on textarea at bounding box center [372, 519] width 283 height 27
type textarea "н"
type textarea "x"
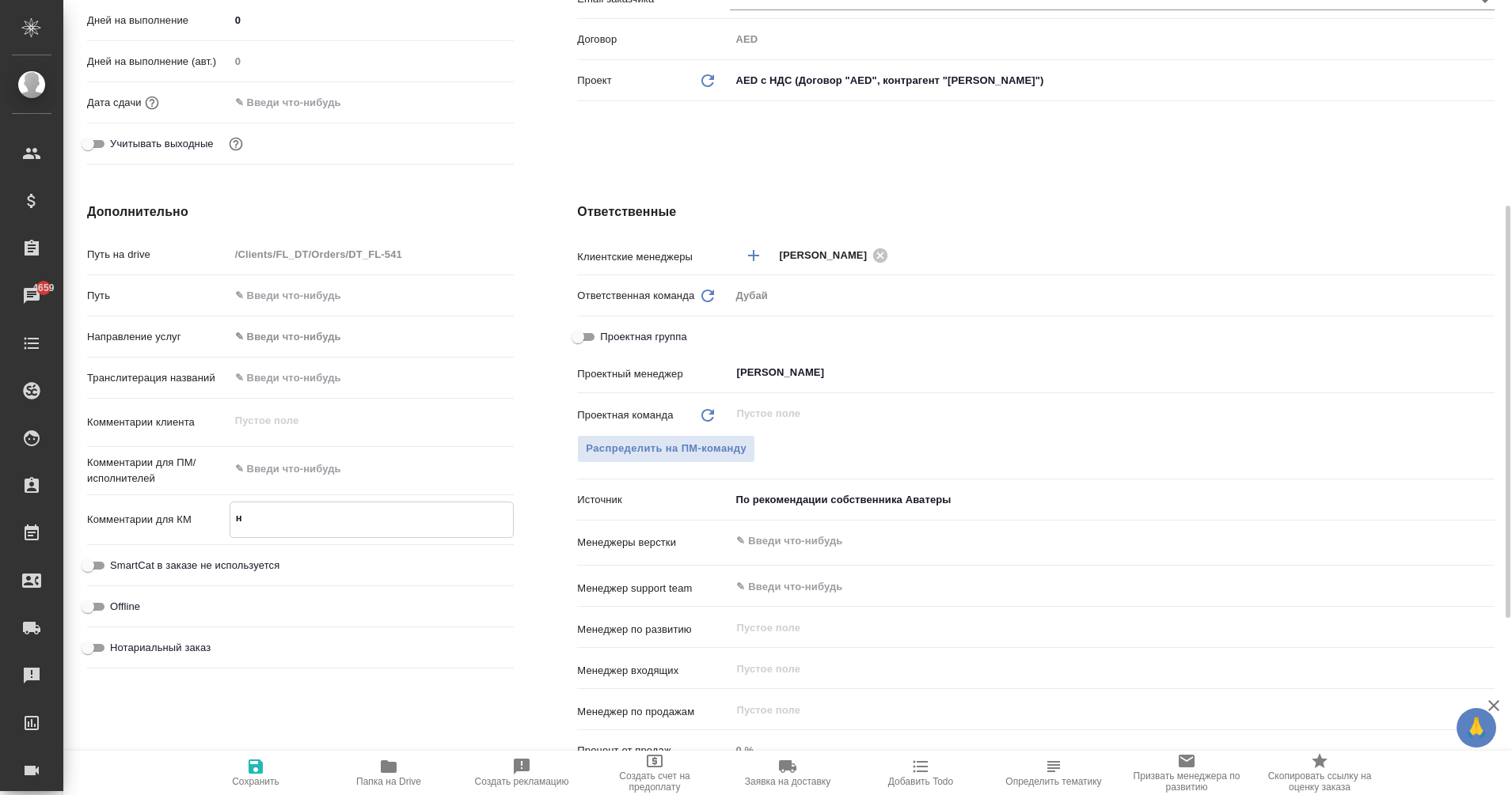
type textarea "x"
type textarea "ну"
type textarea "x"
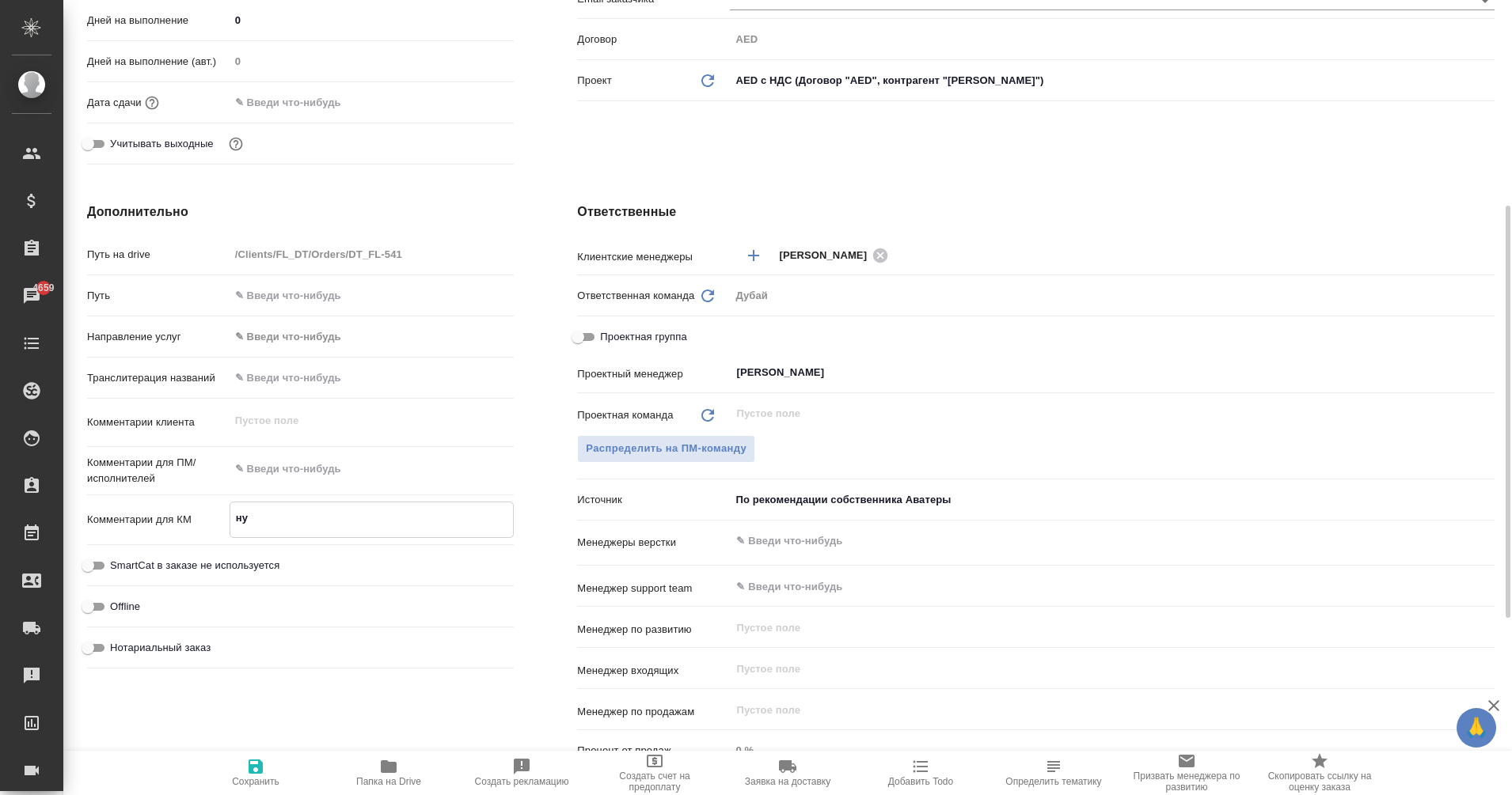
type textarea "нуж"
type textarea "x"
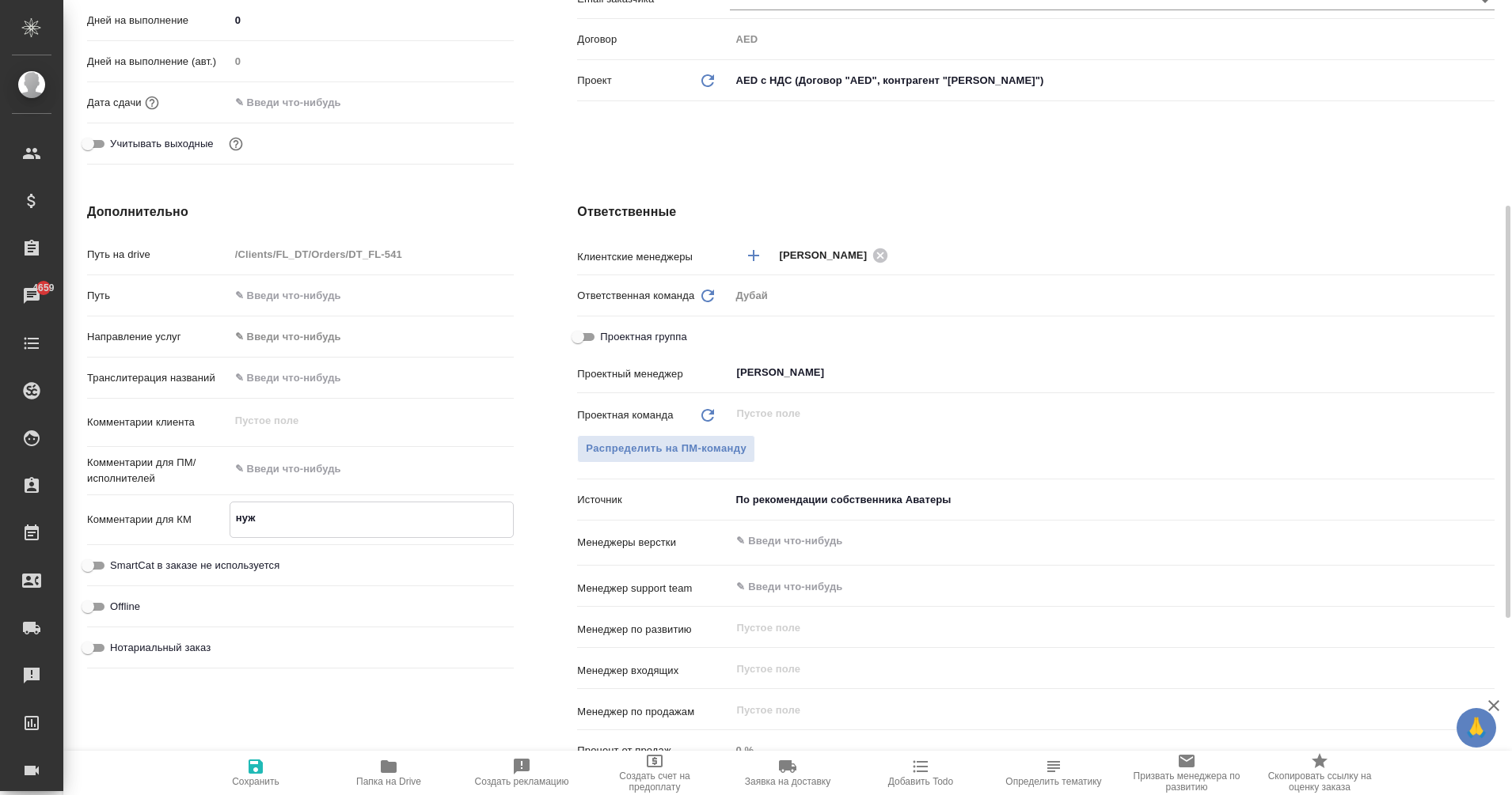
type textarea "x"
type textarea "нуже"
type textarea "x"
type textarea "нужен"
type textarea "x"
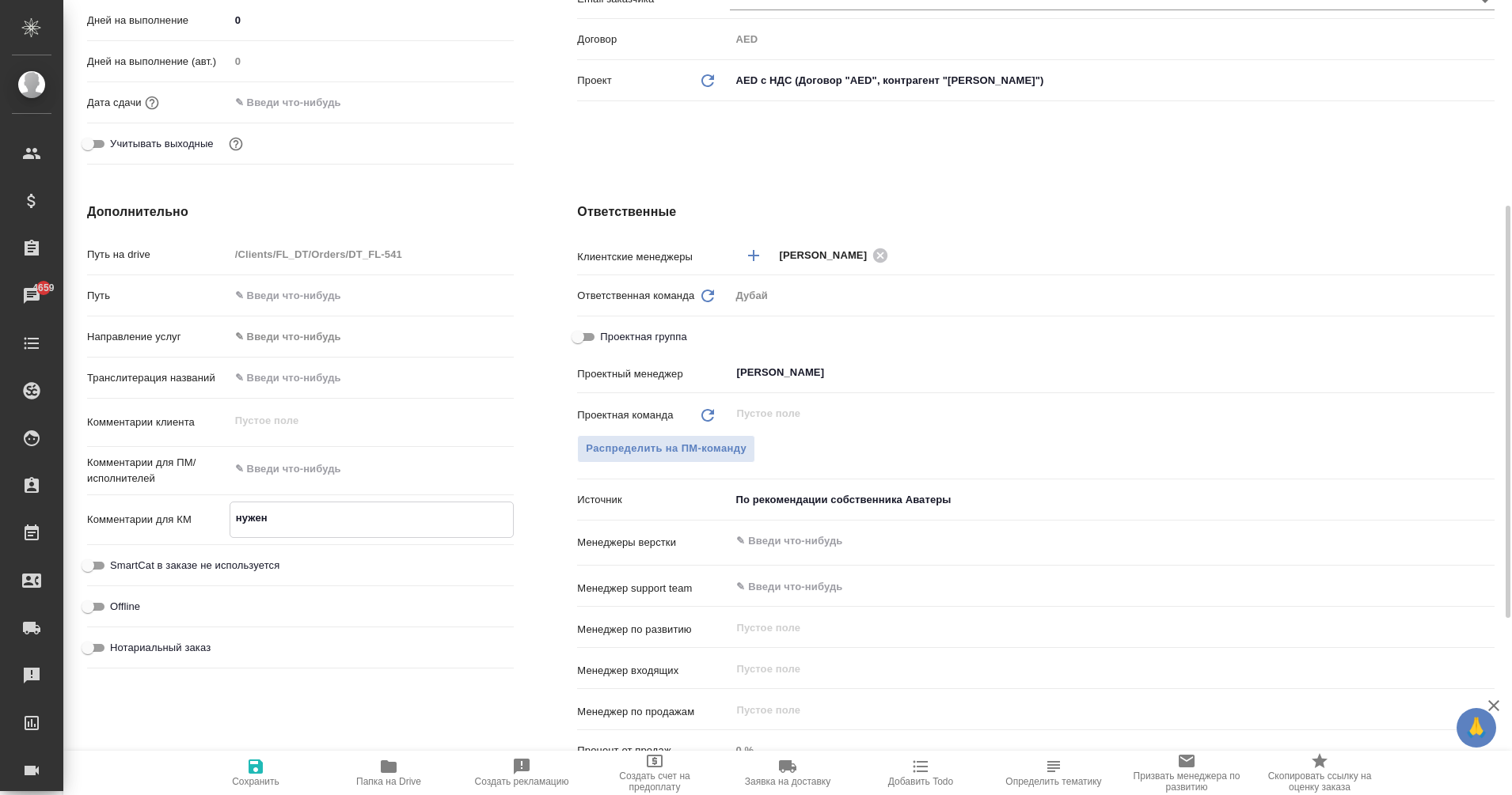
type textarea "x"
type textarea "нужен"
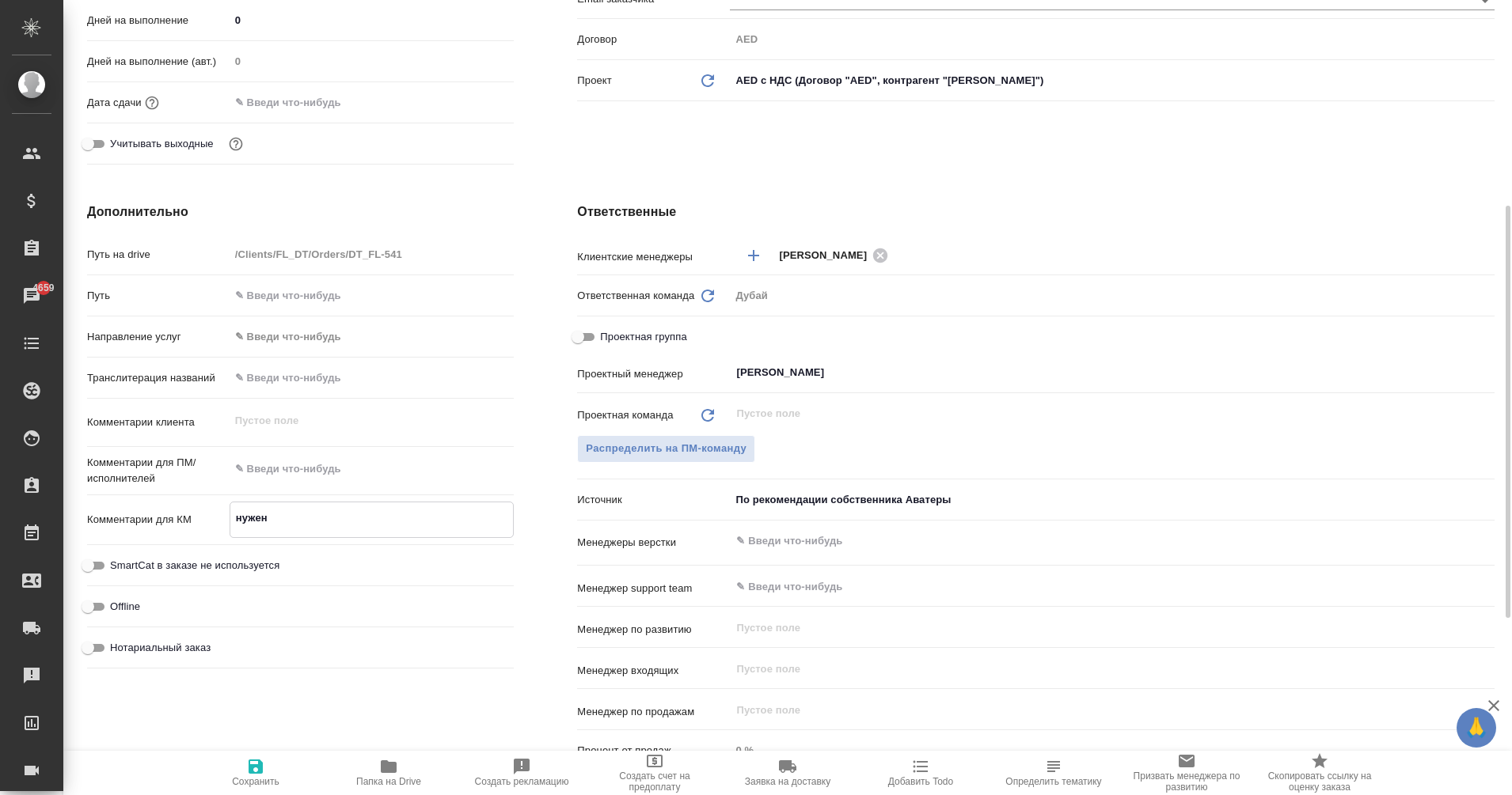
type textarea "x"
type textarea "нужен е"
type textarea "x"
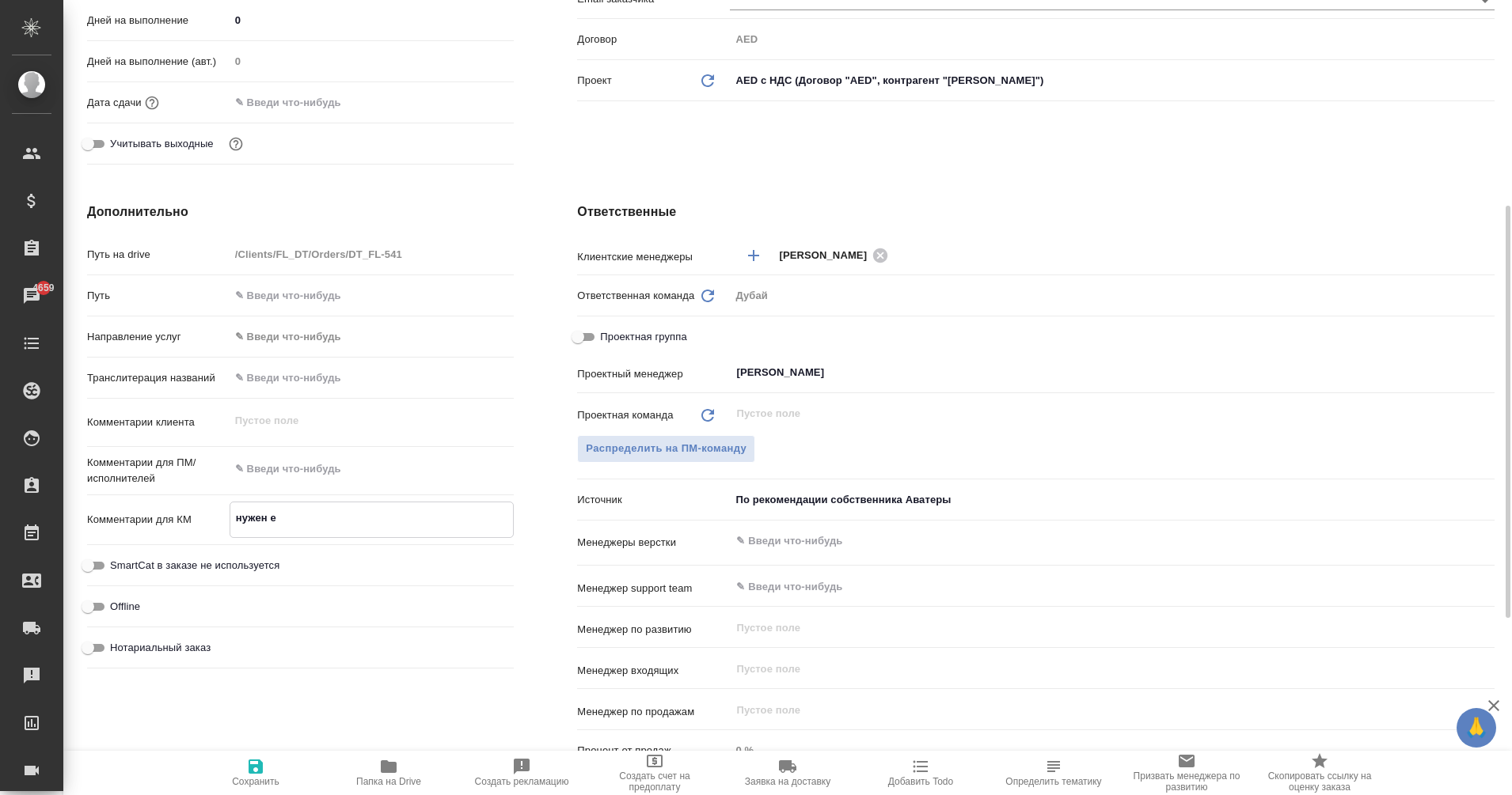
type textarea "нужен ед"
type textarea "x"
type textarea "нужен едж"
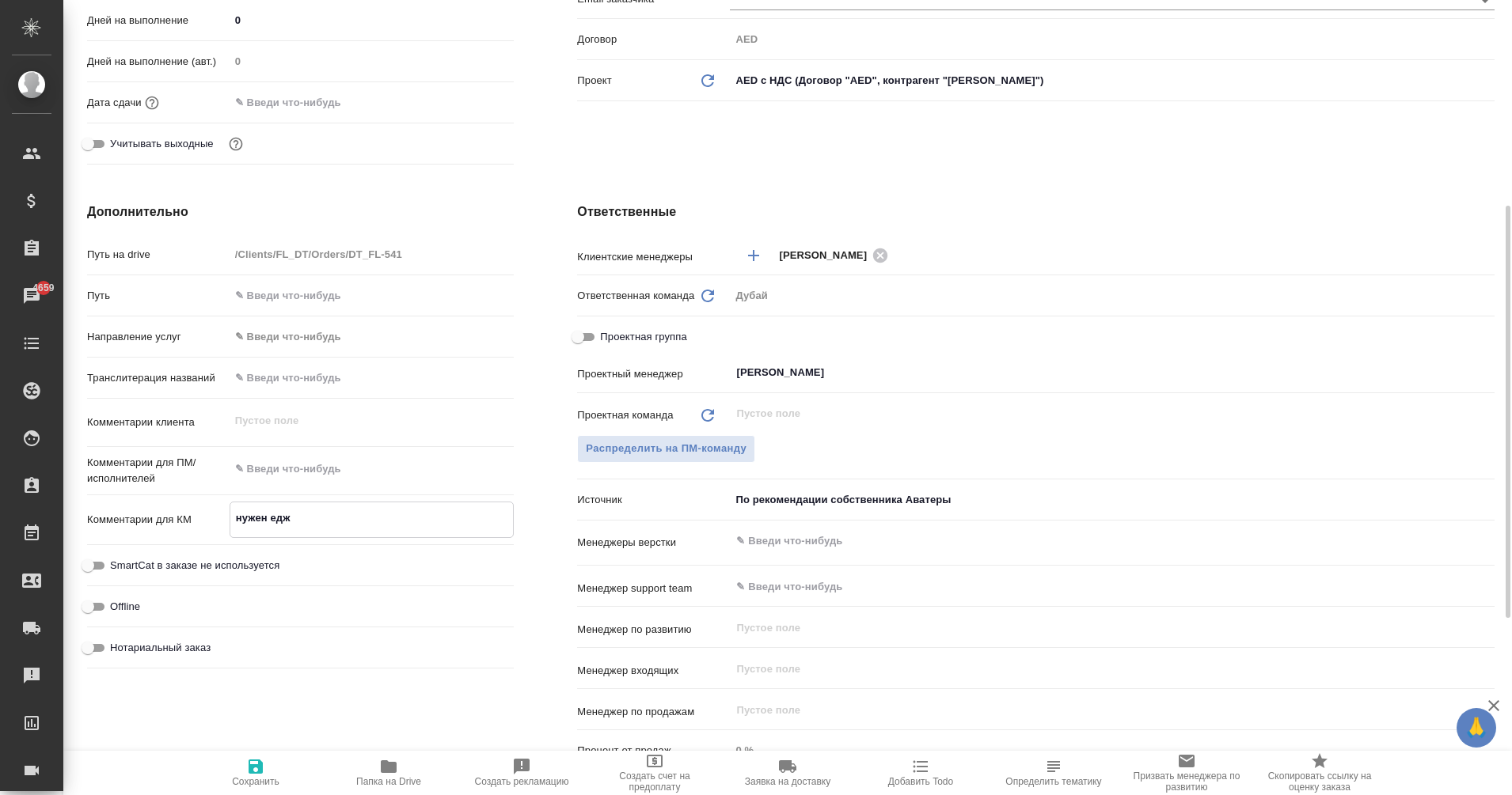
type textarea "x"
type textarea "нужен еджа"
type textarea "x"
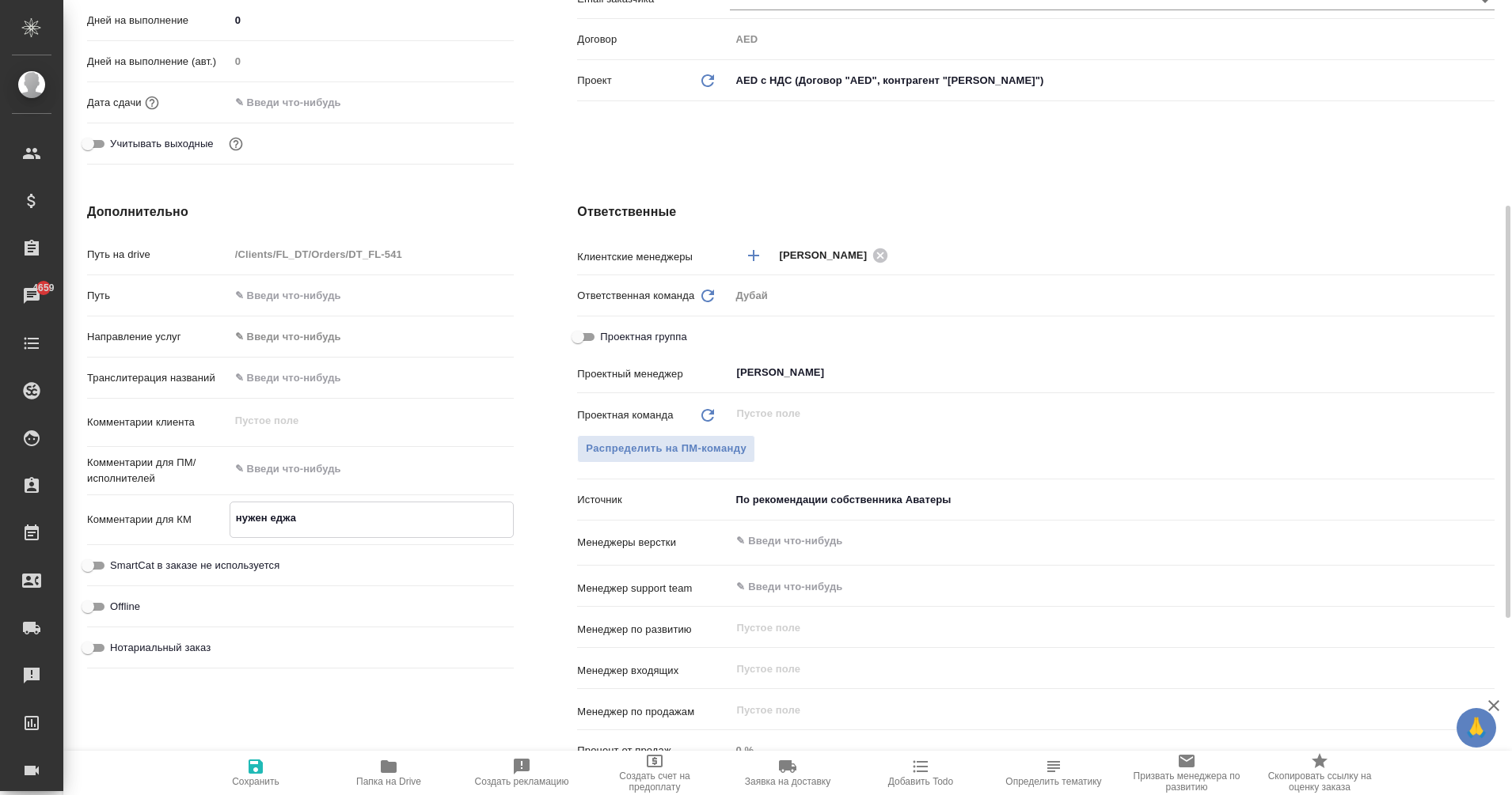
type textarea "x"
type textarea "нужен еджар"
type textarea "x"
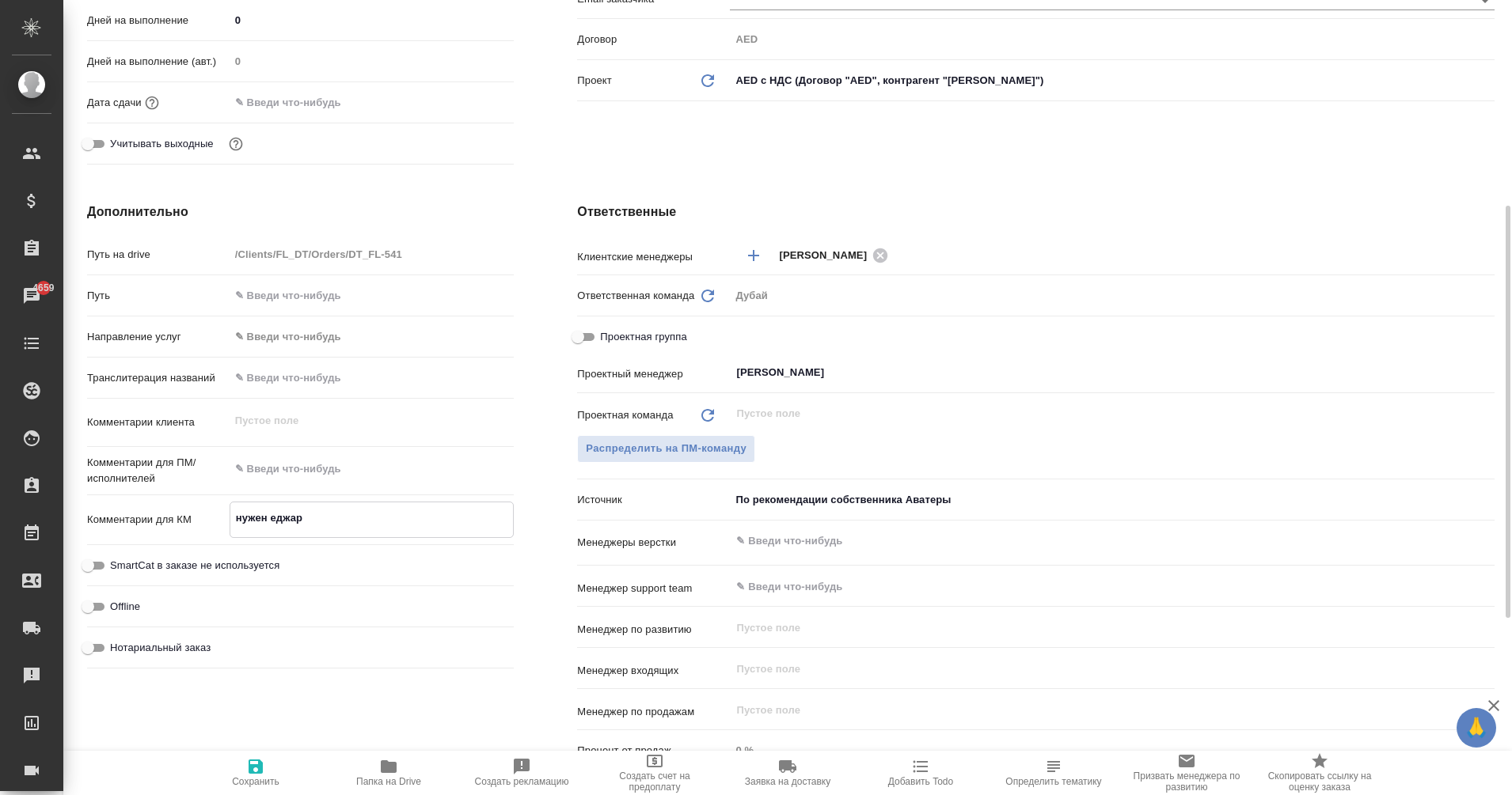
type textarea "x"
type textarea "нужен еджари"
type textarea "x"
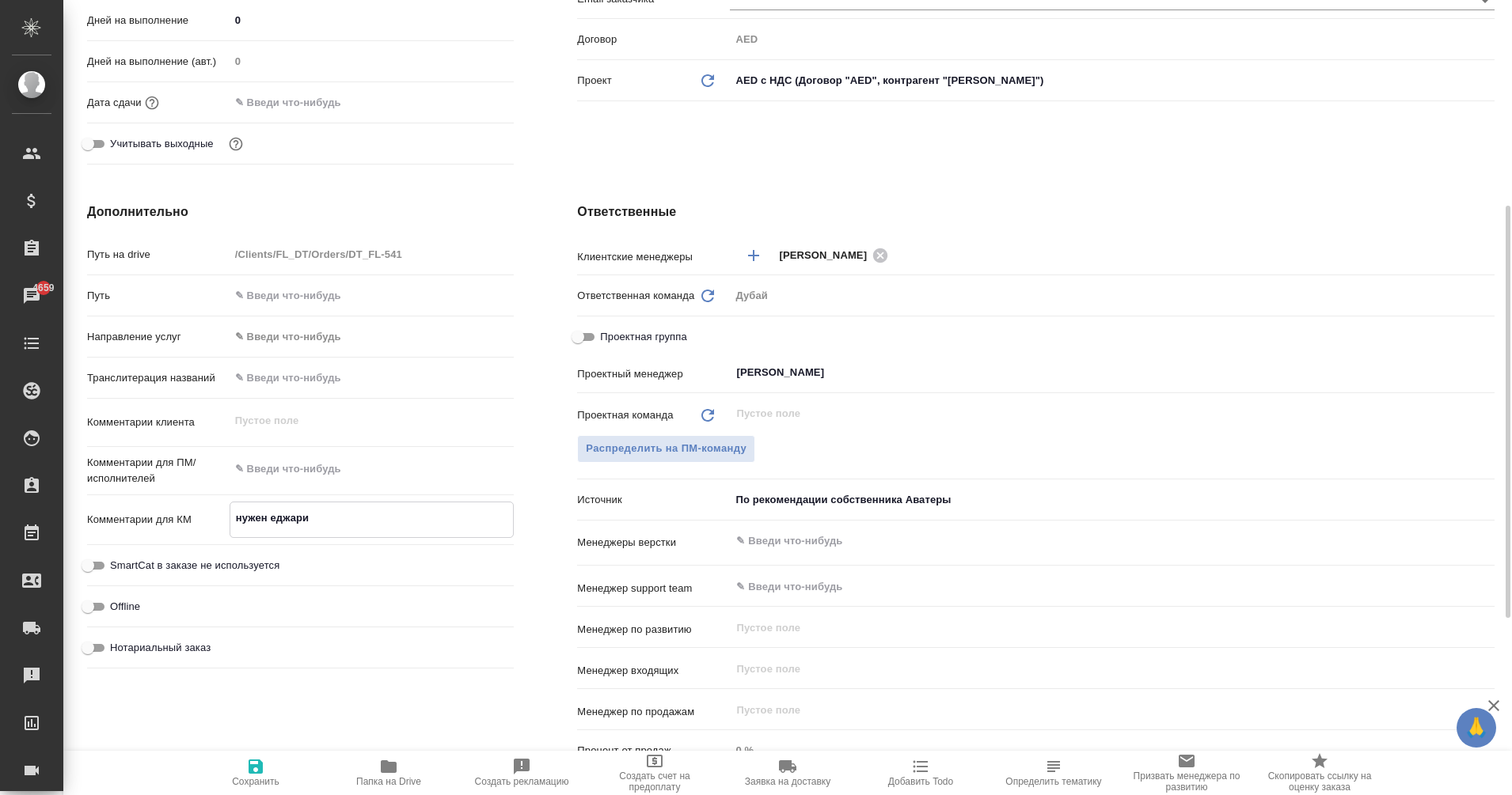
type textarea "x"
type textarea "нужен еджари,"
type textarea "x"
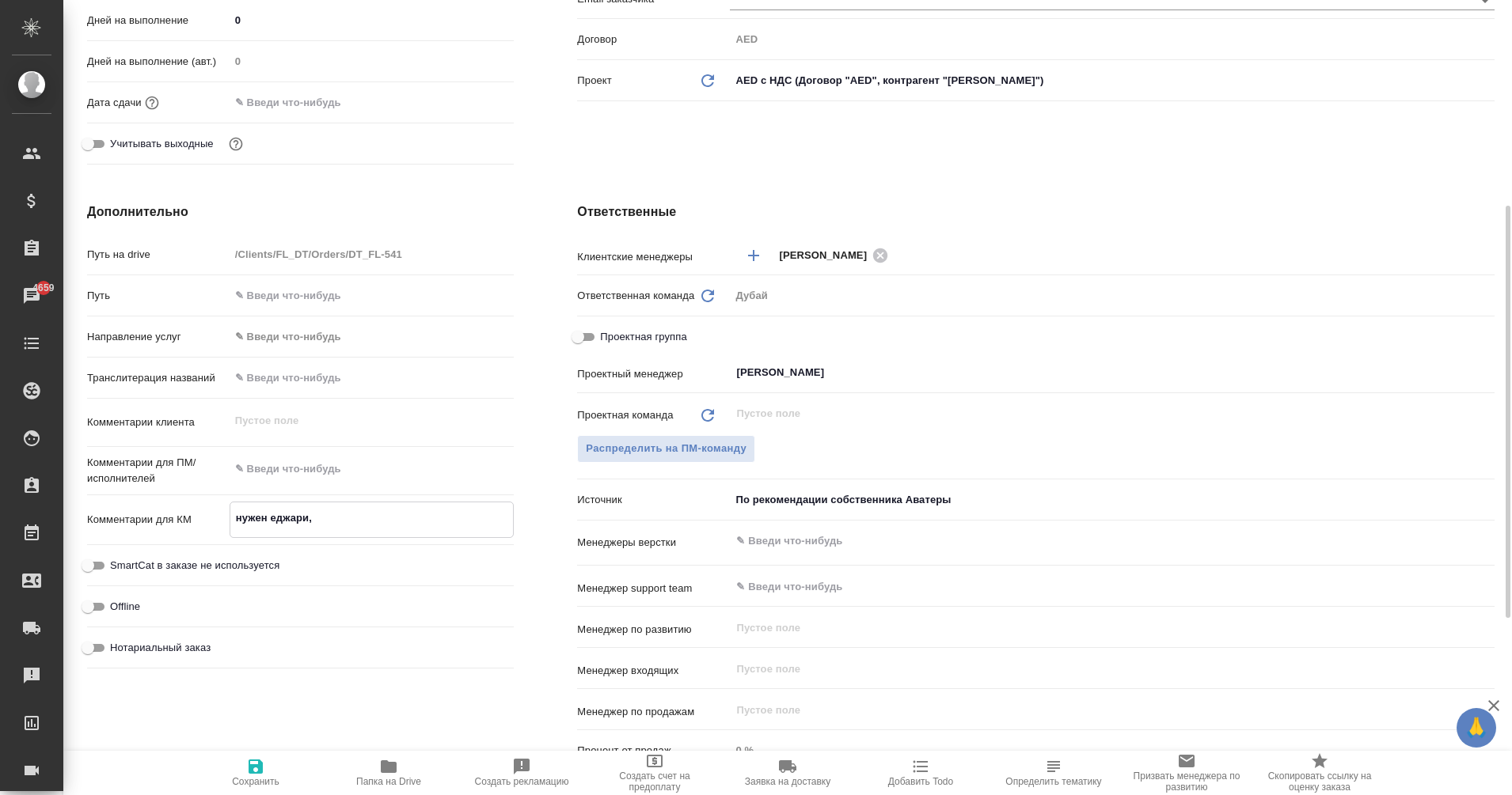
type textarea "x"
type textarea "нужен еджари,"
type textarea "x"
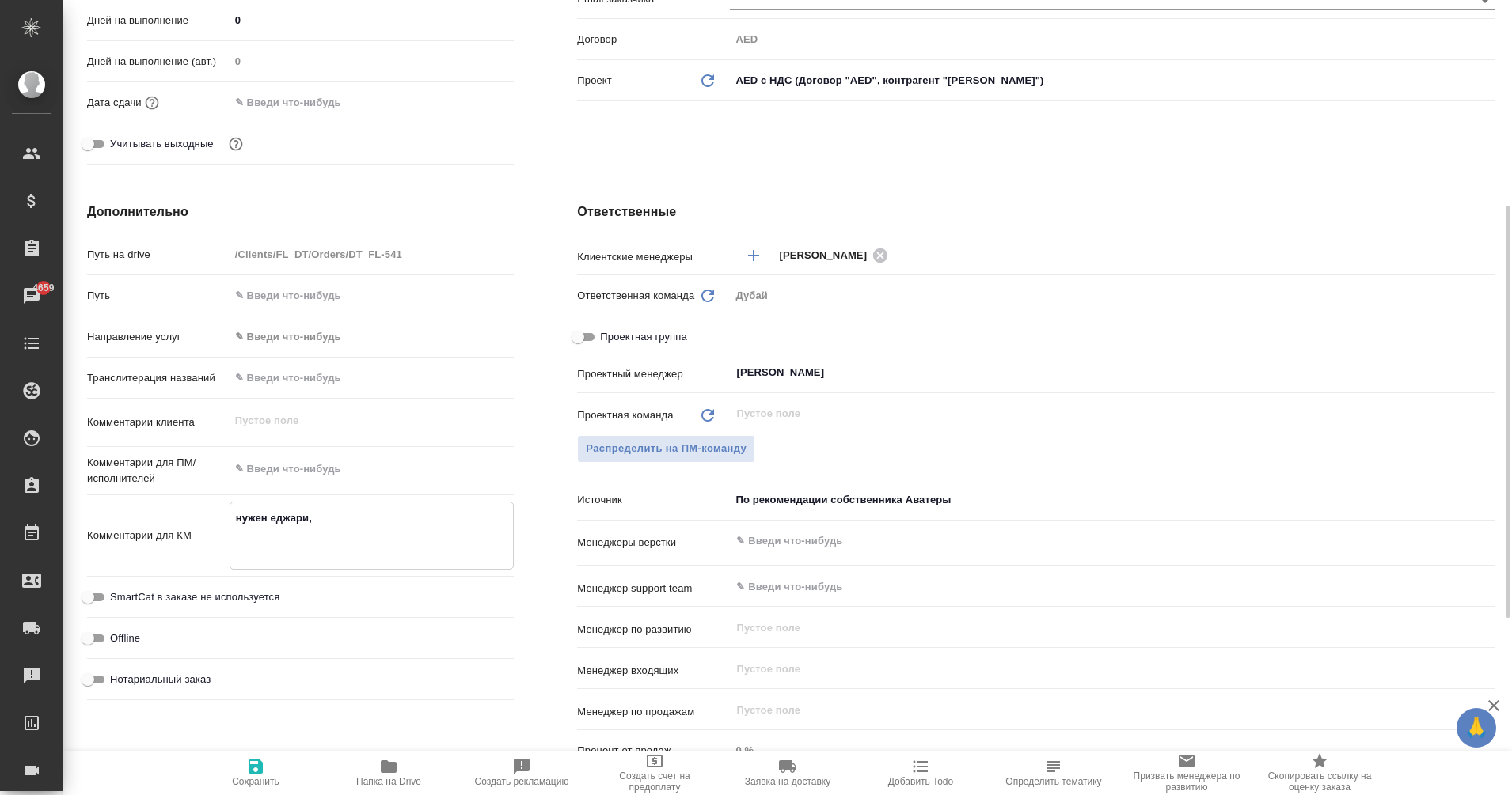
type textarea "нужен еджари,"
type textarea "x"
type textarea "нужен еджари, на"
type textarea "x"
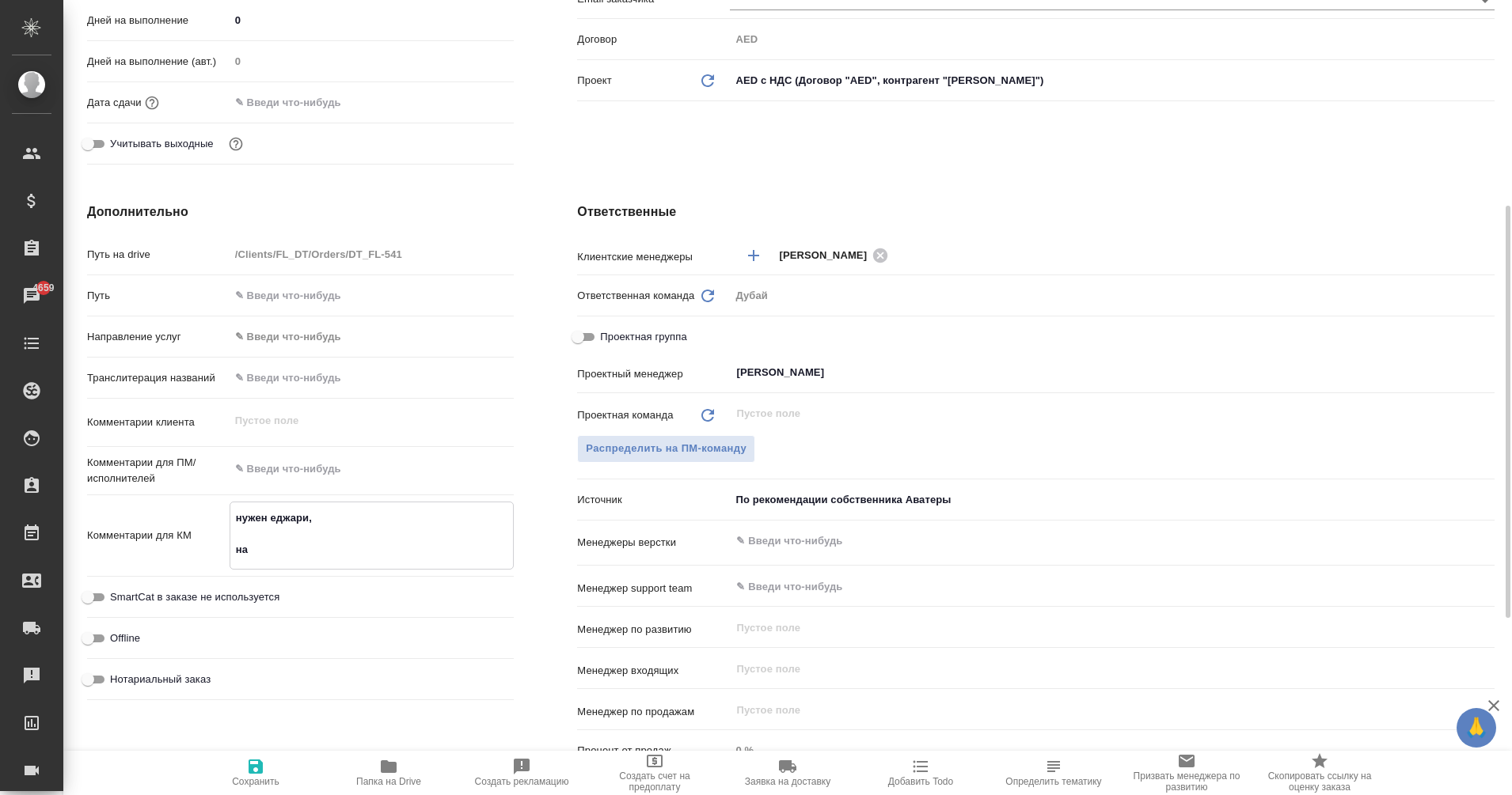
type textarea "x"
type textarea "нужен еджари, нап"
type textarea "x"
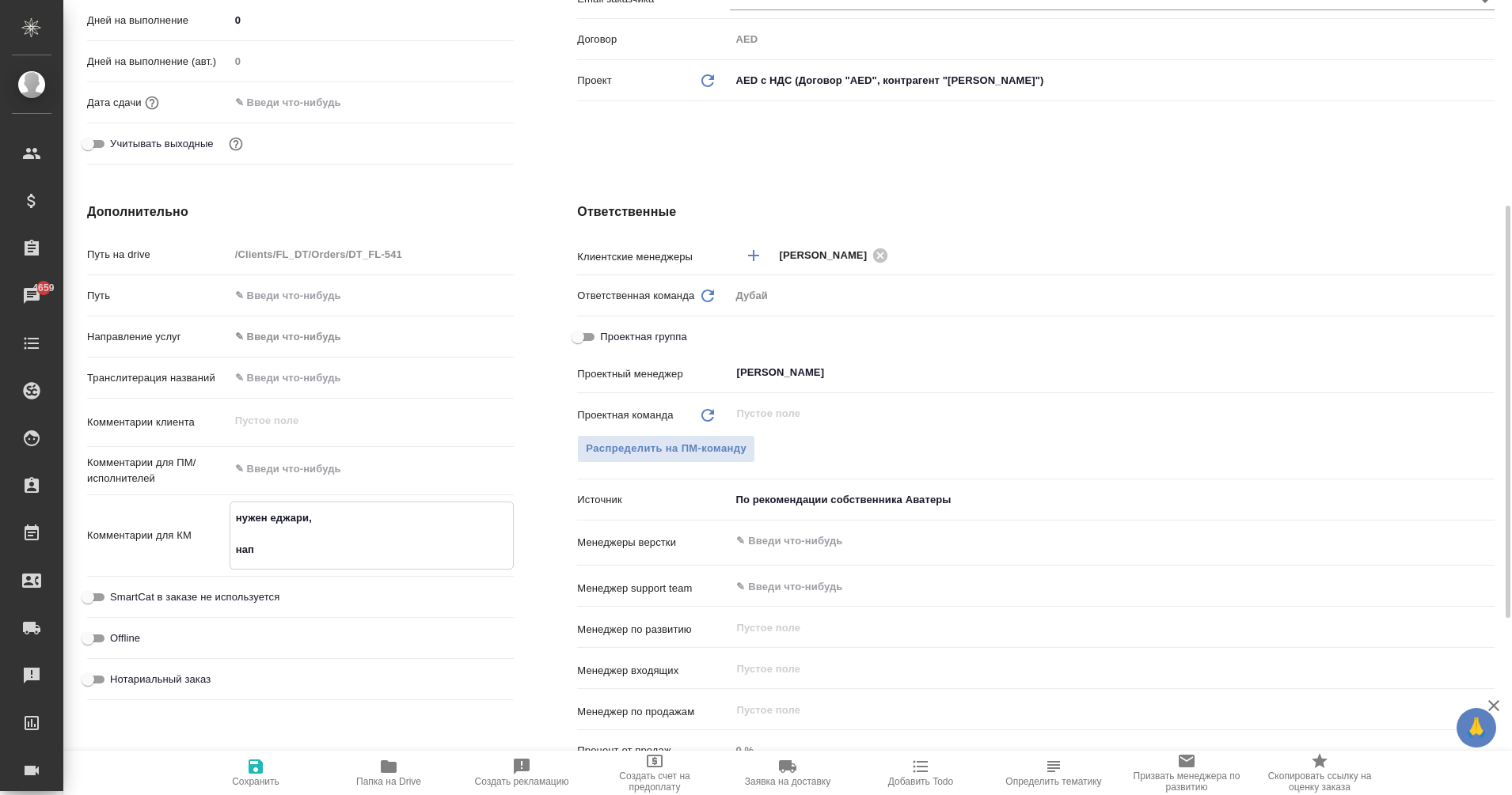
type textarea "нужен еджари, напр"
type textarea "x"
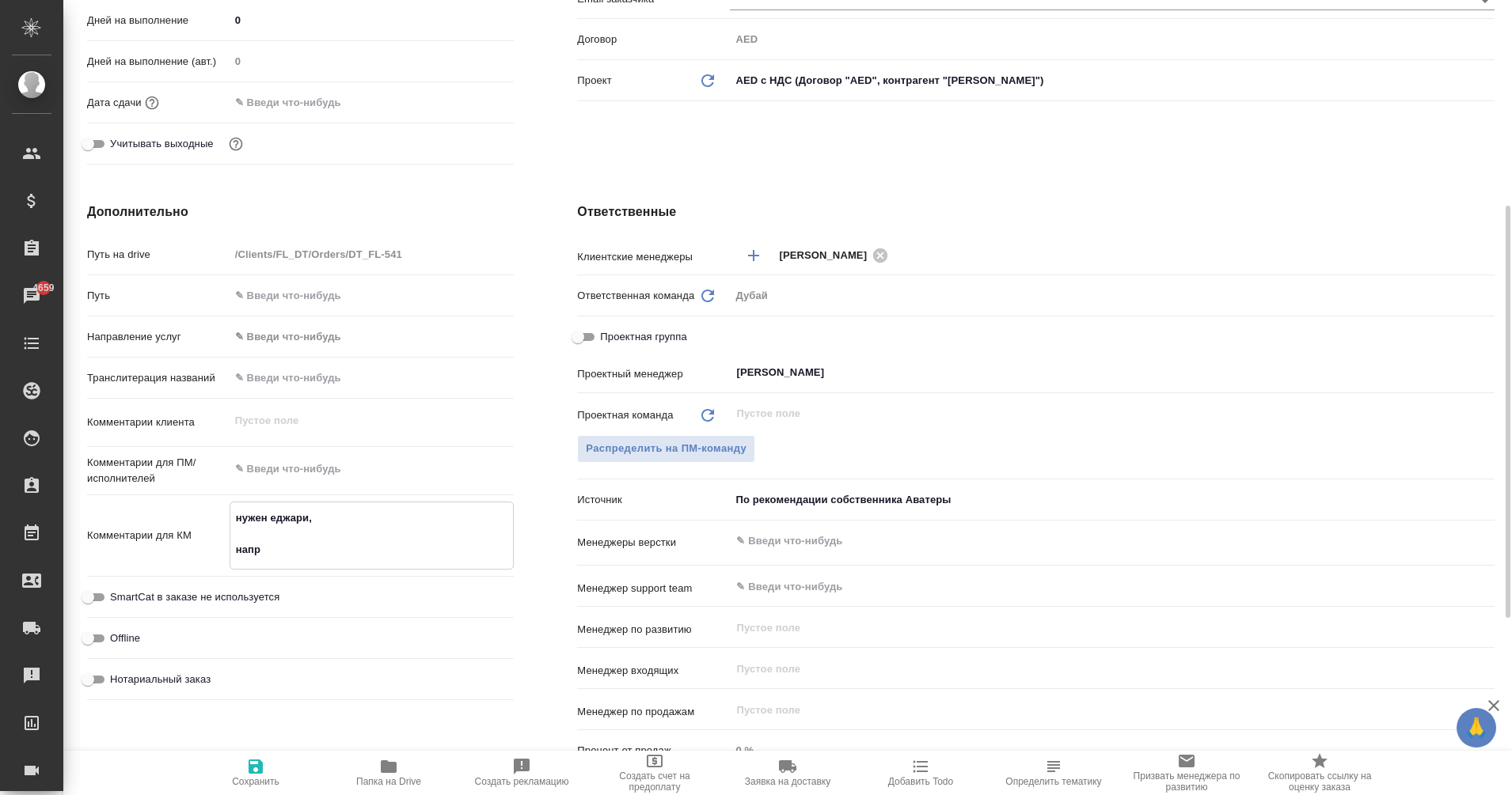
type textarea "x"
type textarea "нужен еджари, напрв"
type textarea "x"
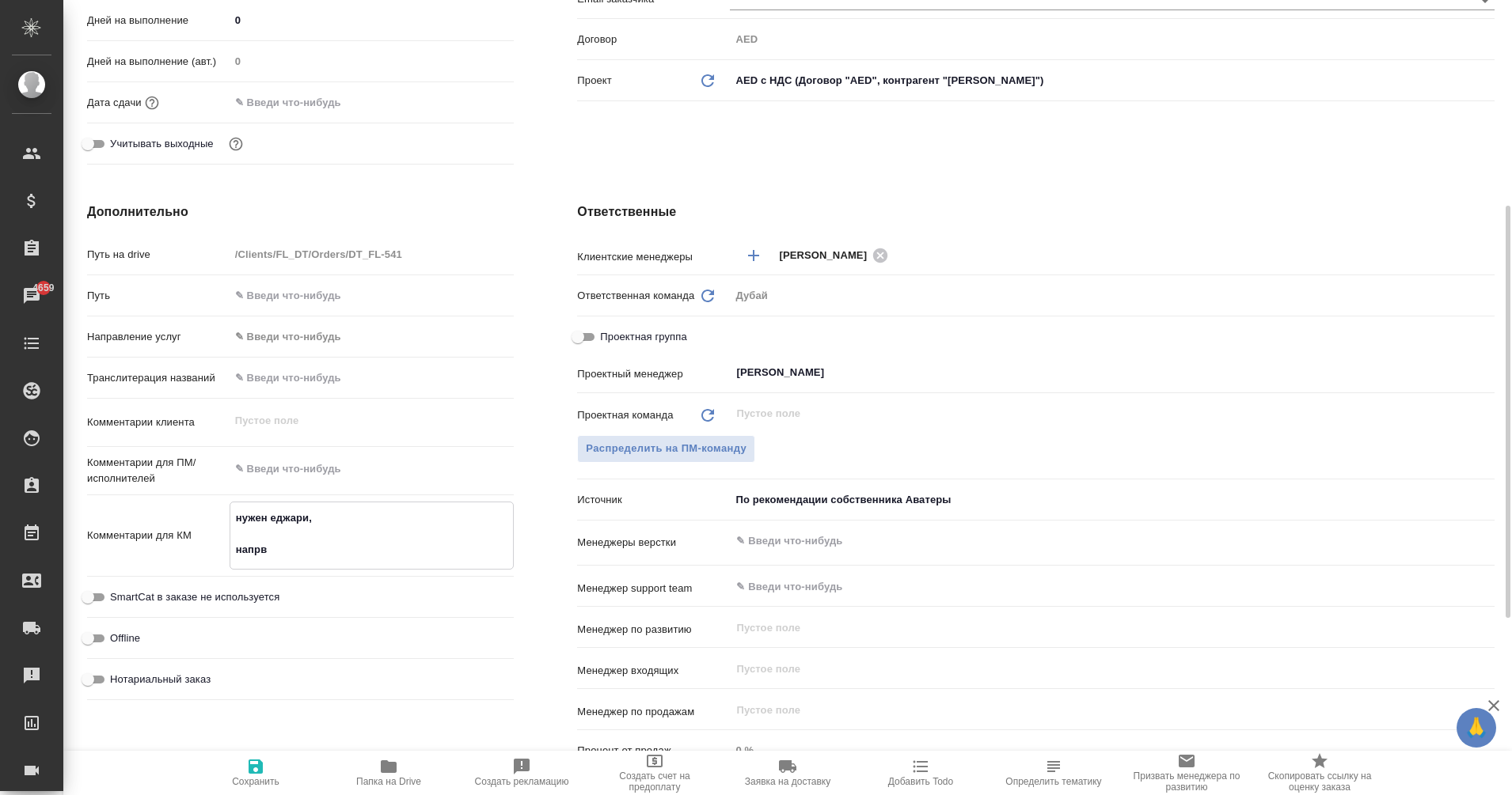
type textarea "нужен еджари, напрвл"
type textarea "x"
type textarea "нужен еджари, напрвле"
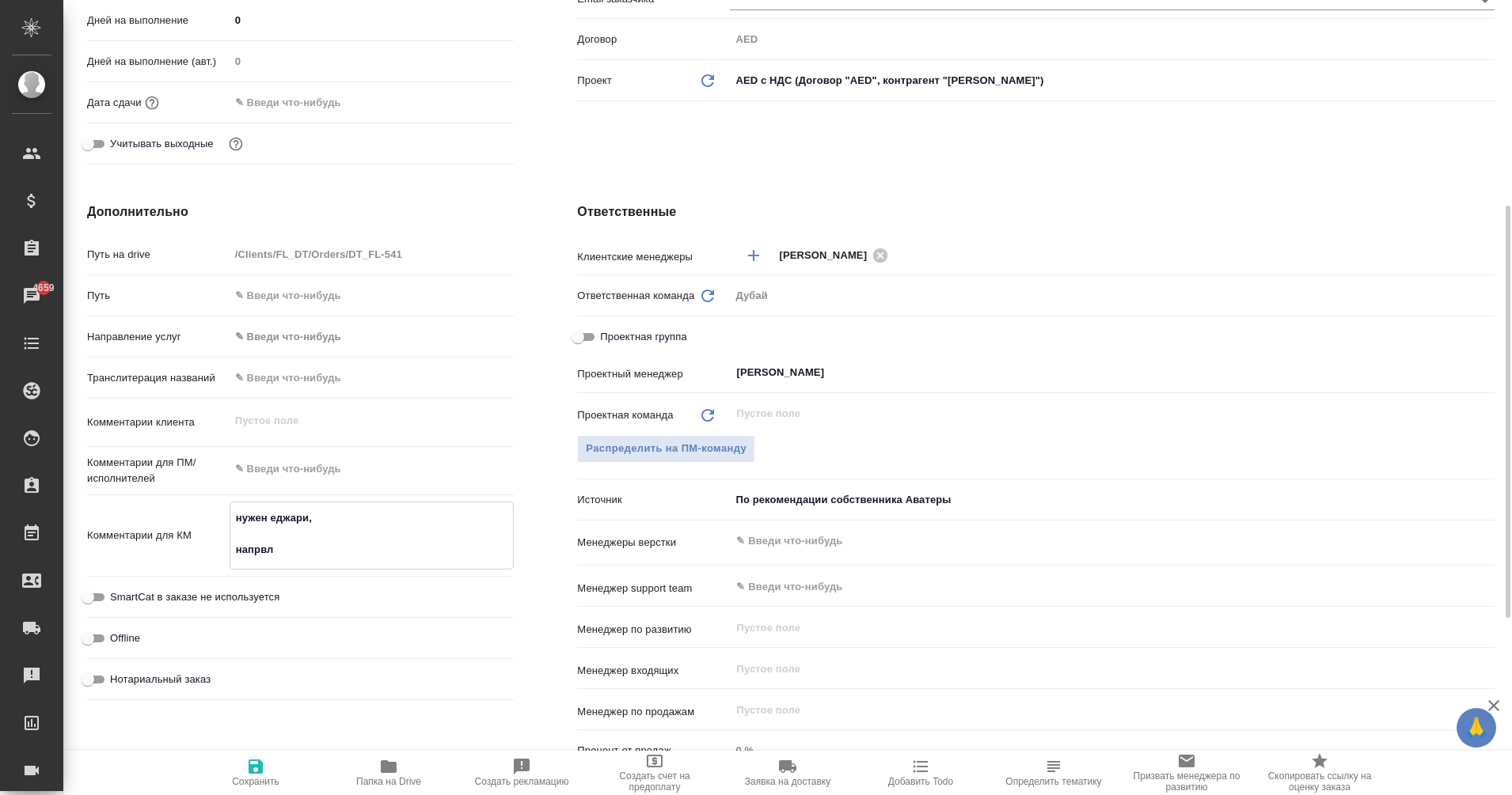
type textarea "x"
type textarea "нужен еджари, напрвлен"
type textarea "x"
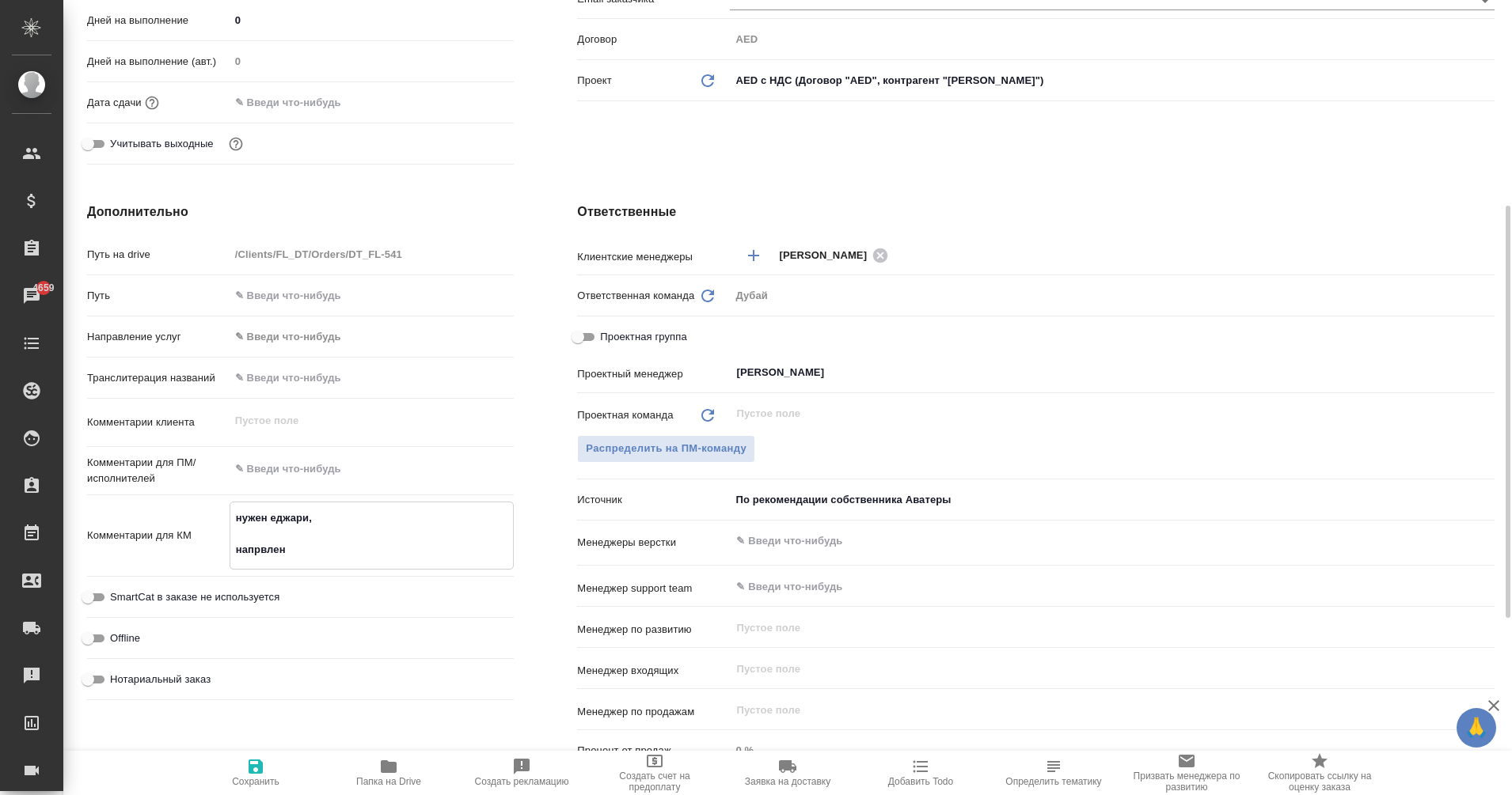
type textarea "нужен еджари, напрвлен"
type textarea "x"
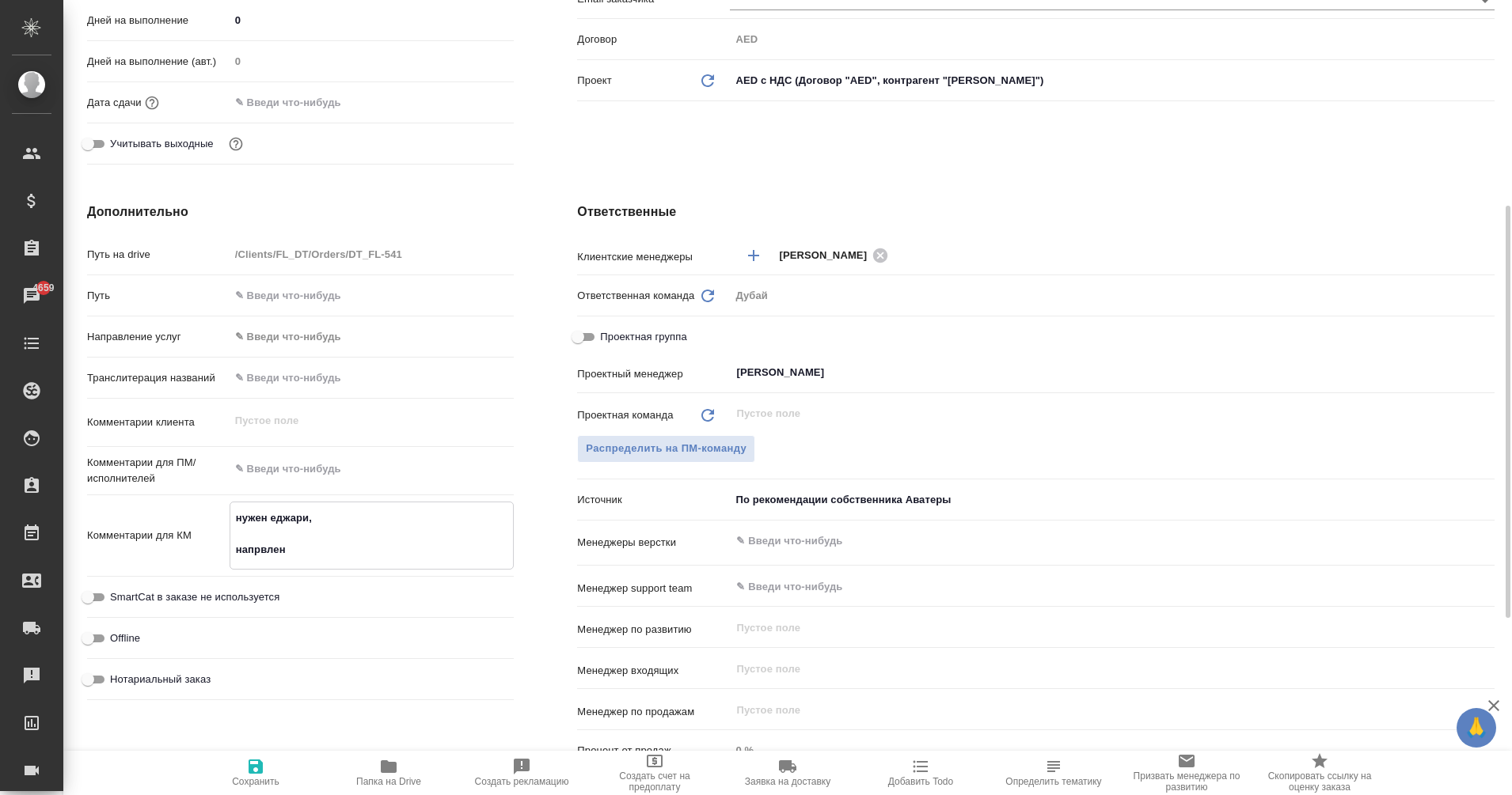
type textarea "x"
type textarea "нужен еджари, напрвлен р"
type textarea "x"
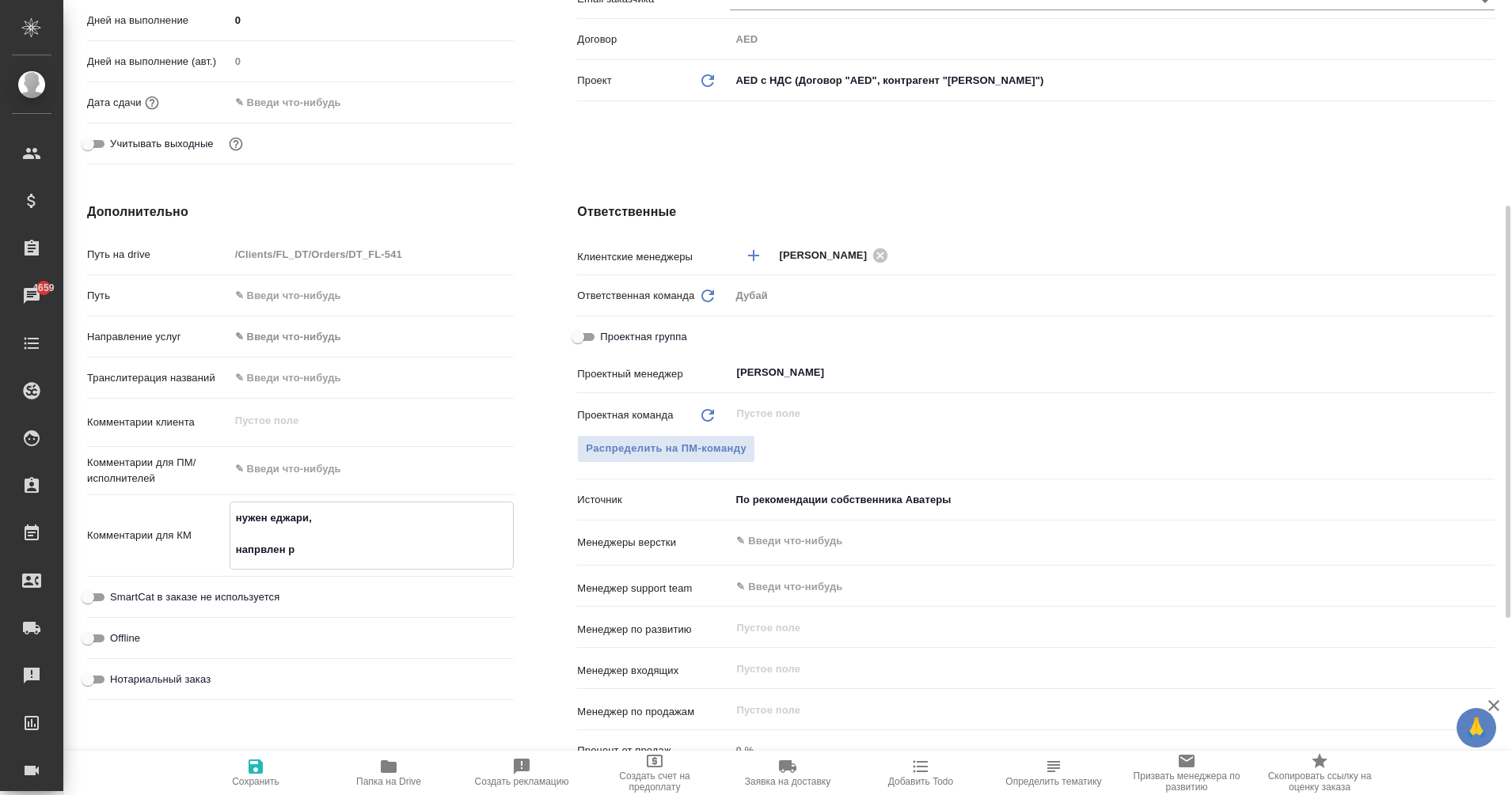
type textarea "нужен еджари, напрвлен ра"
type textarea "x"
type textarea "нужен еджари, напрвлен рас"
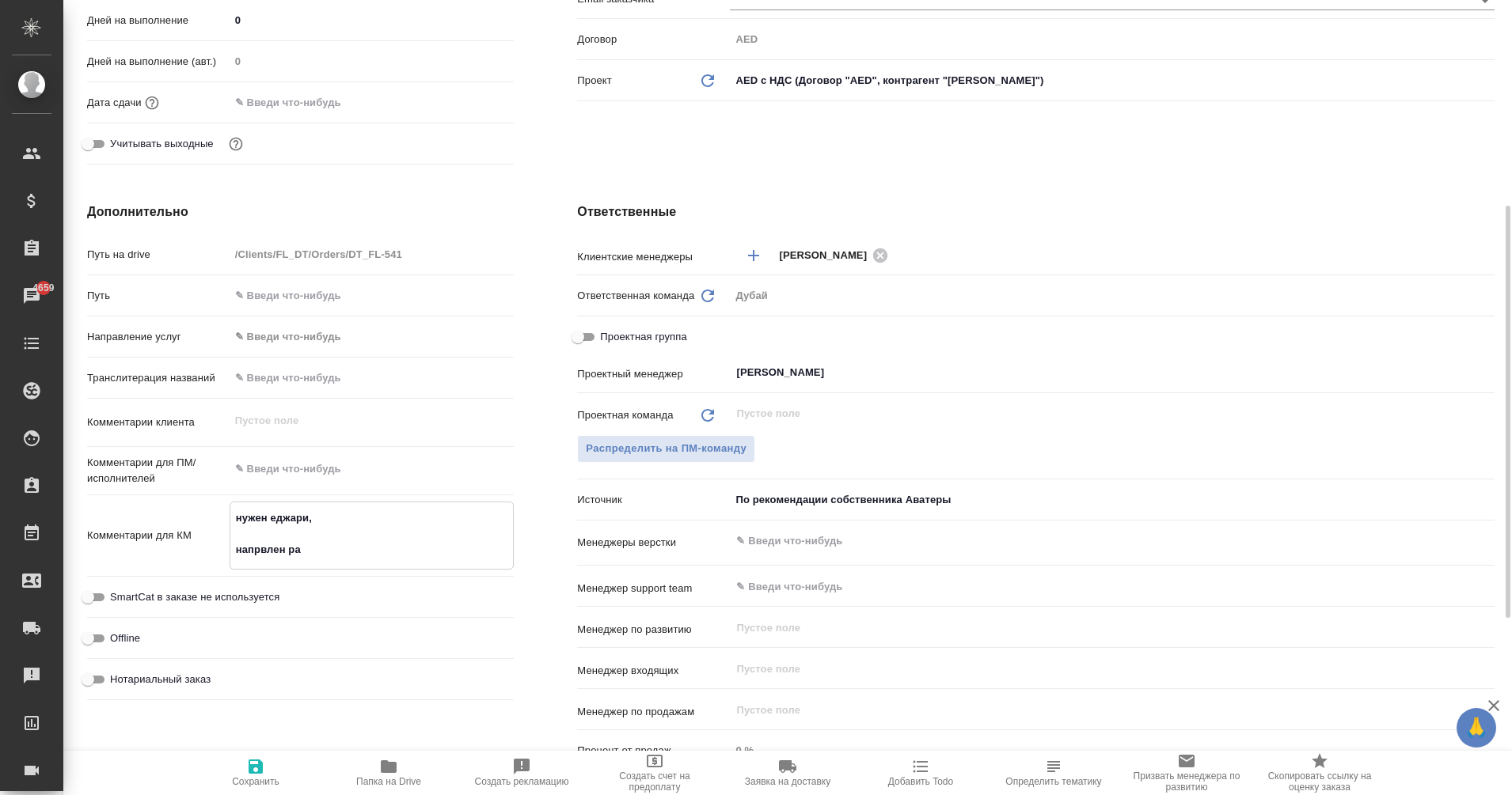
type textarea "x"
type textarea "нужен еджари, напрвлен расч"
type textarea "x"
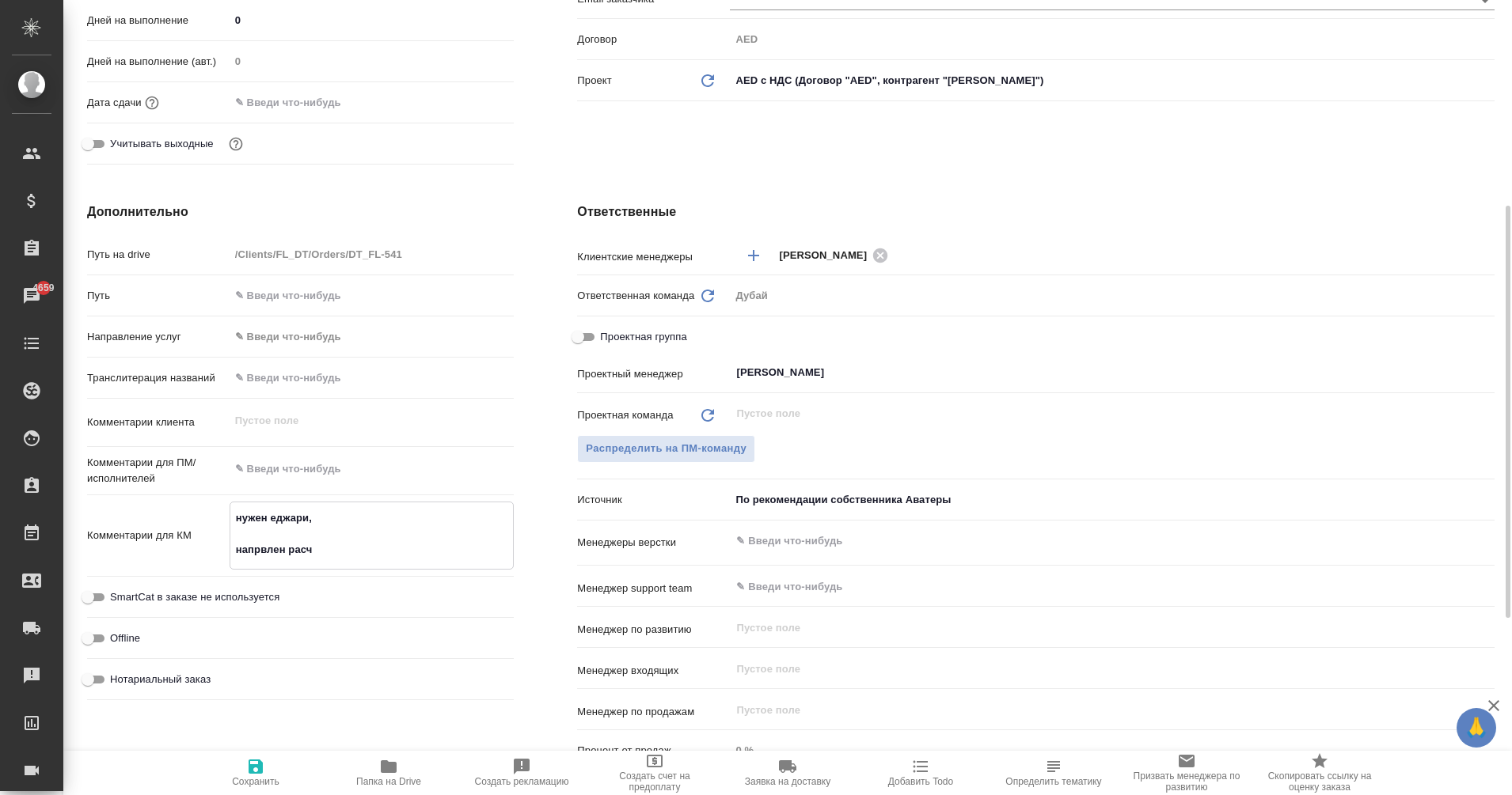
type textarea "нужен еджари, напрвлен расче"
type textarea "x"
type textarea "нужен еджари, напрвлен расчет"
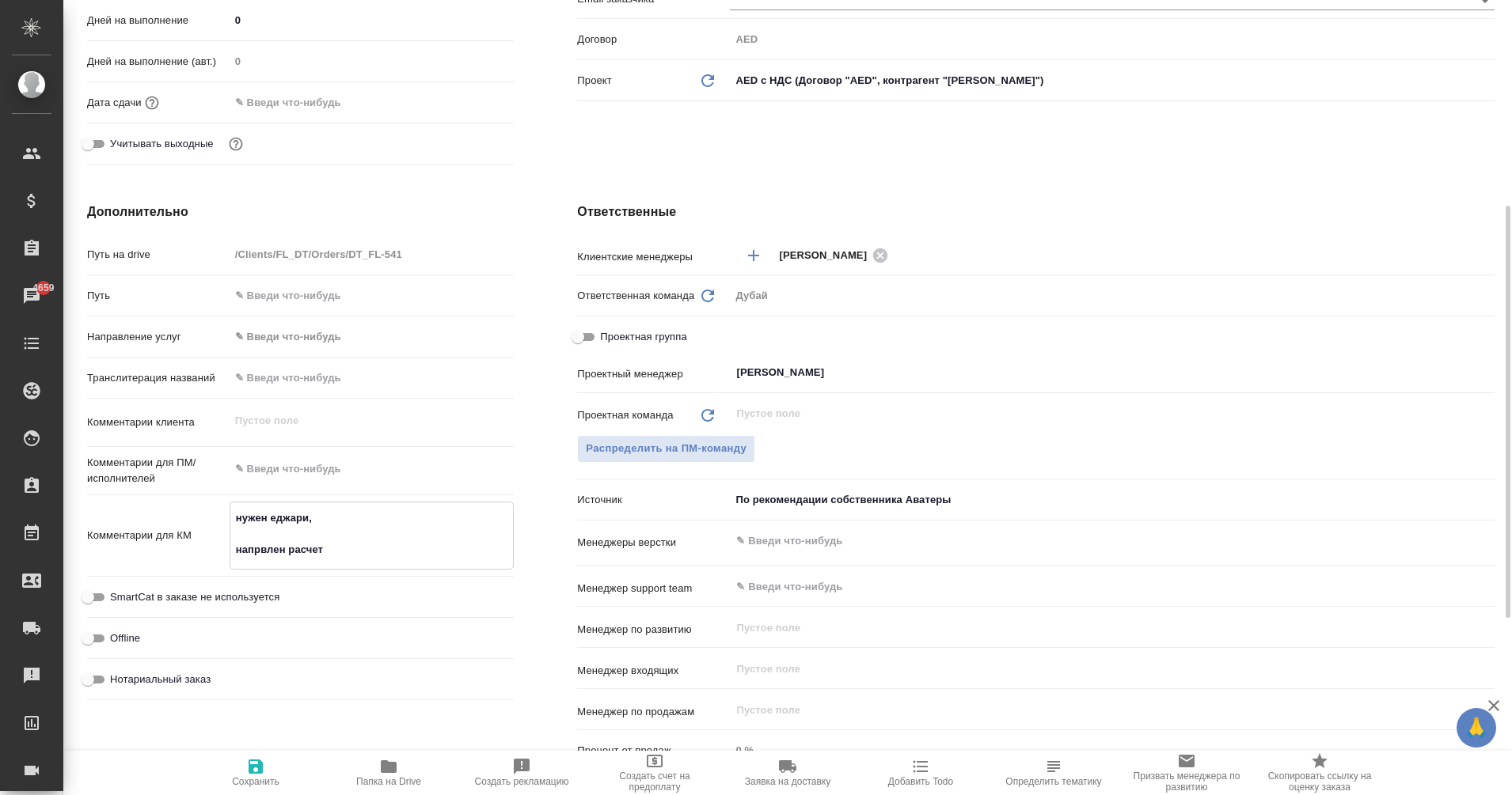
type textarea "x"
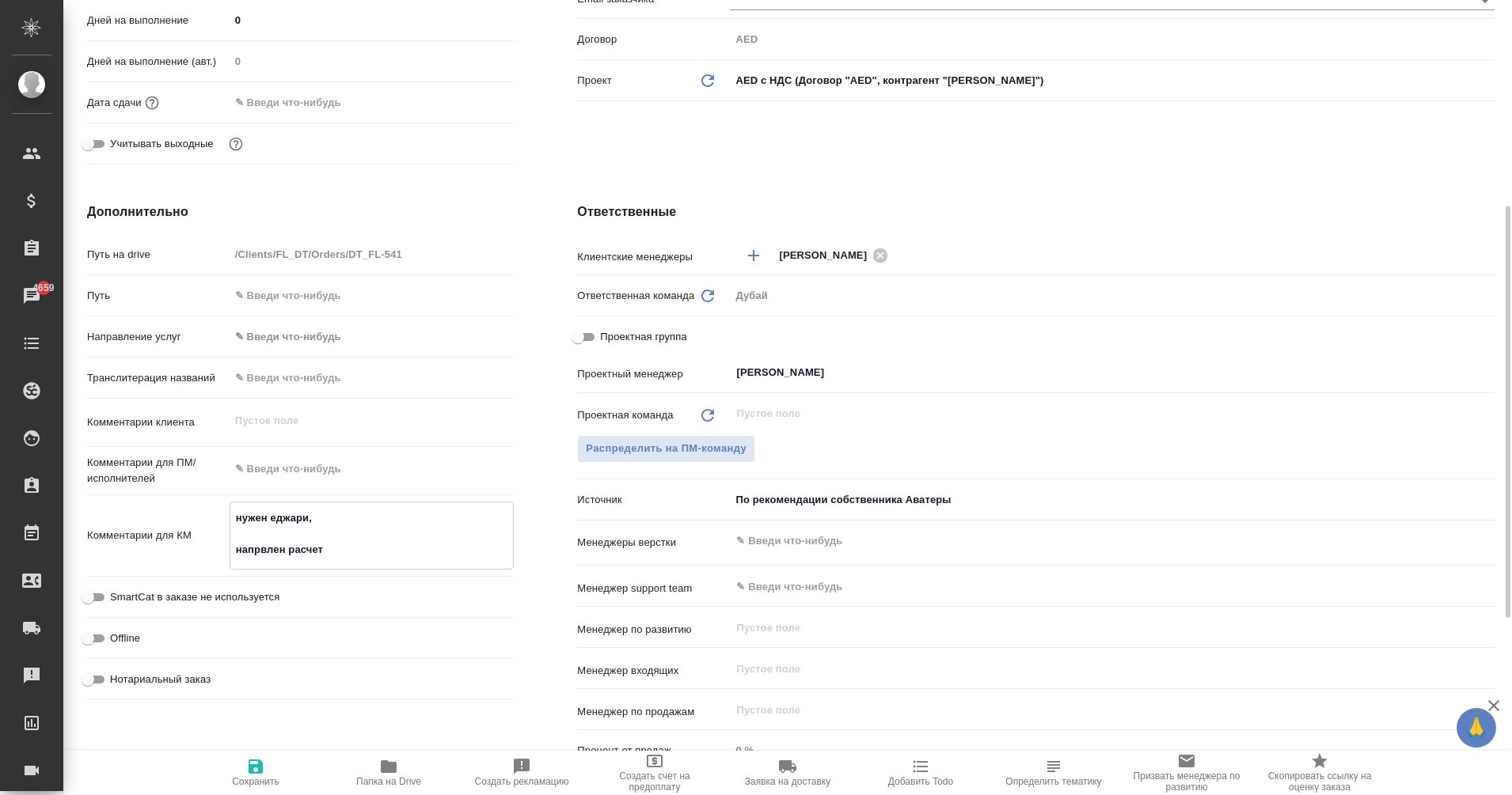
type textarea "нужен еджари, напрвлен расчет,"
type textarea "x"
type textarea "нужен еджари, напрвлен расчет,"
type textarea "x"
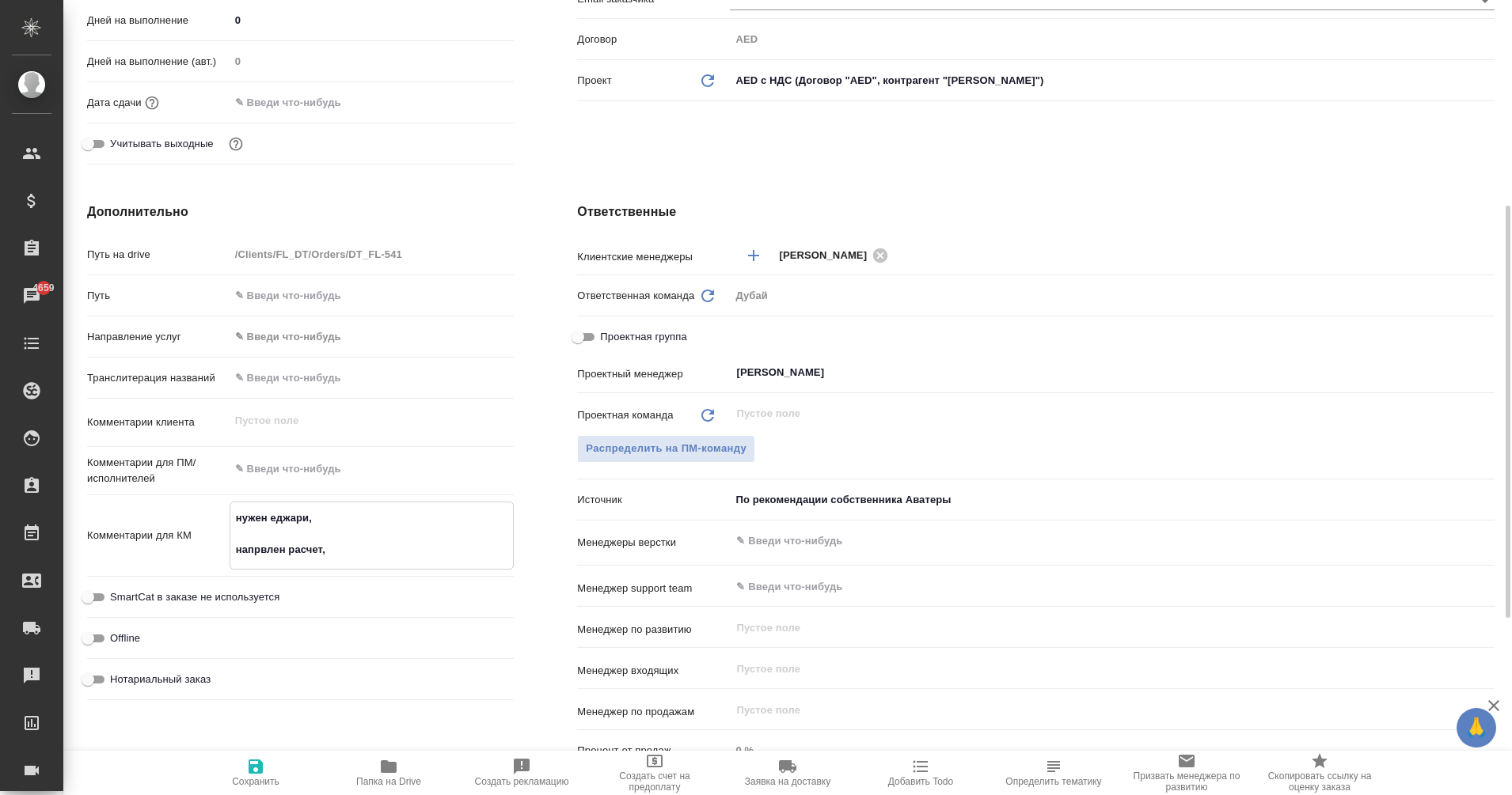
type textarea "x"
type textarea "нужен еджари, напрвлен расчет, н"
type textarea "x"
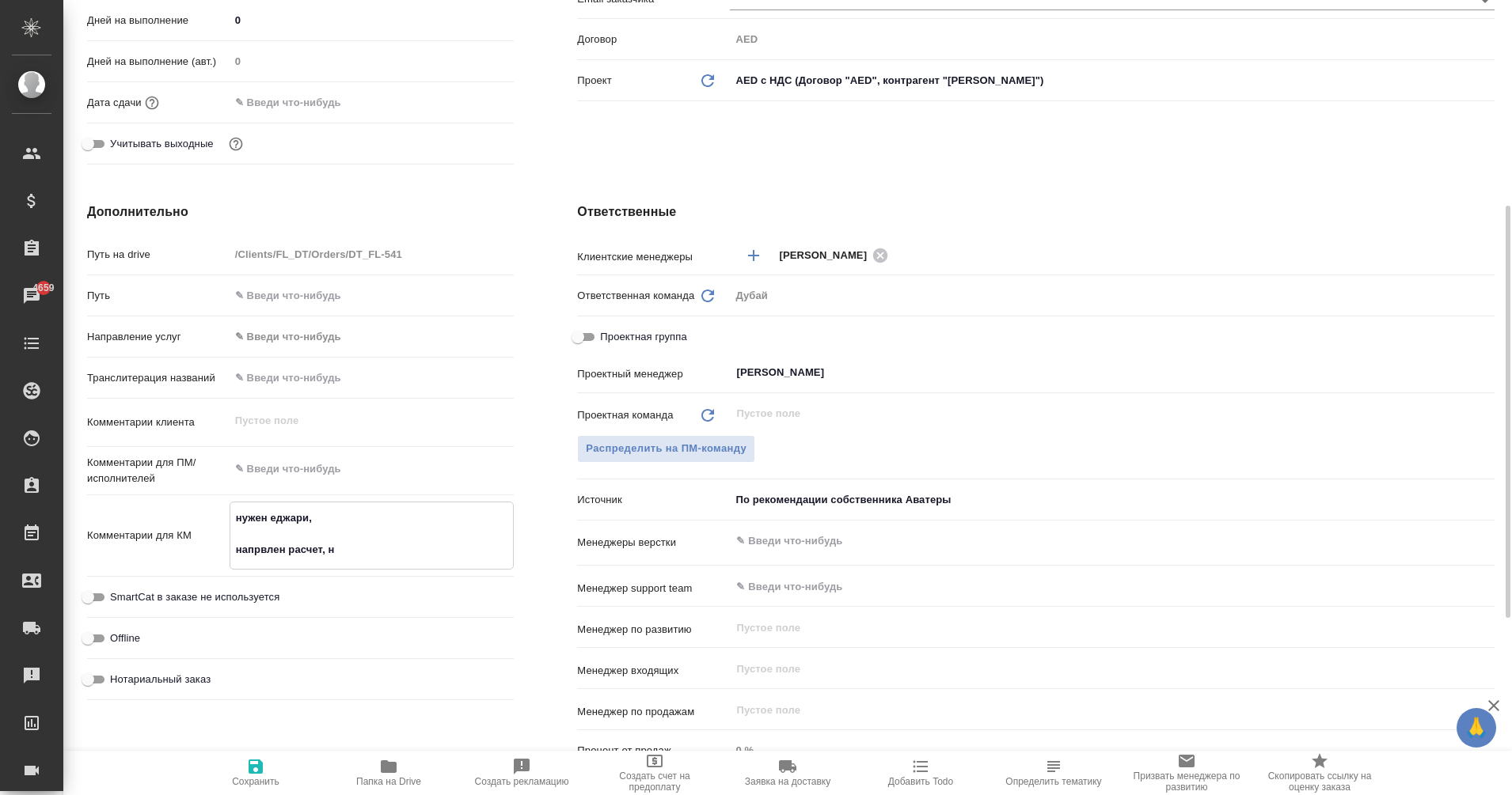
type textarea "нужен еджари, напрвлен расчет, но"
type textarea "x"
type textarea "нужен еджари, напрвлен расчет, но"
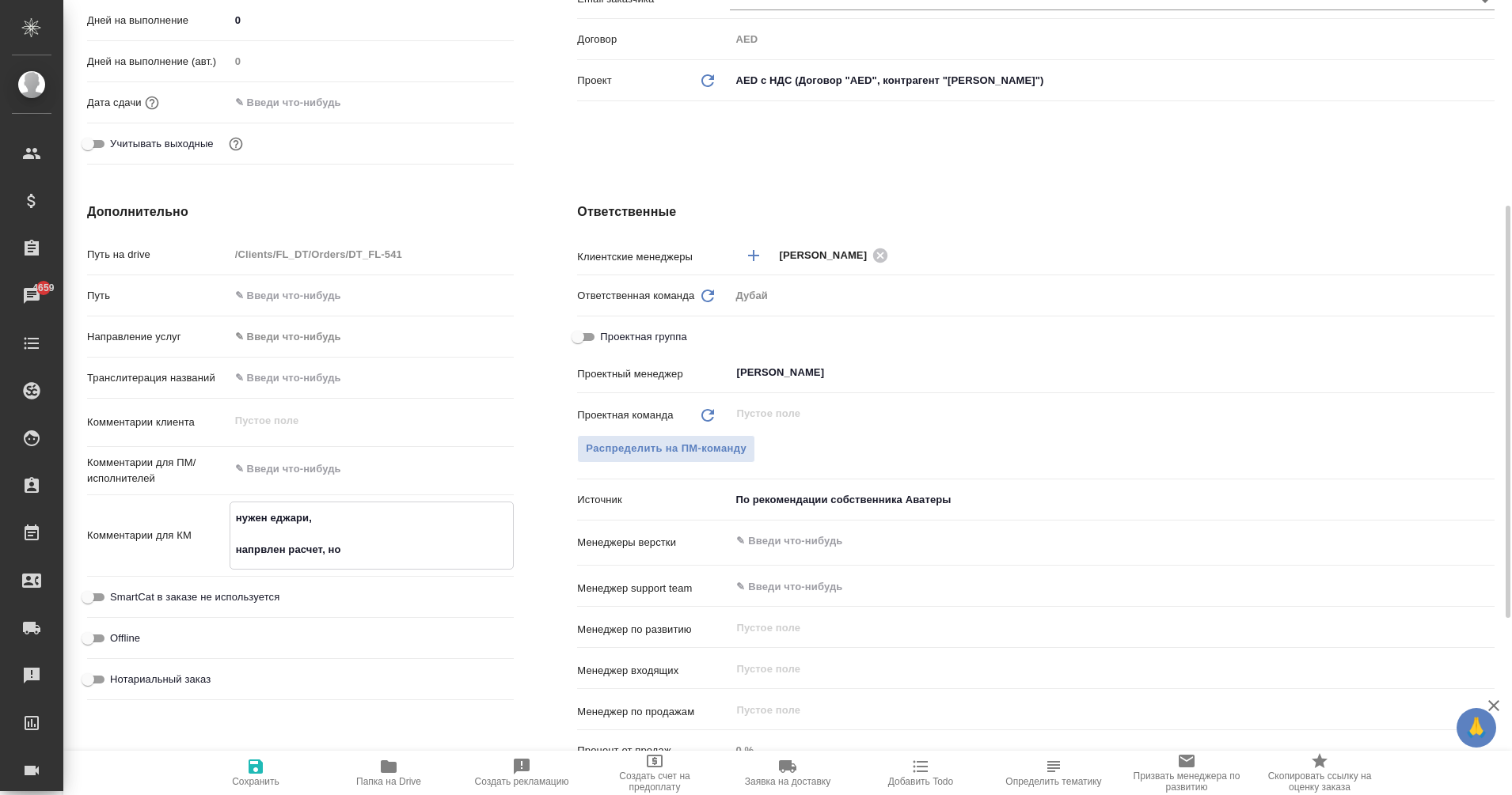
type textarea "x"
type textarea "нужен еджари, напрвлен расчет, но о"
type textarea "x"
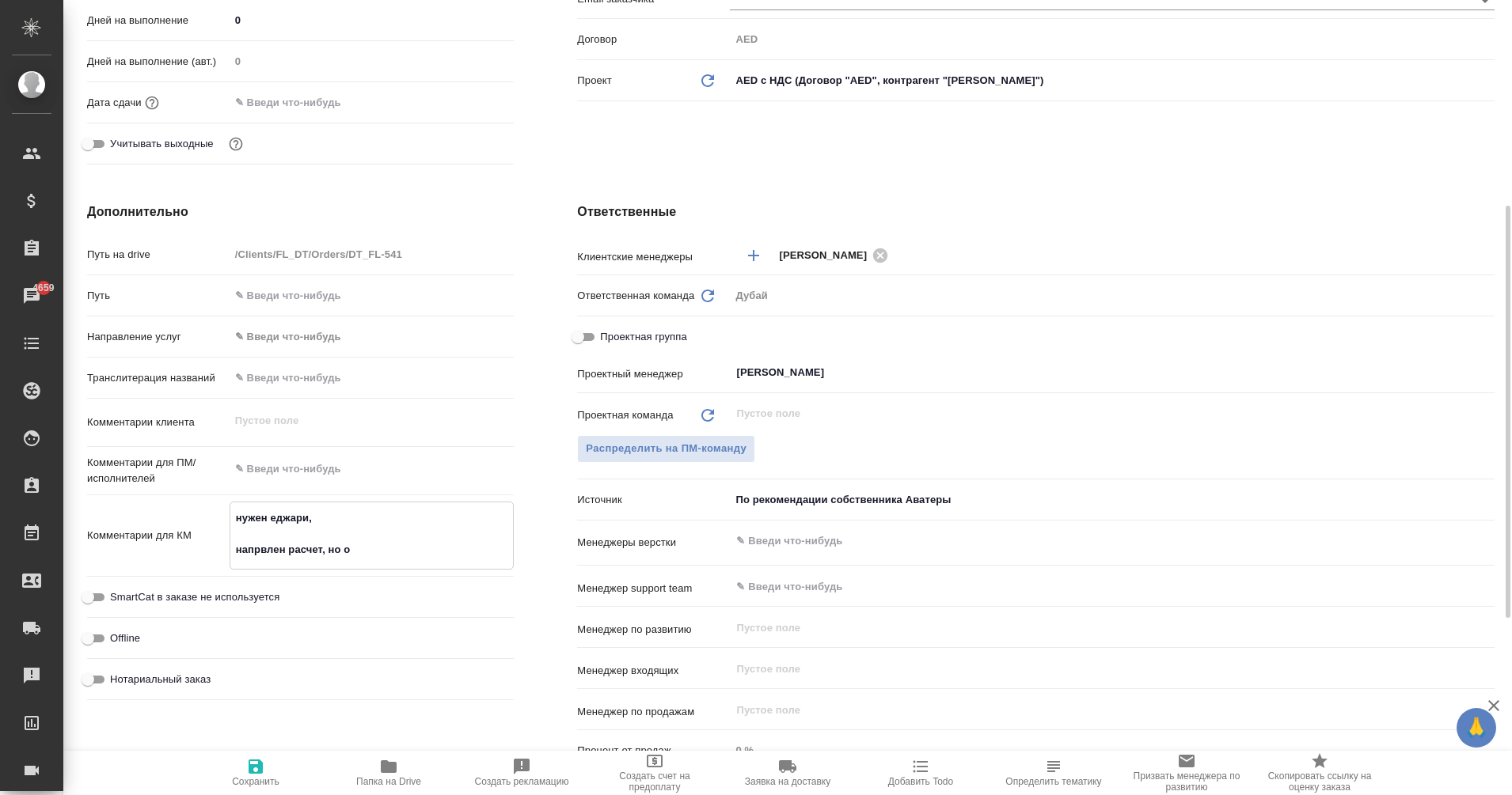
type textarea "x"
type textarea "нужен еджари, напрвлен расчет, но он"
type textarea "x"
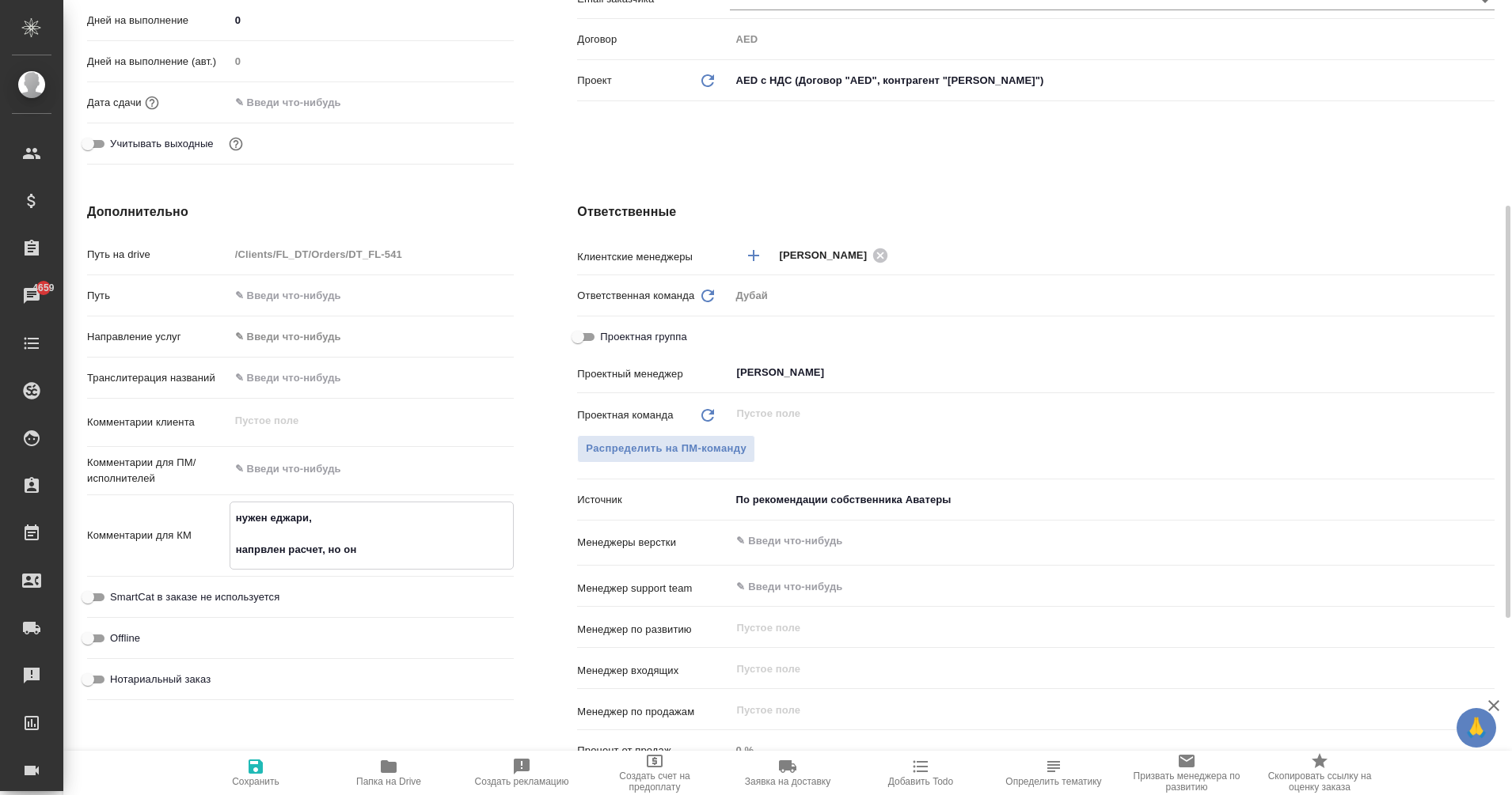
type textarea "x"
type textarea "нужен еджари, напрвлен расчет, но он"
type textarea "x"
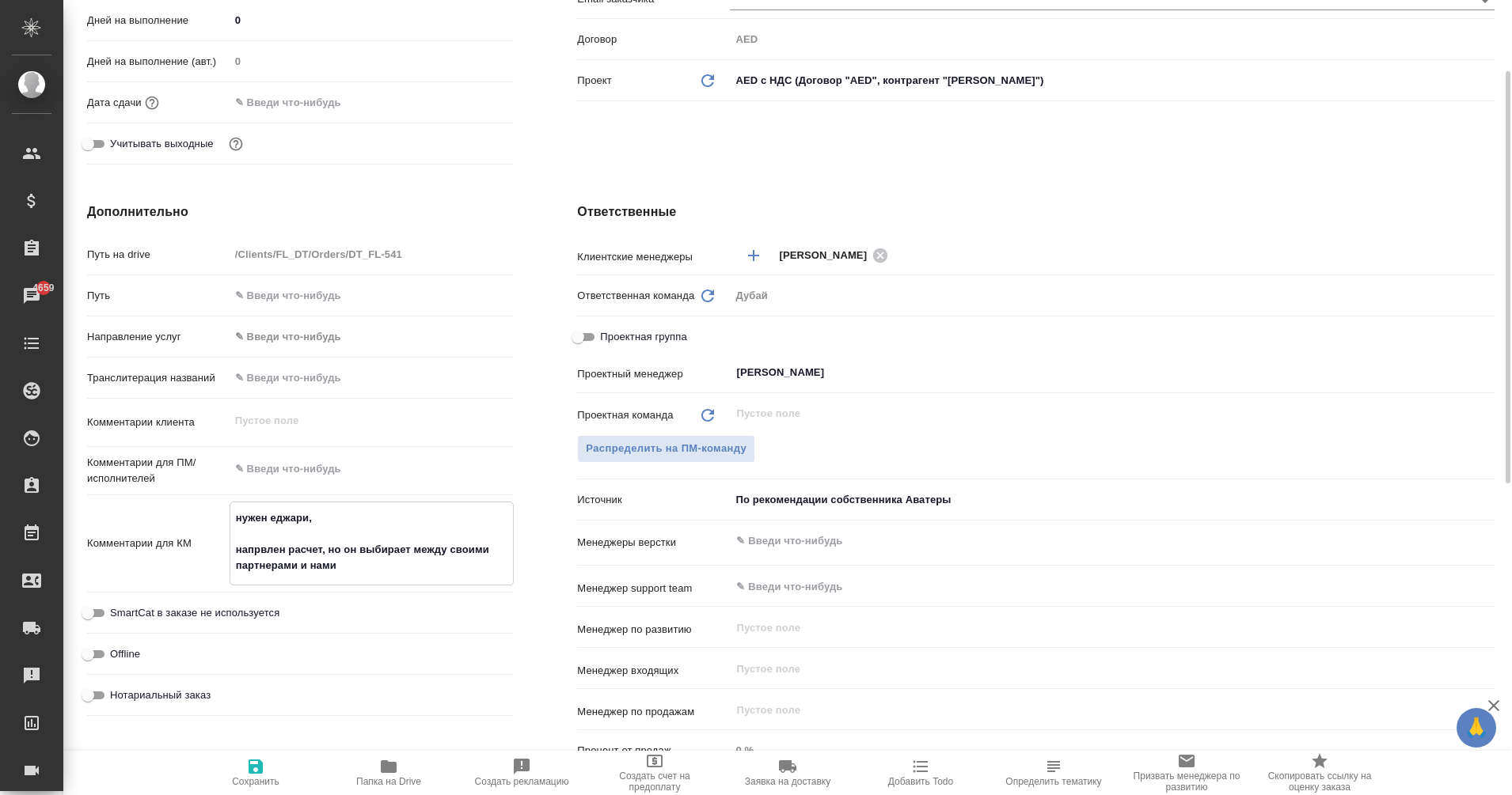
scroll to position [299, 0]
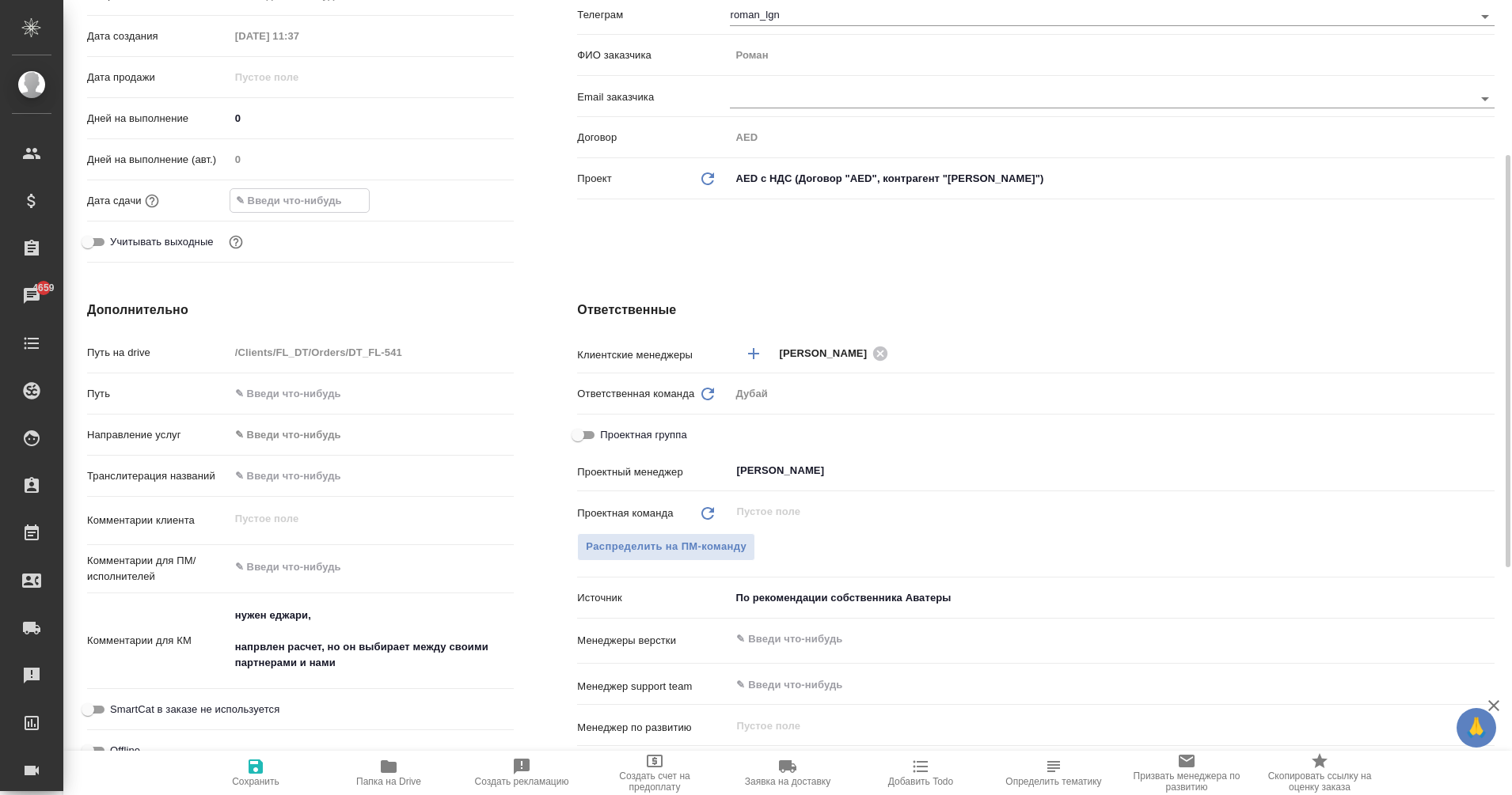
click at [277, 193] on input "text" at bounding box center [300, 200] width 139 height 23
click at [459, 191] on icon "button" at bounding box center [467, 200] width 19 height 19
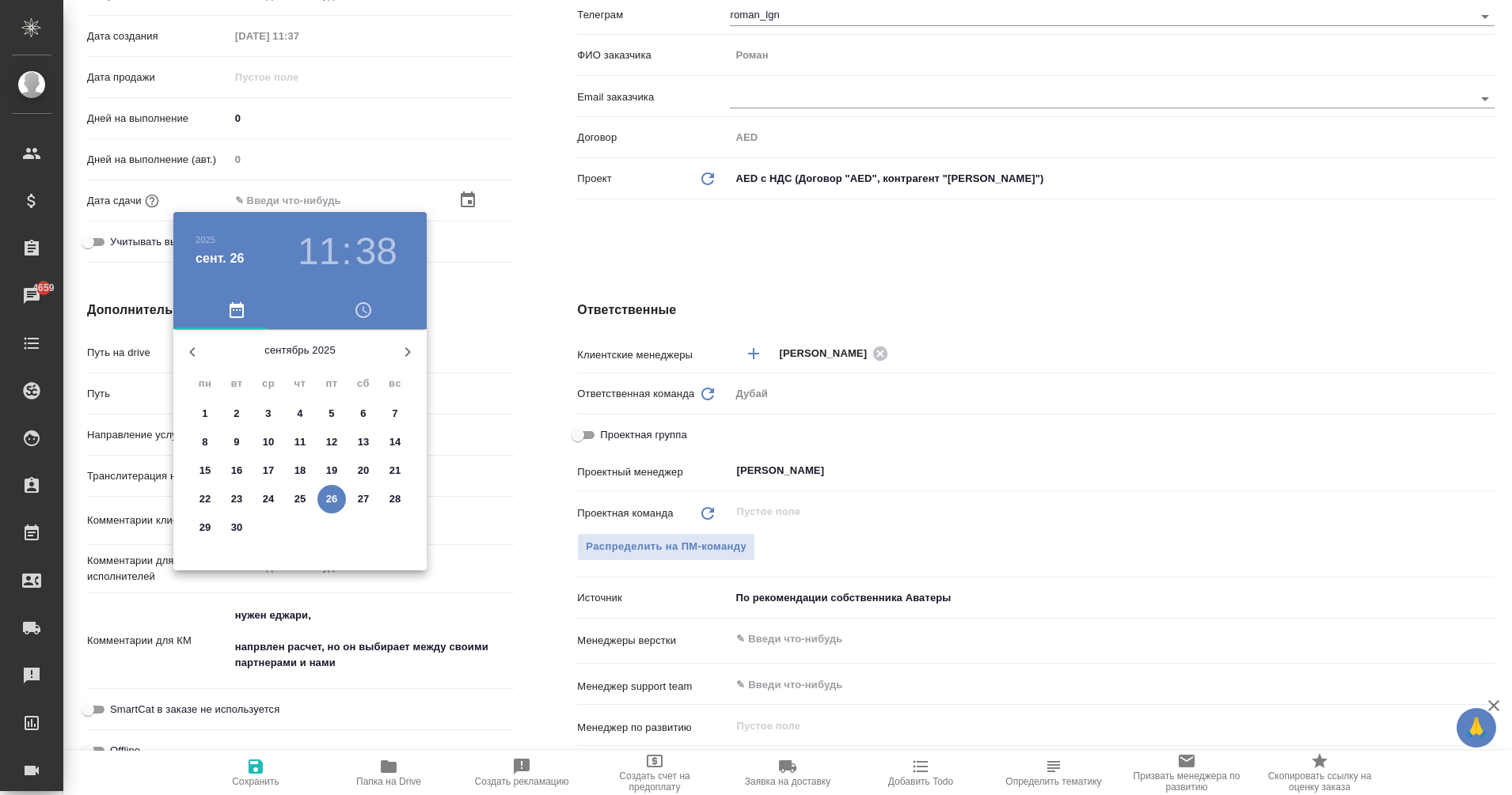
click at [241, 523] on p "30" at bounding box center [237, 527] width 12 height 16
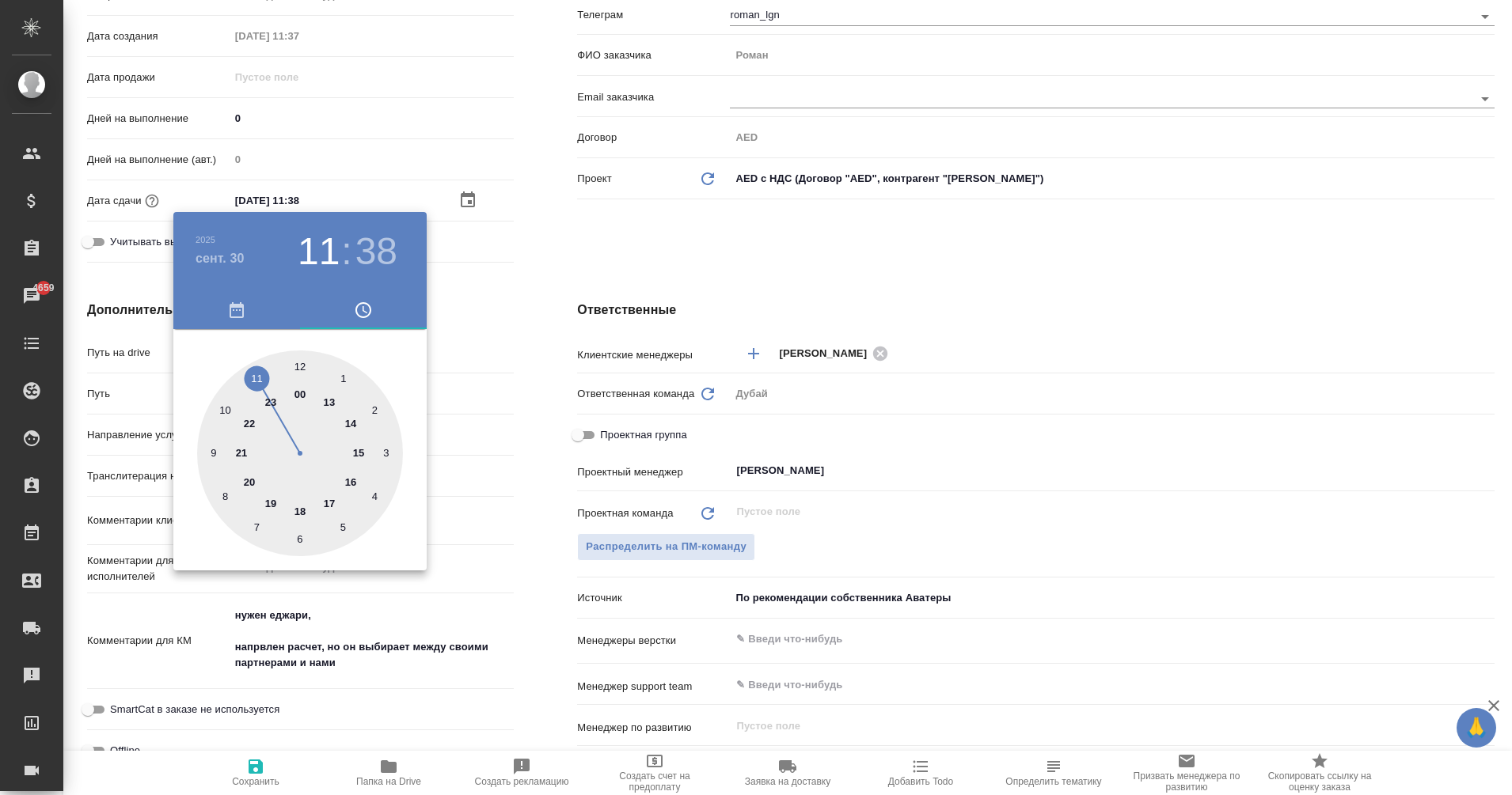
click at [265, 377] on div at bounding box center [300, 454] width 206 height 206
click at [557, 294] on div at bounding box center [756, 397] width 1512 height 795
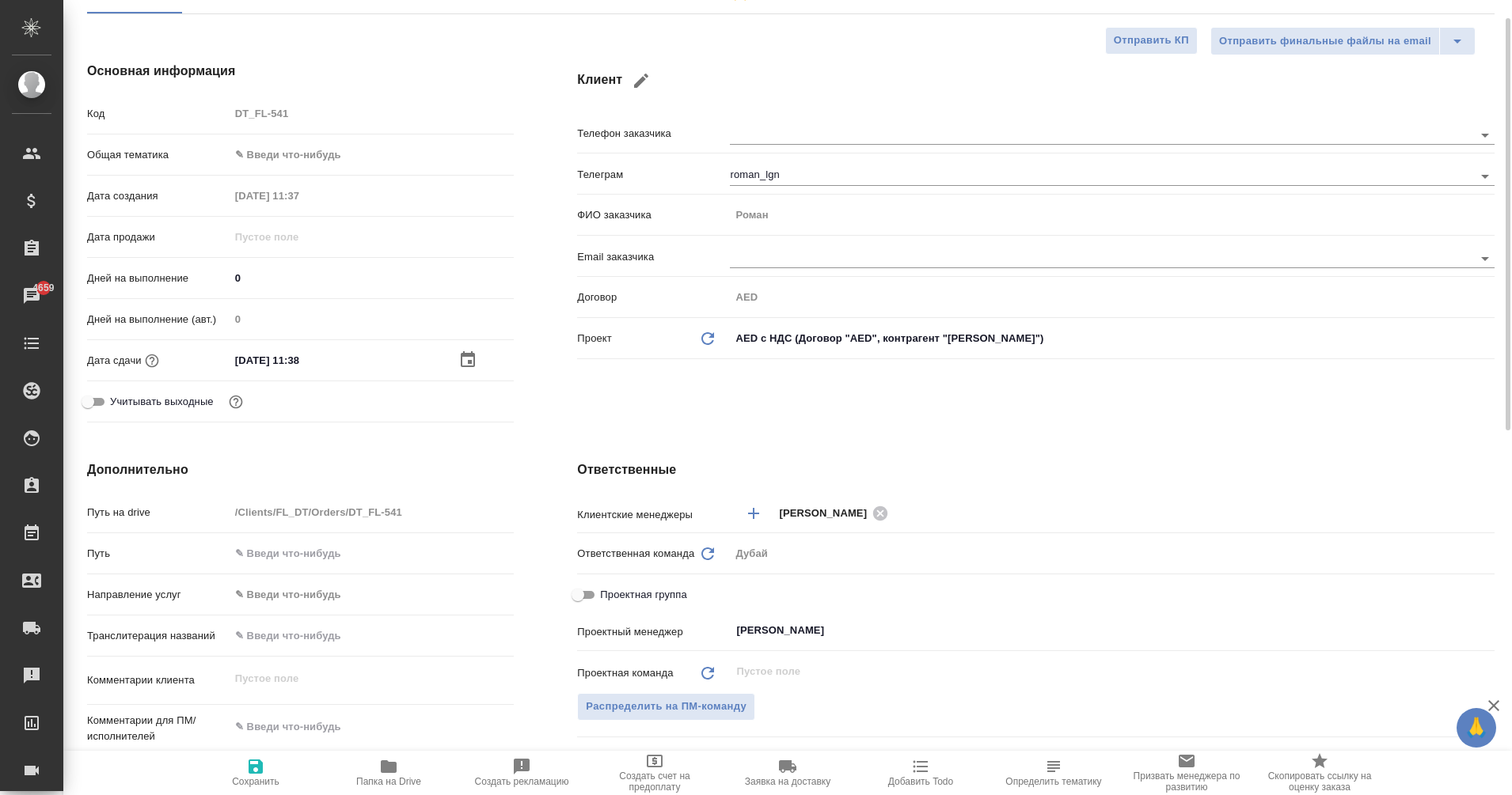
scroll to position [149, 0]
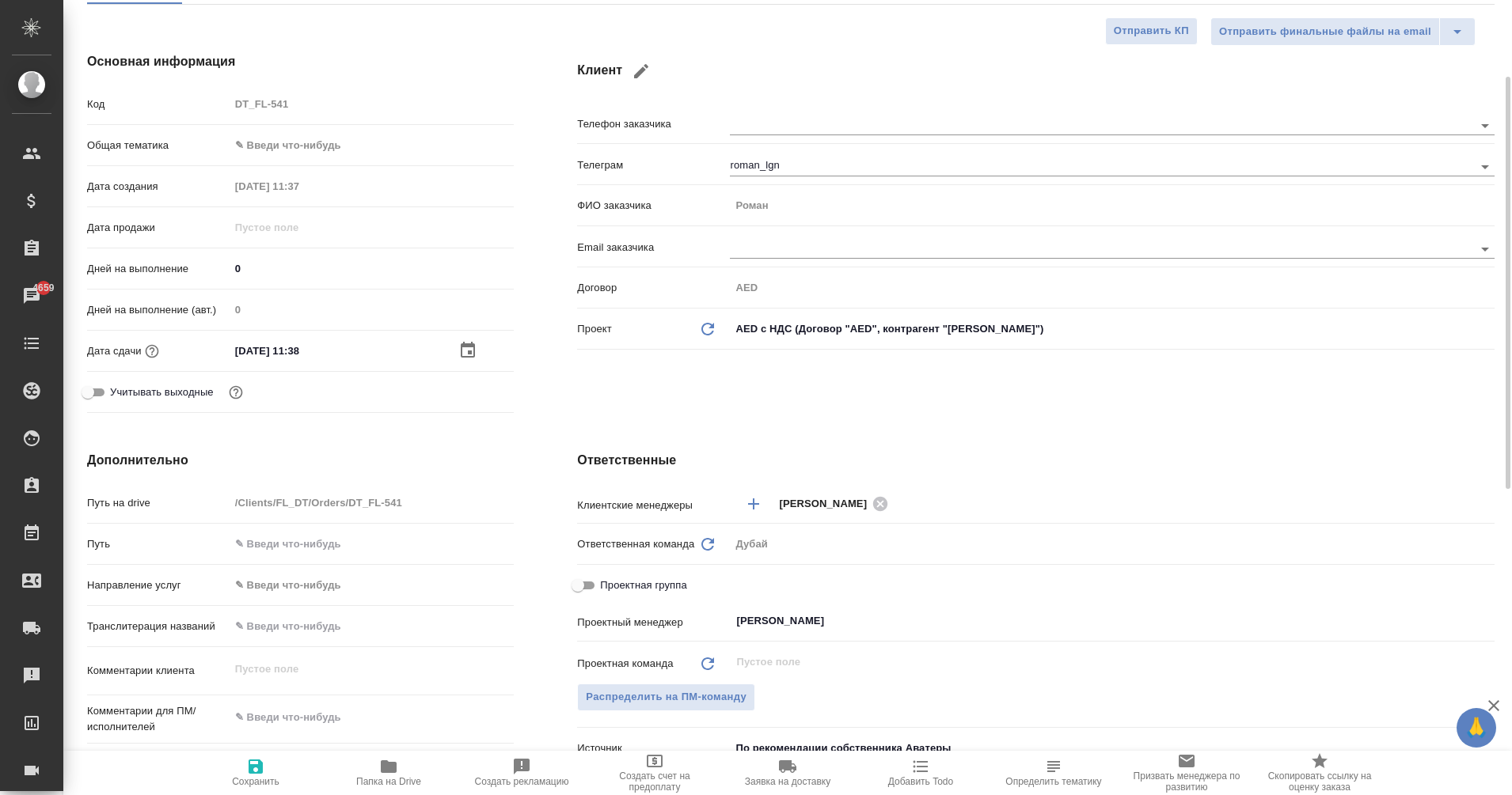
click at [265, 139] on body "🙏 .cls-1 fill:#fff; AWATERA Eganian Margarita Клиенты Спецификации Заказы 4659 …" at bounding box center [756, 397] width 1512 height 795
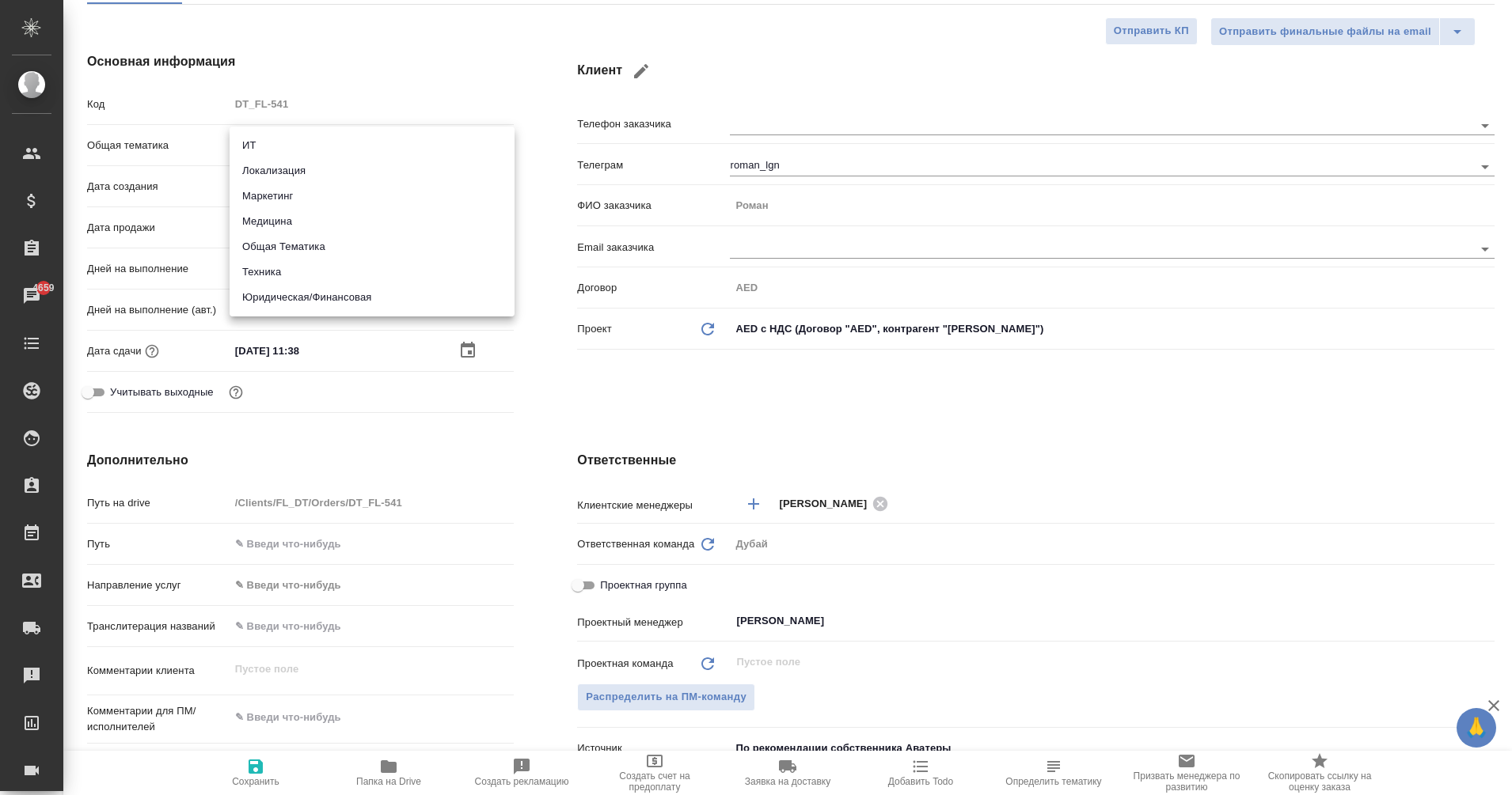
click at [337, 245] on li "Общая Тематика" at bounding box center [372, 247] width 285 height 25
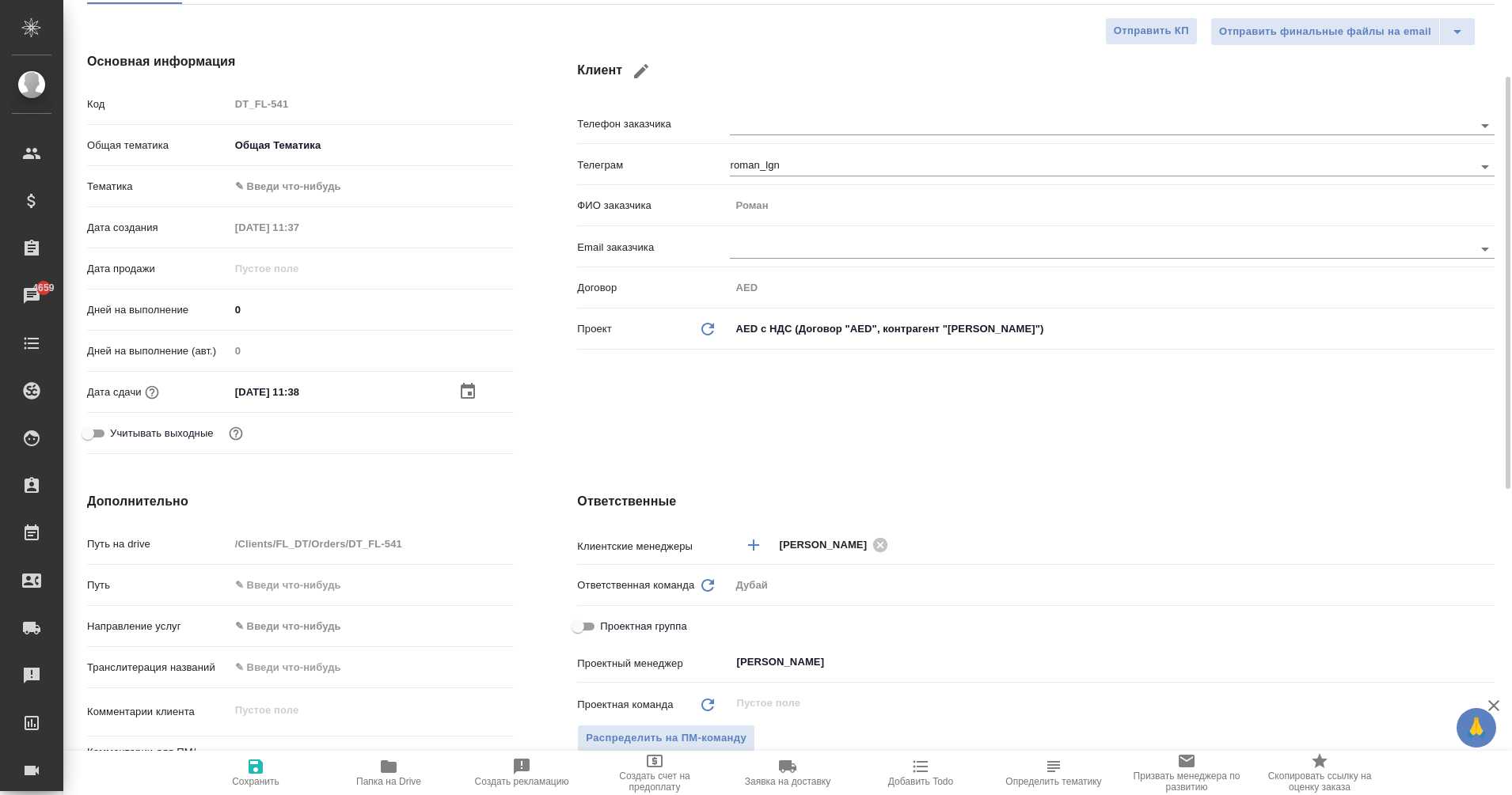
click at [256, 191] on body "🙏 .cls-1 fill:#fff; AWATERA Eganian Margarita Клиенты Спецификации Заказы 4659 …" at bounding box center [756, 397] width 1512 height 795
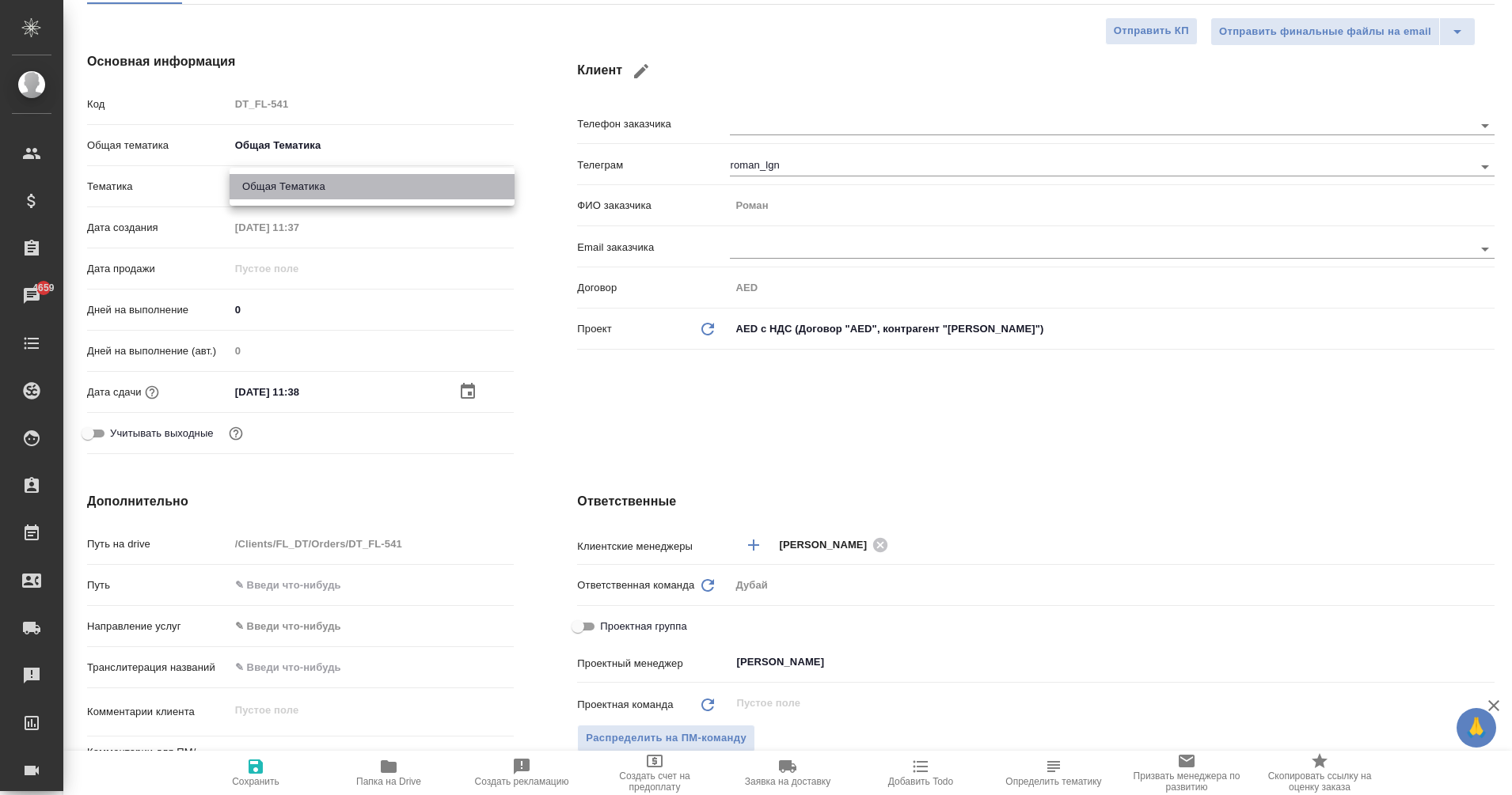
click at [352, 185] on li "Общая Тематика" at bounding box center [372, 187] width 285 height 25
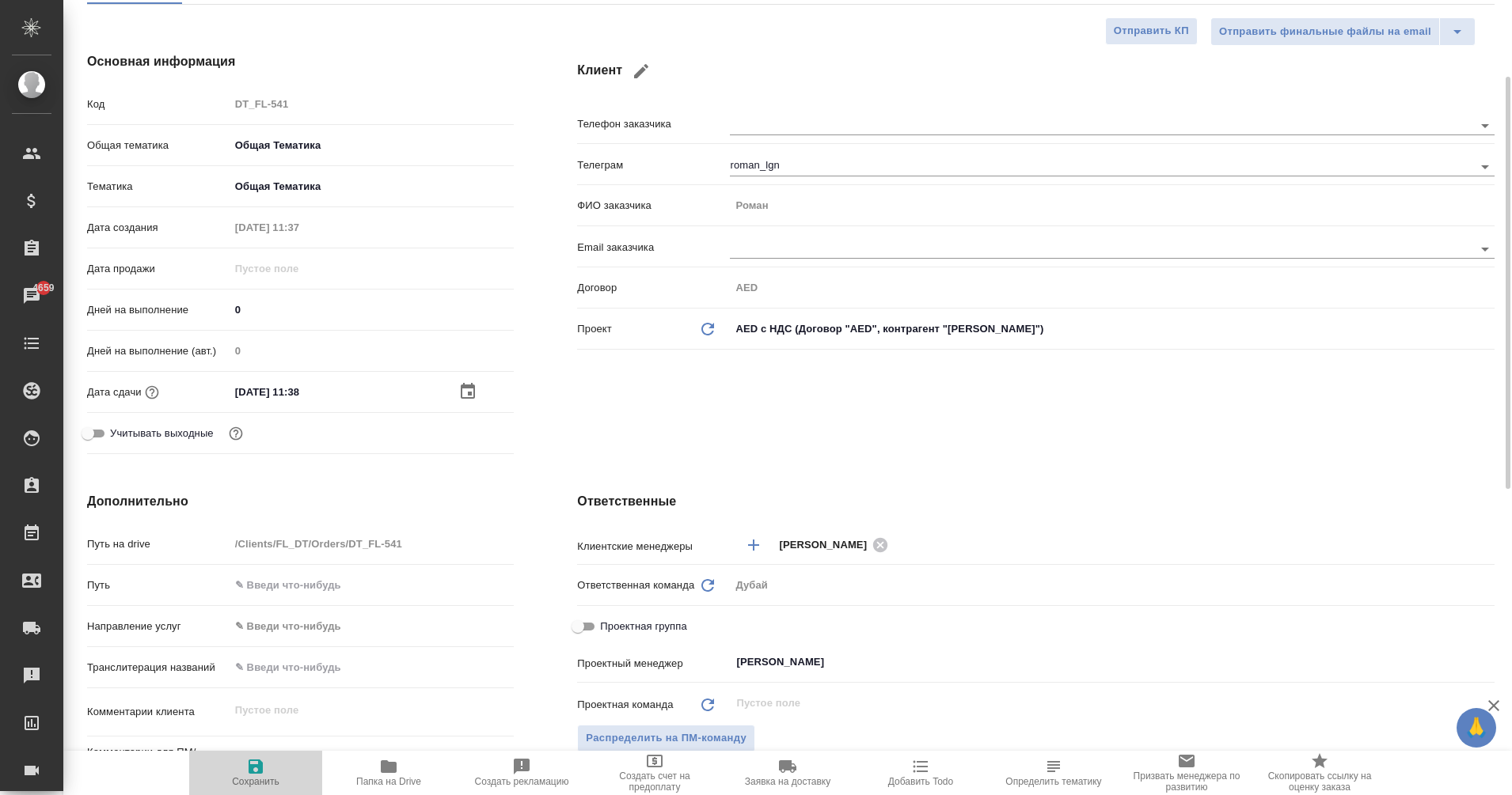
click at [260, 765] on icon "button" at bounding box center [255, 766] width 14 height 14
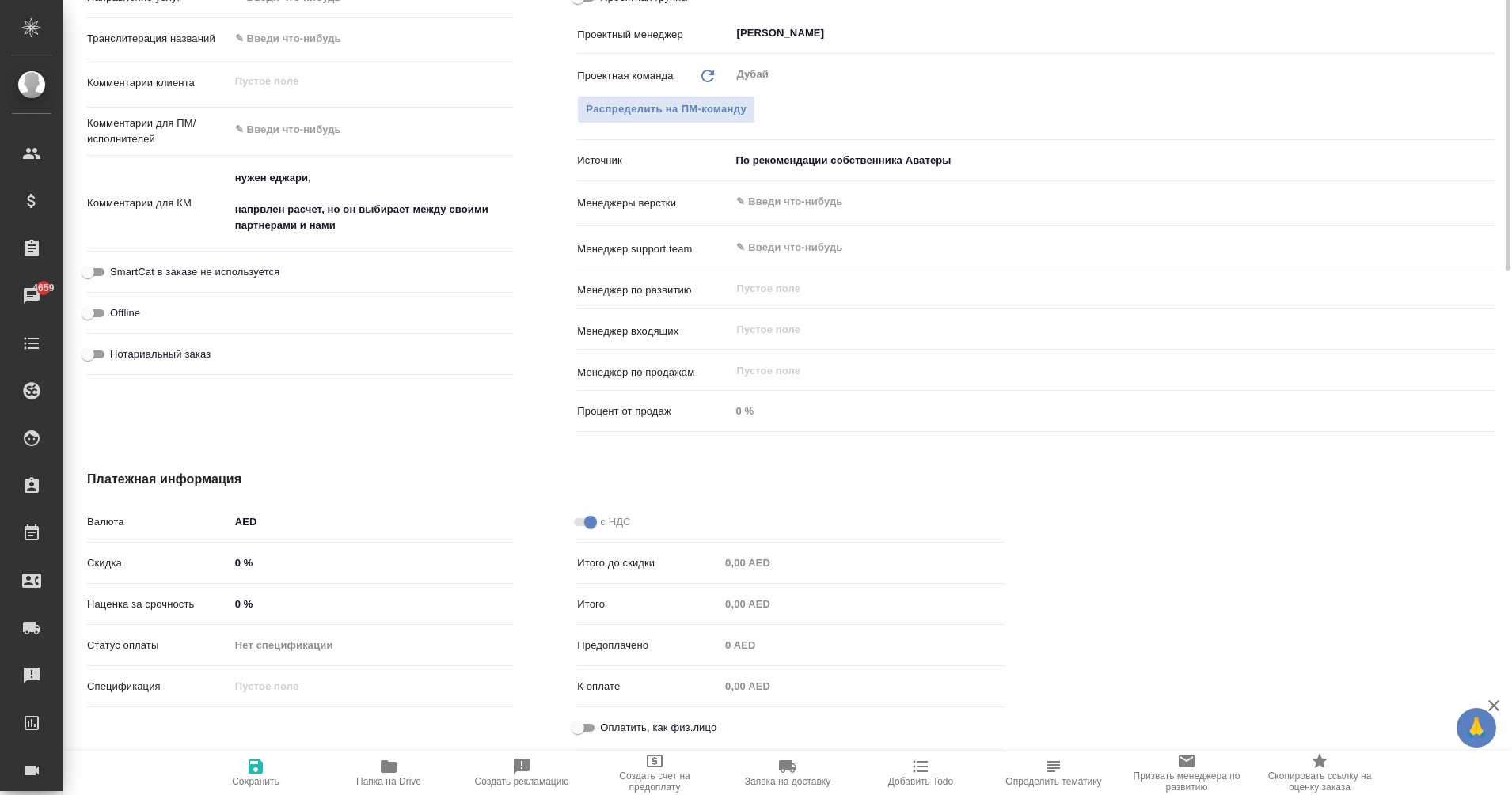
scroll to position [0, 0]
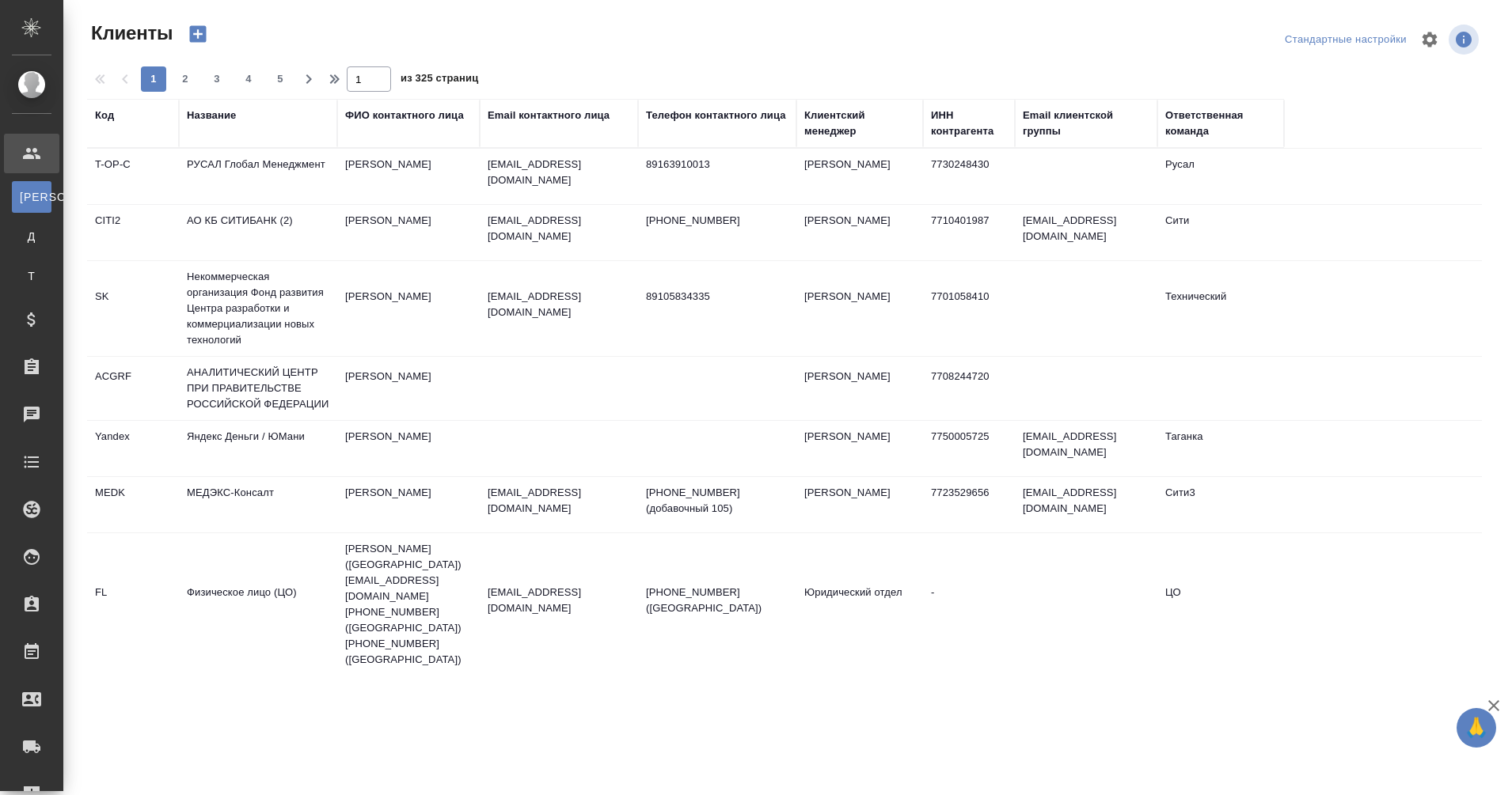
select select "RU"
click at [205, 111] on div "Название" at bounding box center [211, 115] width 49 height 16
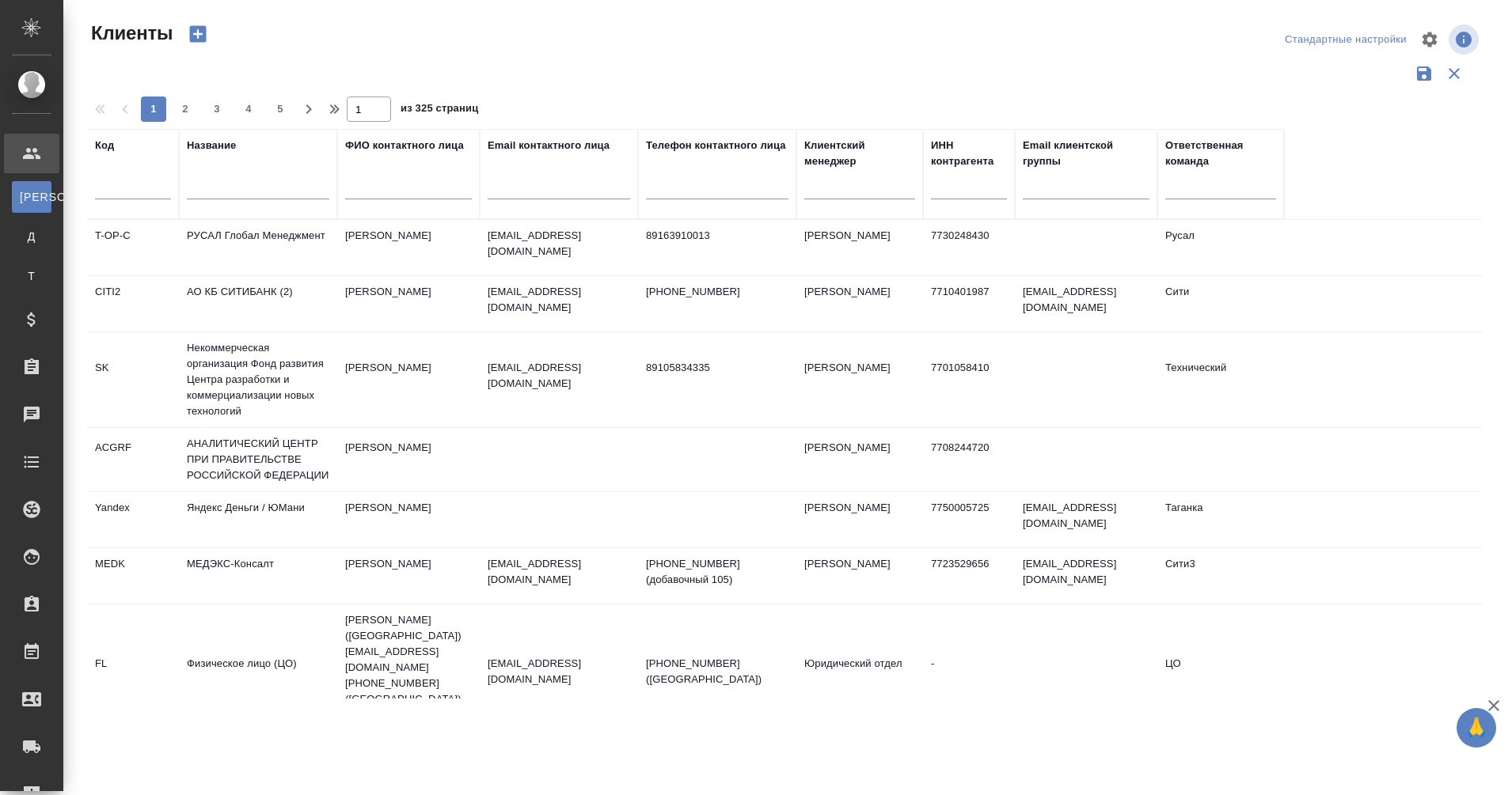
click at [246, 190] on input "text" at bounding box center [258, 189] width 143 height 19
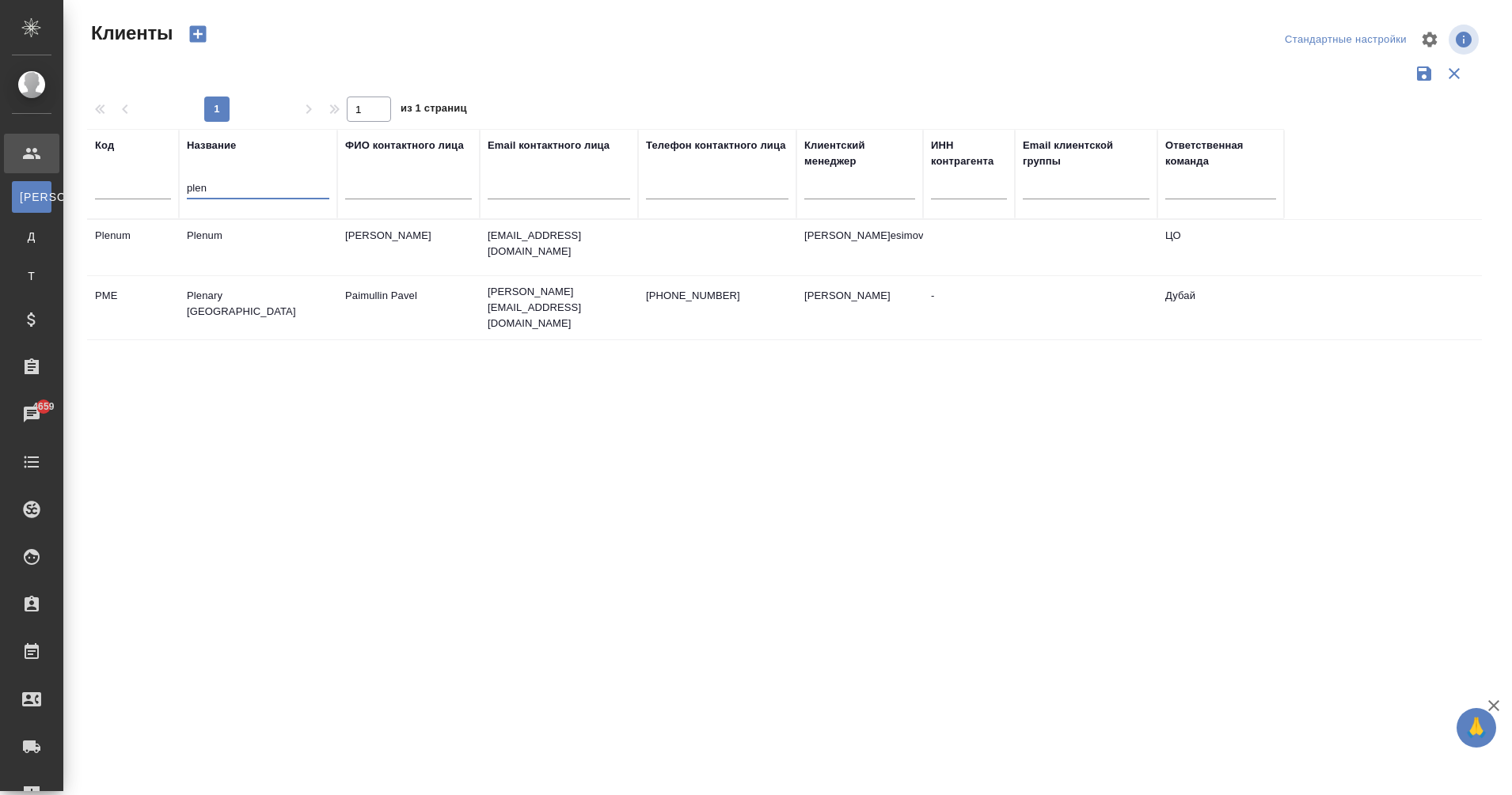
type input "plen"
click at [232, 298] on td "Plenary Middle East" at bounding box center [258, 308] width 158 height 56
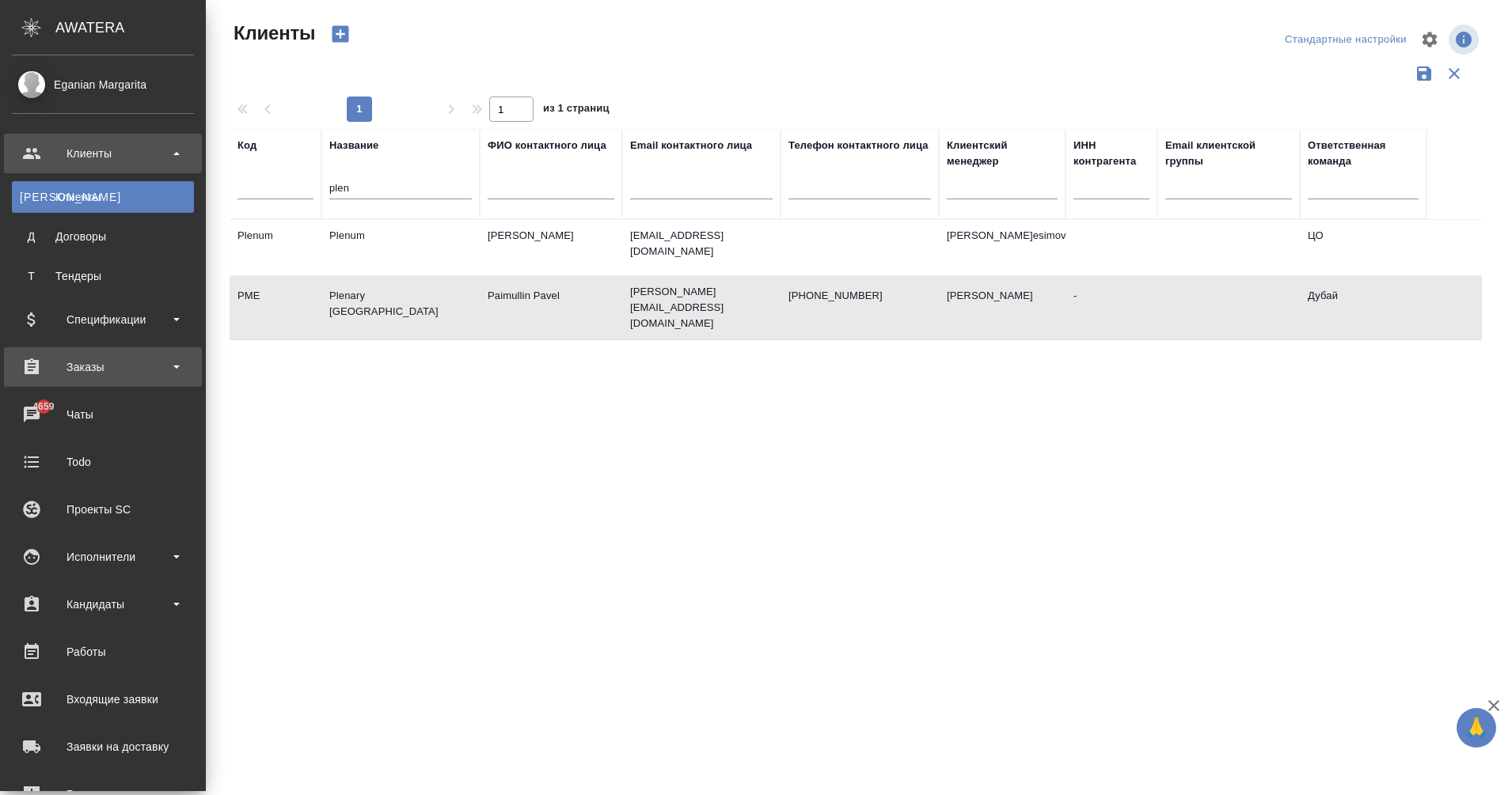
click at [46, 366] on div "Заказы" at bounding box center [102, 368] width 182 height 24
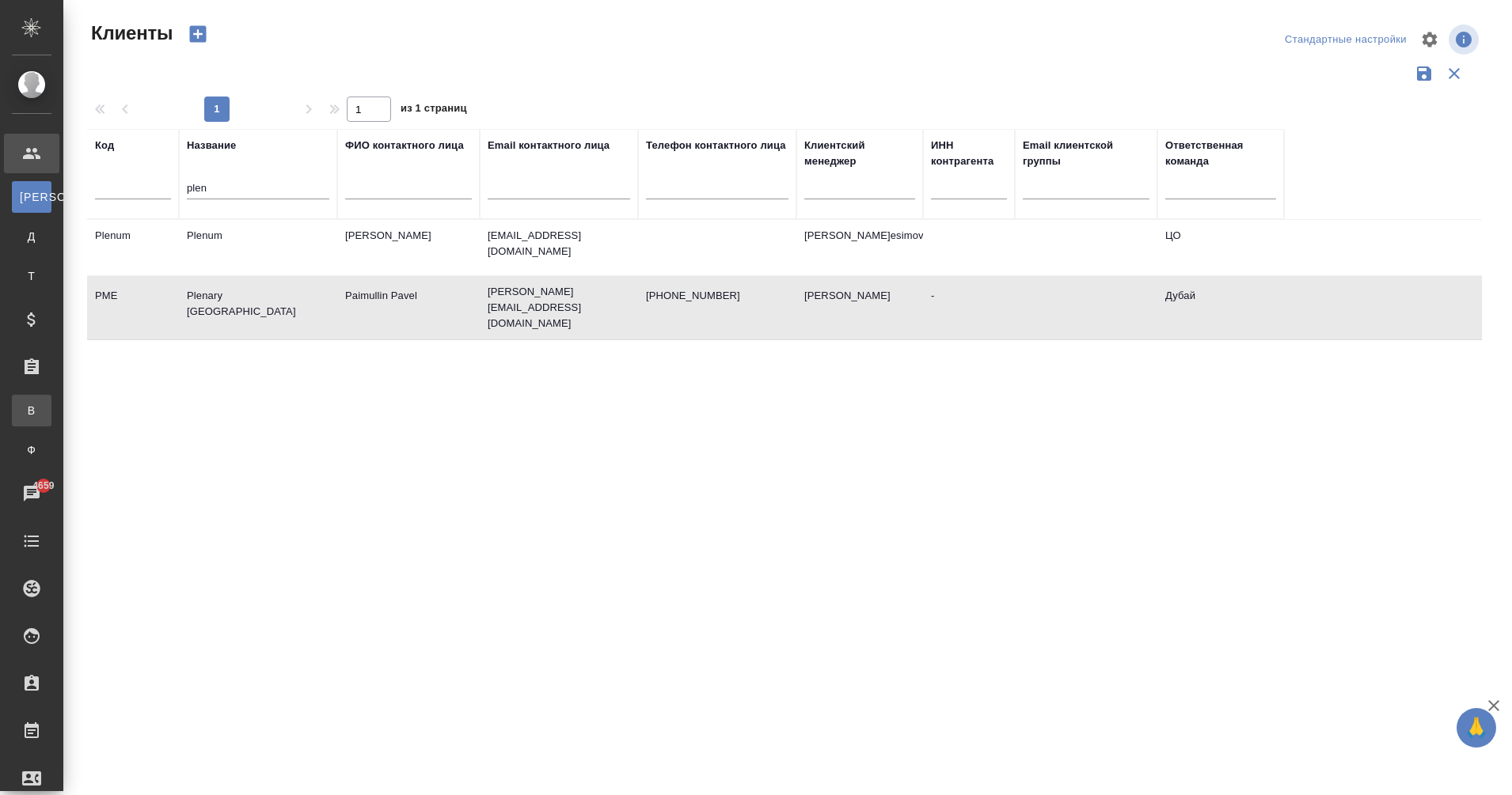
click at [98, 411] on div ".cls-1 fill:#fff; AWATERA Eganian Margarita Клиенты К Клиенты Д Договоры Т Тенд…" at bounding box center [756, 397] width 1512 height 795
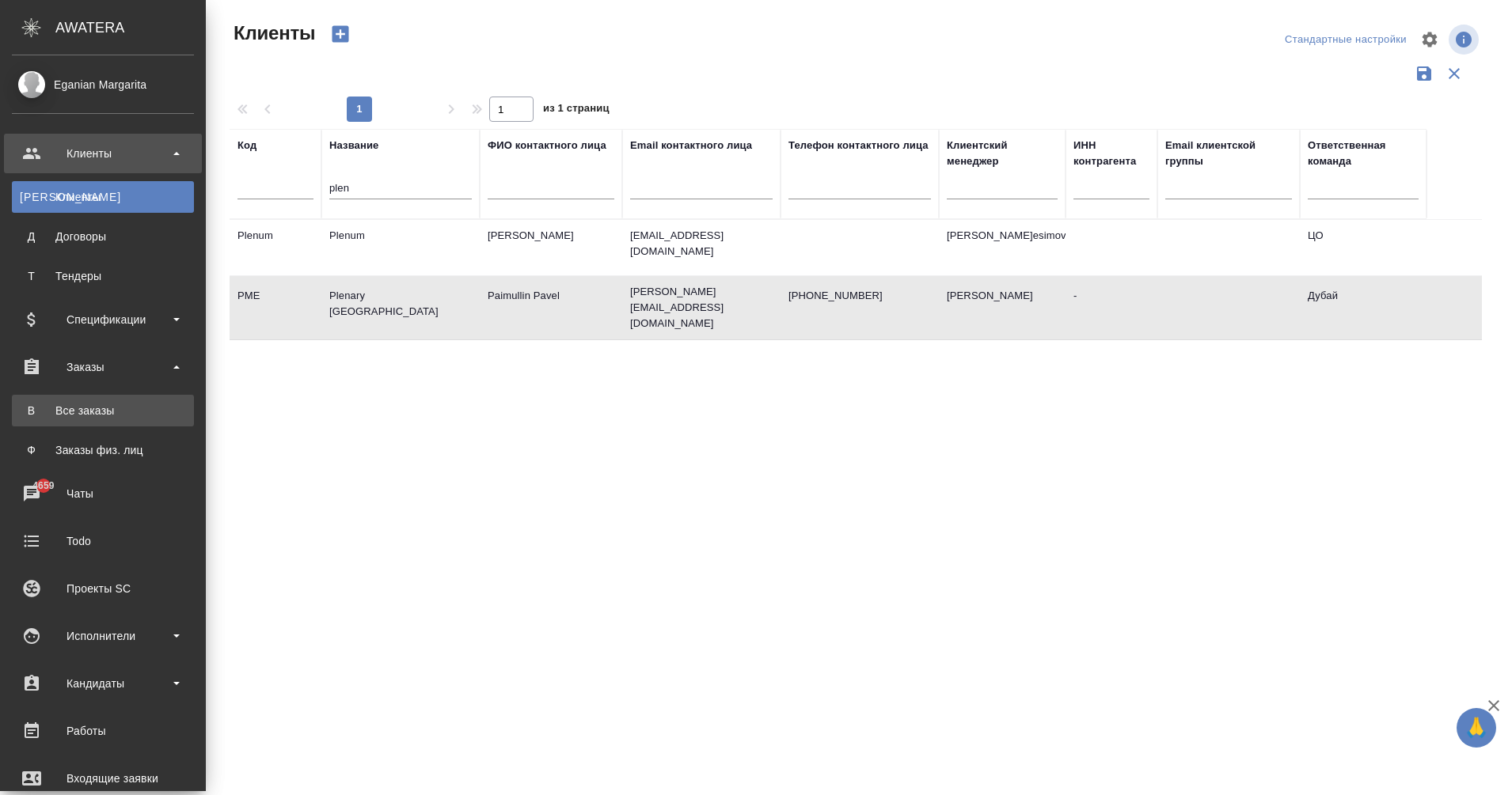
click at [30, 398] on link "В Все заказы" at bounding box center [102, 410] width 182 height 31
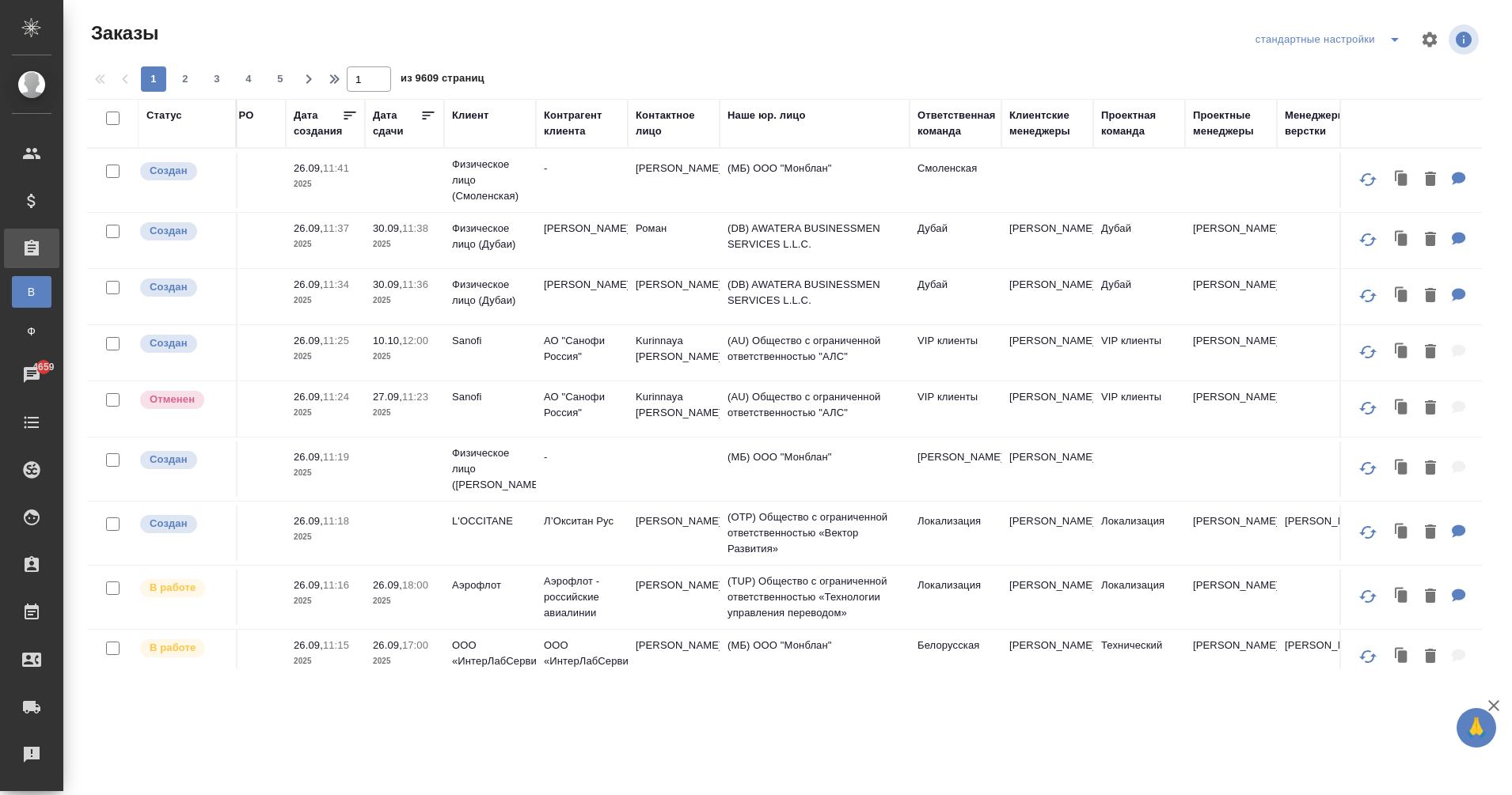
scroll to position [0, 363]
click at [746, 118] on div "Наше юр. лицо" at bounding box center [765, 115] width 79 height 16
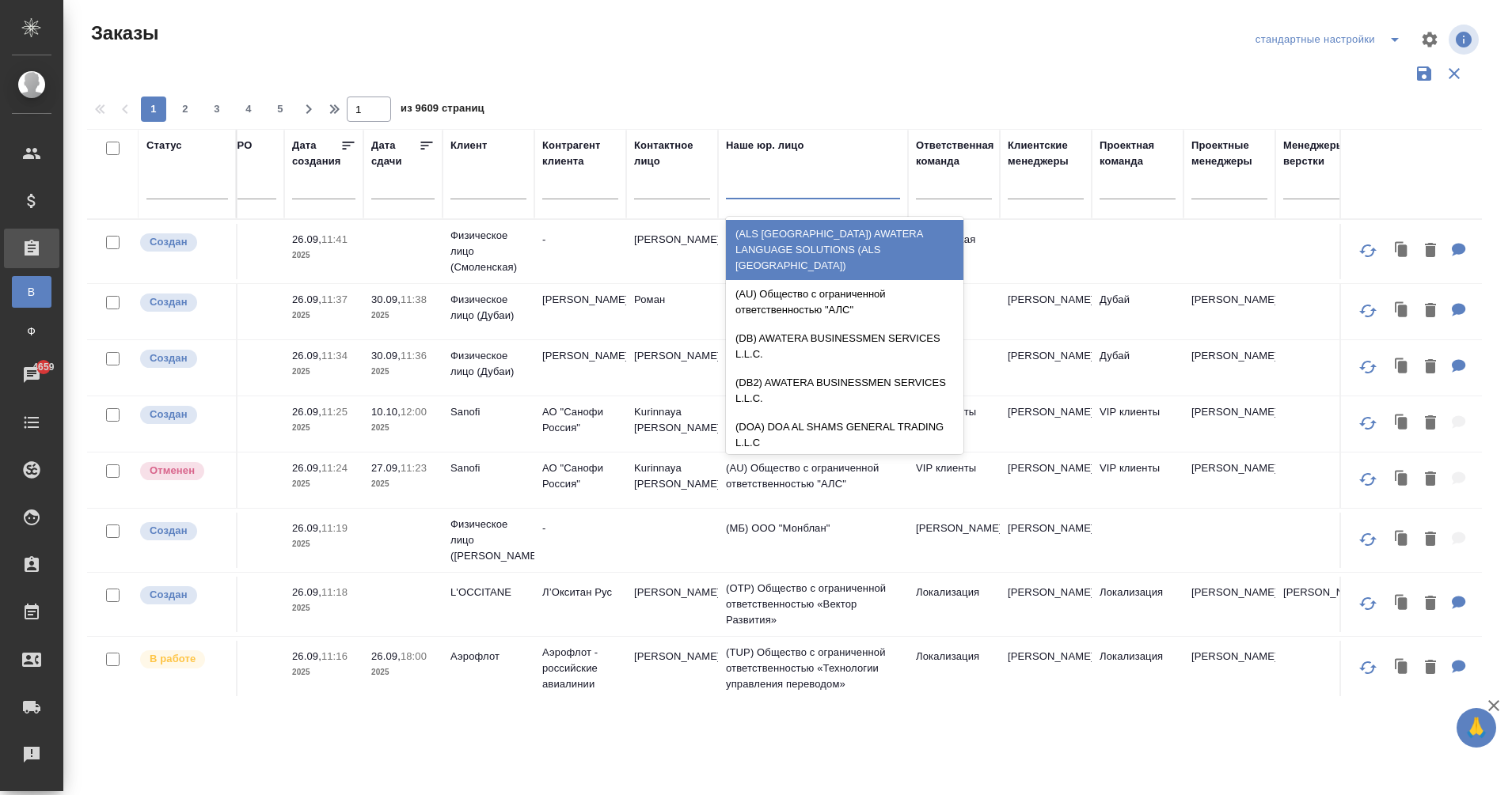
click at [754, 189] on div at bounding box center [813, 182] width 174 height 23
type input "db"
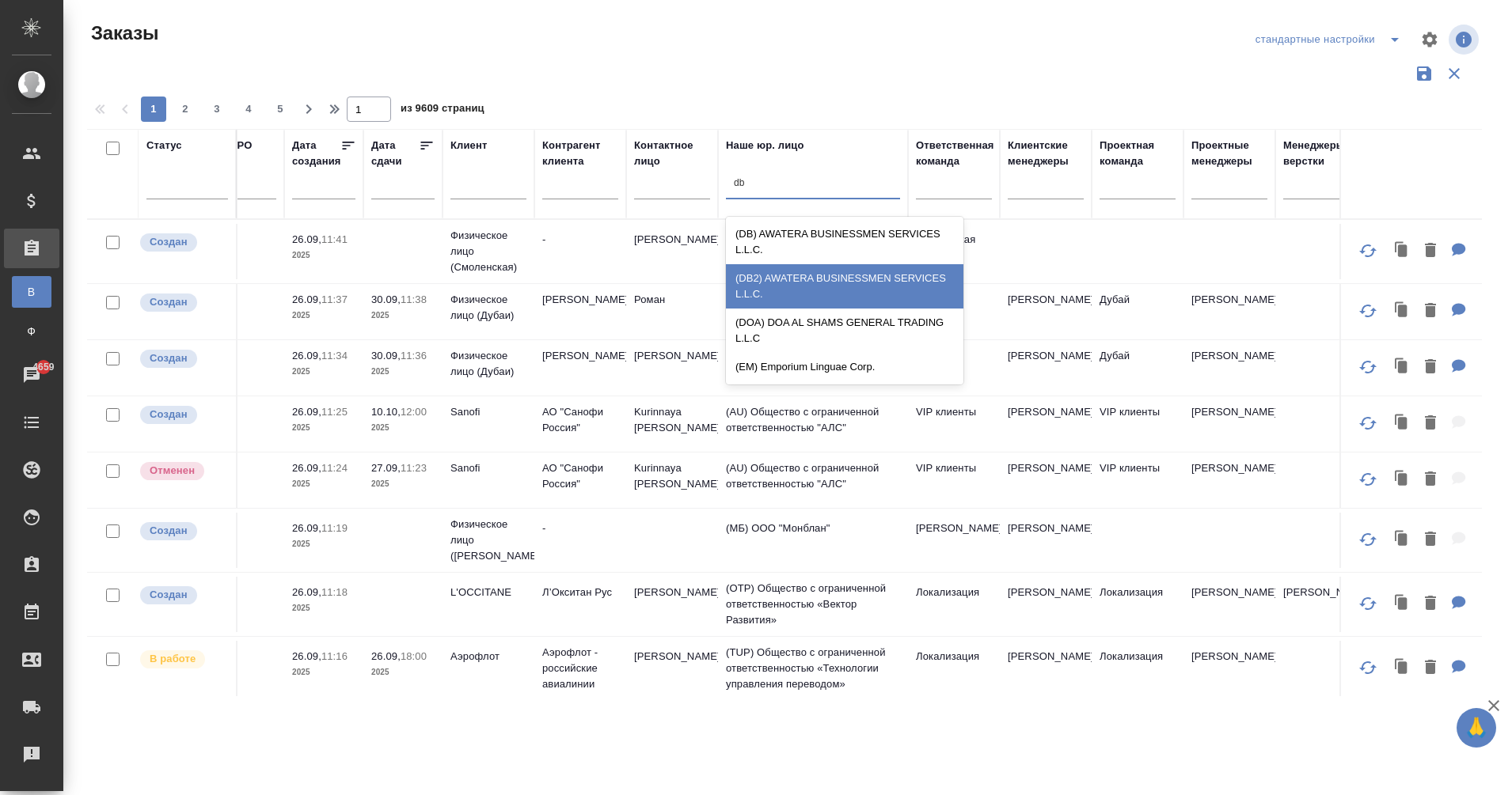
click at [789, 290] on div "(DB2) AWATERA BUSINESSMEN SERVICES L.L.C." at bounding box center [844, 286] width 237 height 44
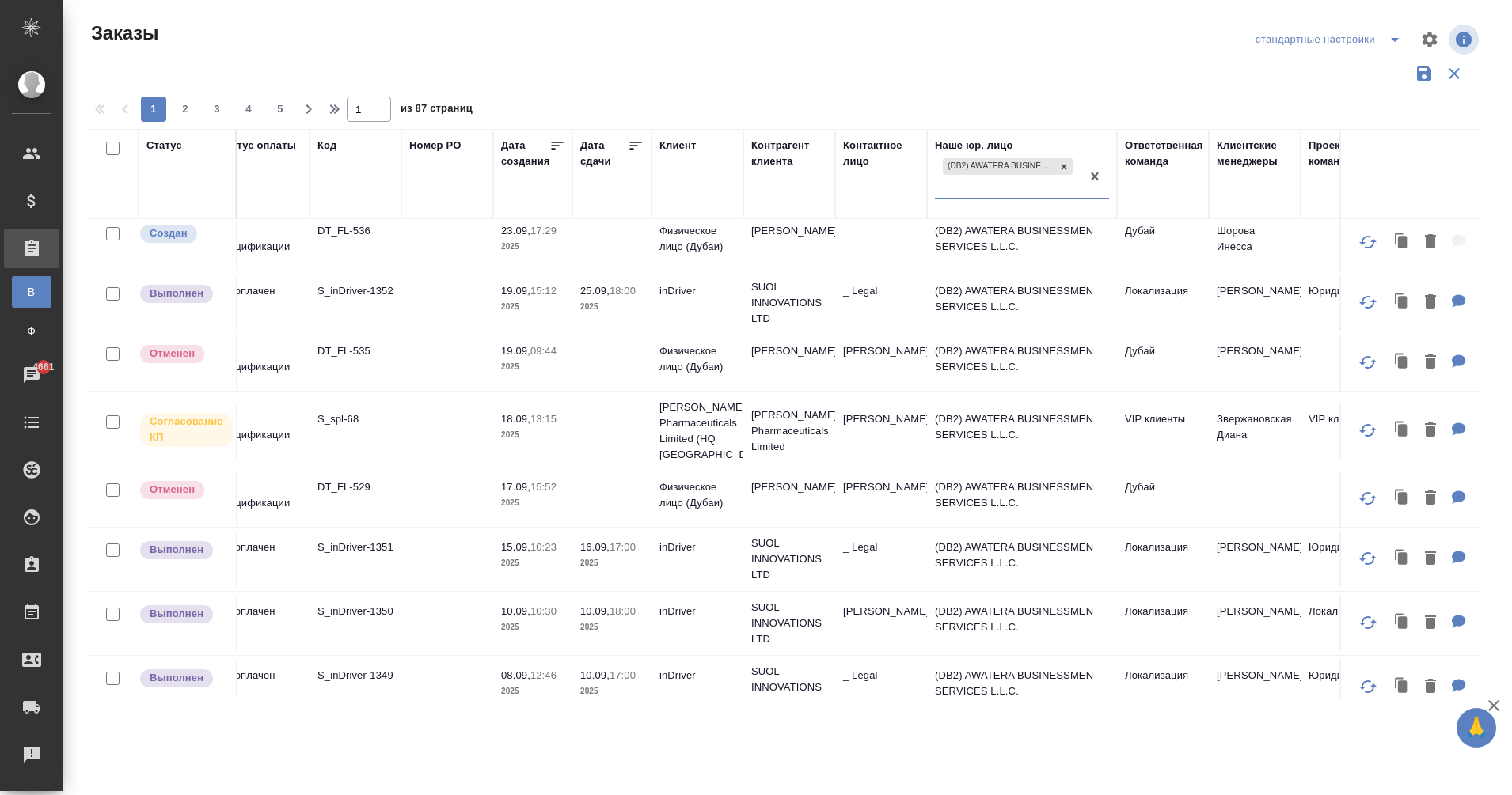
scroll to position [0, 154]
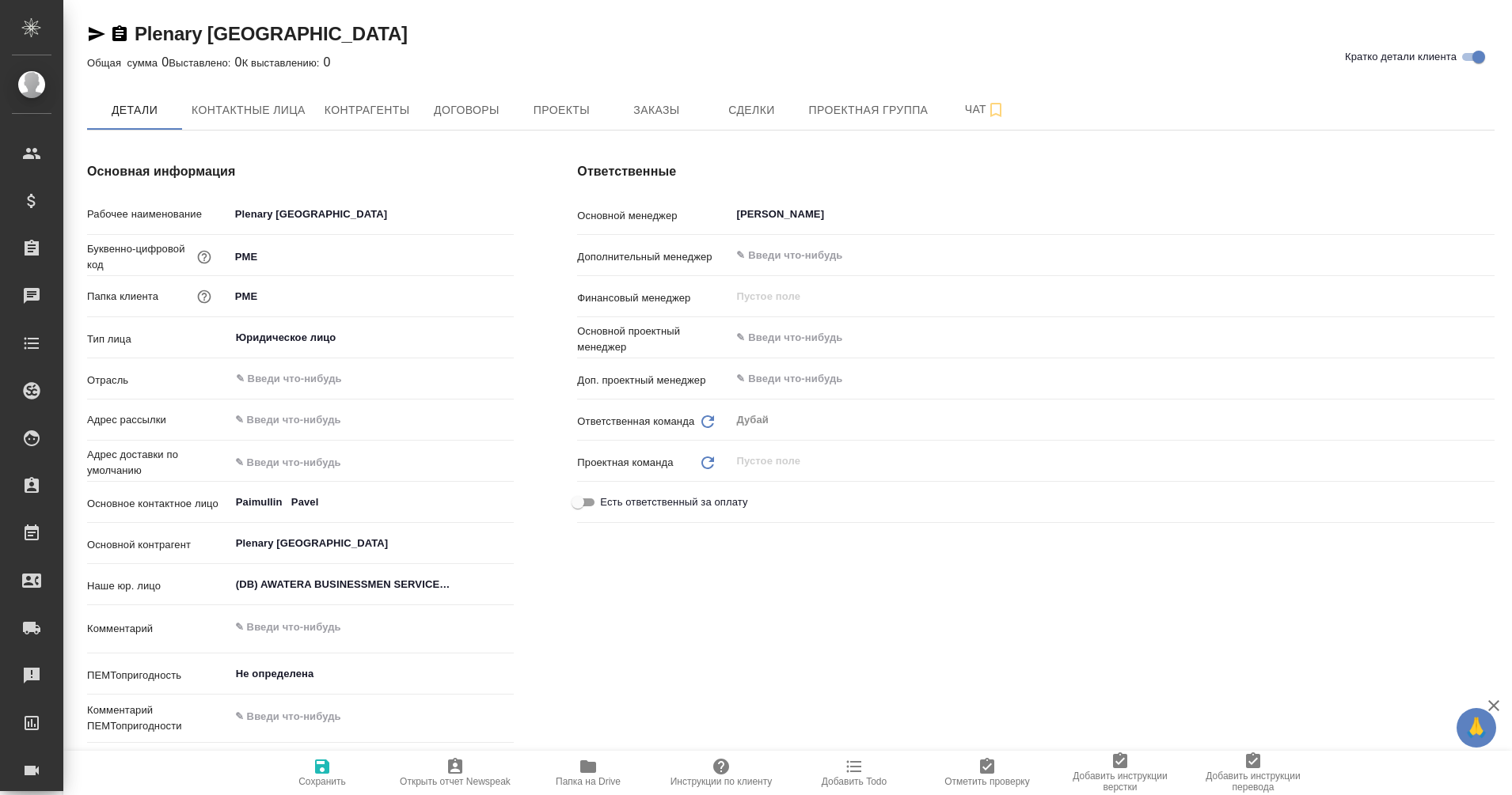
type textarea "x"
click at [118, 42] on icon "button" at bounding box center [119, 34] width 19 height 19
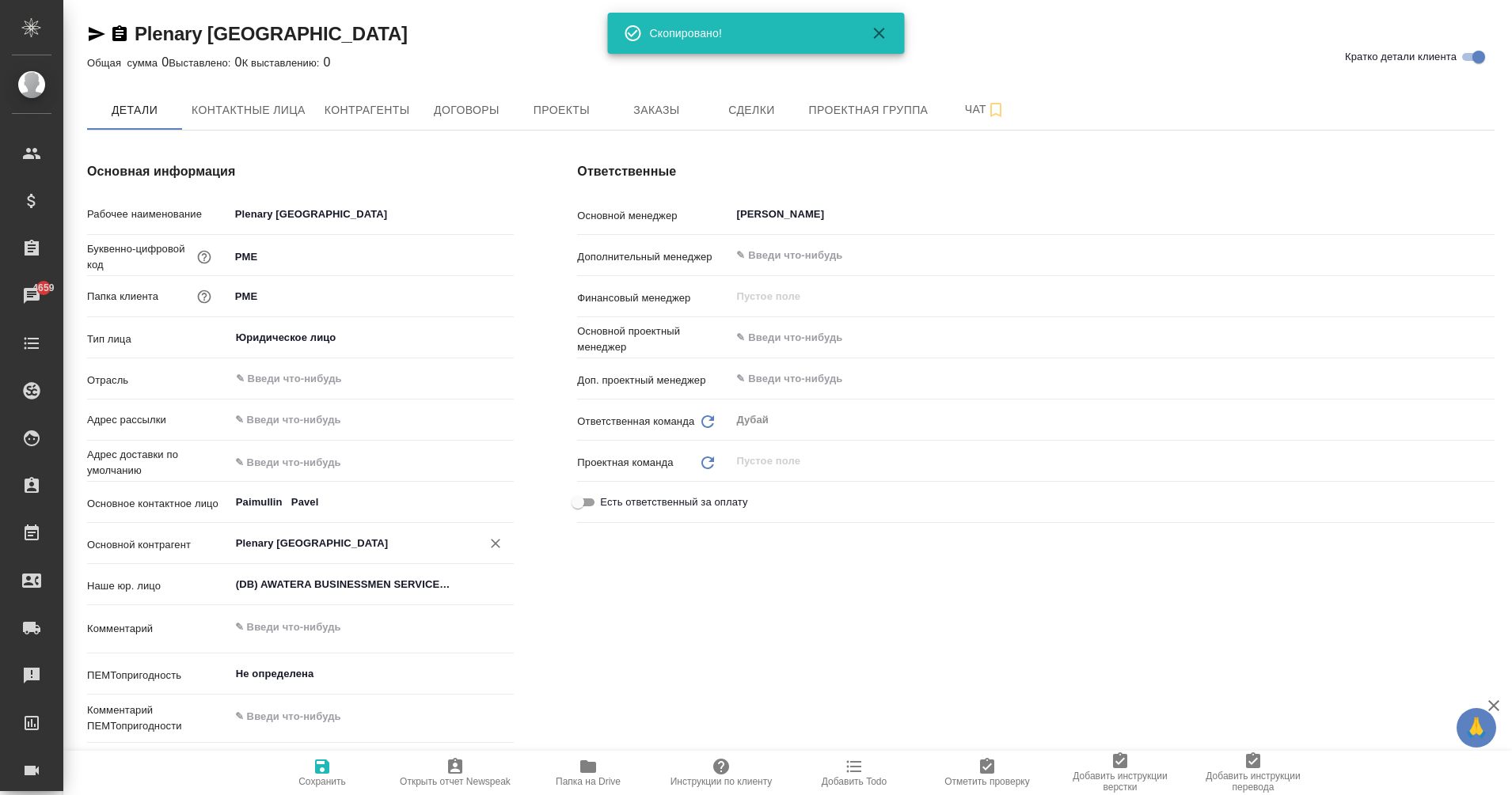
type textarea "x"
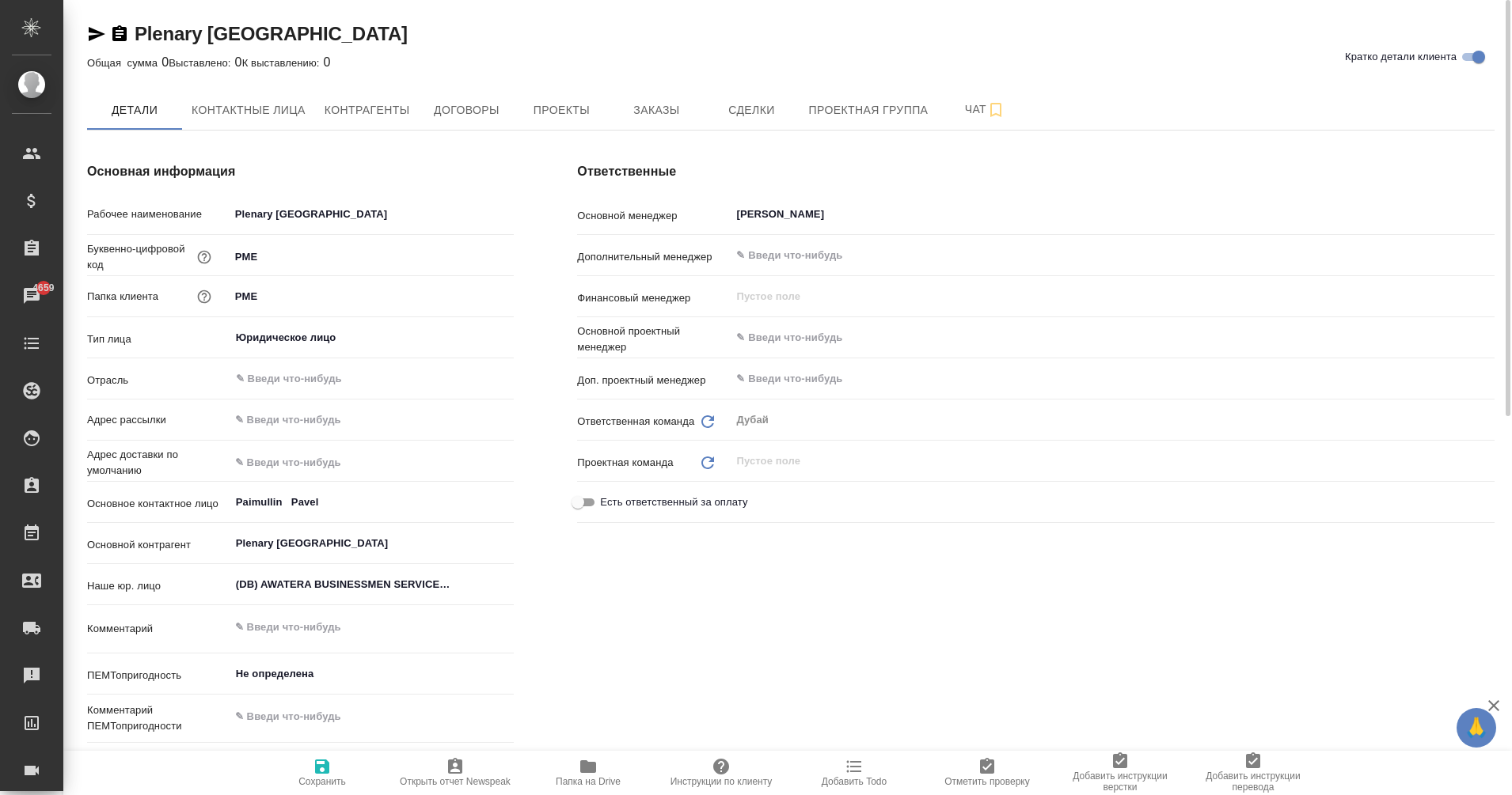
click at [101, 25] on icon "button" at bounding box center [96, 34] width 19 height 19
click at [325, 593] on input "(DB) AWATERA BUSINESSMEN SERVICES L.L.C." at bounding box center [345, 585] width 222 height 19
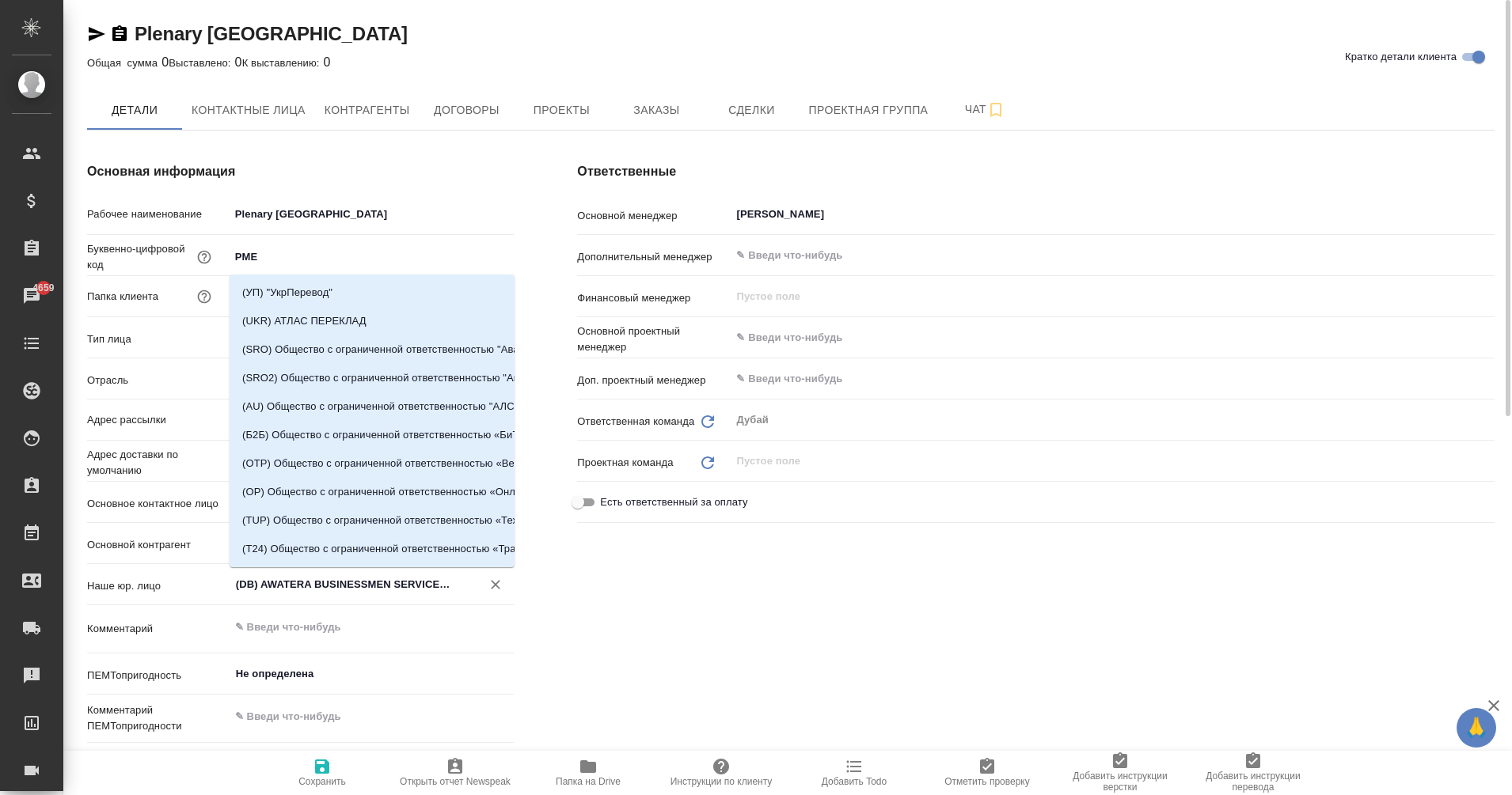
click at [325, 593] on input "(DB) AWATERA BUSINESSMEN SERVICES L.L.C." at bounding box center [345, 585] width 222 height 19
click at [408, 587] on input "(DB) AWATERA BUSINESSMEN SERVICES L.L.C." at bounding box center [345, 585] width 222 height 19
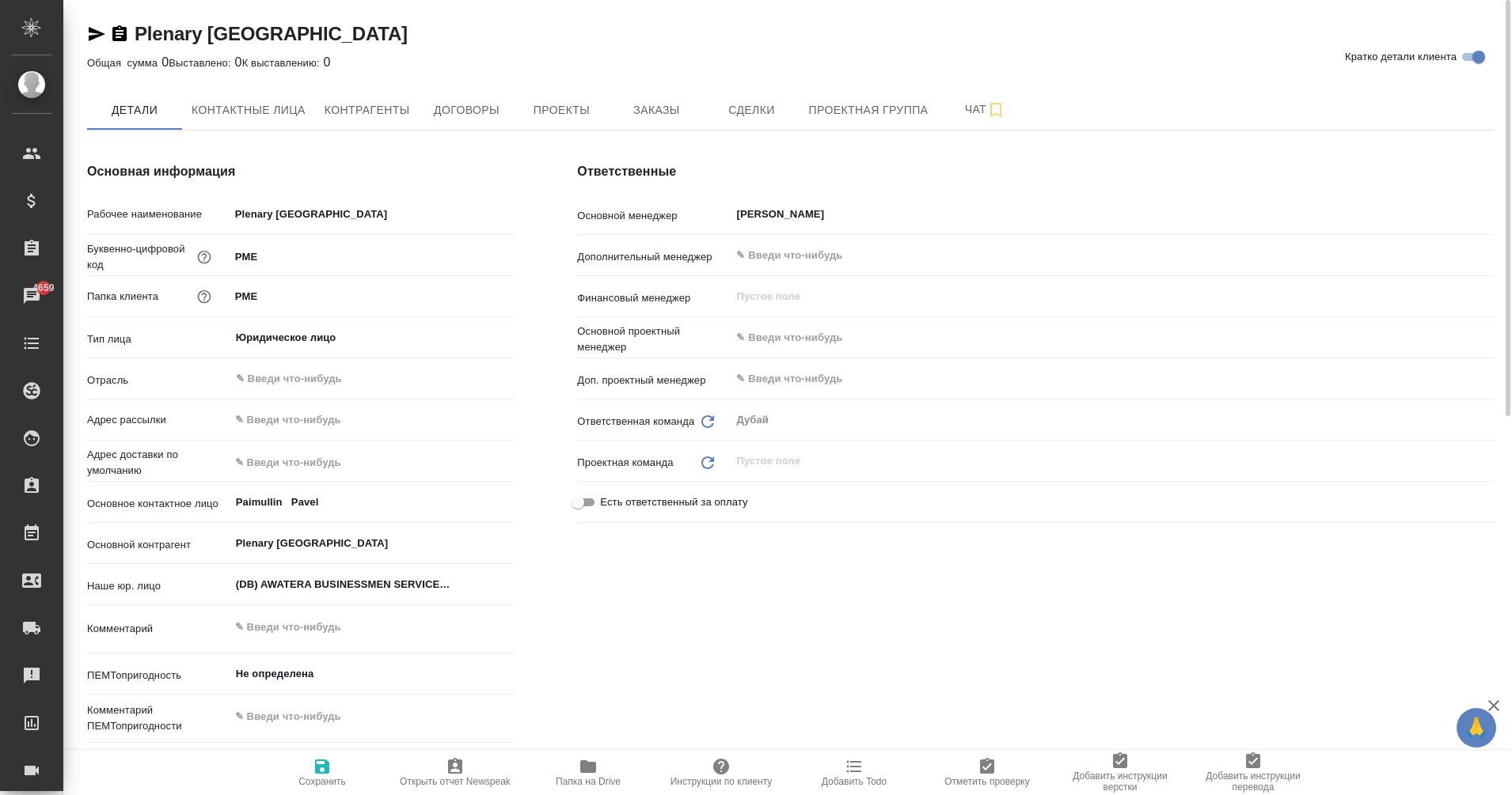
click at [696, 547] on div "Ответственные Основной менеджер [PERSON_NAME] Дополнительный менеджер ​ Финансо…" at bounding box center [1035, 456] width 980 height 651
click at [336, 595] on div "(DB) AWATERA BUSINESSMEN SERVICES L.L.C. ​" at bounding box center [372, 585] width 285 height 29
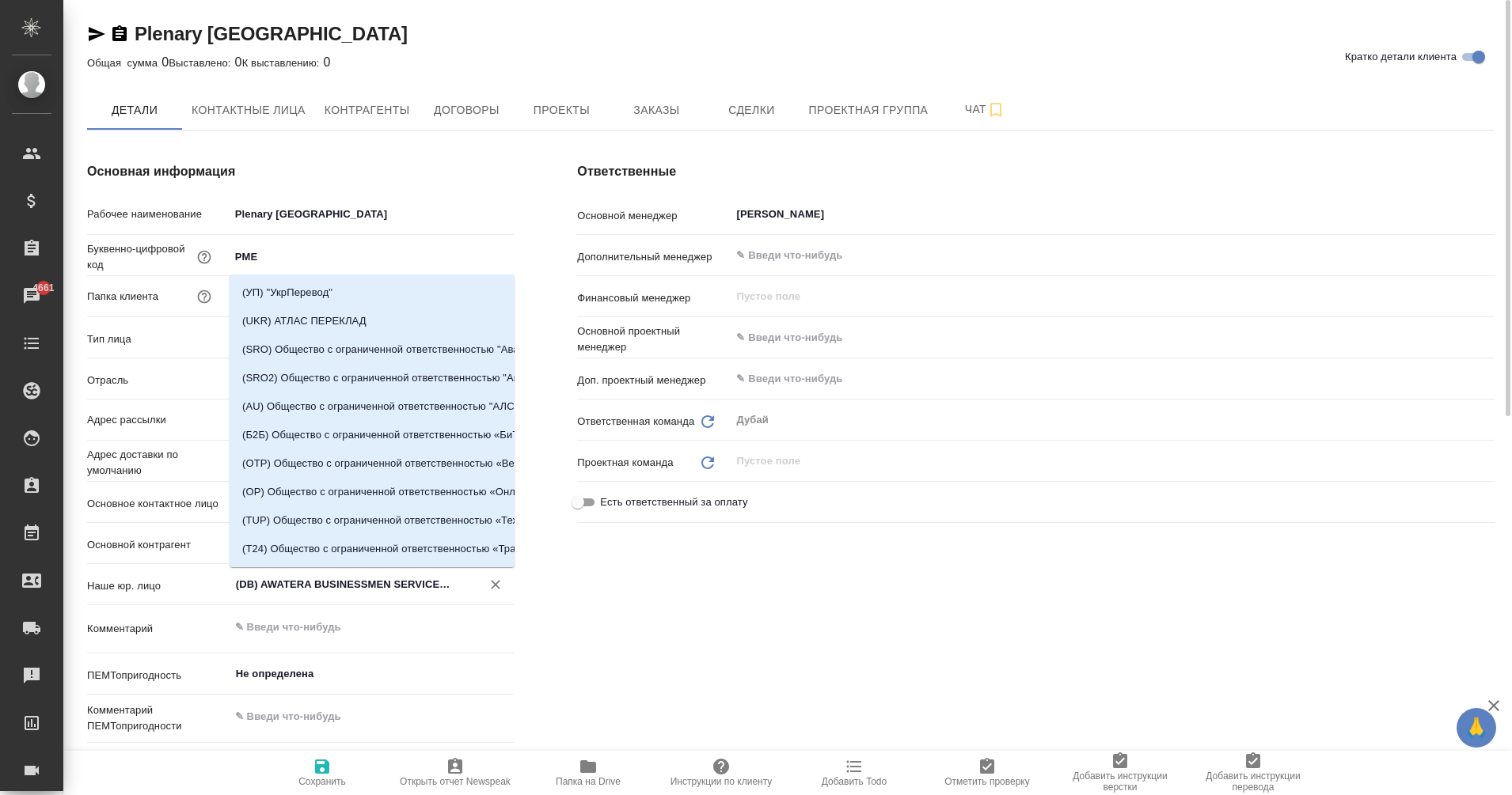
click at [353, 580] on input "(DB) AWATERA BUSINESSMEN SERVICES L.L.C." at bounding box center [345, 585] width 222 height 19
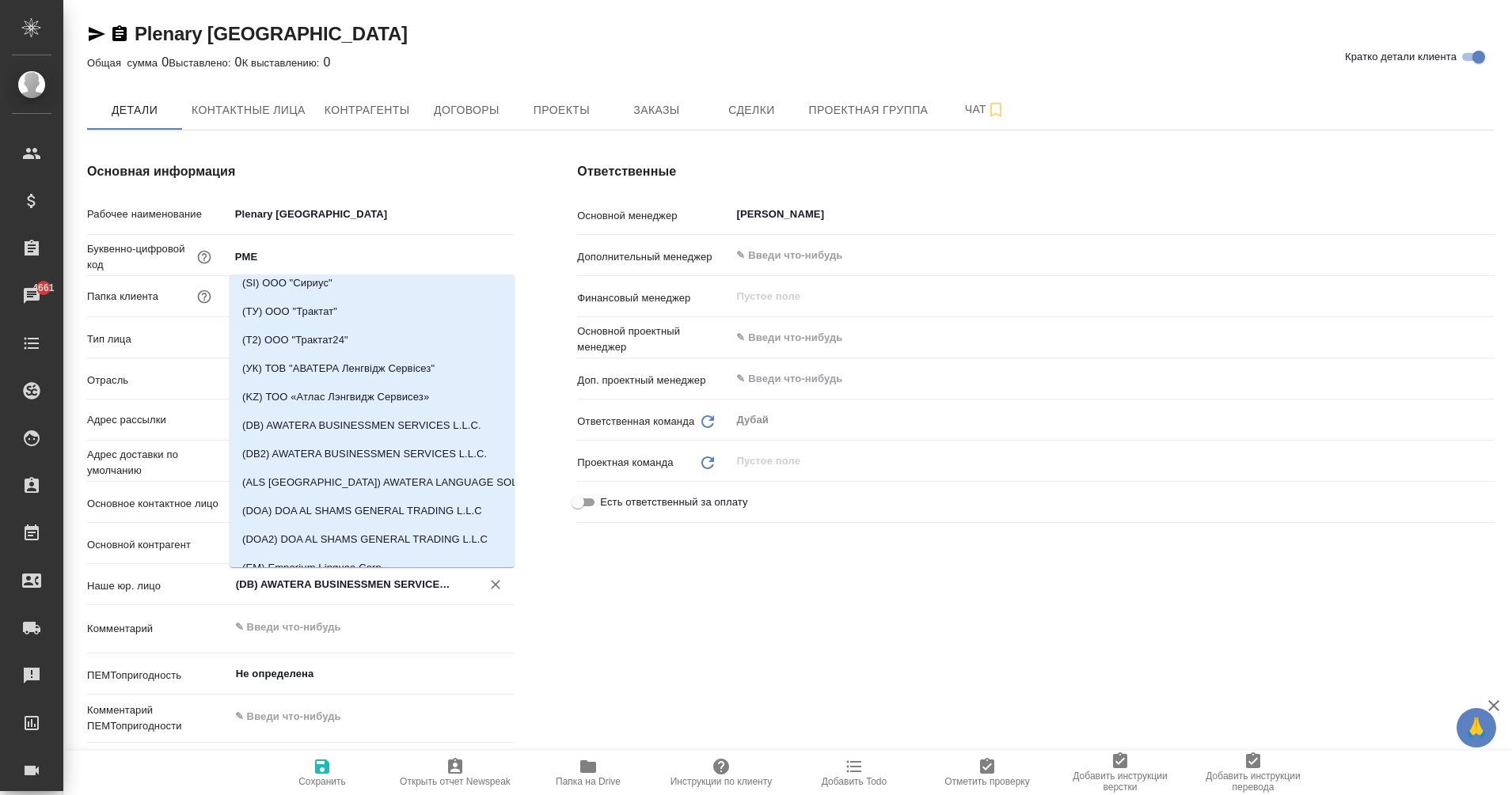
scroll to position [432, 0]
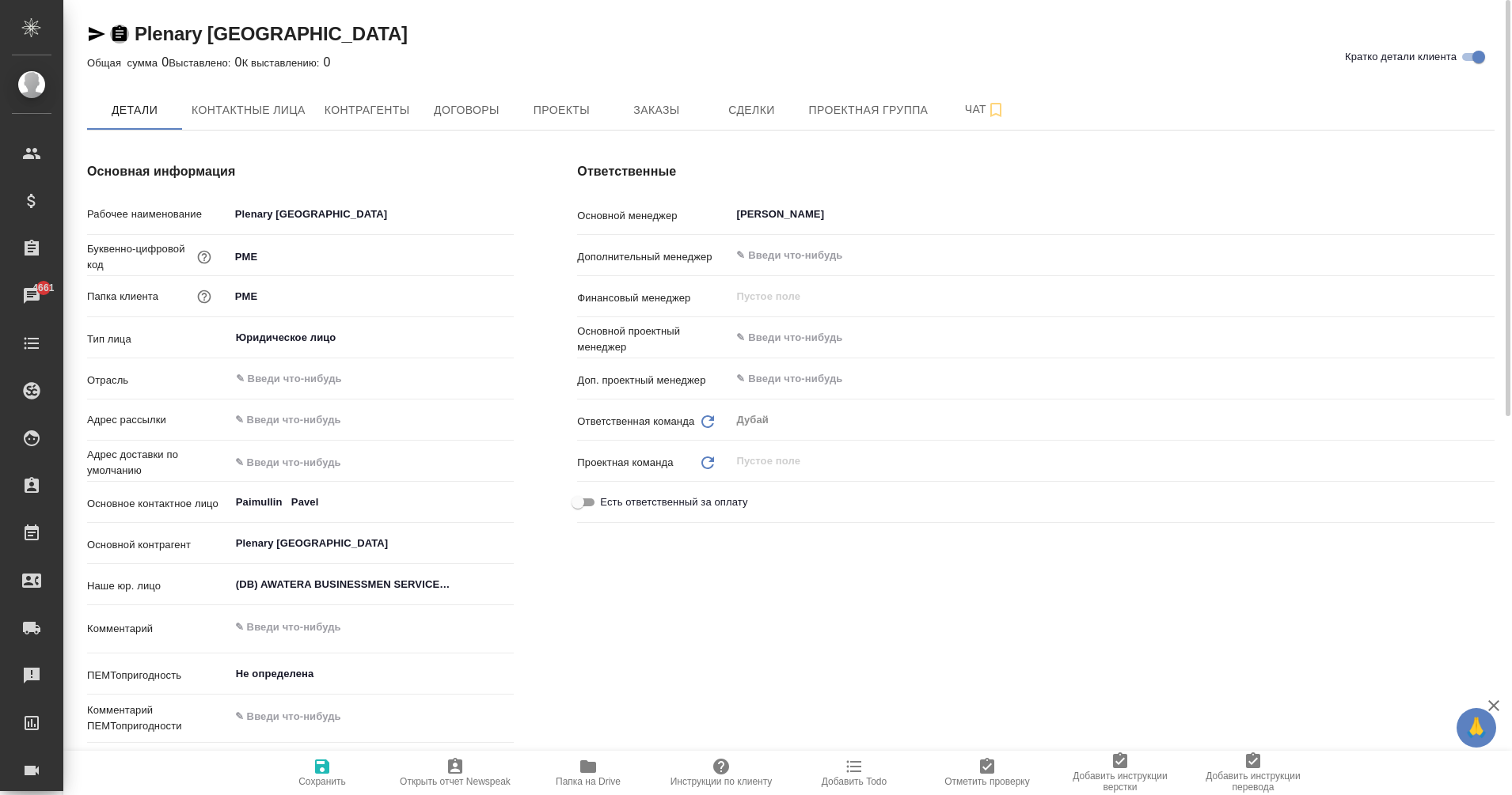
click at [112, 35] on icon "button" at bounding box center [119, 33] width 14 height 16
click at [439, 106] on span "Договоры" at bounding box center [467, 110] width 76 height 19
